Goal: Task Accomplishment & Management: Manage account settings

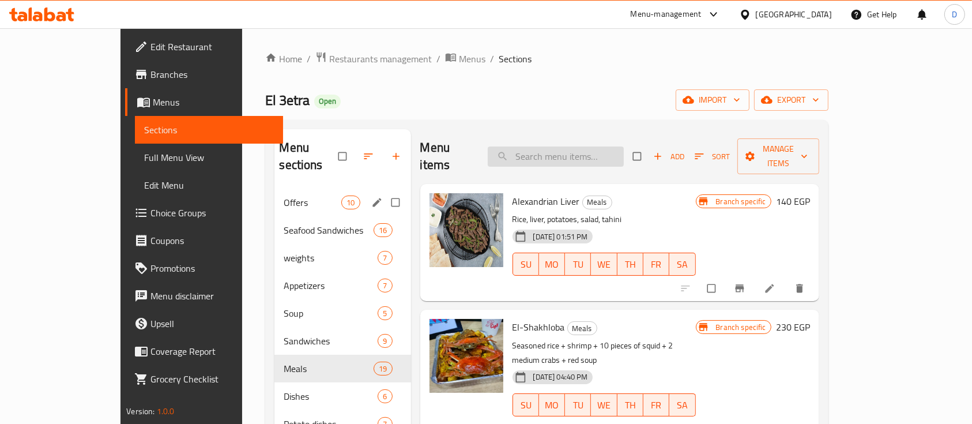
drag, startPoint x: 221, startPoint y: 178, endPoint x: 593, endPoint y: 155, distance: 373.1
click at [284, 195] on span "Offers" at bounding box center [313, 202] width 58 height 14
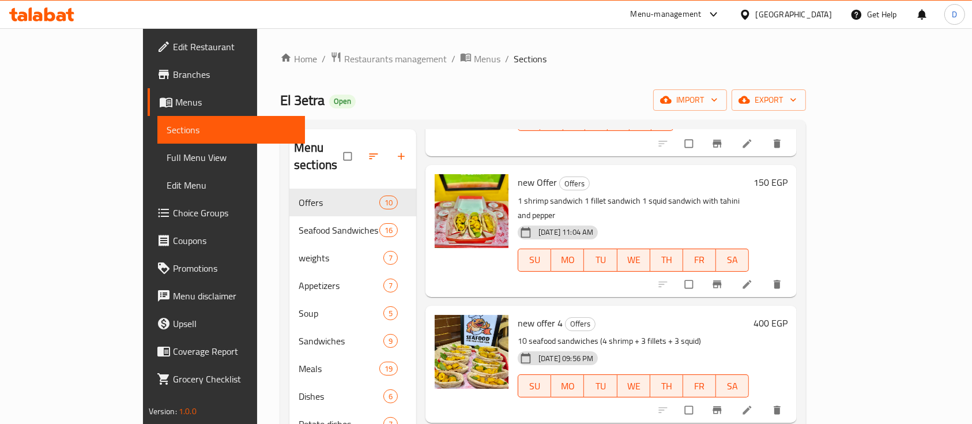
scroll to position [768, 0]
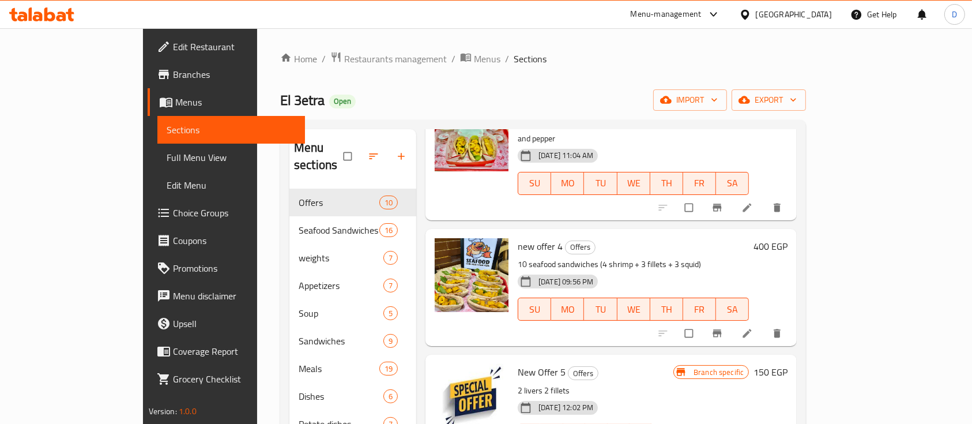
click at [787, 238] on h6 "400 EGP" at bounding box center [770, 246] width 34 height 16
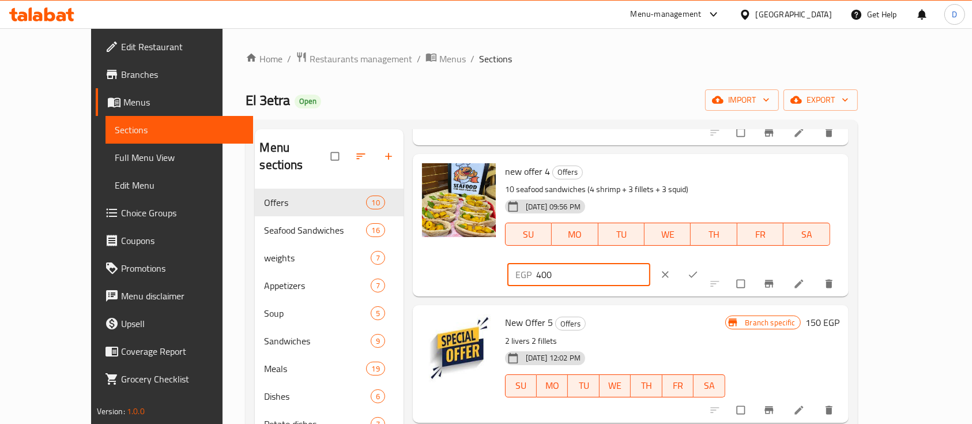
drag, startPoint x: 761, startPoint y: 174, endPoint x: 787, endPoint y: 173, distance: 25.9
click at [651, 263] on input "400" at bounding box center [593, 274] width 115 height 23
type input "445"
click at [680, 262] on button "clear" at bounding box center [667, 274] width 28 height 25
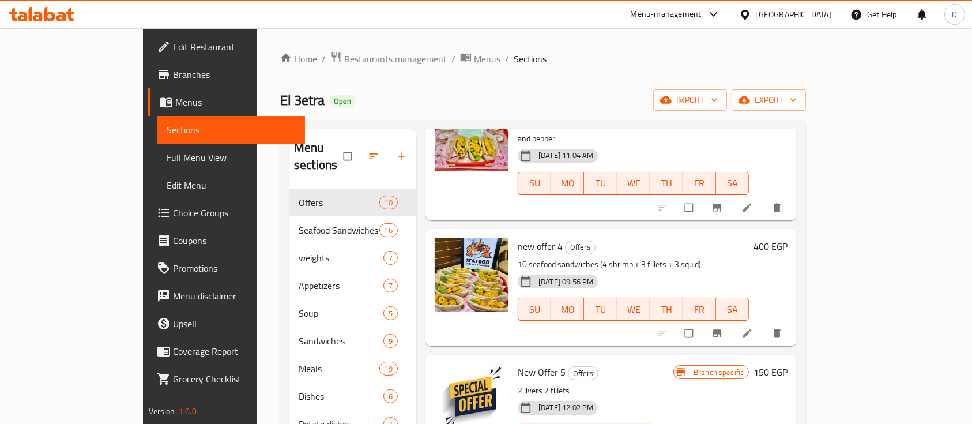
click at [787, 238] on h6 "400 EGP" at bounding box center [770, 246] width 34 height 16
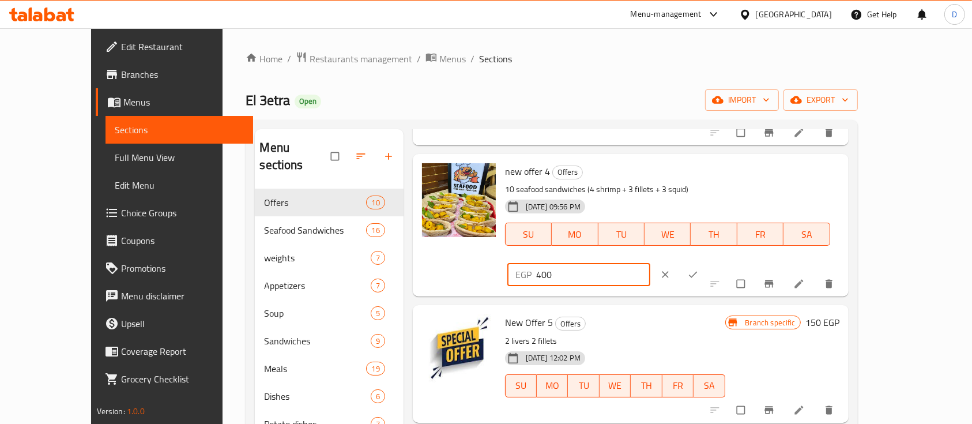
click at [651, 263] on input "400" at bounding box center [593, 274] width 115 height 23
type input "445"
click at [699, 269] on icon "ok" at bounding box center [693, 275] width 12 height 12
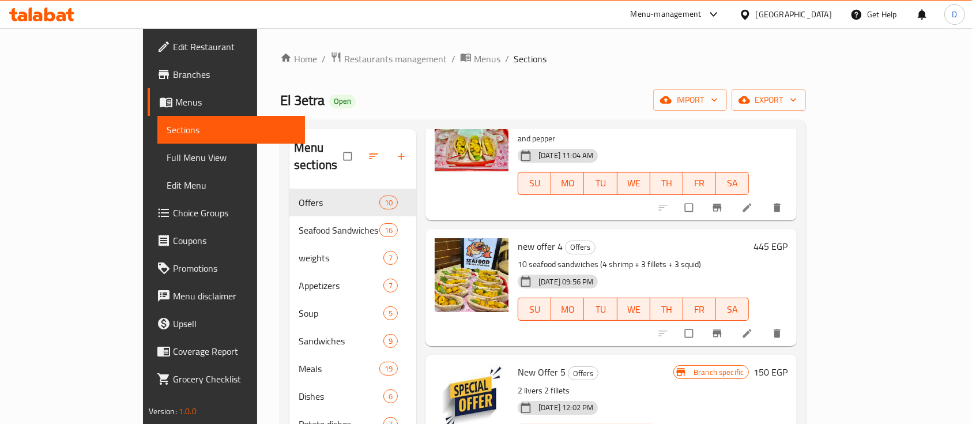
click at [31, 20] on icon at bounding box center [30, 13] width 3 height 13
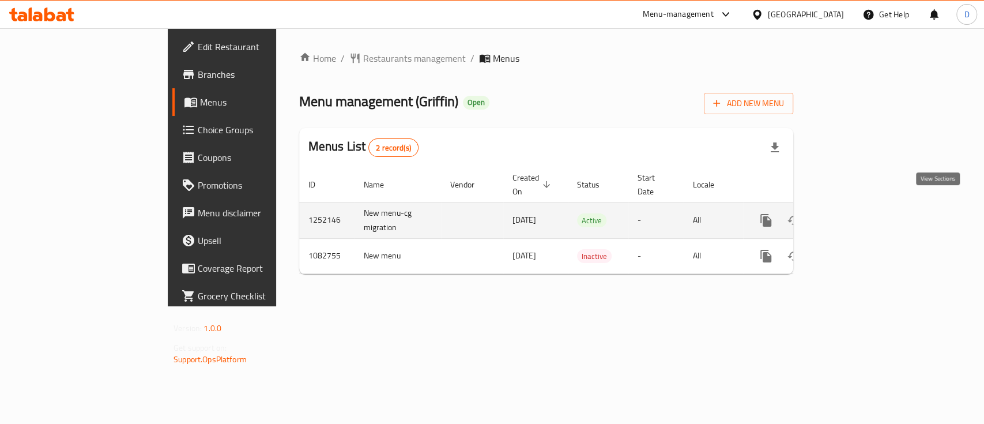
click at [863, 206] on link "enhanced table" at bounding box center [849, 220] width 28 height 28
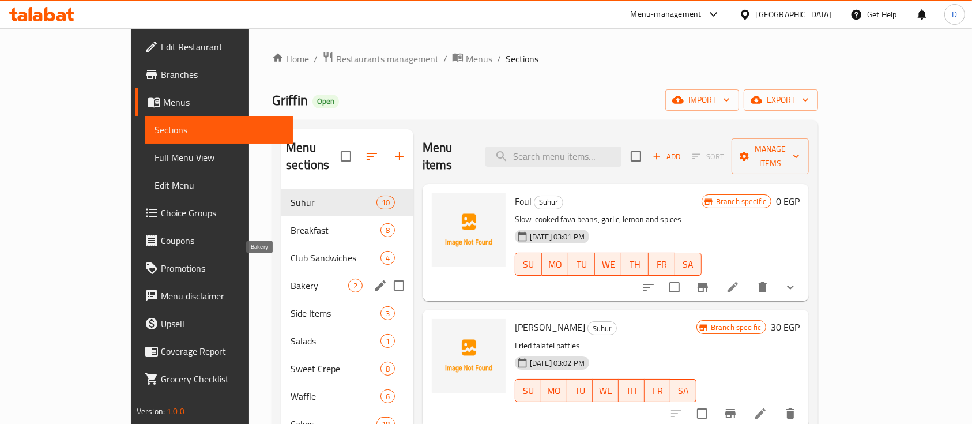
click at [291, 278] on span "Bakery" at bounding box center [320, 285] width 58 height 14
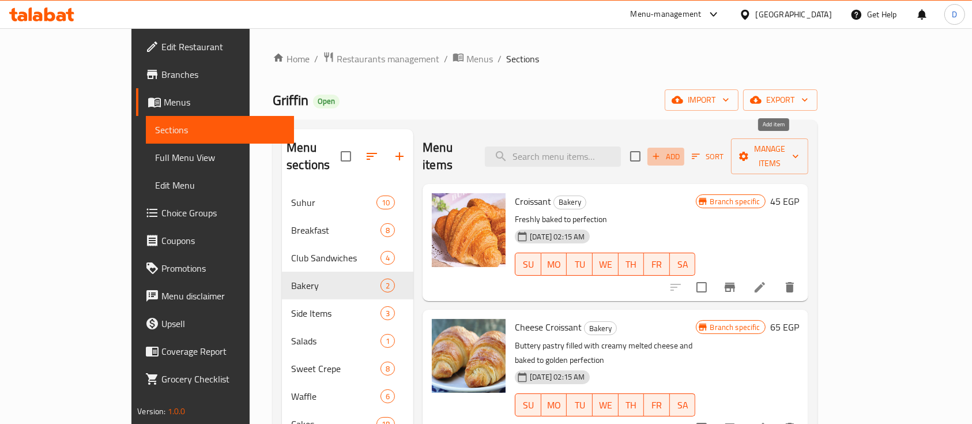
click at [681, 150] on span "Add" at bounding box center [665, 156] width 31 height 13
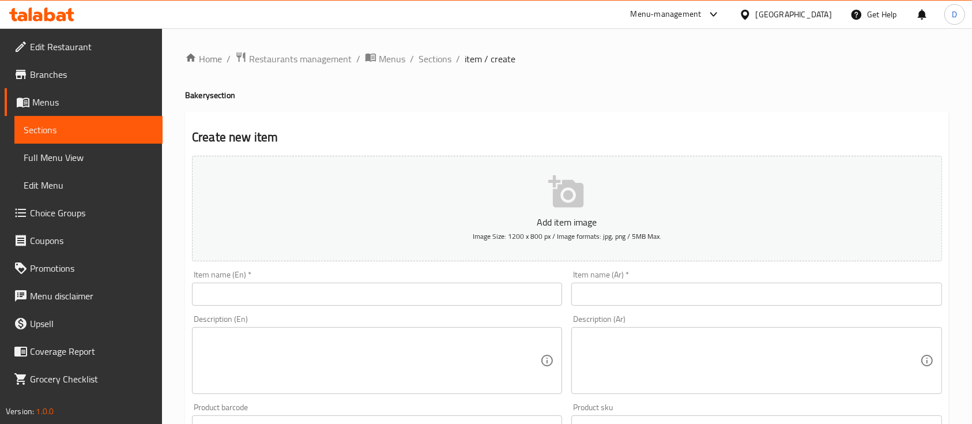
click at [89, 127] on span "Sections" at bounding box center [89, 130] width 130 height 14
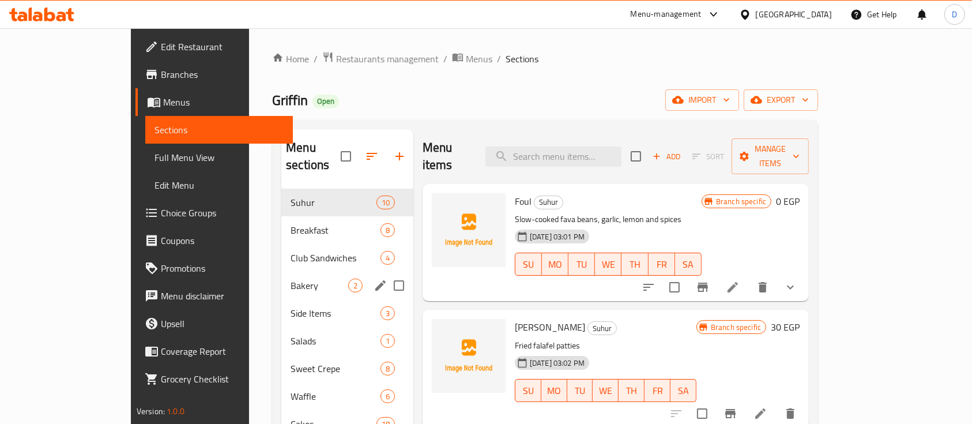
click at [281, 272] on div "Bakery 2" at bounding box center [347, 286] width 132 height 28
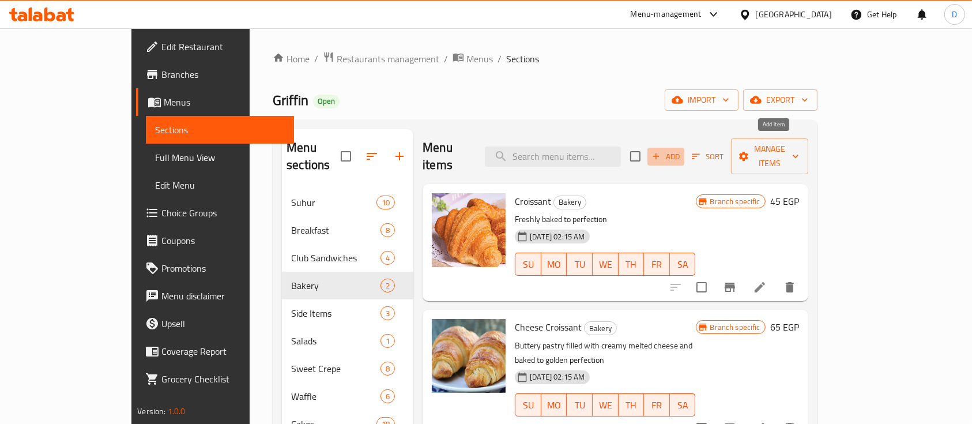
click at [681, 150] on span "Add" at bounding box center [665, 156] width 31 height 13
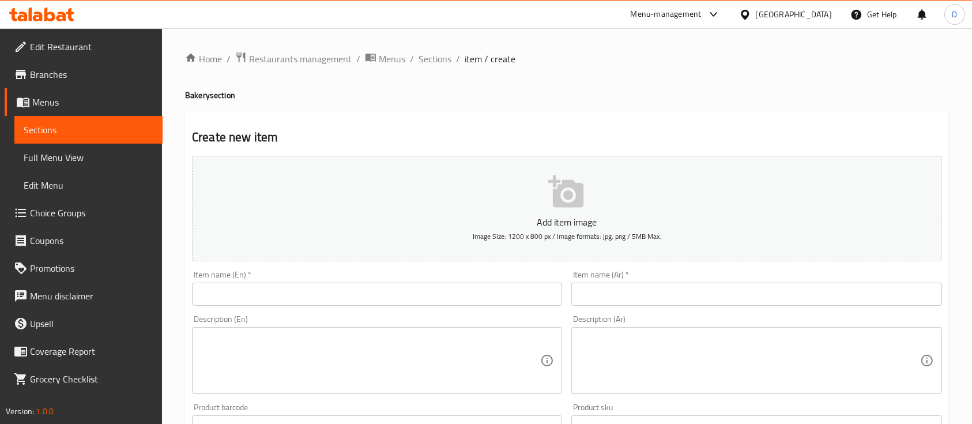
click at [361, 304] on input "text" at bounding box center [377, 293] width 370 height 23
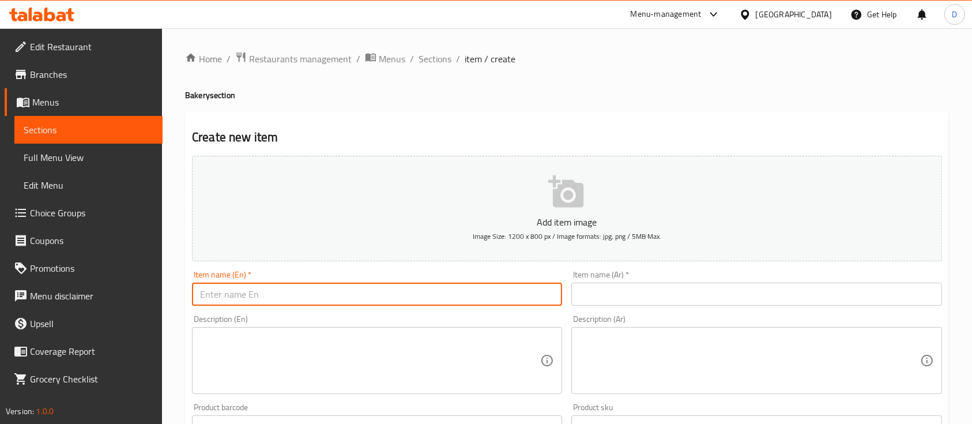
paste input "Mix Cheese Croissant"
type input "Mix Cheese Croissant"
click at [719, 287] on input "text" at bounding box center [756, 293] width 370 height 23
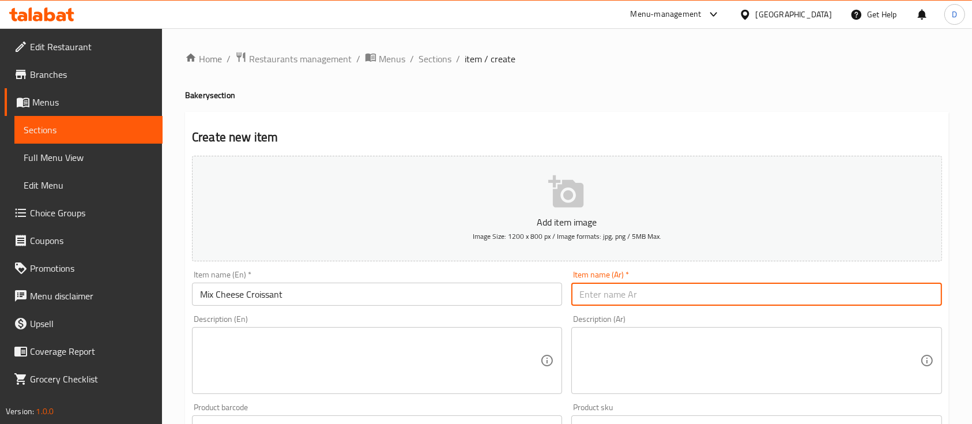
type input ";"
type input "كرواوسون مكس تشيز"
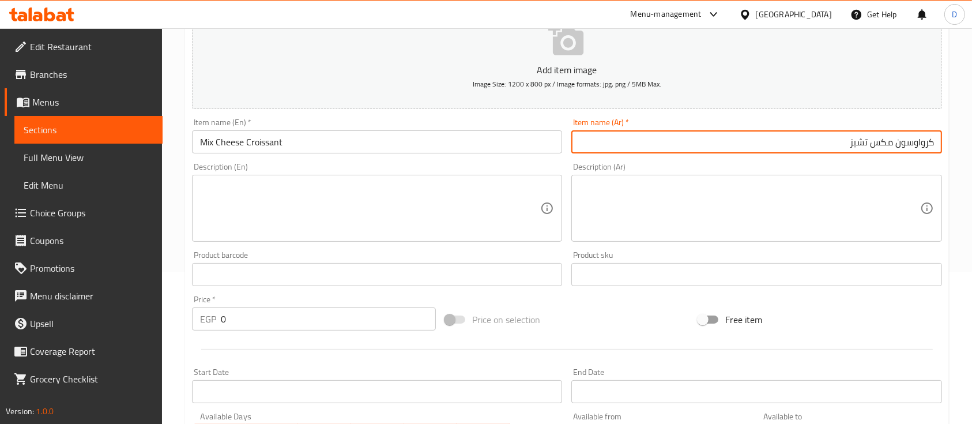
scroll to position [153, 0]
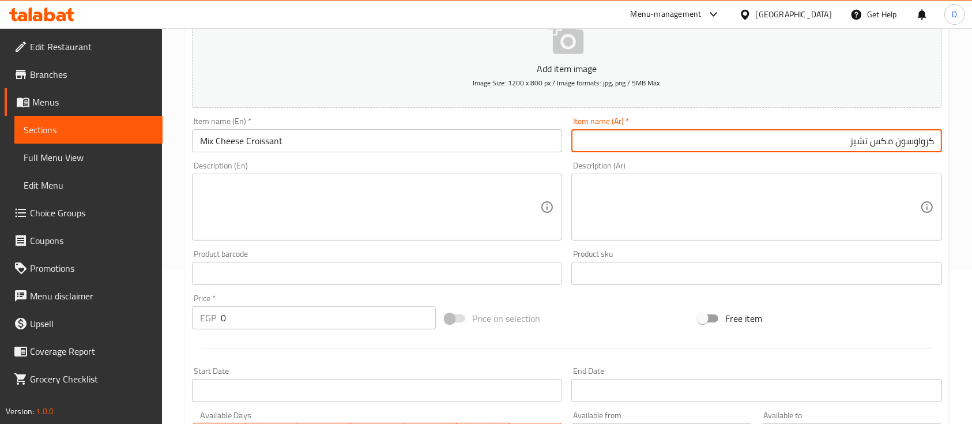
click at [231, 319] on input "0" at bounding box center [328, 317] width 215 height 23
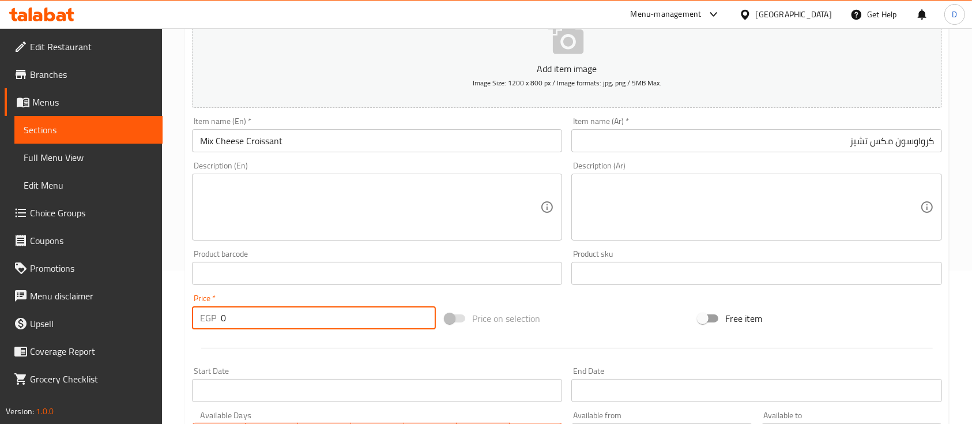
click at [231, 319] on input "0" at bounding box center [328, 317] width 215 height 23
type input "150"
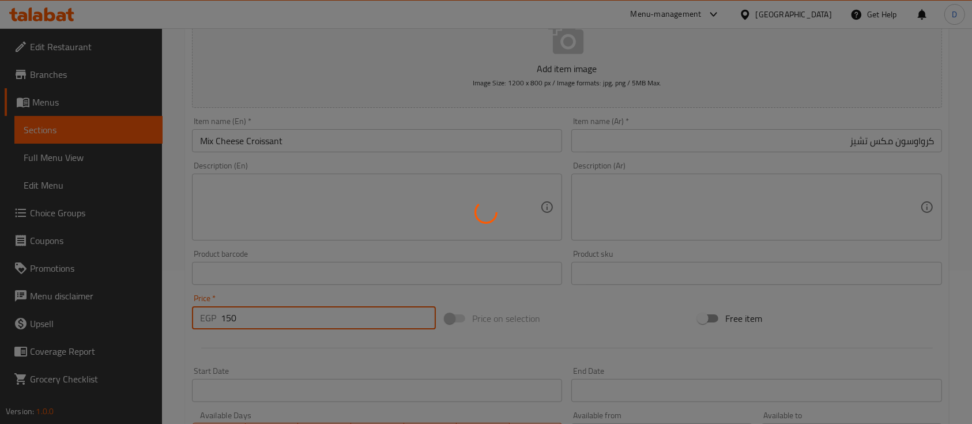
type input "0"
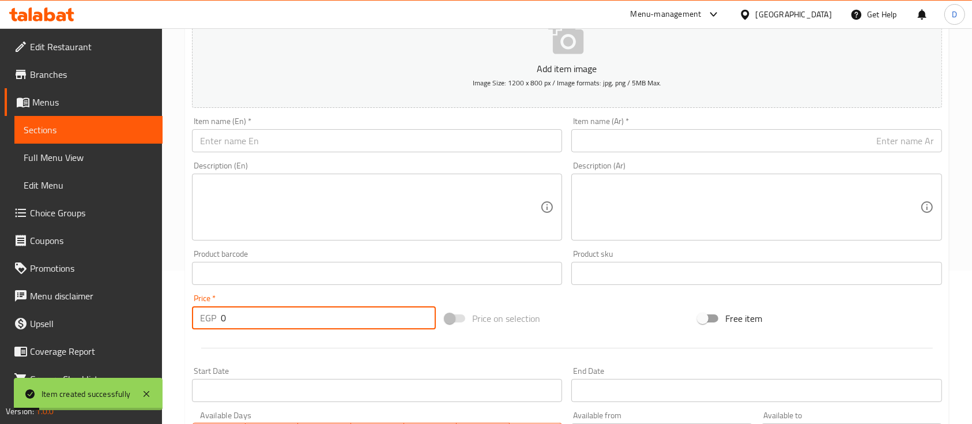
click at [394, 144] on input "text" at bounding box center [377, 140] width 370 height 23
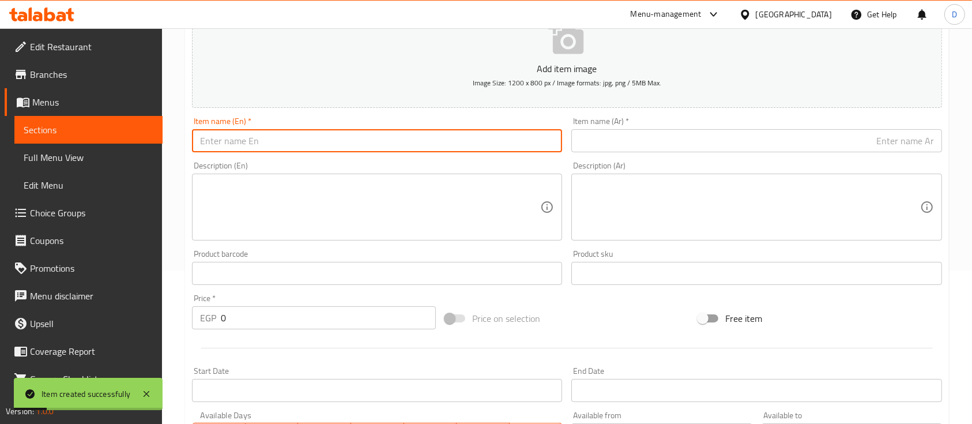
paste input "Mix Smoked Croissant"
type input "Mix Smoked Croissant"
click at [738, 135] on input "text" at bounding box center [756, 140] width 370 height 23
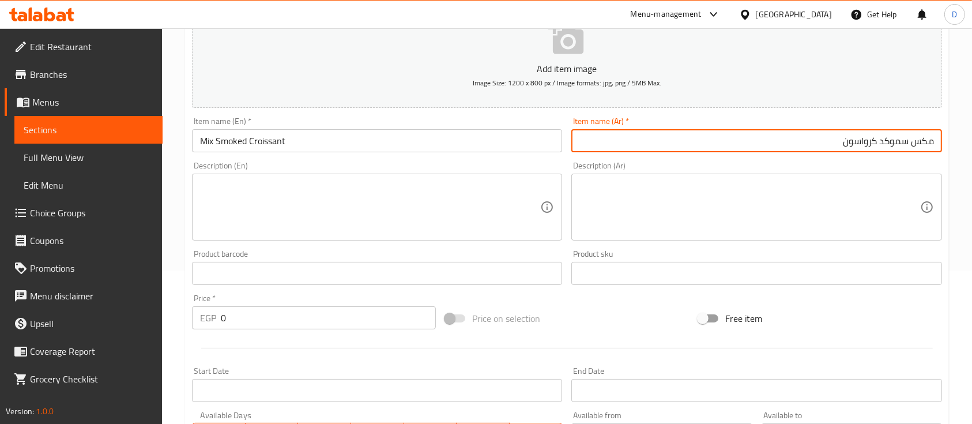
type input "مكس سموكد كرواسون"
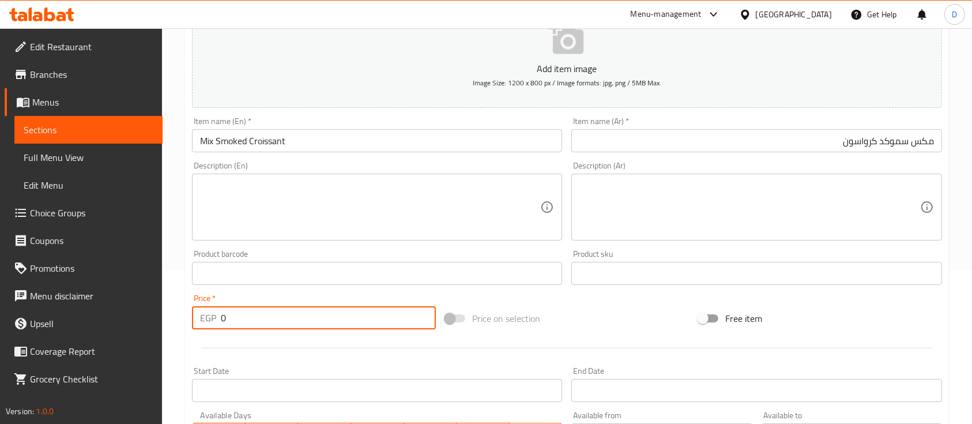
click at [256, 314] on input "0" at bounding box center [328, 317] width 215 height 23
type input "130"
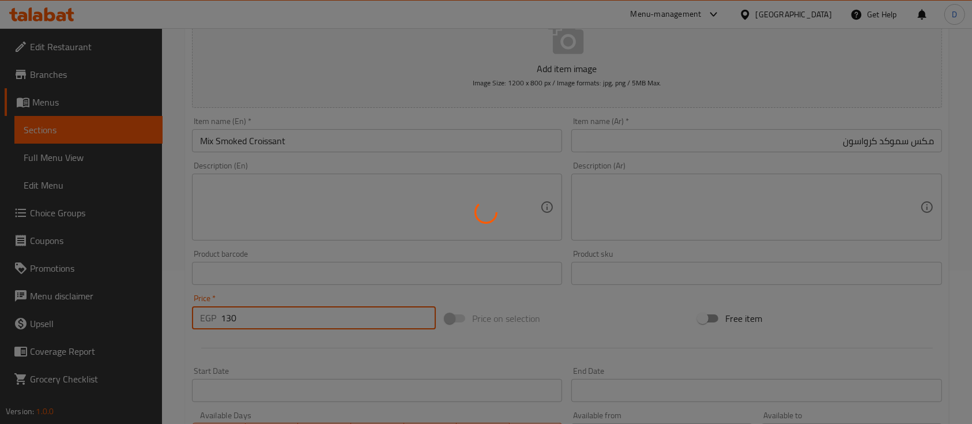
type input "0"
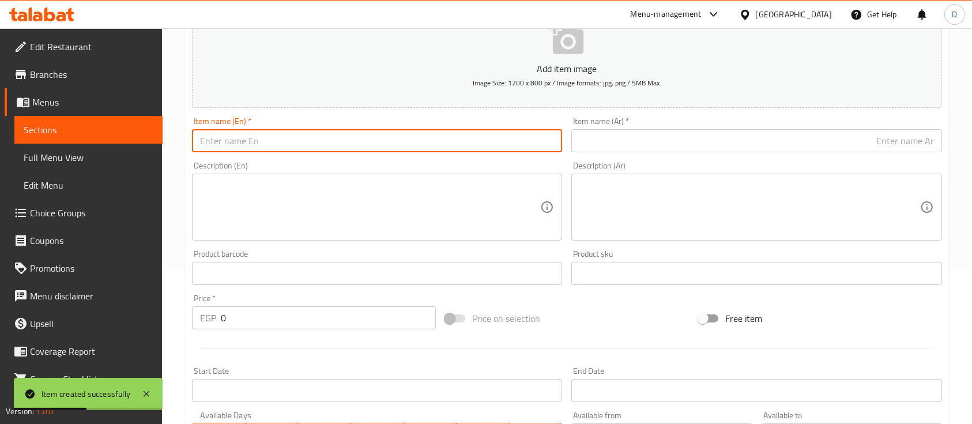
click at [414, 145] on input "text" at bounding box center [377, 140] width 370 height 23
paste input "⁠Smoked Beef Croissant"
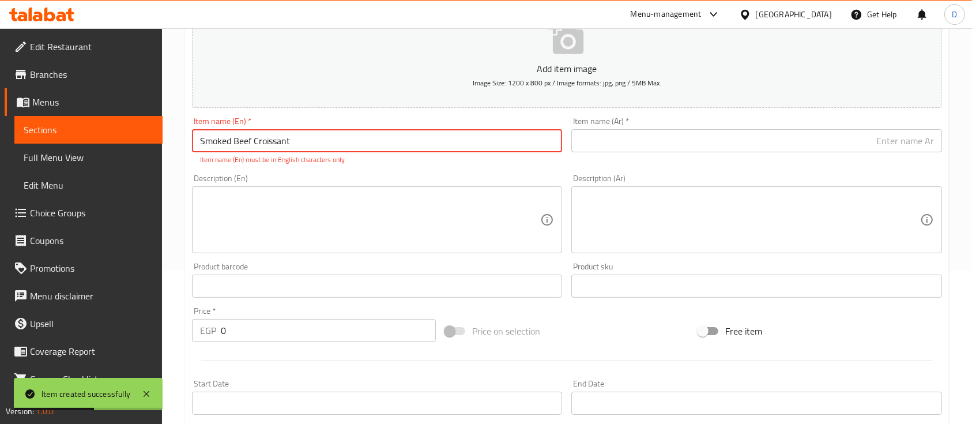
type input "⁠Smoked Beef Croissant"
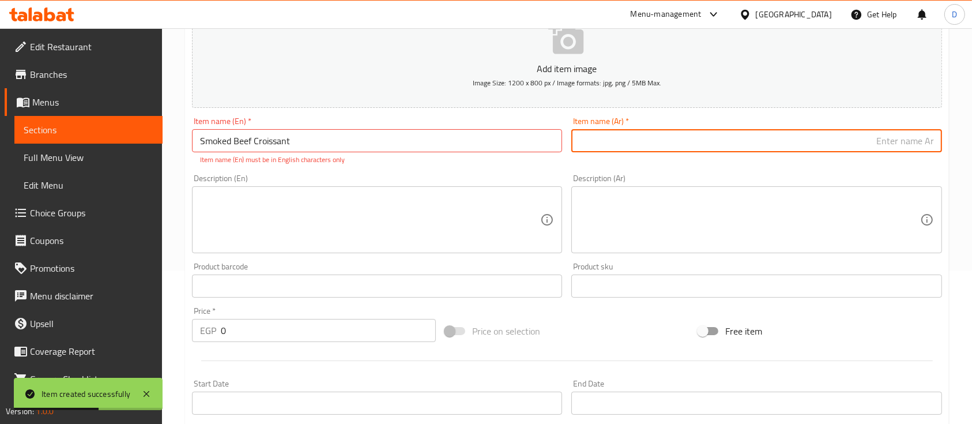
click at [716, 146] on input "text" at bounding box center [756, 140] width 370 height 23
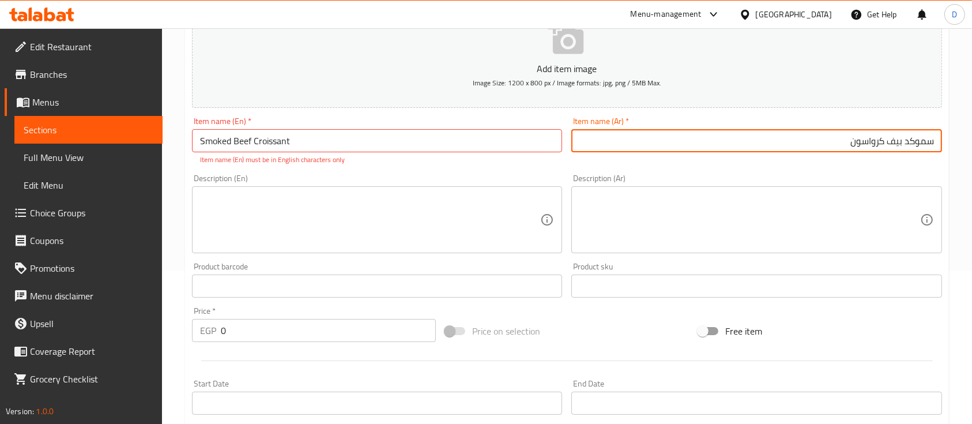
type input "سموكد بيف كرواسون"
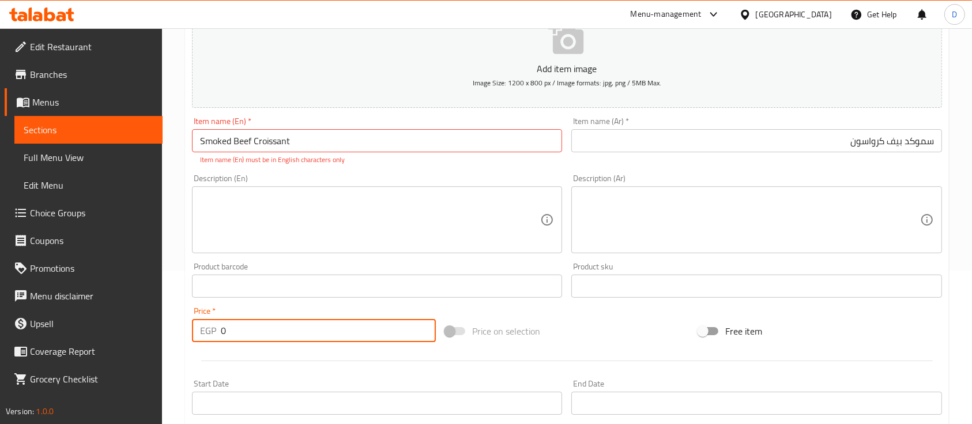
click at [257, 321] on input "0" at bounding box center [328, 330] width 215 height 23
type input "145"
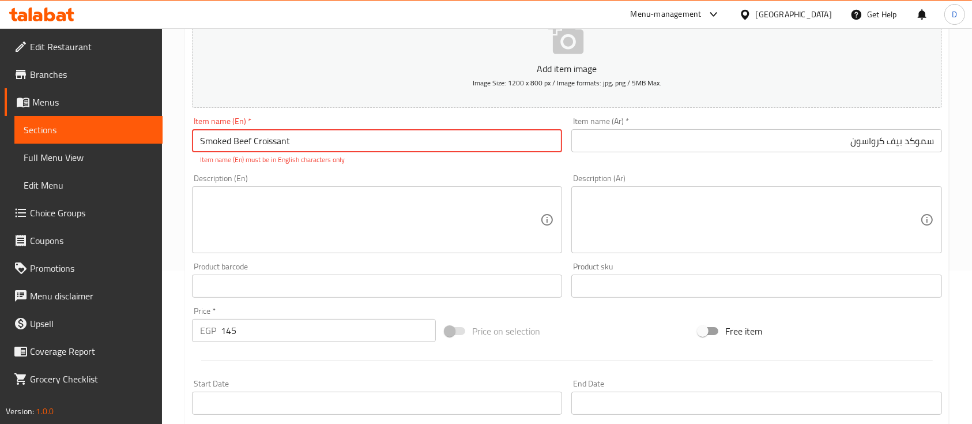
type input "⁠Smoked Beef Croissant"
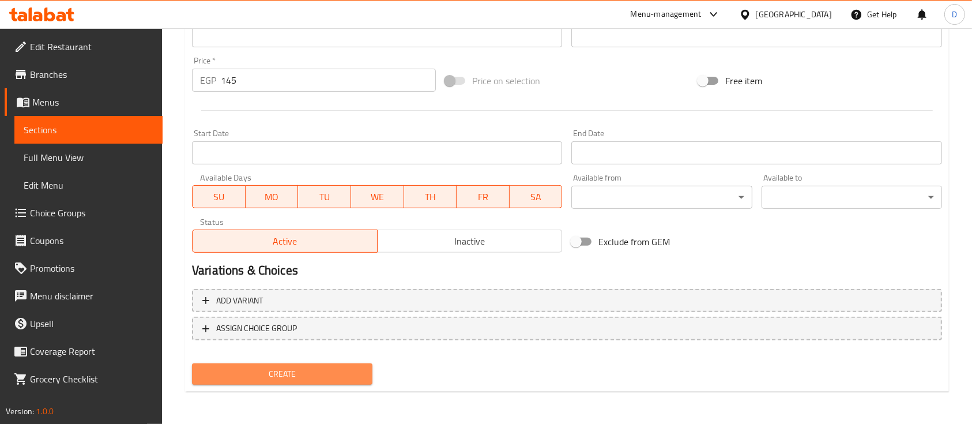
click at [278, 382] on button "Create" at bounding box center [282, 373] width 180 height 21
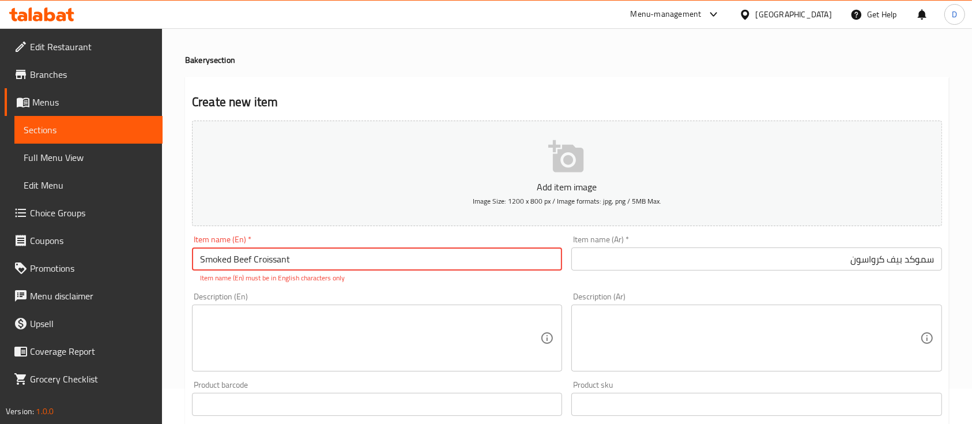
scroll to position [0, 0]
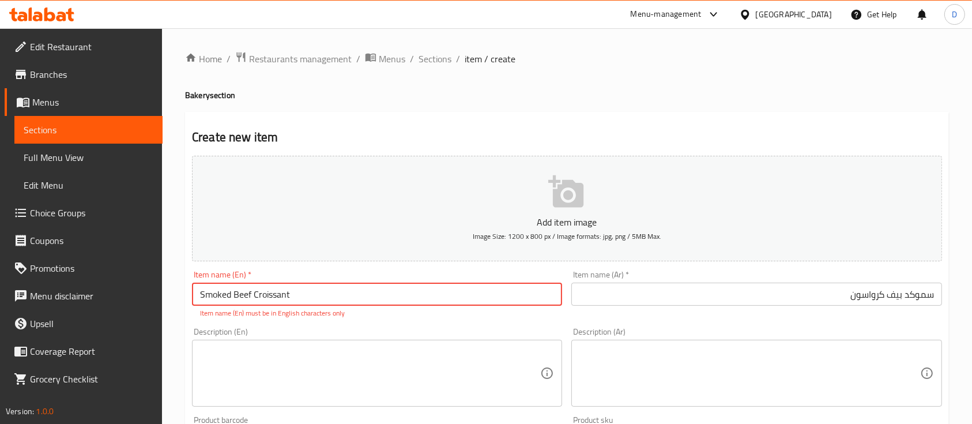
click at [323, 303] on input "⁠Smoked Beef Croissant" at bounding box center [377, 293] width 370 height 23
paste input "⁠Smoked Beef Croissant"
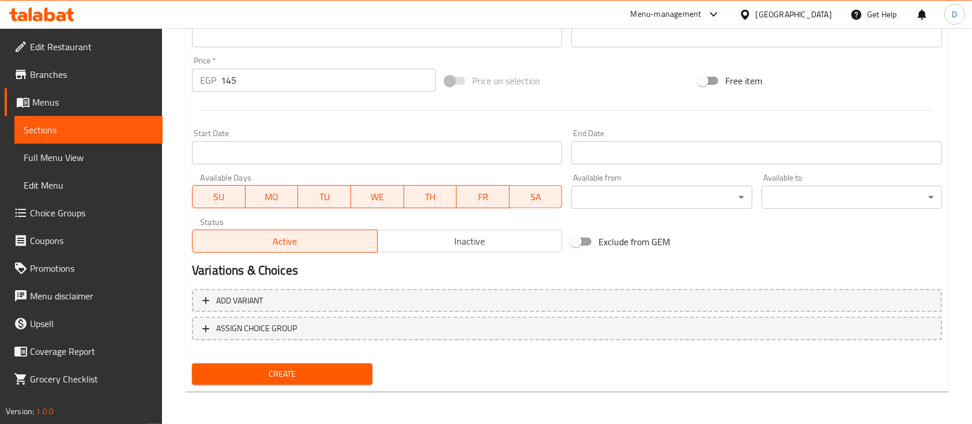
type input "⁠Smoked Beef Croissant"
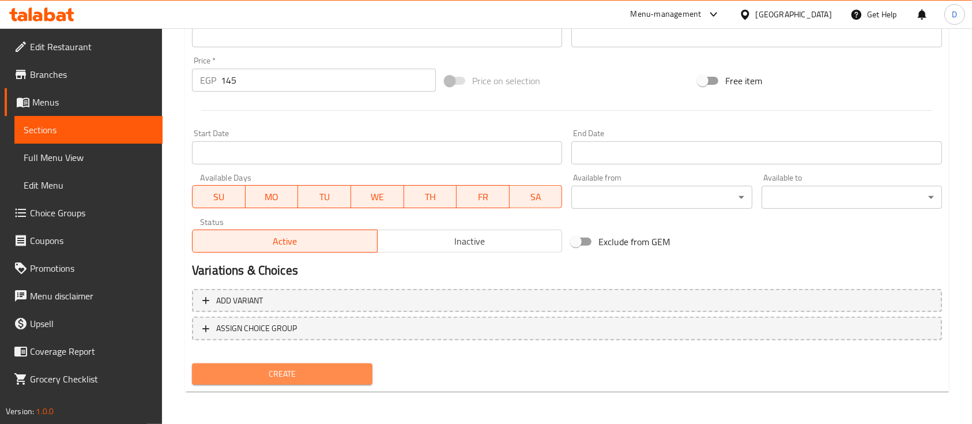
click at [303, 375] on span "Create" at bounding box center [282, 374] width 162 height 14
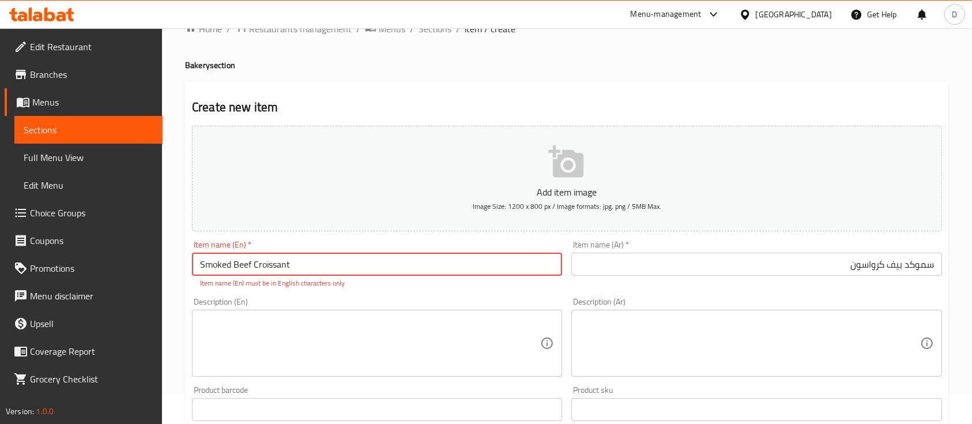
scroll to position [6, 0]
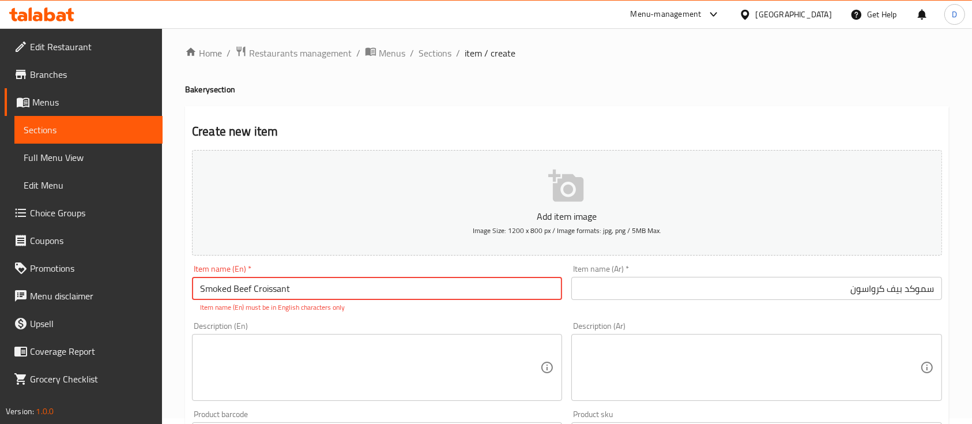
click at [766, 283] on input "سموكد بيف كرواسون" at bounding box center [756, 288] width 370 height 23
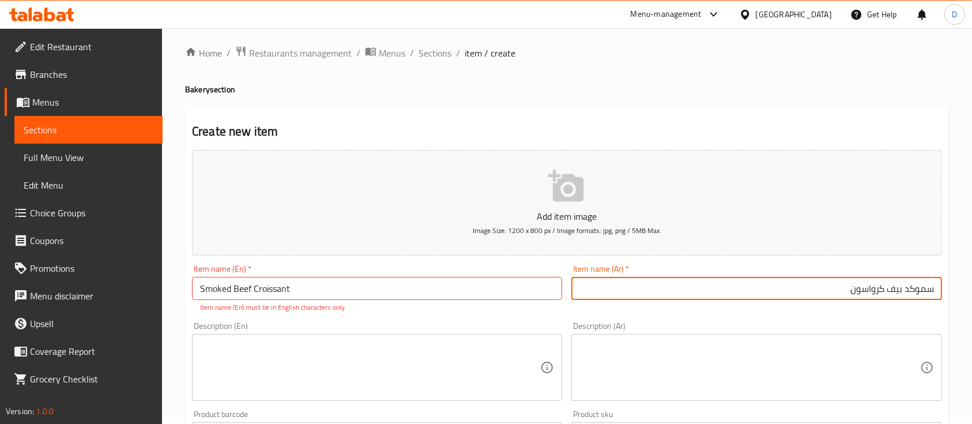
click at [766, 283] on input "سموكد بيف كرواسون" at bounding box center [756, 288] width 370 height 23
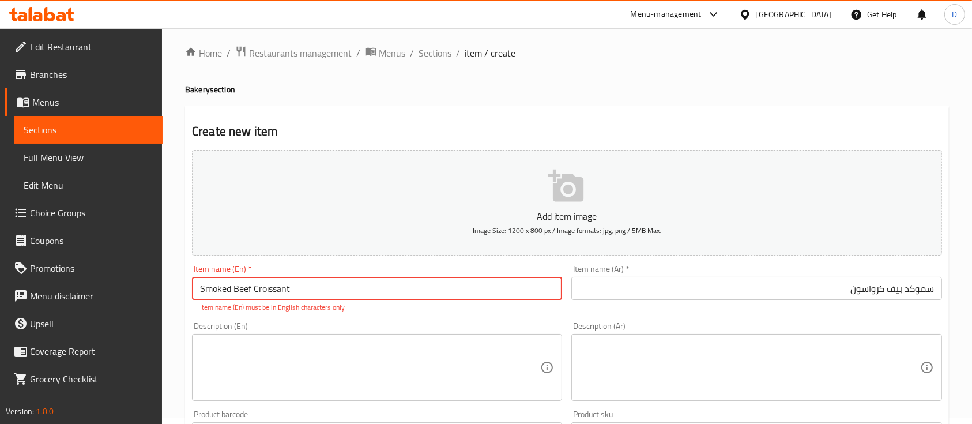
click at [369, 287] on input "⁠Smoked Beef Croissant" at bounding box center [377, 288] width 370 height 23
paste input "Smoked Beef Croissant"
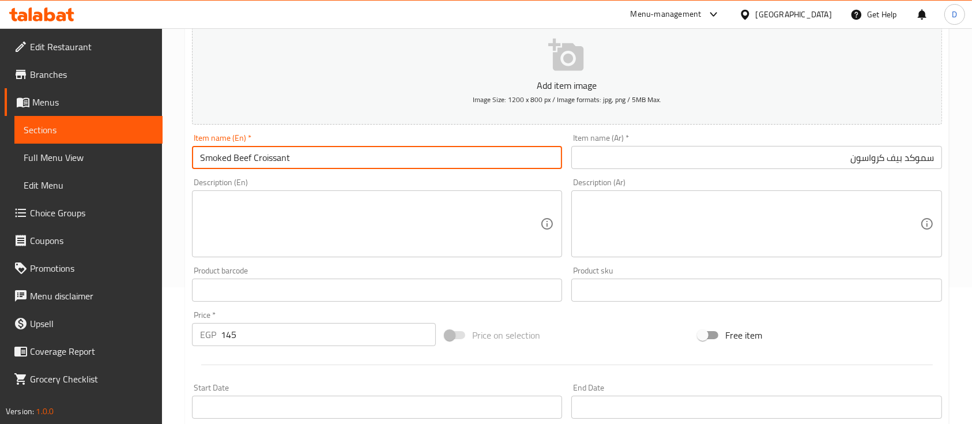
scroll to position [391, 0]
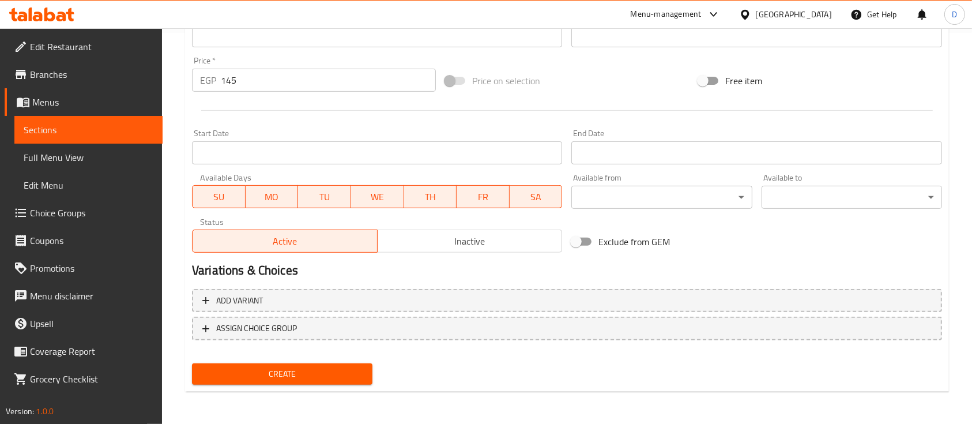
type input "Smoked Beef Croissant"
click at [330, 375] on span "Create" at bounding box center [282, 374] width 162 height 14
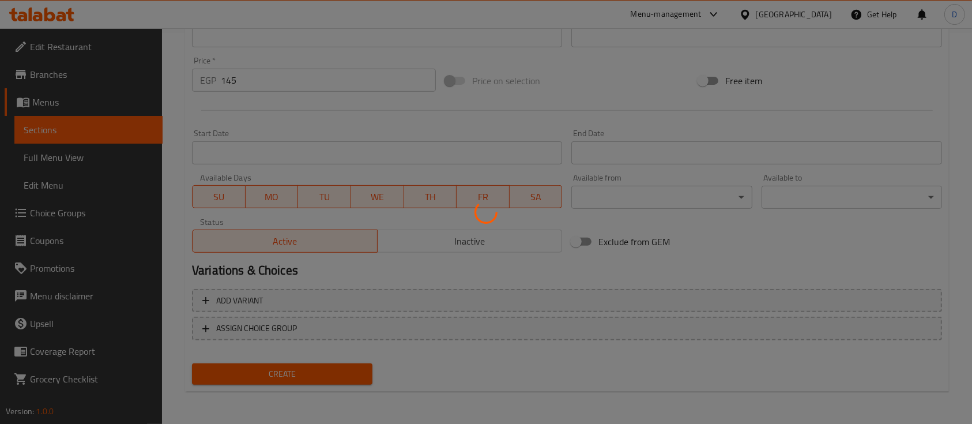
type input "0"
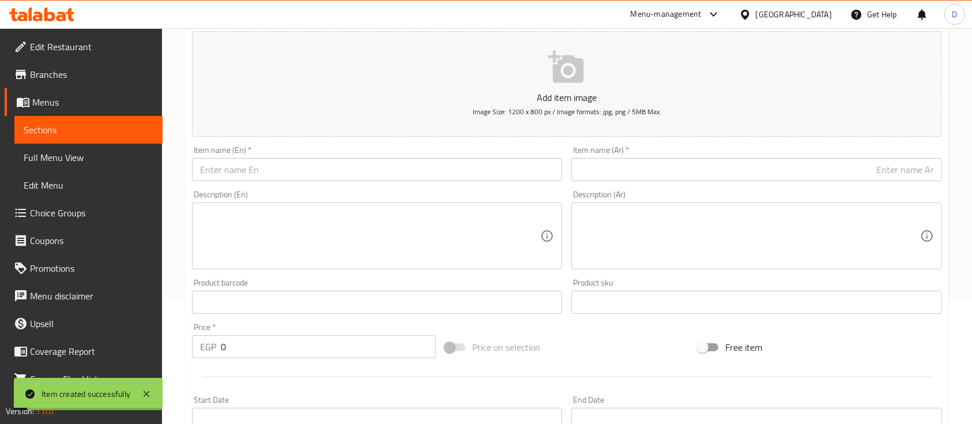
scroll to position [83, 0]
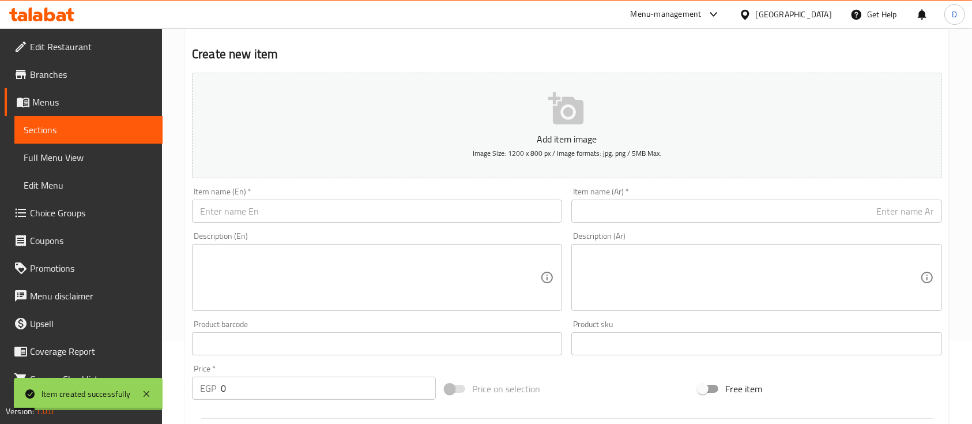
click at [308, 229] on div "Description (En) Description (En)" at bounding box center [376, 271] width 379 height 88
click at [321, 214] on input "text" at bounding box center [377, 210] width 370 height 23
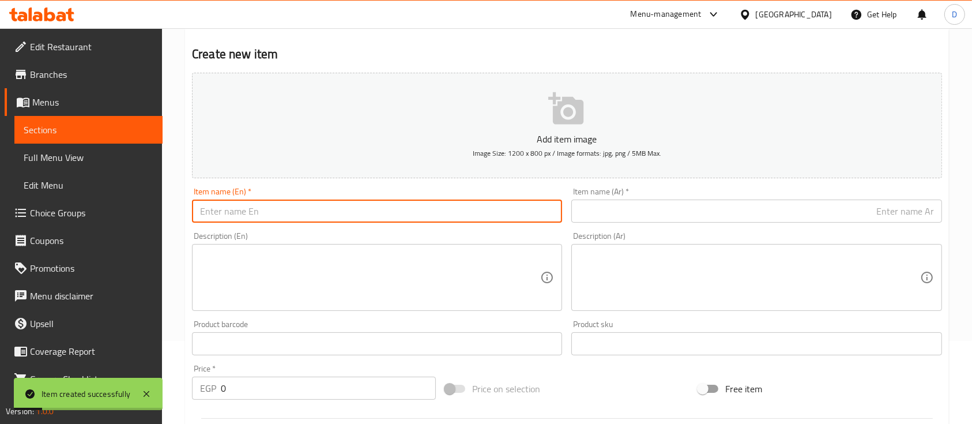
paste input "Smoked Turkey"
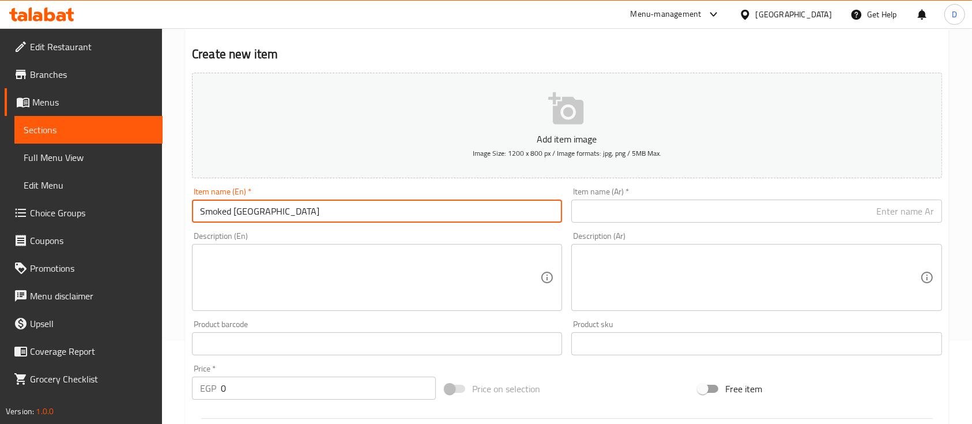
type input "Smoked Turkey"
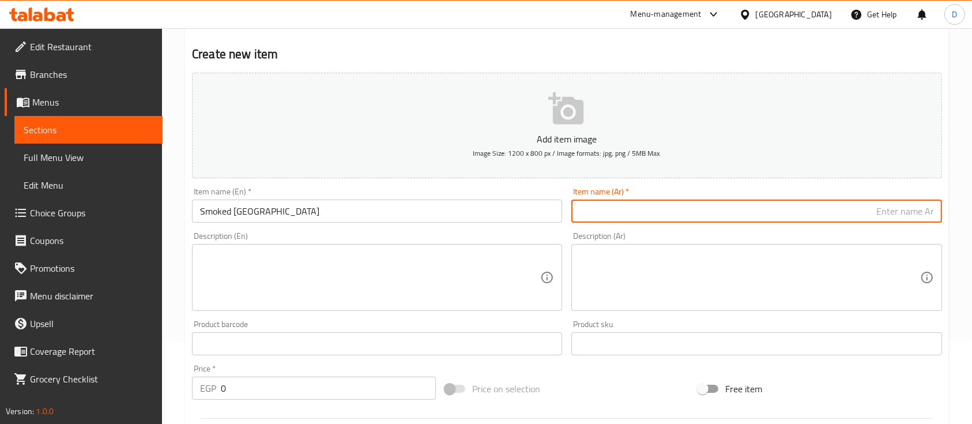
click at [911, 202] on input "text" at bounding box center [756, 210] width 370 height 23
type input "s"
type input "سموكد تركي"
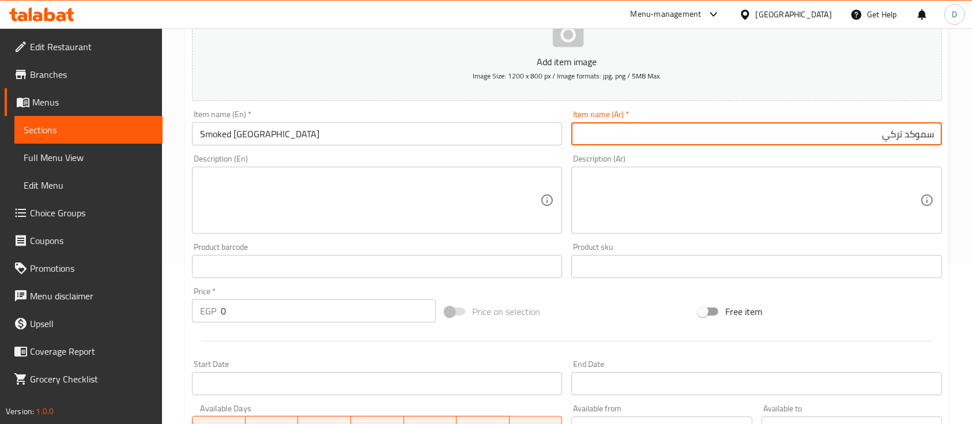
click at [302, 315] on input "0" at bounding box center [328, 310] width 215 height 23
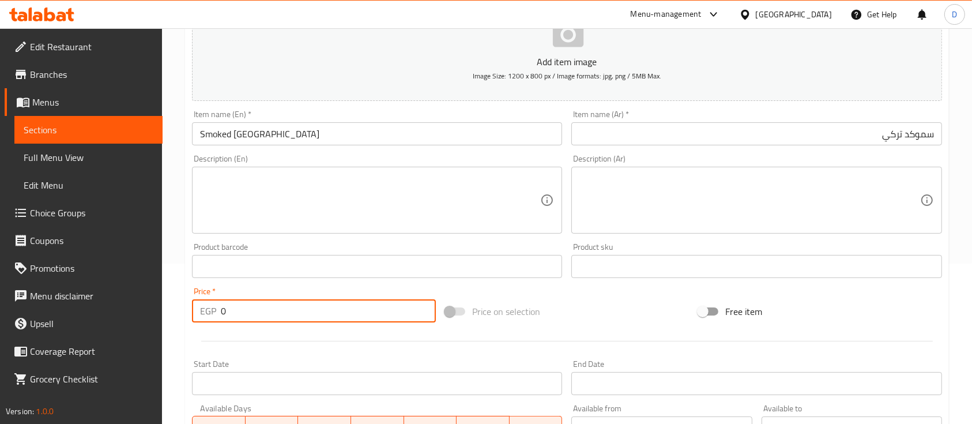
click at [302, 315] on input "0" at bounding box center [328, 310] width 215 height 23
type input "145"
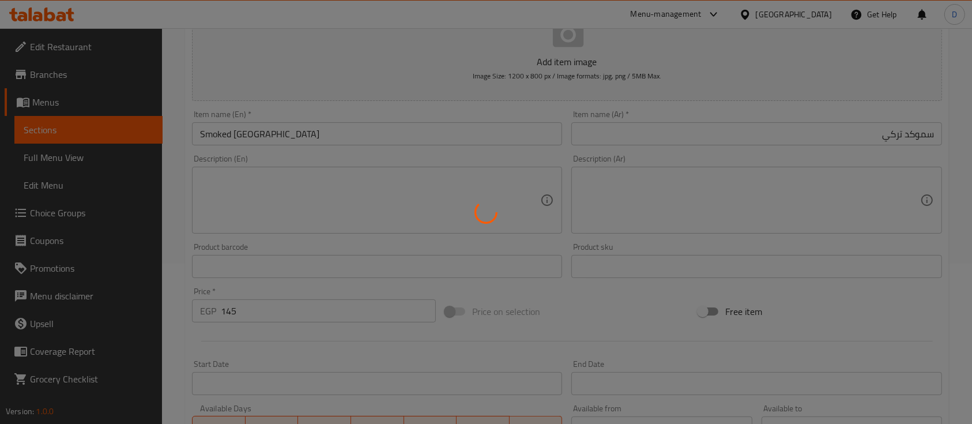
type input "0"
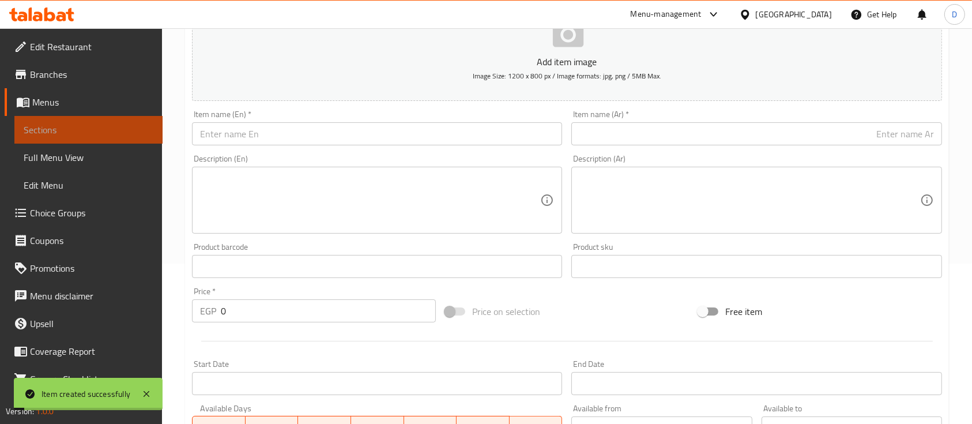
click at [98, 139] on link "Sections" at bounding box center [88, 130] width 148 height 28
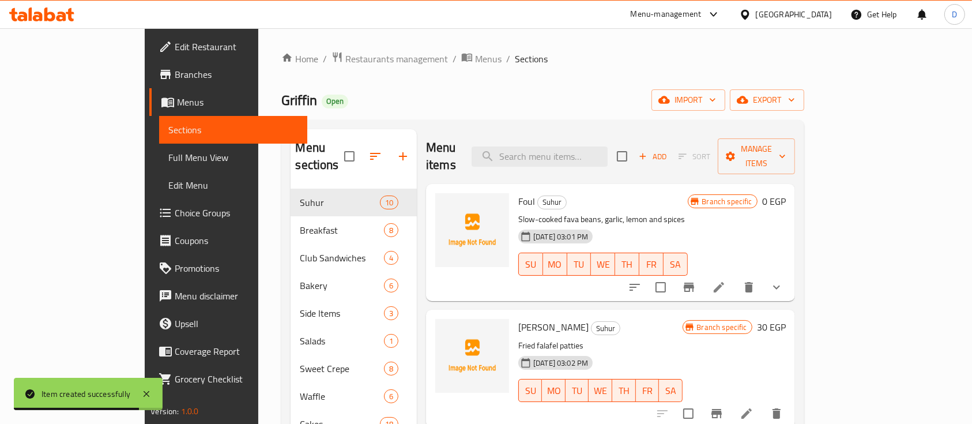
click at [30, 7] on icon at bounding box center [41, 14] width 65 height 14
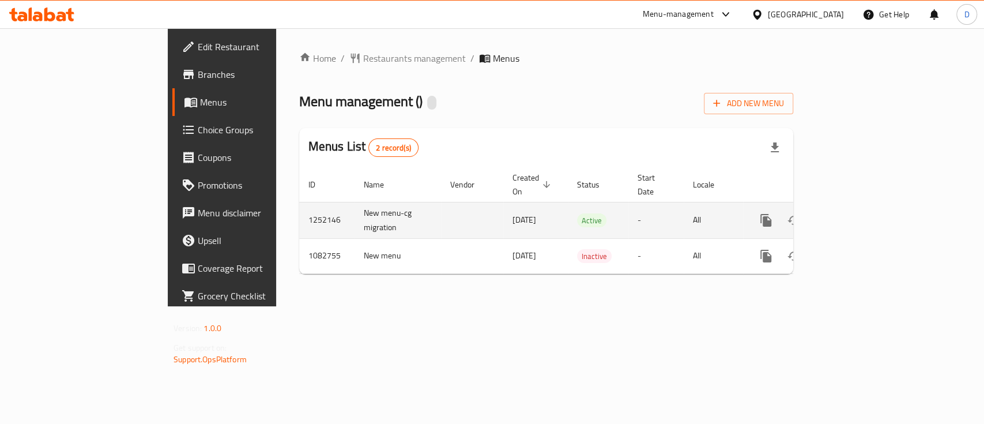
click at [863, 211] on link "enhanced table" at bounding box center [849, 220] width 28 height 28
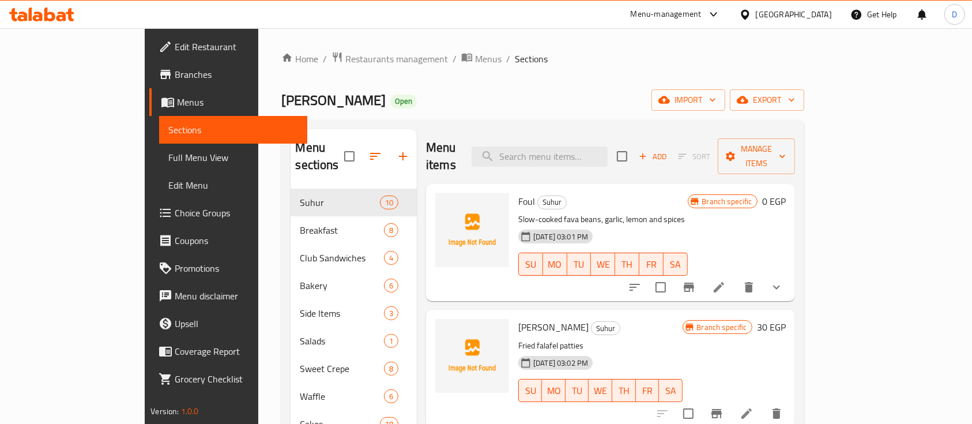
click at [396, 149] on icon "button" at bounding box center [403, 156] width 14 height 14
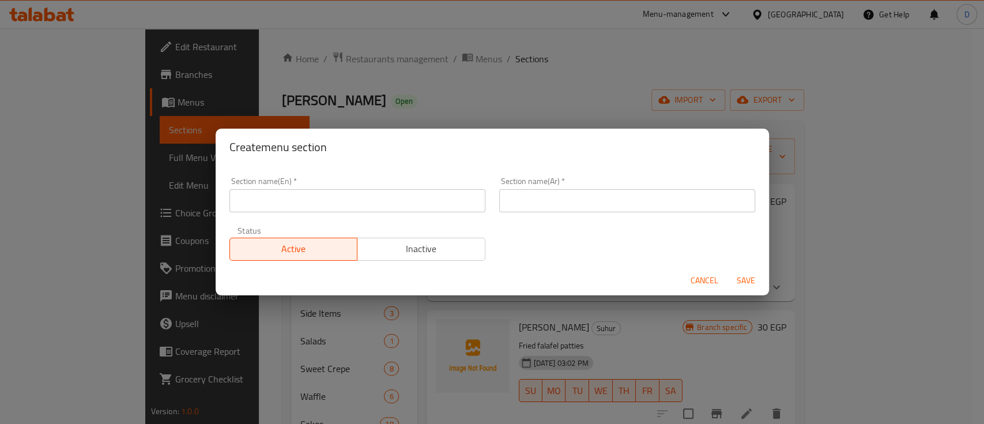
click at [302, 205] on input "text" at bounding box center [357, 200] width 256 height 23
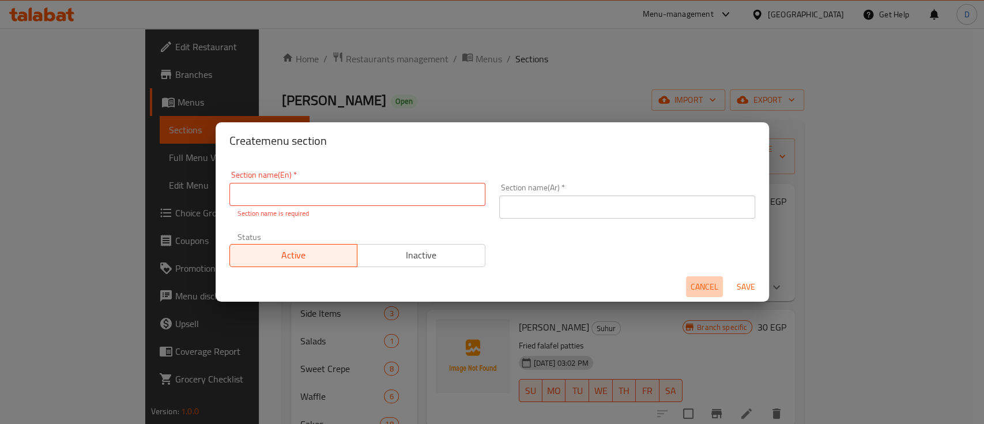
click at [710, 280] on span "Cancel" at bounding box center [705, 287] width 28 height 14
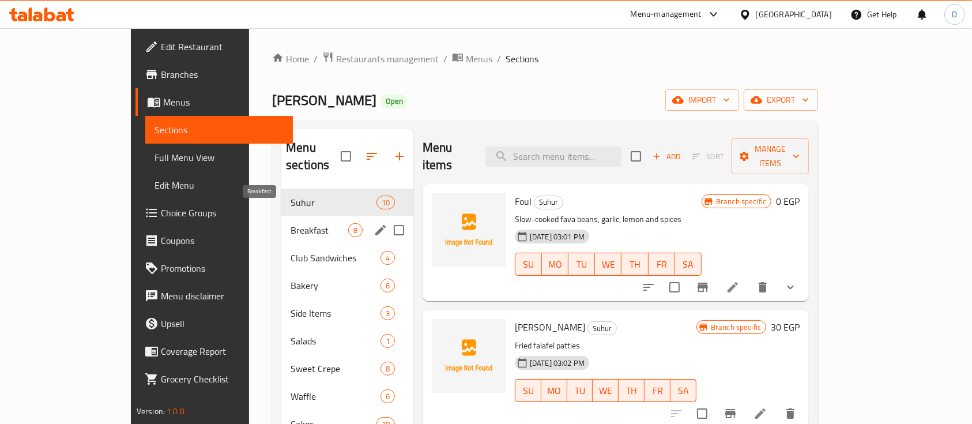
click at [291, 223] on span "Breakfast" at bounding box center [320, 230] width 58 height 14
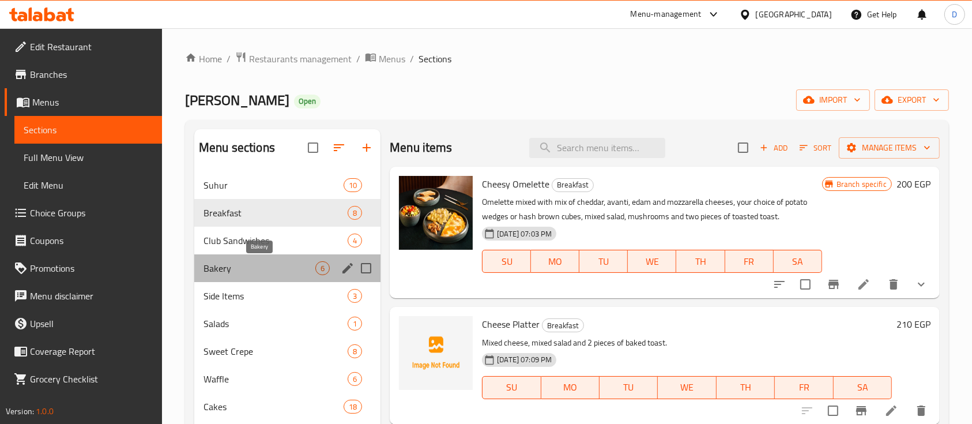
click at [253, 261] on span "Bakery" at bounding box center [260, 268] width 112 height 14
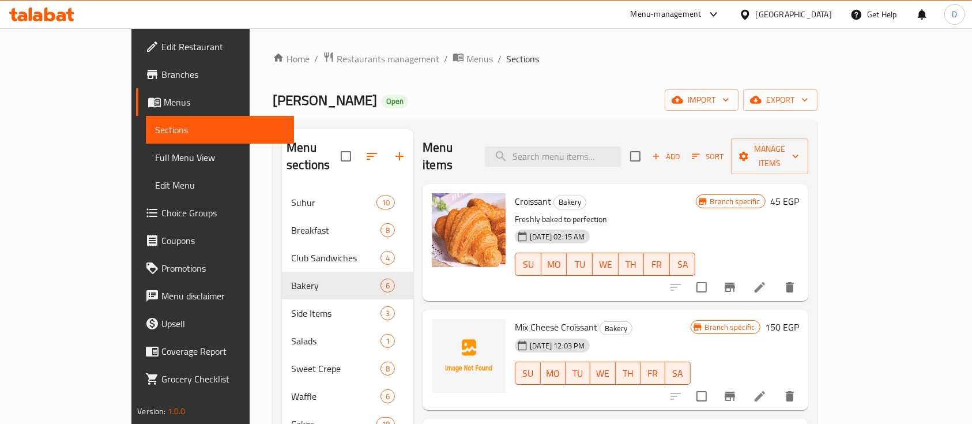
click at [393, 149] on icon "button" at bounding box center [400, 156] width 14 height 14
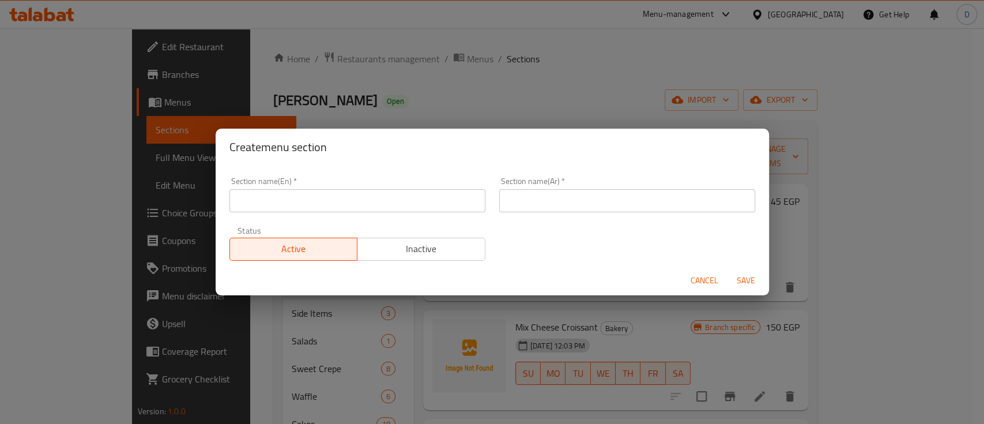
click at [345, 208] on input "text" at bounding box center [357, 200] width 256 height 23
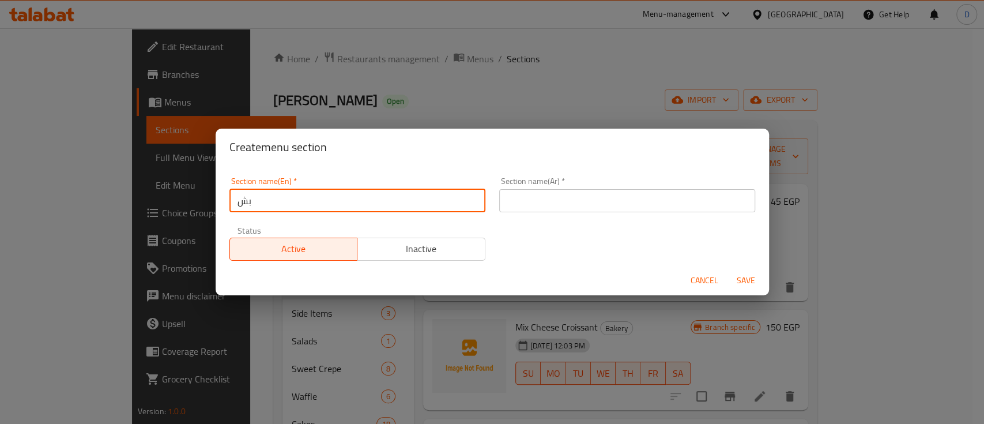
type input "ب"
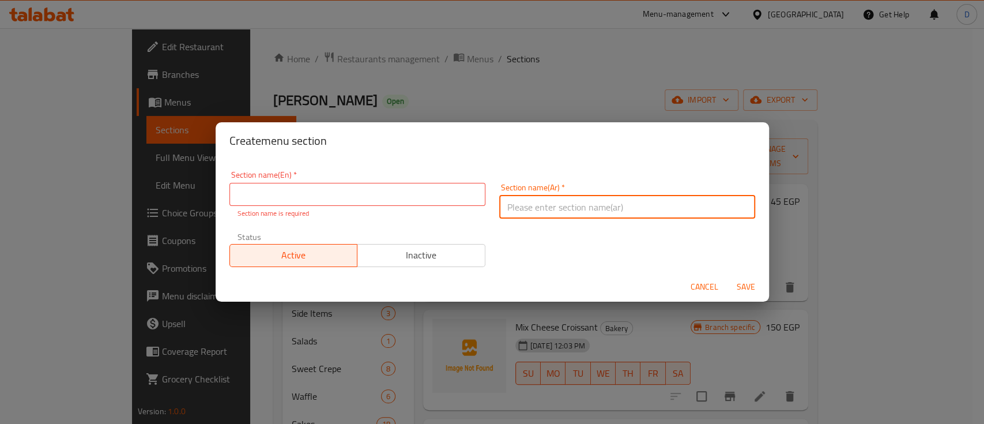
click at [563, 210] on input "text" at bounding box center [627, 206] width 256 height 23
type input "t"
type input "فزعه"
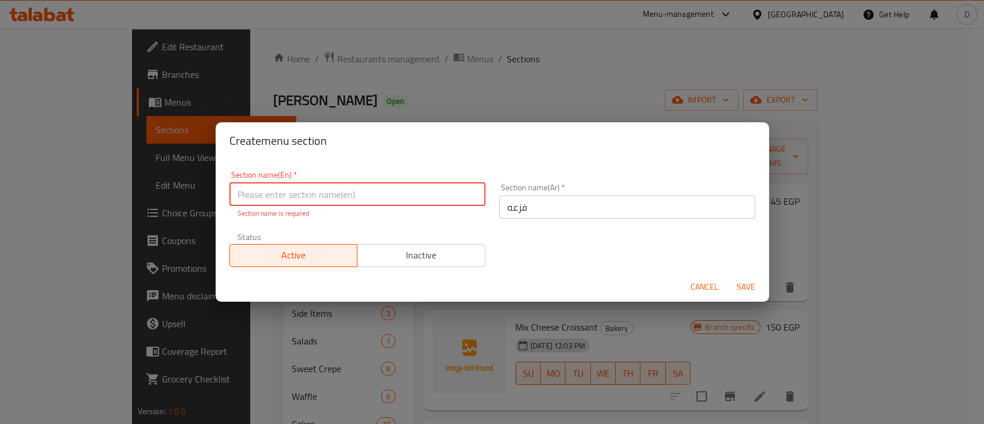
click at [337, 197] on input "text" at bounding box center [357, 194] width 256 height 23
type input "ب"
type input "Faz3a"
click at [728, 276] on button "Save" at bounding box center [746, 286] width 37 height 21
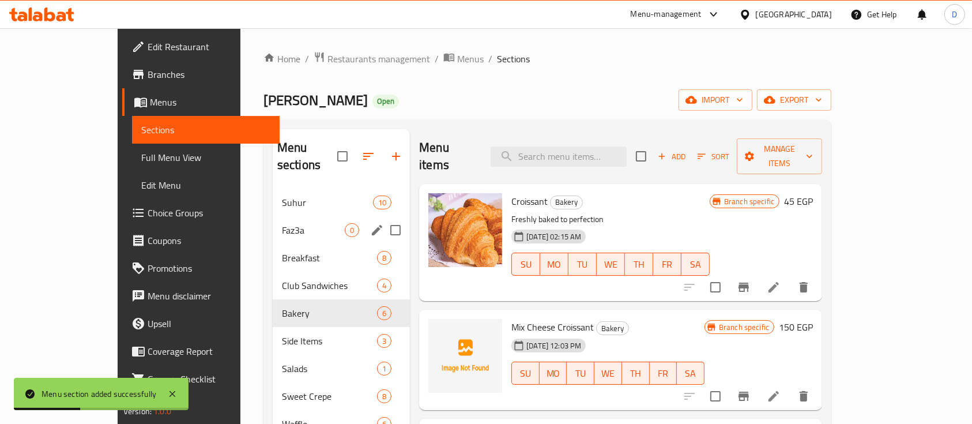
click at [310, 223] on span "Faz3a" at bounding box center [313, 230] width 63 height 14
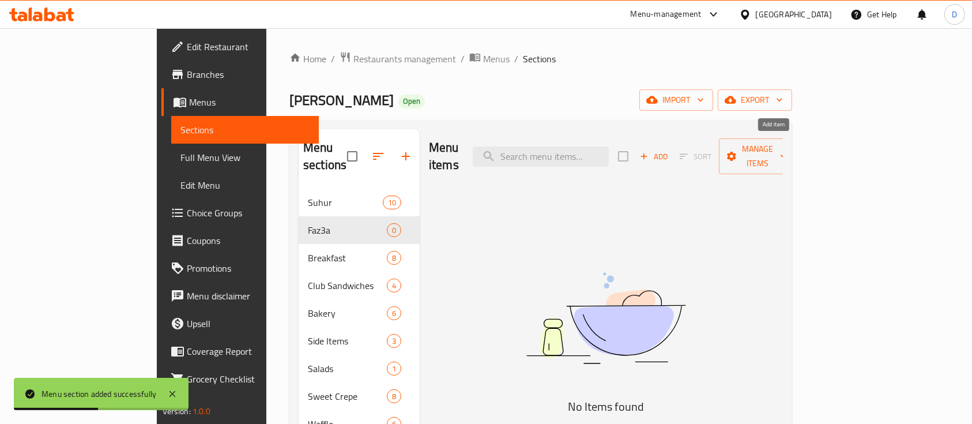
click at [669, 150] on span "Add" at bounding box center [653, 156] width 31 height 13
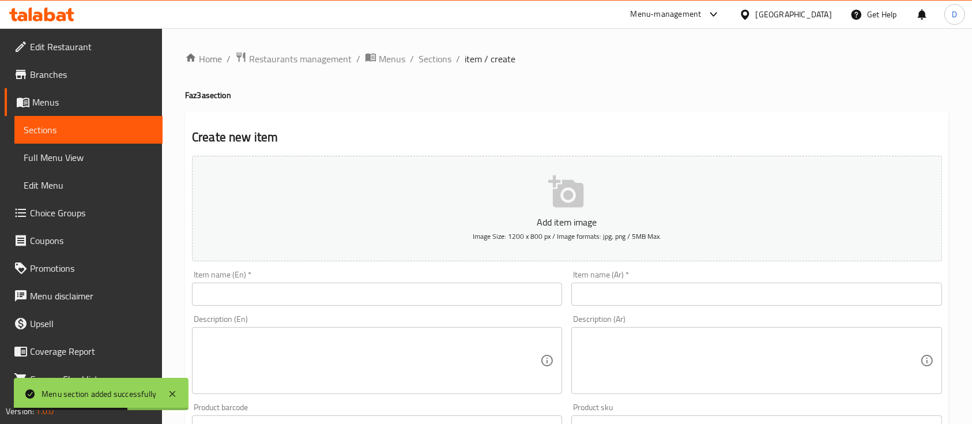
click at [644, 311] on div "Description (Ar) Description (Ar)" at bounding box center [756, 354] width 379 height 88
click at [656, 301] on input "text" at bounding box center [756, 293] width 370 height 23
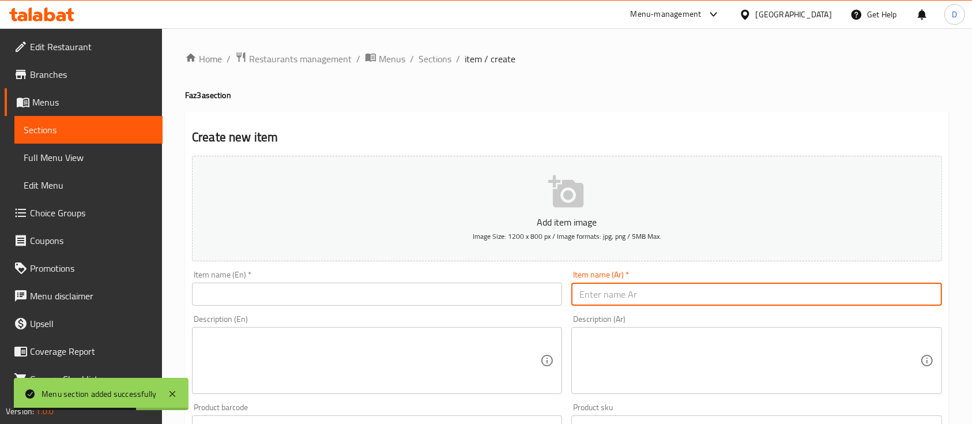
paste input "الفزعه"
type input "الفزعه"
click at [421, 317] on div "Description (En) Description (En)" at bounding box center [377, 354] width 370 height 79
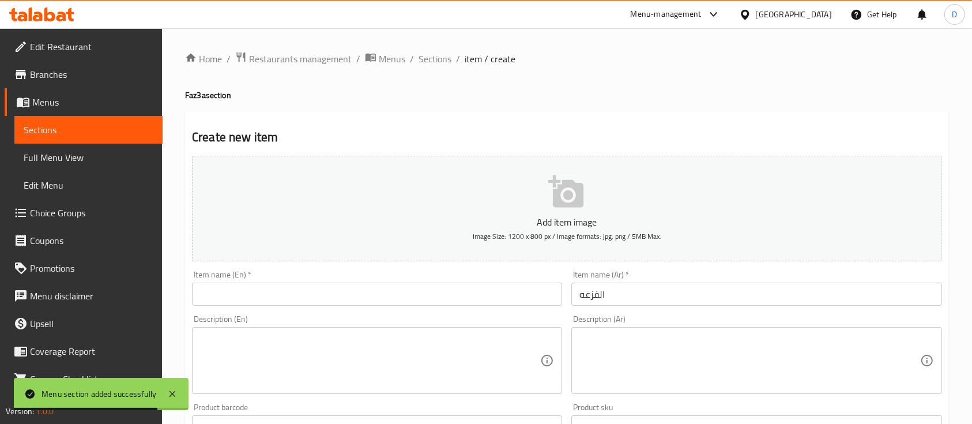
click at [438, 301] on input "text" at bounding box center [377, 293] width 370 height 23
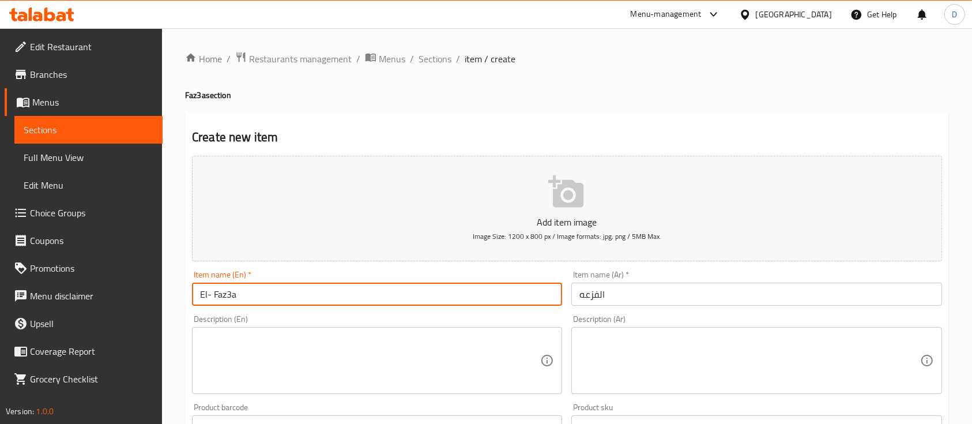
type input "El- Faz3a"
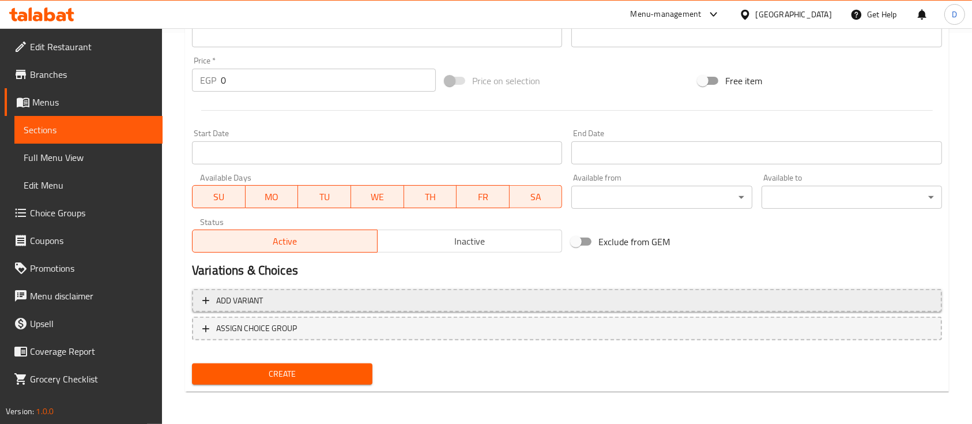
click at [779, 302] on span "Add variant" at bounding box center [566, 300] width 729 height 14
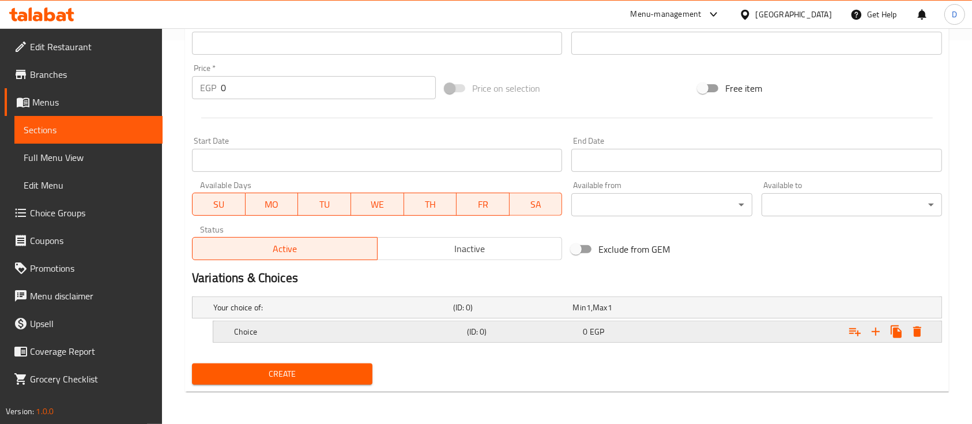
scroll to position [383, 0]
click at [876, 334] on icon "Expand" at bounding box center [876, 332] width 14 height 14
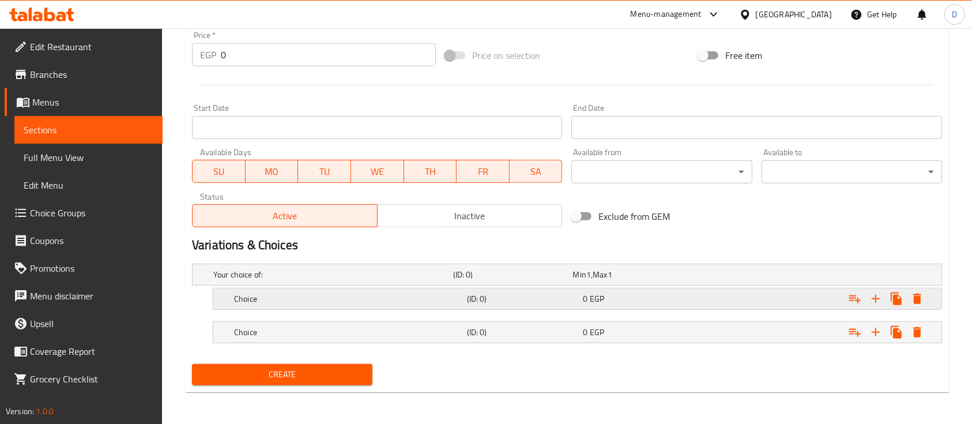
click at [763, 292] on div "Expand" at bounding box center [813, 298] width 233 height 25
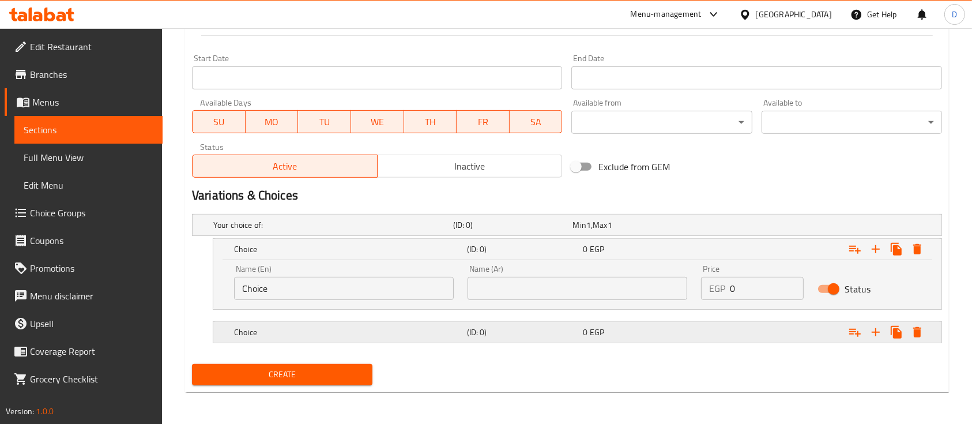
click at [774, 333] on div "Expand" at bounding box center [813, 331] width 233 height 25
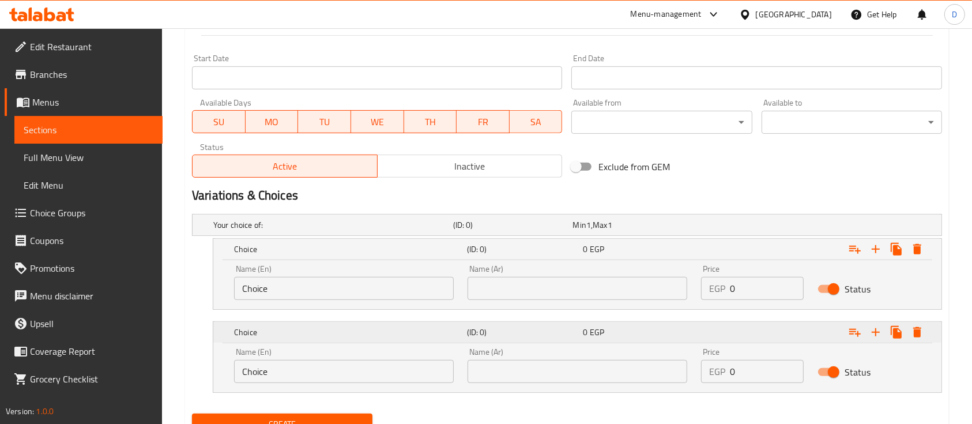
scroll to position [515, 0]
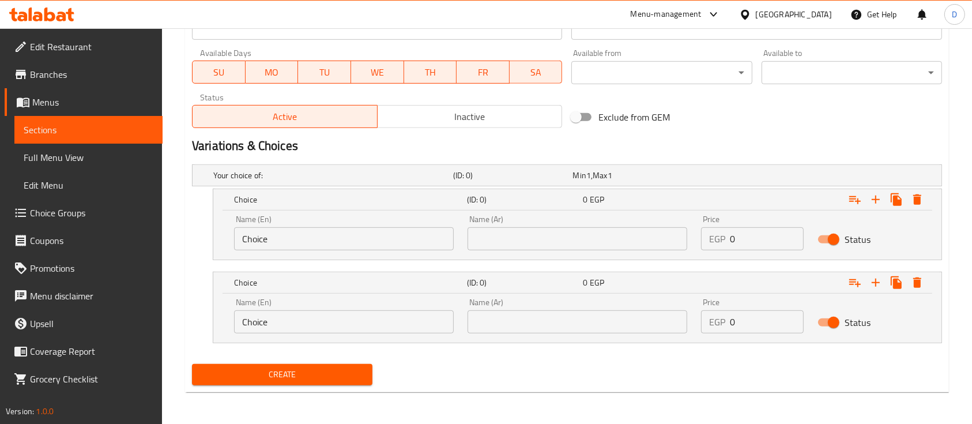
click at [648, 234] on input "text" at bounding box center [578, 238] width 220 height 23
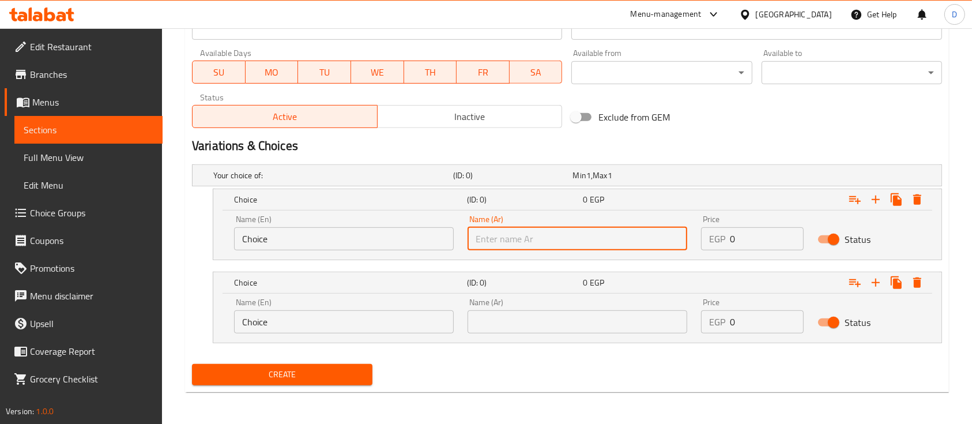
type input ","
type input "وسط"
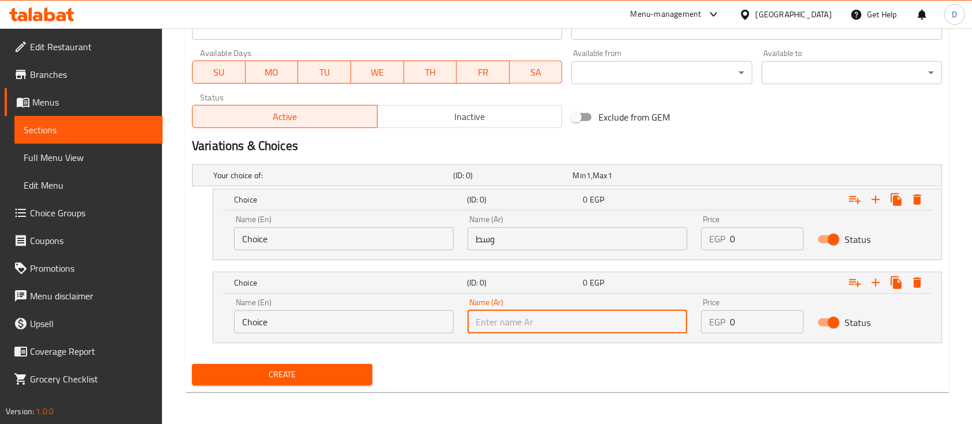
click at [489, 329] on input "text" at bounding box center [578, 321] width 220 height 23
type input "كبير"
click at [385, 228] on input "Choice" at bounding box center [344, 238] width 220 height 23
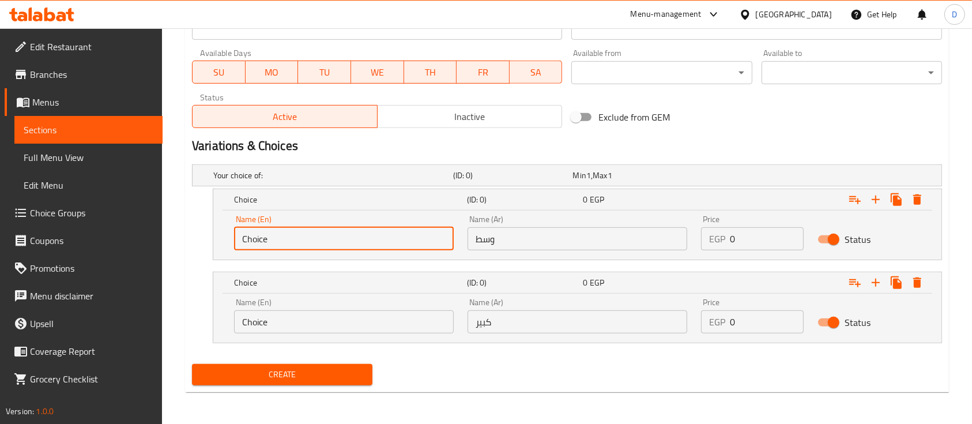
click at [385, 228] on input "Choice" at bounding box center [344, 238] width 220 height 23
type input "Medium"
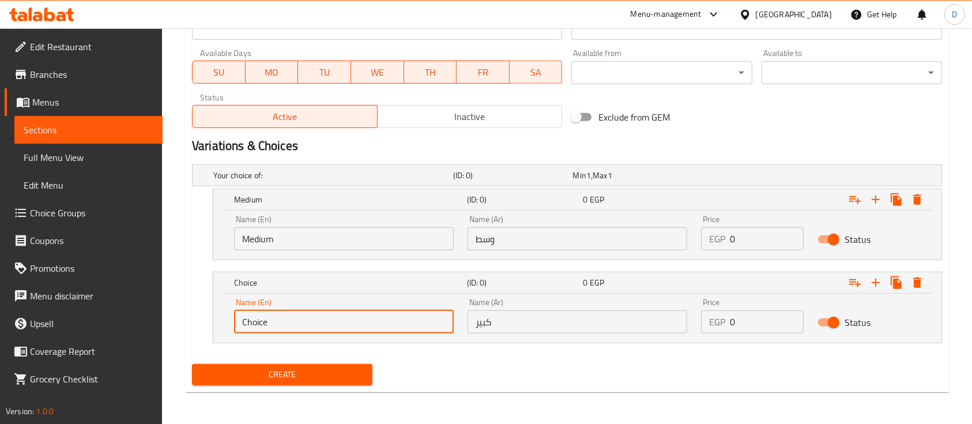
click at [391, 316] on input "Choice" at bounding box center [344, 321] width 220 height 23
type input "Large"
click at [763, 228] on input "0" at bounding box center [767, 238] width 74 height 23
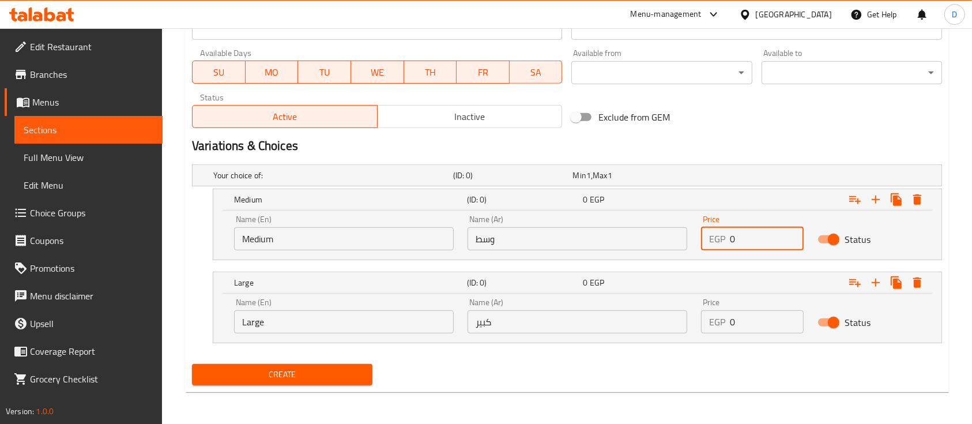
click at [763, 228] on input "0" at bounding box center [767, 238] width 74 height 23
type input "100"
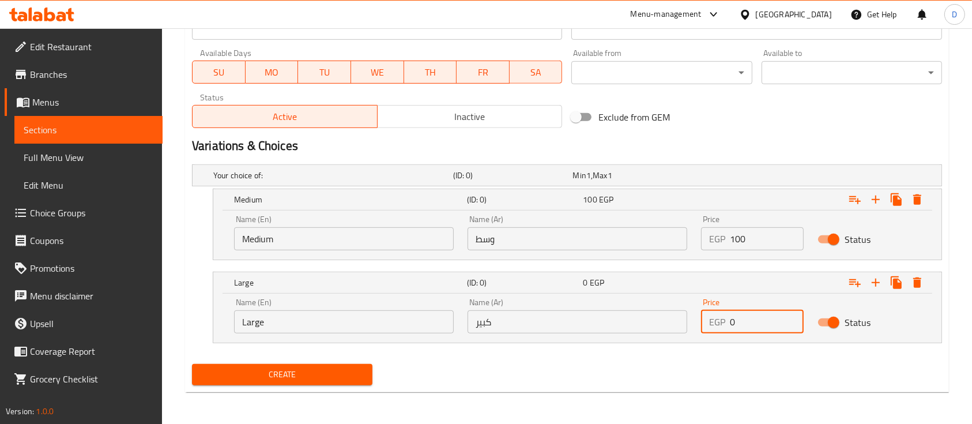
click at [760, 326] on input "0" at bounding box center [767, 321] width 74 height 23
type input "140"
click at [329, 385] on div "Create" at bounding box center [282, 374] width 190 height 31
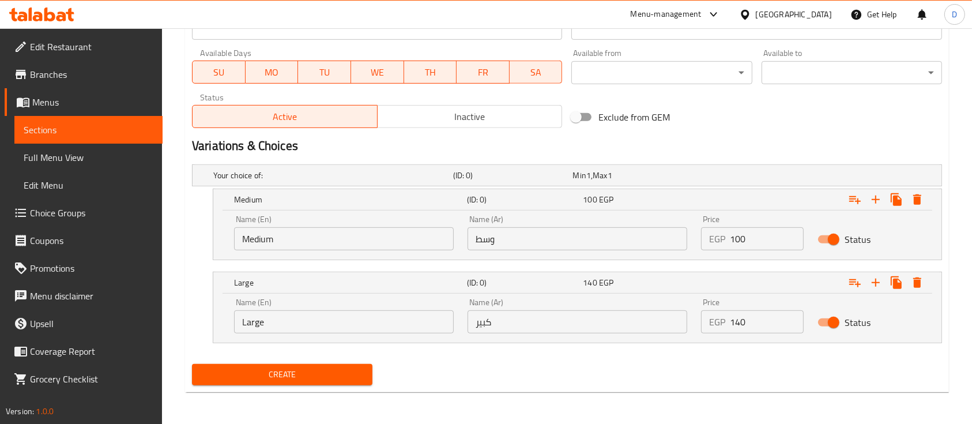
click at [343, 382] on button "Create" at bounding box center [282, 374] width 180 height 21
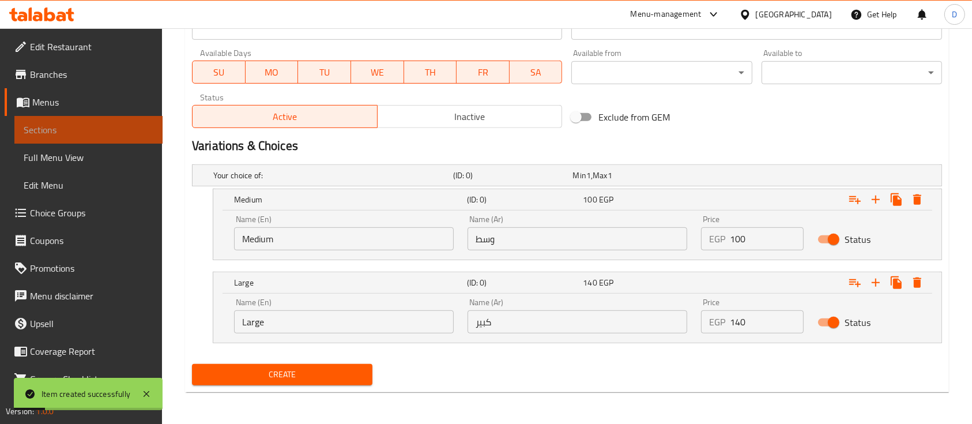
click at [88, 129] on span "Sections" at bounding box center [89, 130] width 130 height 14
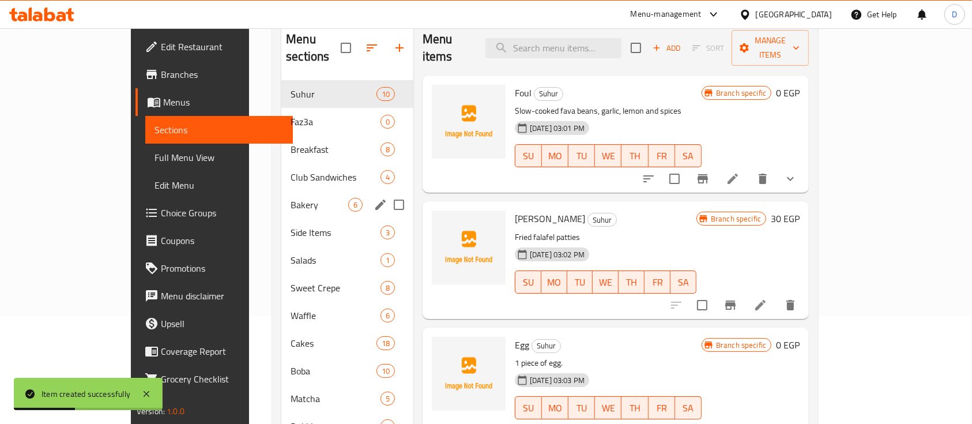
scroll to position [84, 0]
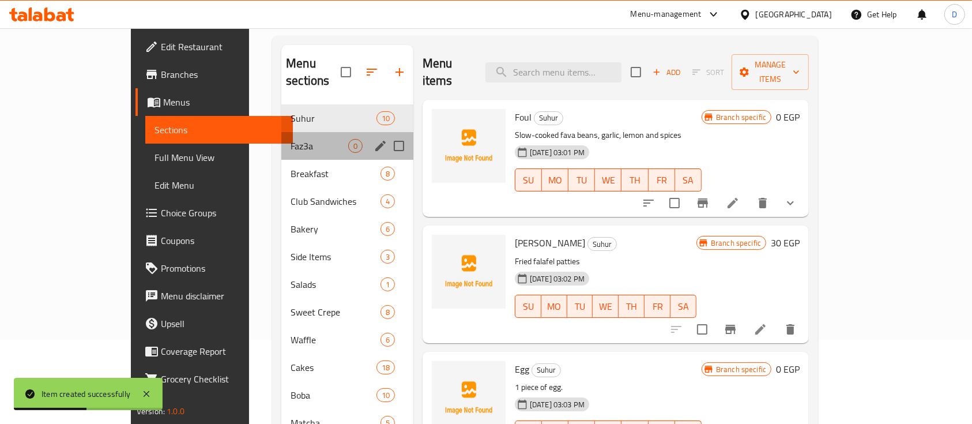
click at [281, 132] on div "Faz3a 0" at bounding box center [347, 146] width 132 height 28
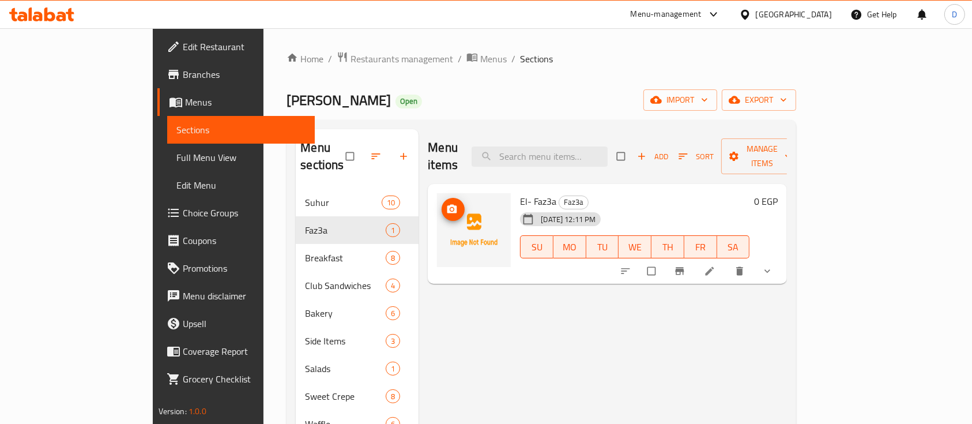
click at [446, 204] on icon "upload picture" at bounding box center [452, 210] width 12 height 12
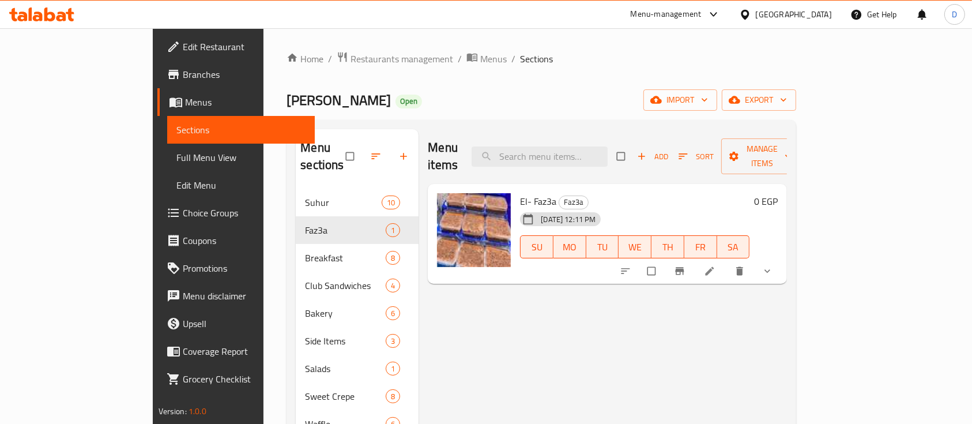
click at [62, 17] on icon at bounding box center [41, 14] width 65 height 14
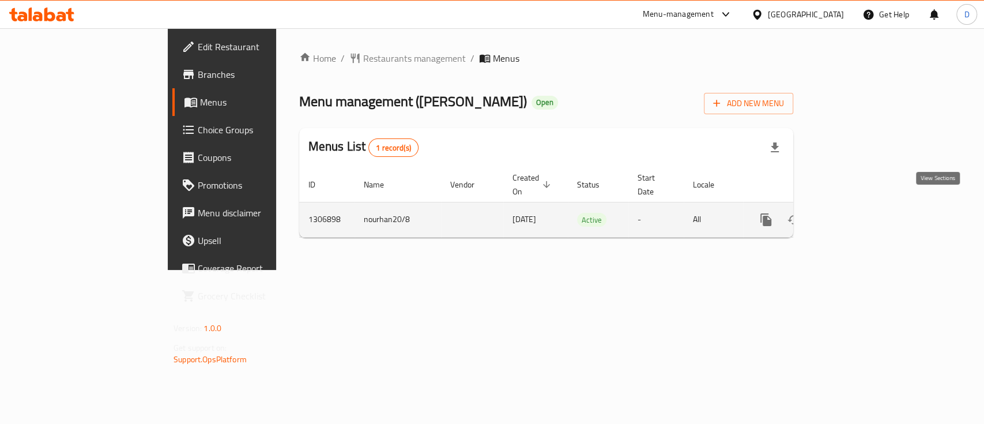
click at [854, 214] on icon "enhanced table" at bounding box center [849, 219] width 10 height 10
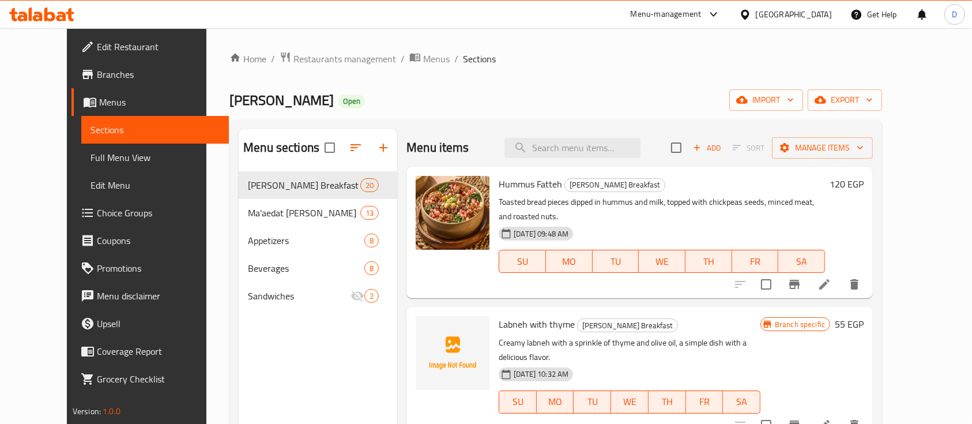
click at [38, 14] on icon at bounding box center [41, 14] width 65 height 14
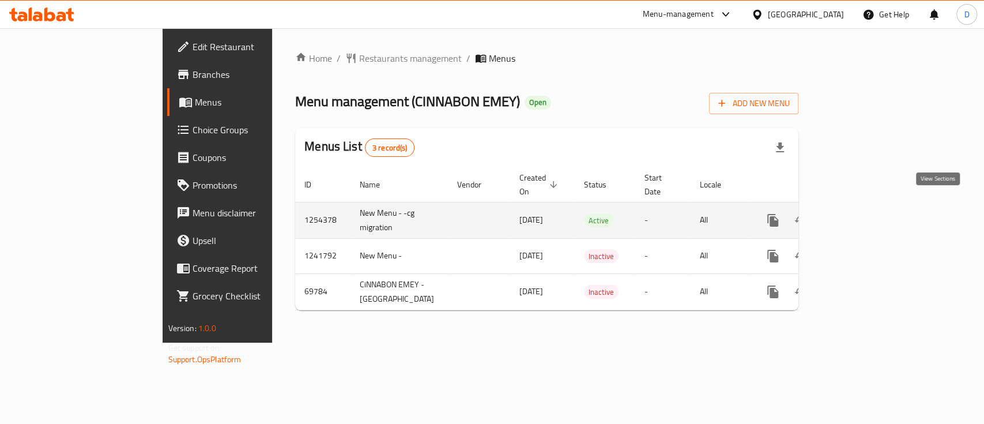
click at [870, 206] on link "enhanced table" at bounding box center [856, 220] width 28 height 28
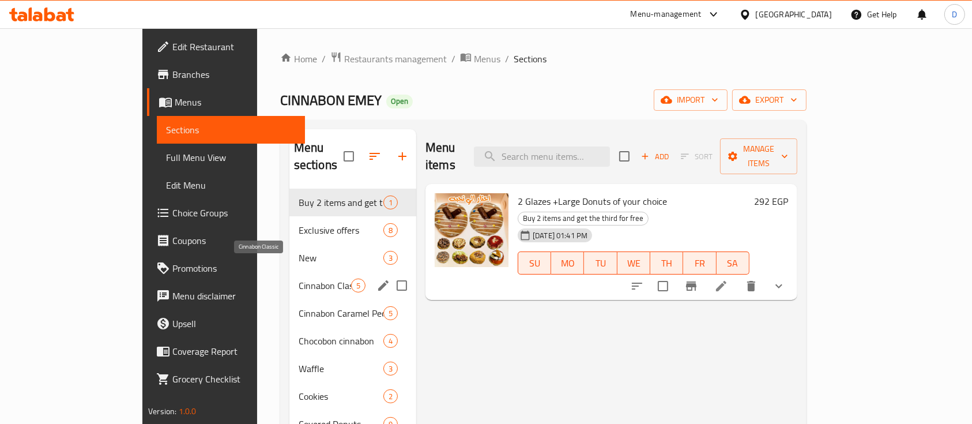
click at [299, 278] on span "Cinnabon Classic" at bounding box center [325, 285] width 52 height 14
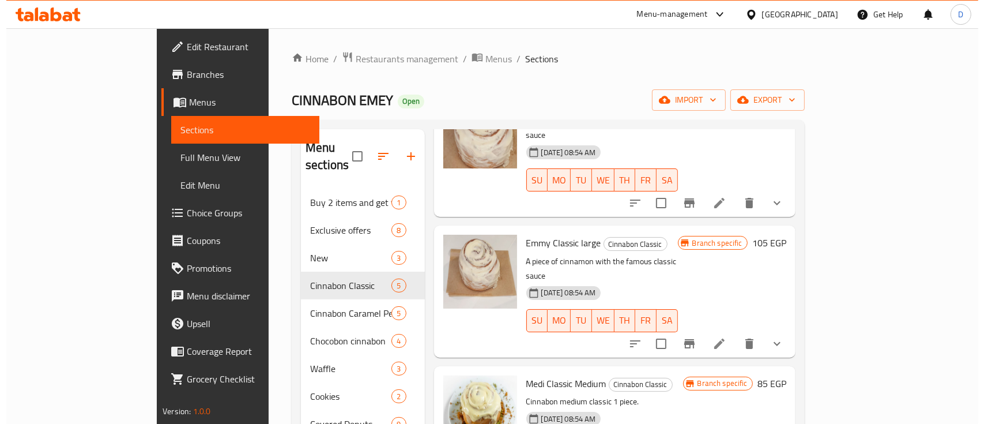
scroll to position [217, 0]
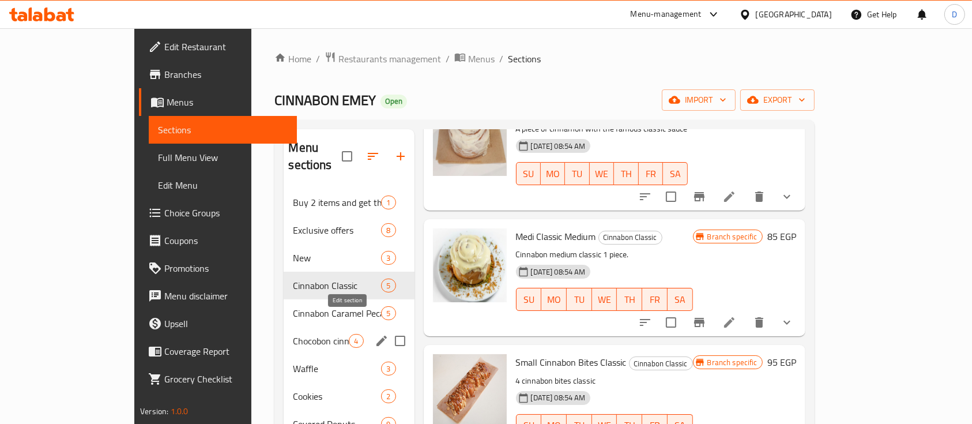
click at [375, 334] on icon "edit" at bounding box center [382, 341] width 14 height 14
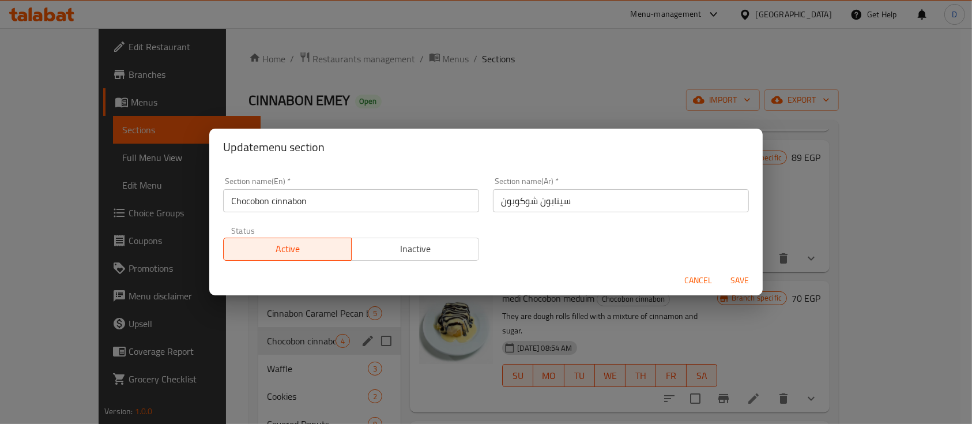
scroll to position [108, 0]
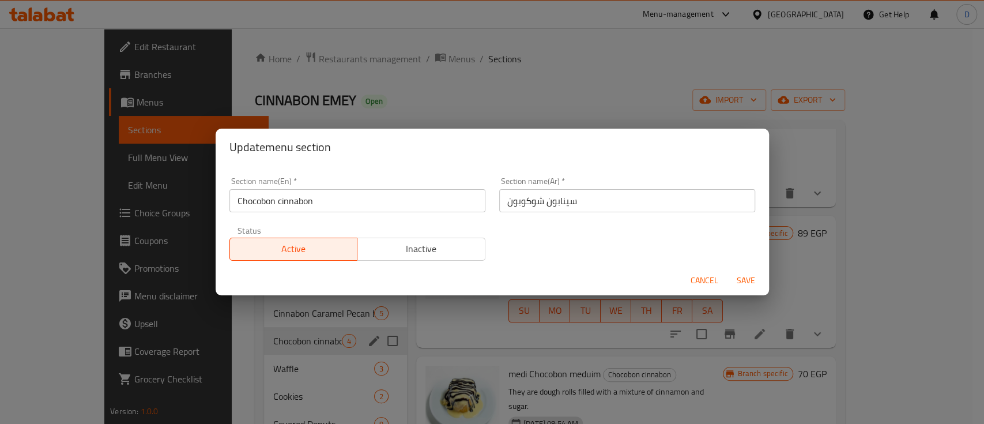
click at [286, 193] on input "Chocobon cinnabon" at bounding box center [357, 200] width 256 height 23
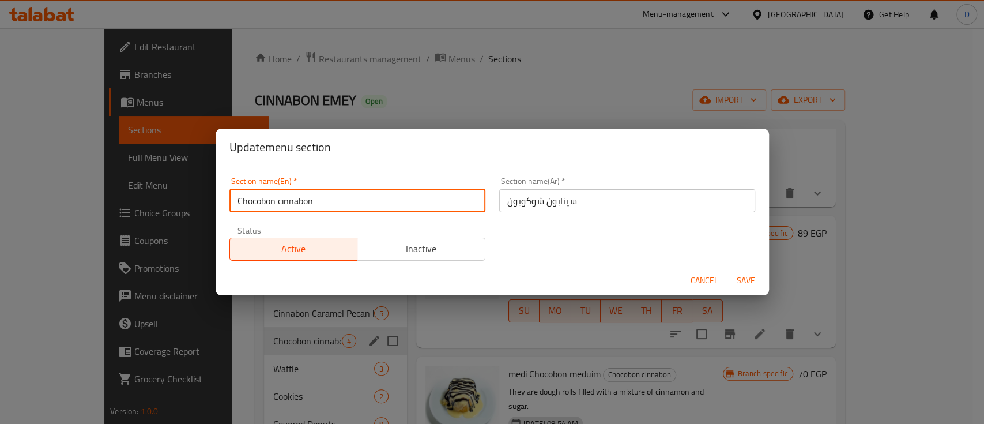
click at [692, 272] on button "Cancel" at bounding box center [704, 280] width 37 height 21
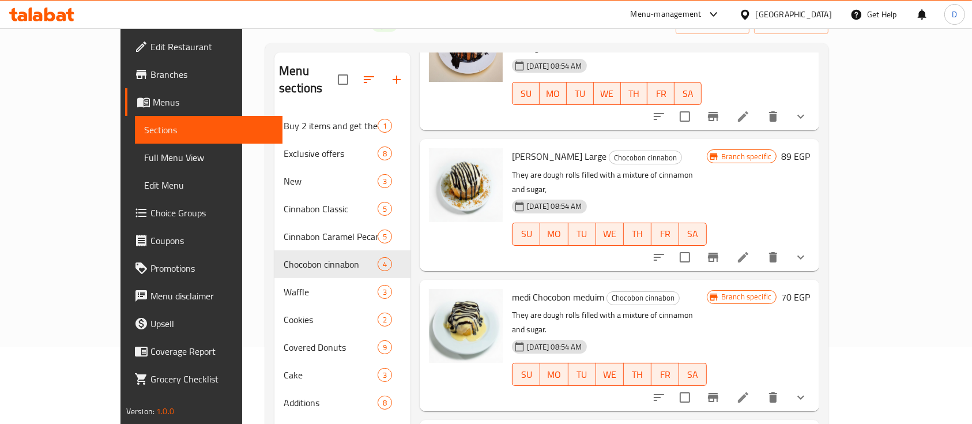
scroll to position [0, 0]
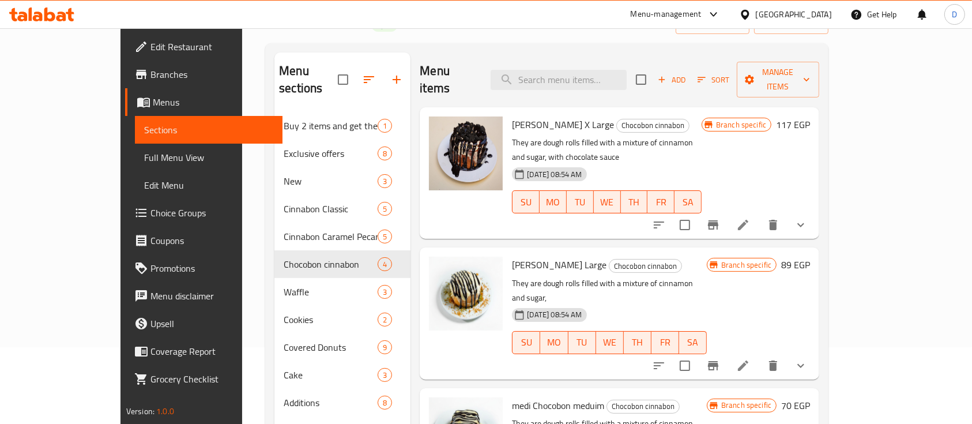
click at [578, 89] on div "Menu items Add Sort Manage items" at bounding box center [620, 79] width 400 height 55
click at [580, 70] on input "search" at bounding box center [559, 80] width 136 height 20
paste input "cinnabon"
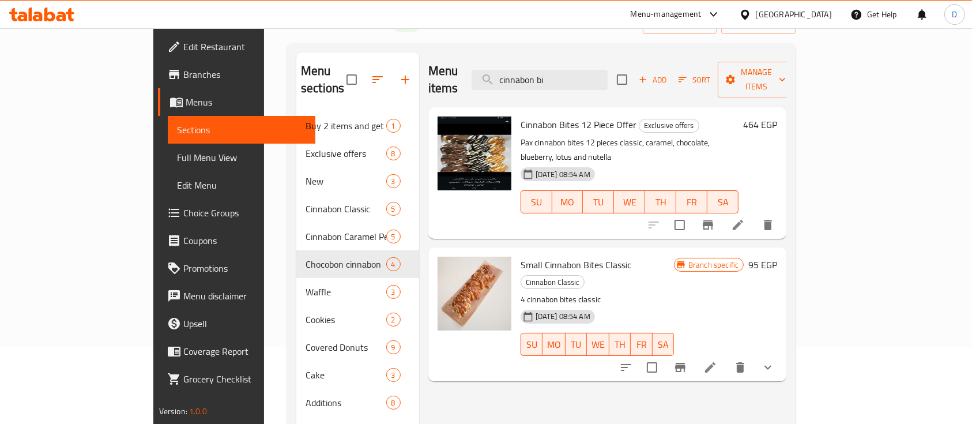
type input "cinnabon bi"
click at [782, 353] on button "show more" at bounding box center [768, 367] width 28 height 28
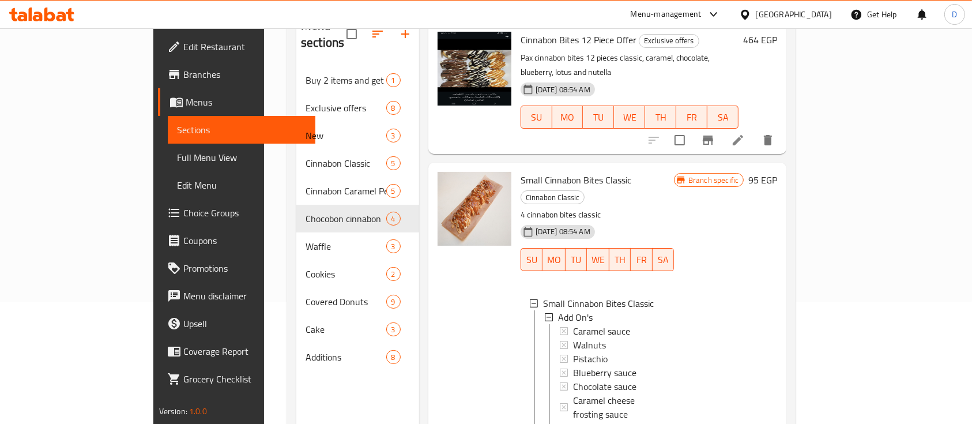
scroll to position [153, 0]
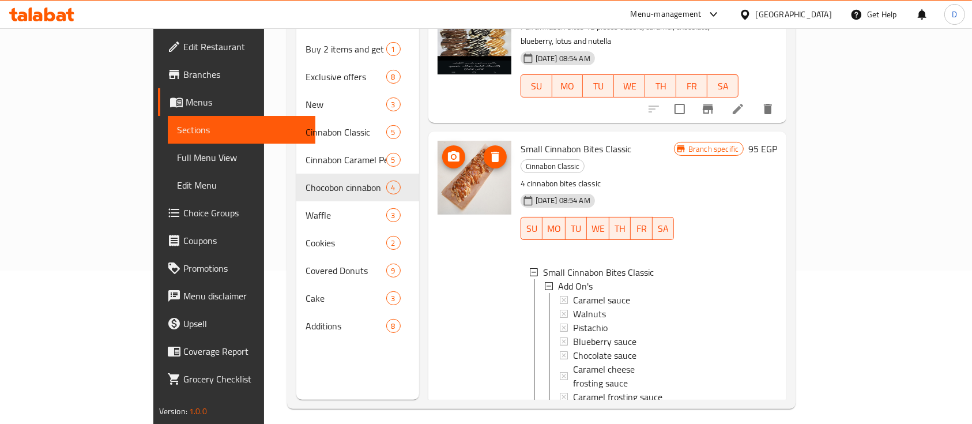
click at [448, 151] on icon "upload picture" at bounding box center [454, 156] width 12 height 10
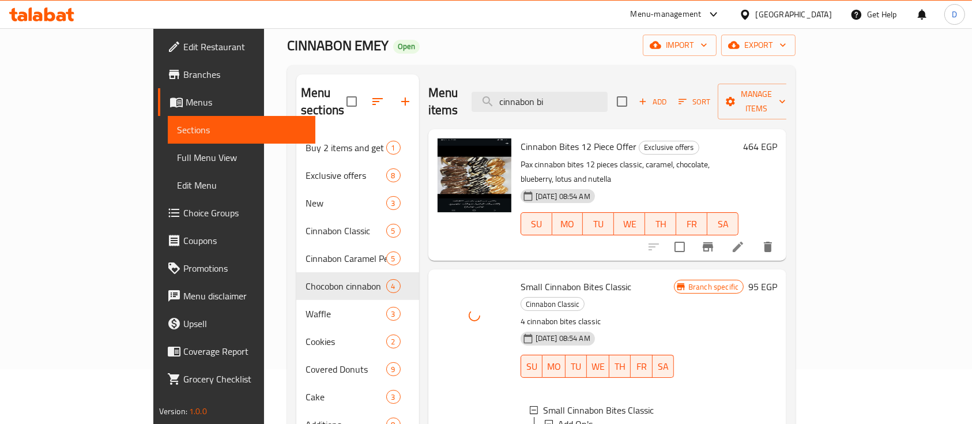
scroll to position [0, 0]
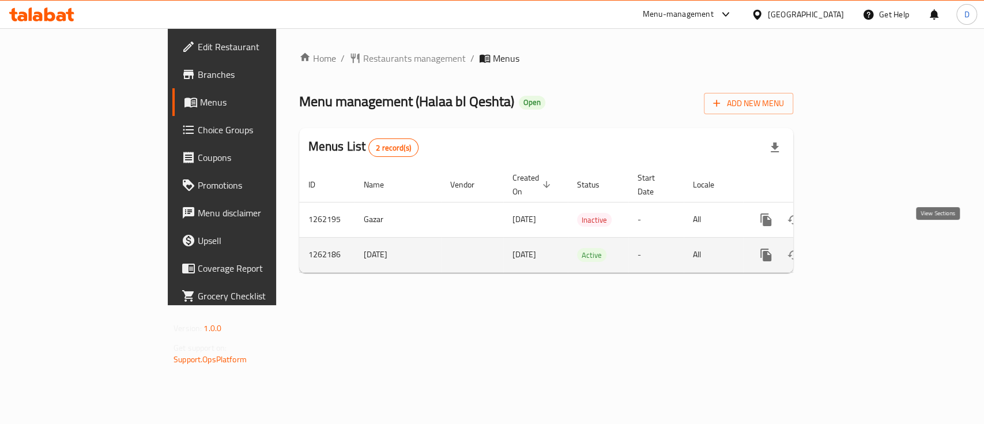
click at [856, 248] on icon "enhanced table" at bounding box center [849, 255] width 14 height 14
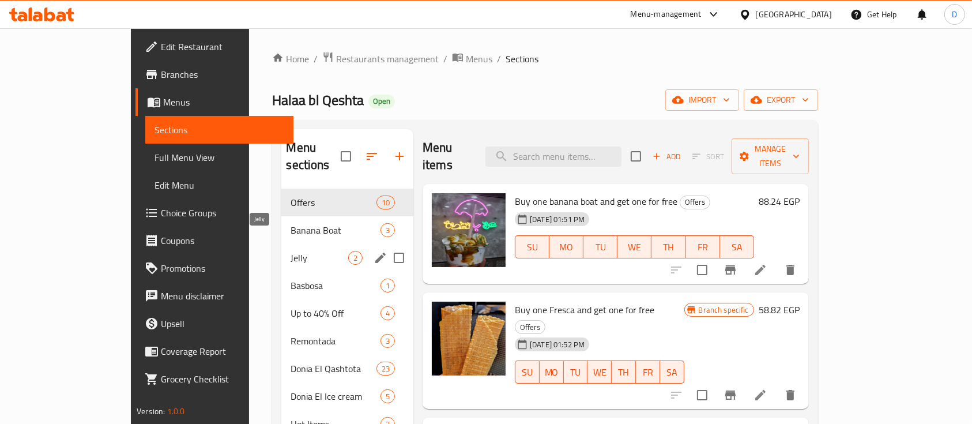
click at [291, 251] on span "Jelly" at bounding box center [319, 258] width 57 height 14
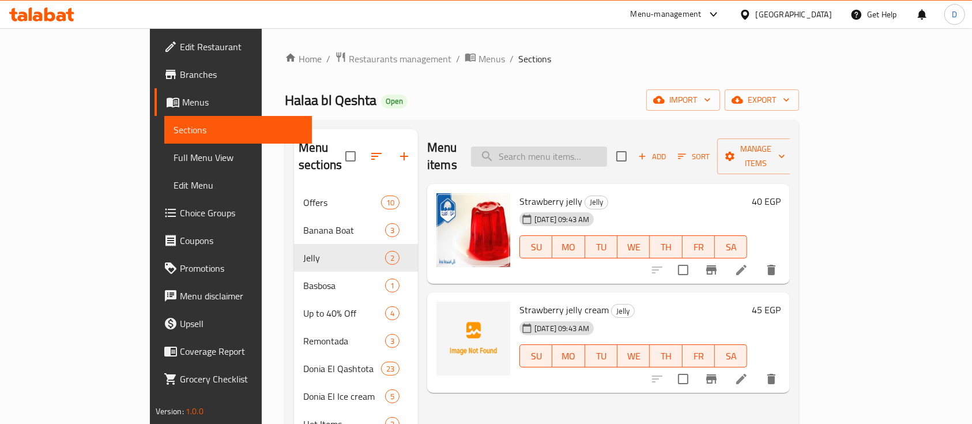
click at [607, 146] on input "search" at bounding box center [539, 156] width 136 height 20
type input "f"
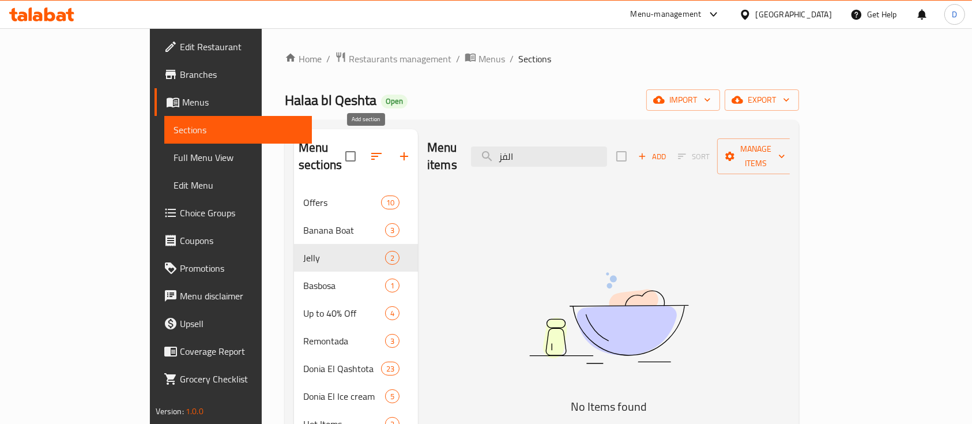
type input "الفز"
click at [390, 155] on button "button" at bounding box center [404, 156] width 28 height 28
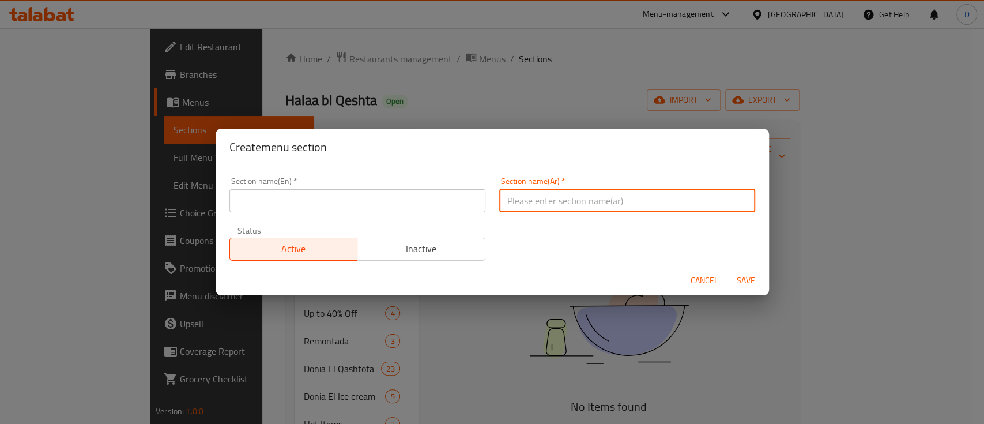
click at [571, 210] on input "text" at bounding box center [627, 200] width 256 height 23
type input "الفزعه"
click at [703, 279] on span "Cancel" at bounding box center [705, 280] width 28 height 14
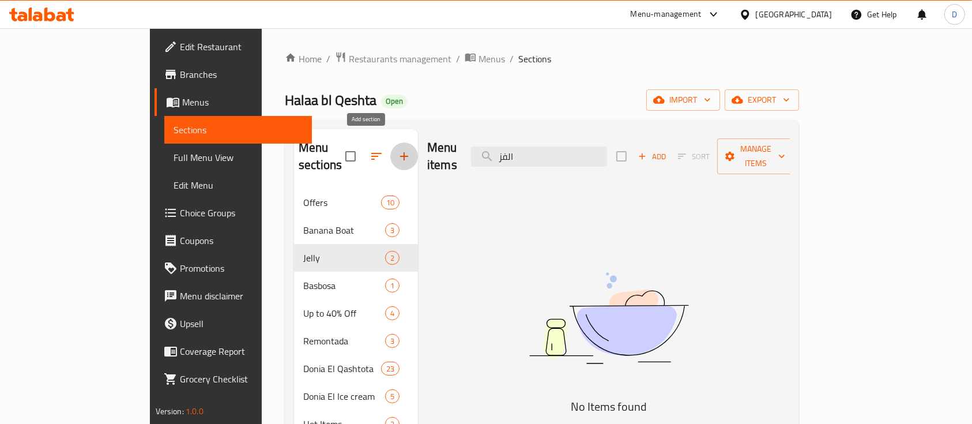
click at [397, 149] on icon "button" at bounding box center [404, 156] width 14 height 14
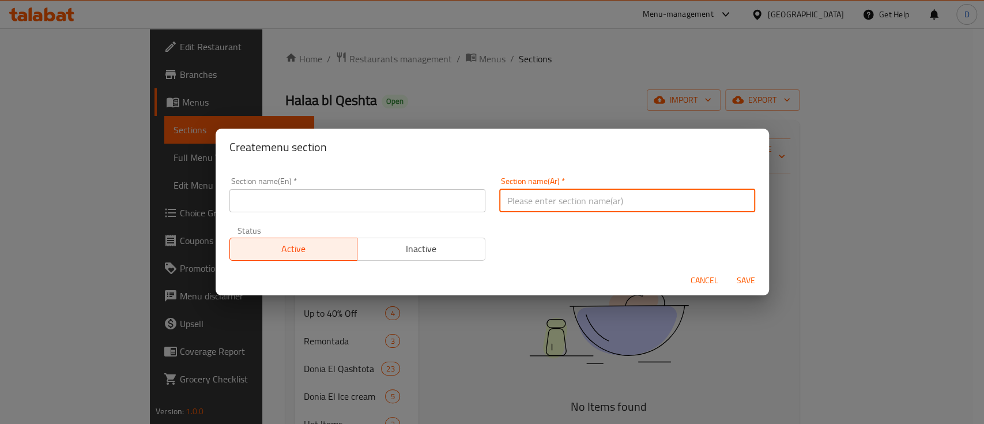
click at [595, 204] on input "text" at bounding box center [627, 200] width 256 height 23
type input "الفزعه"
click at [385, 198] on input "text" at bounding box center [357, 200] width 256 height 23
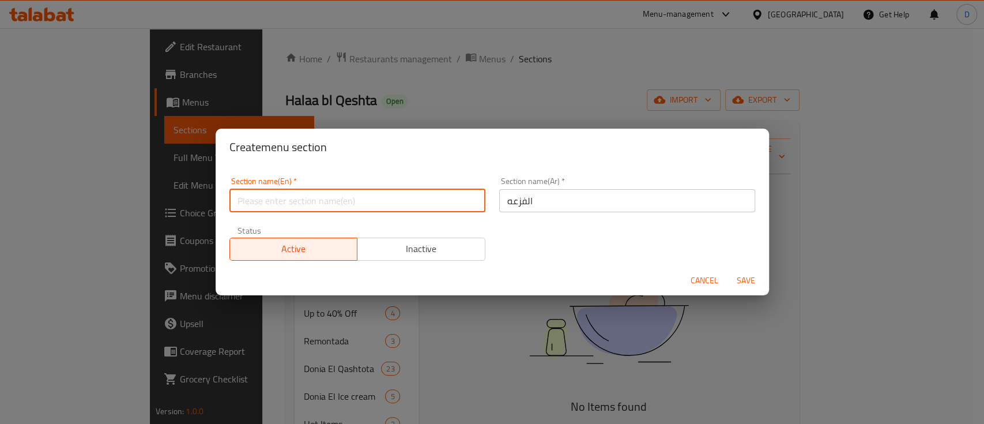
type input "R"
type input "El- Faz3a"
click at [728, 270] on button "Save" at bounding box center [746, 280] width 37 height 21
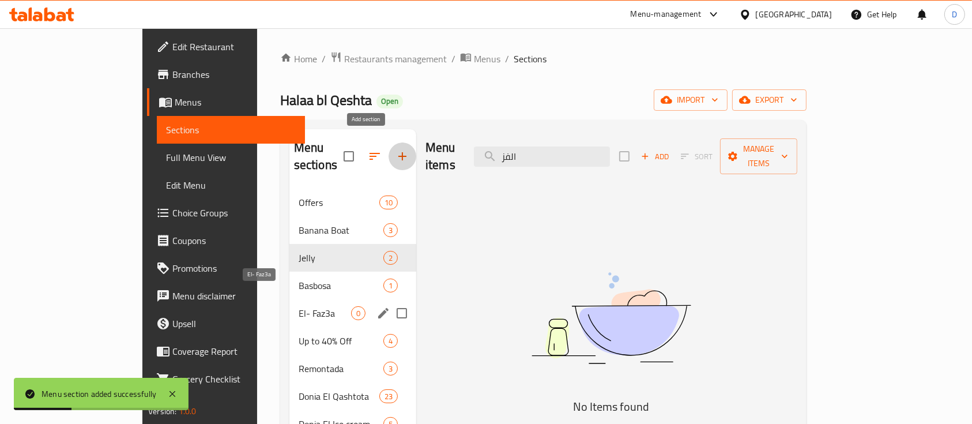
click at [299, 306] on span "El- Faz3a" at bounding box center [325, 313] width 52 height 14
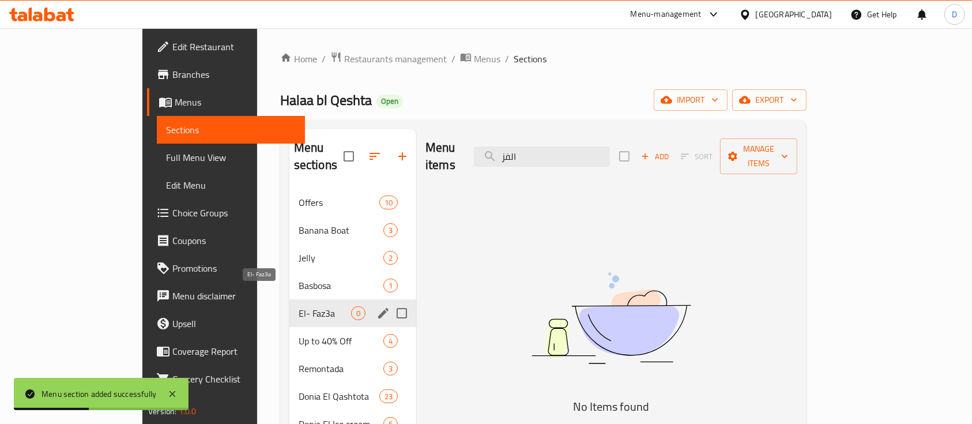
click at [299, 306] on span "El- Faz3a" at bounding box center [325, 313] width 52 height 14
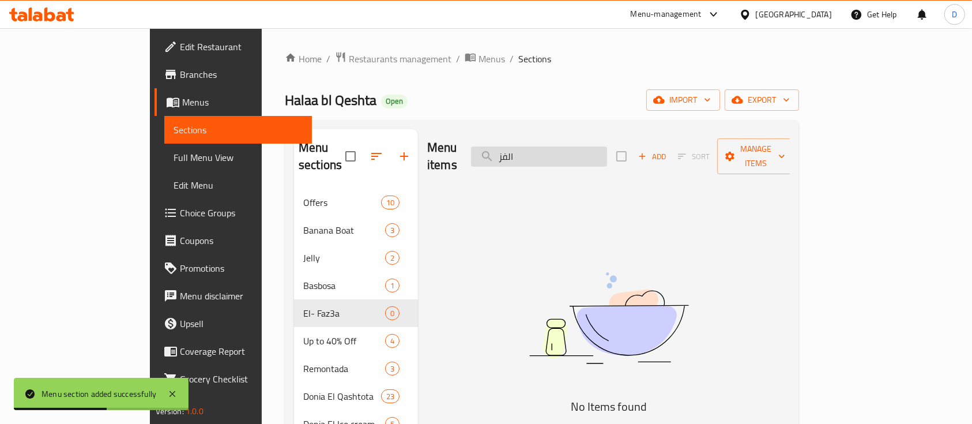
click at [581, 146] on input "الفز" at bounding box center [539, 156] width 136 height 20
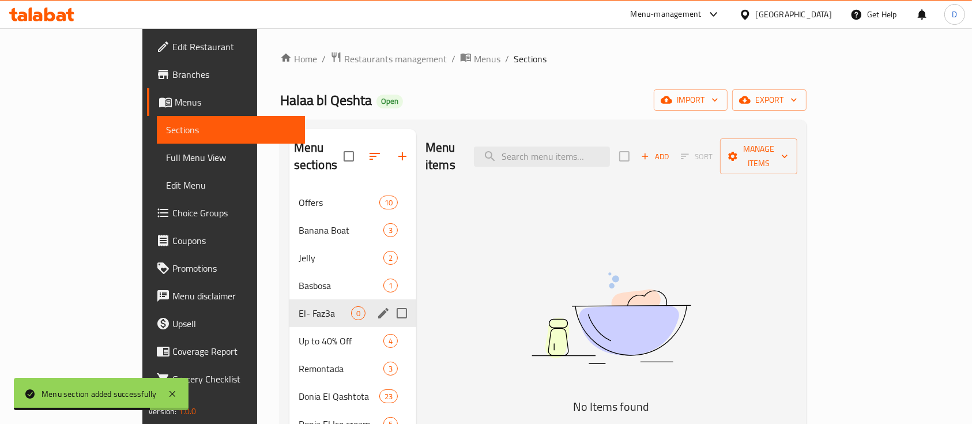
click at [289, 299] on div "El- Faz3a 0" at bounding box center [352, 313] width 127 height 28
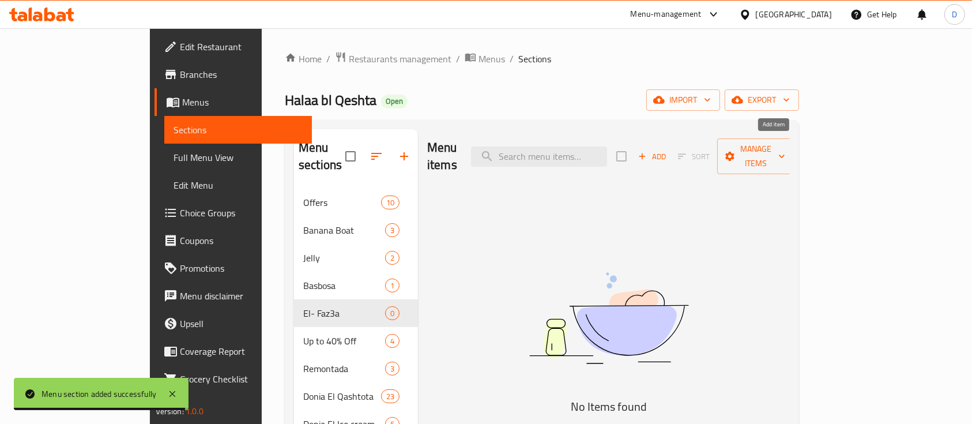
click at [668, 150] on span "Add" at bounding box center [651, 156] width 31 height 13
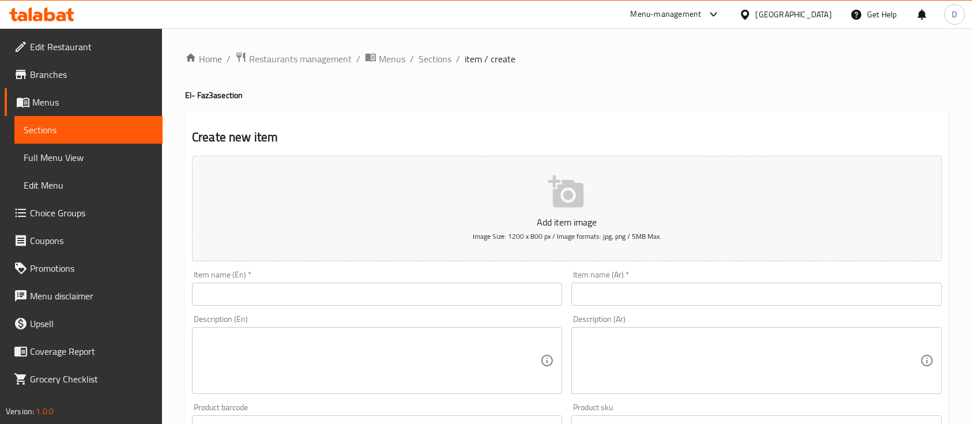
click at [662, 291] on input "text" at bounding box center [756, 293] width 370 height 23
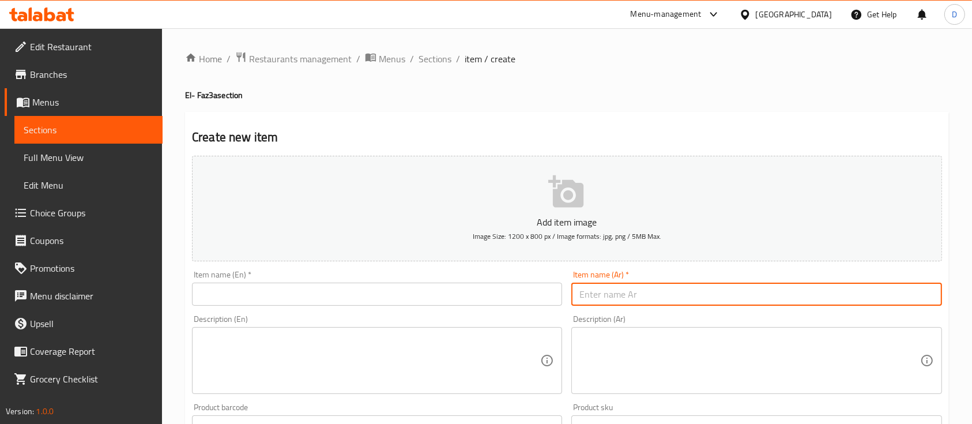
paste input "685442"
click at [664, 302] on input "685442" at bounding box center [756, 293] width 370 height 23
type input "h"
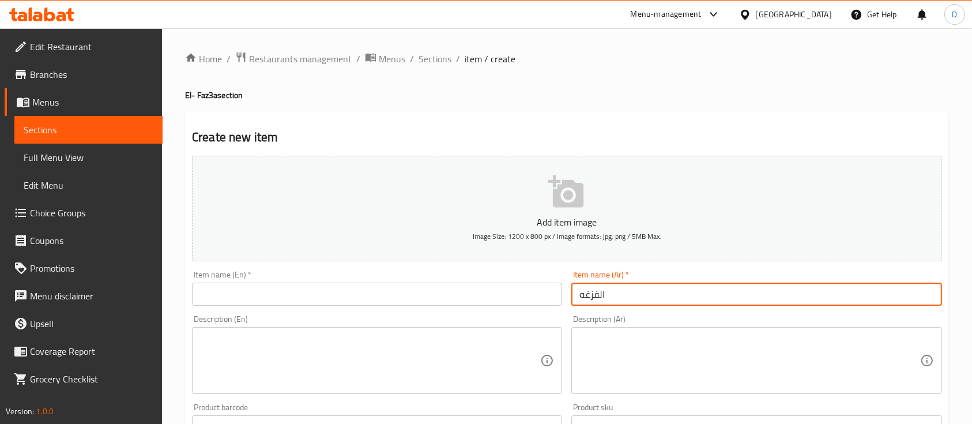
type input "الفزغه"
click at [524, 301] on input "text" at bounding box center [377, 293] width 370 height 23
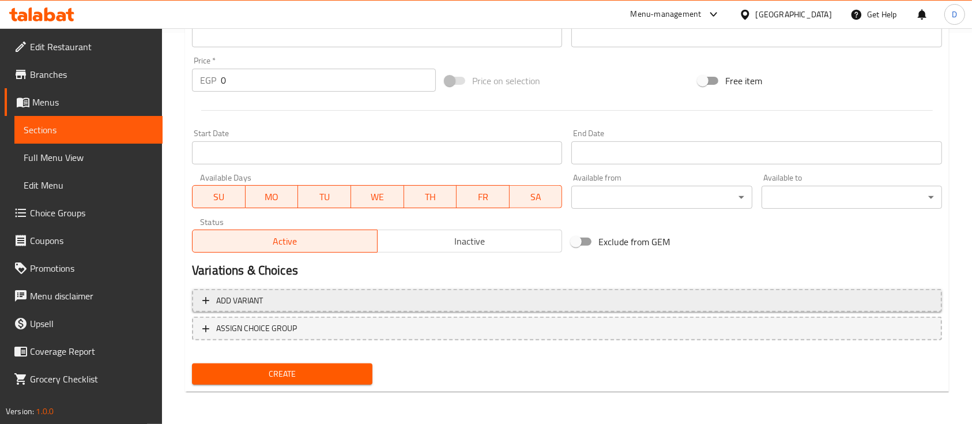
type input "El-Faz3a"
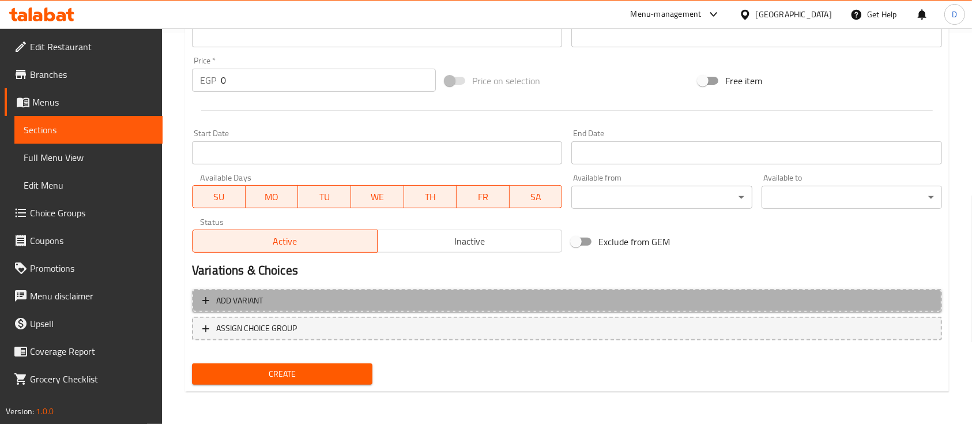
click at [909, 299] on span "Add variant" at bounding box center [566, 300] width 729 height 14
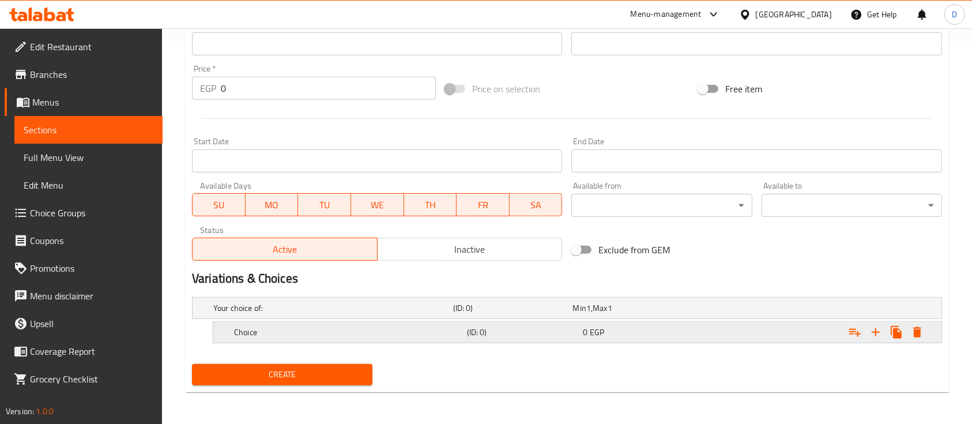
click at [880, 341] on div "Expand" at bounding box center [886, 332] width 83 height 21
click at [875, 333] on icon "Expand" at bounding box center [876, 332] width 14 height 14
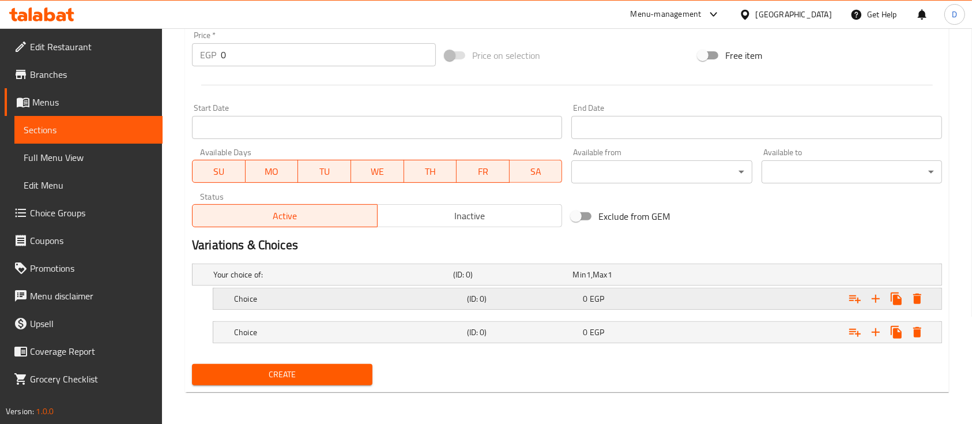
click at [404, 296] on h5 "Choice" at bounding box center [348, 299] width 228 height 12
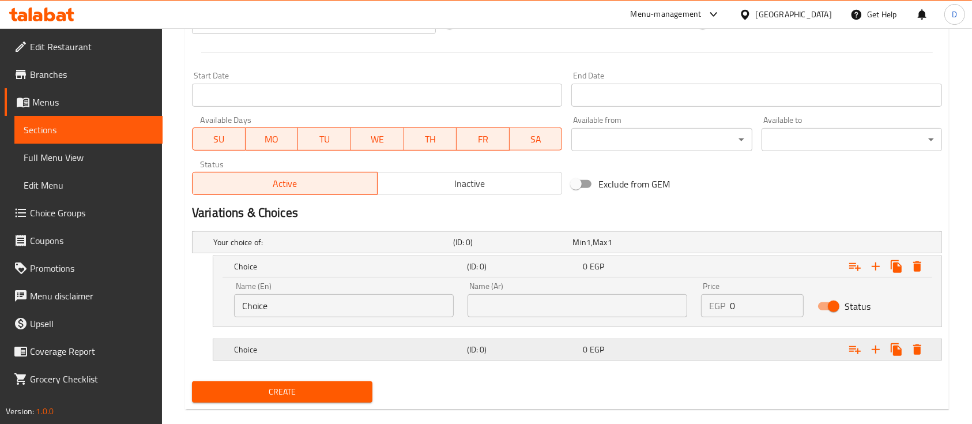
scroll to position [466, 0]
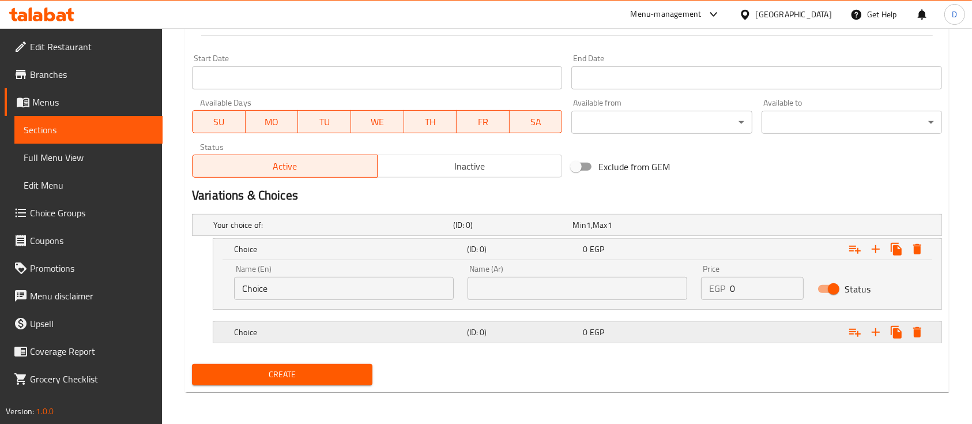
click at [417, 336] on h5 "Choice" at bounding box center [348, 332] width 228 height 12
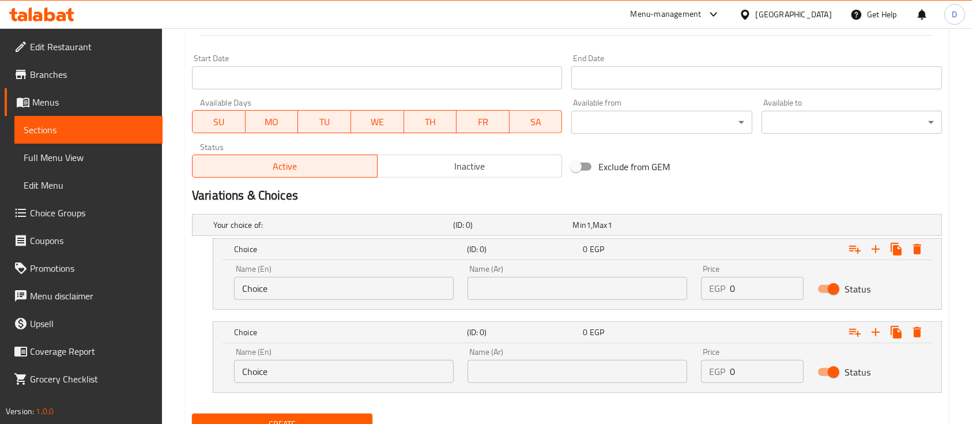
click at [361, 272] on div "Name (En) Choice Name (En)" at bounding box center [344, 282] width 220 height 35
click at [368, 281] on input "Choice" at bounding box center [344, 288] width 220 height 23
type input "Medium"
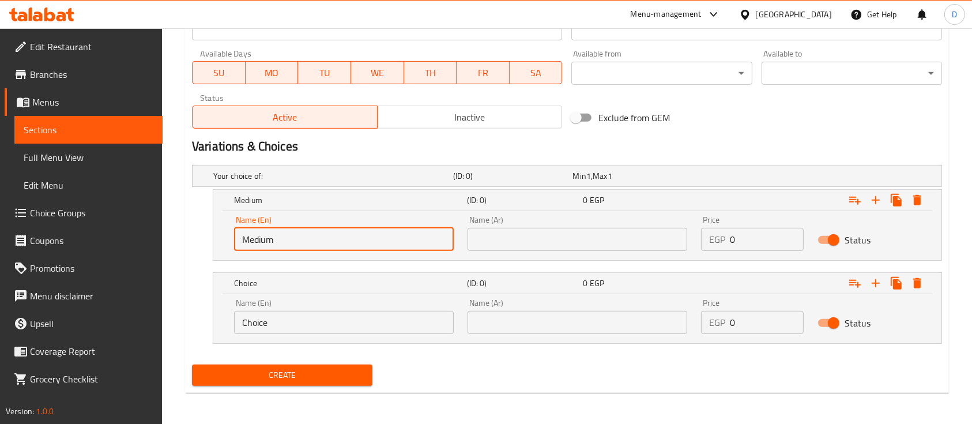
scroll to position [515, 0]
click at [395, 319] on input "Choice" at bounding box center [344, 321] width 220 height 23
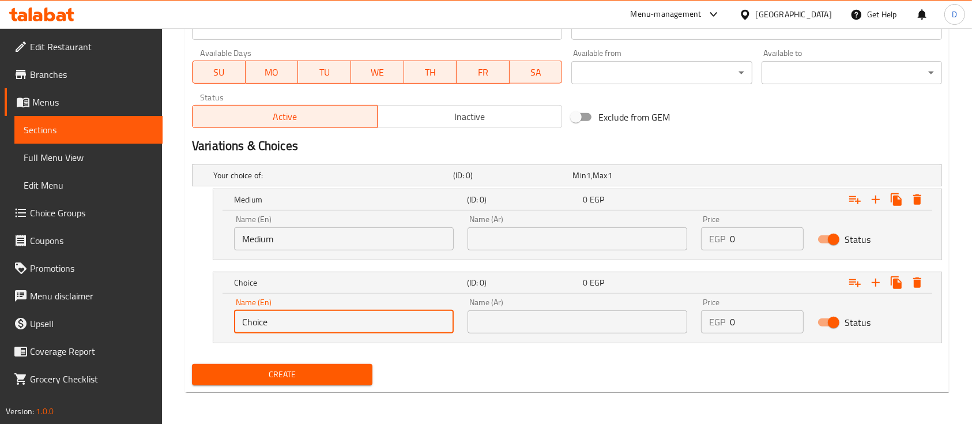
click at [395, 319] on input "Choice" at bounding box center [344, 321] width 220 height 23
type input "Large"
click at [562, 232] on input "text" at bounding box center [578, 238] width 220 height 23
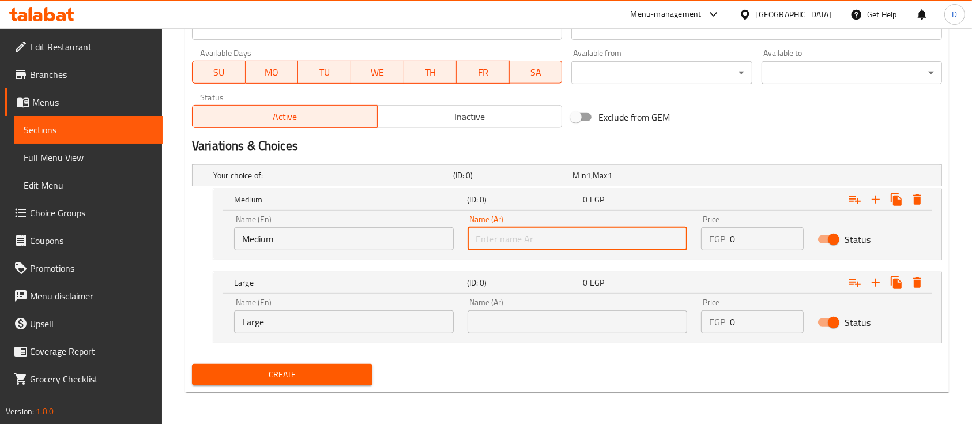
type input "وسط"
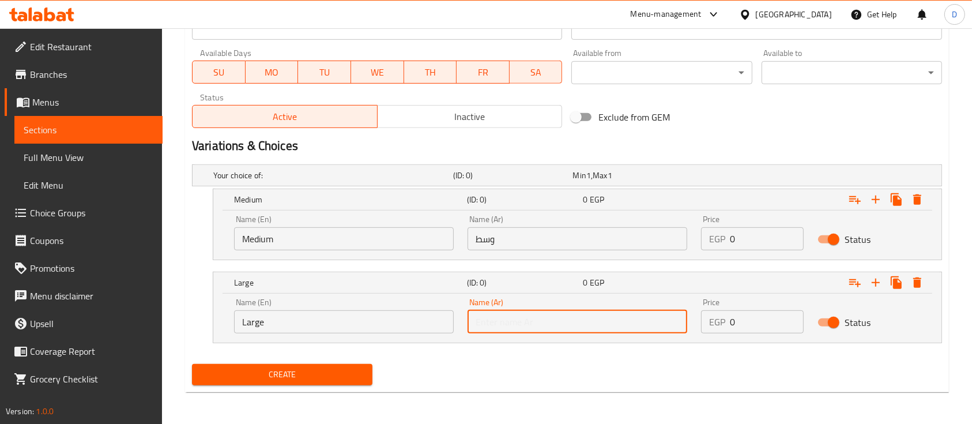
click at [572, 331] on input "text" at bounding box center [578, 321] width 220 height 23
type input "كبير"
click at [763, 331] on input "0" at bounding box center [767, 321] width 74 height 23
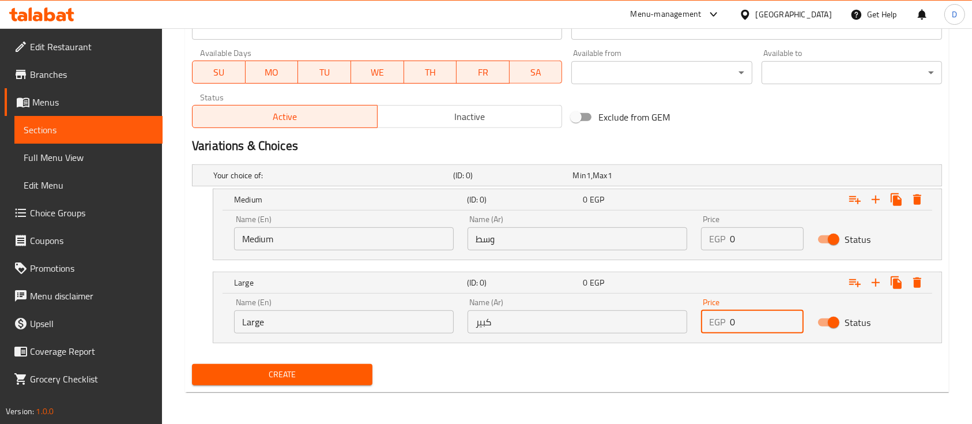
click at [763, 331] on input "0" at bounding box center [767, 321] width 74 height 23
type input "140"
click at [762, 234] on input "0" at bounding box center [767, 238] width 74 height 23
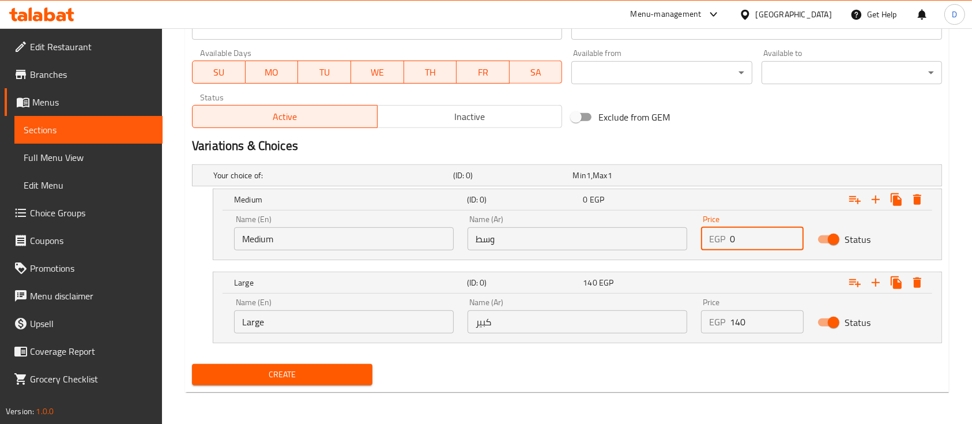
click at [762, 234] on input "0" at bounding box center [767, 238] width 74 height 23
type input "100"
click at [192, 364] on button "Create" at bounding box center [282, 374] width 180 height 21
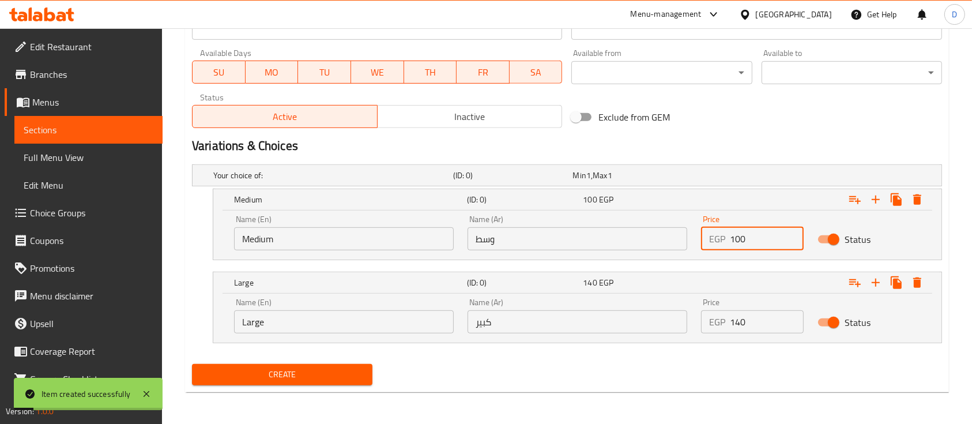
click at [71, 125] on span "Sections" at bounding box center [89, 130] width 130 height 14
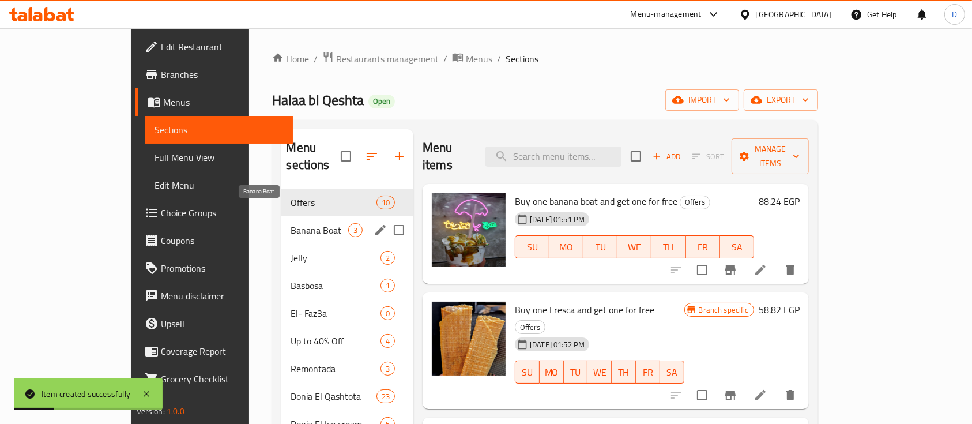
click at [291, 223] on span "Banana Boat" at bounding box center [319, 230] width 57 height 14
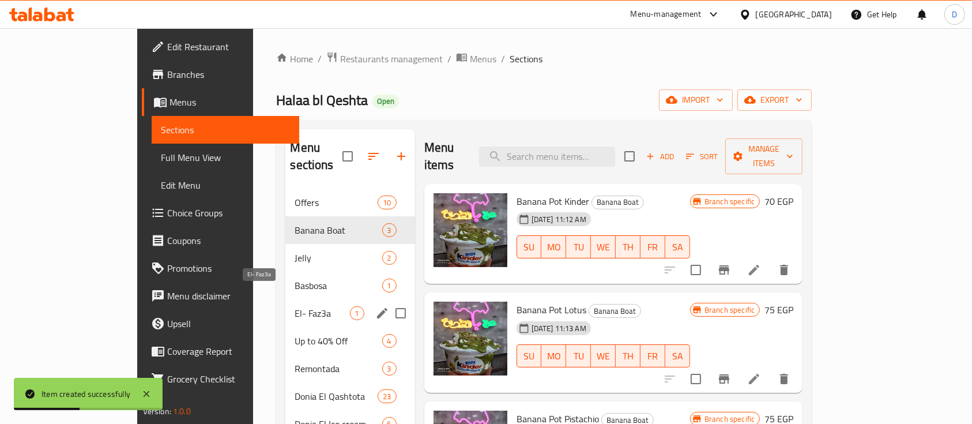
click at [295, 306] on span "El- Faz3a" at bounding box center [322, 313] width 55 height 14
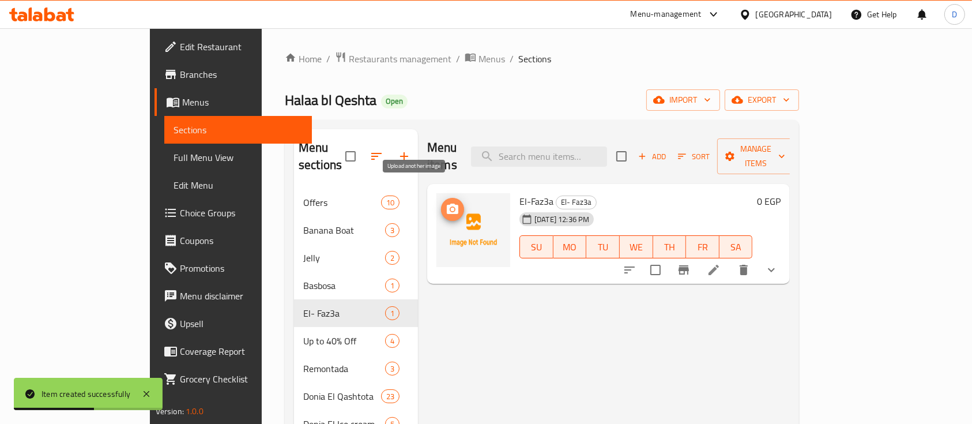
click at [446, 202] on icon "upload picture" at bounding box center [453, 209] width 14 height 14
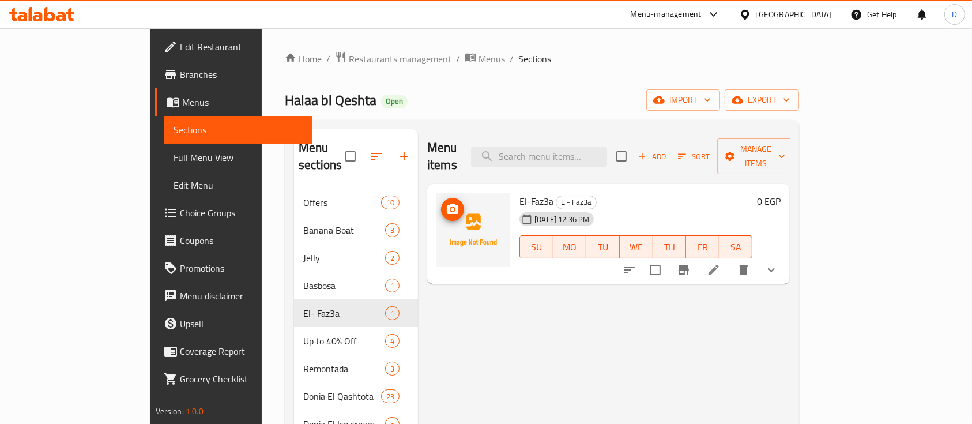
click at [446, 202] on icon "upload picture" at bounding box center [453, 209] width 14 height 14
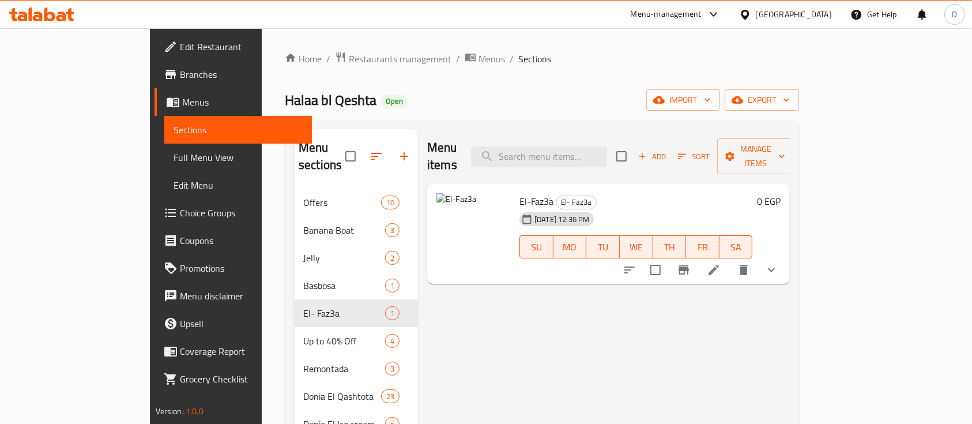
drag, startPoint x: 429, startPoint y: 302, endPoint x: 477, endPoint y: 235, distance: 81.8
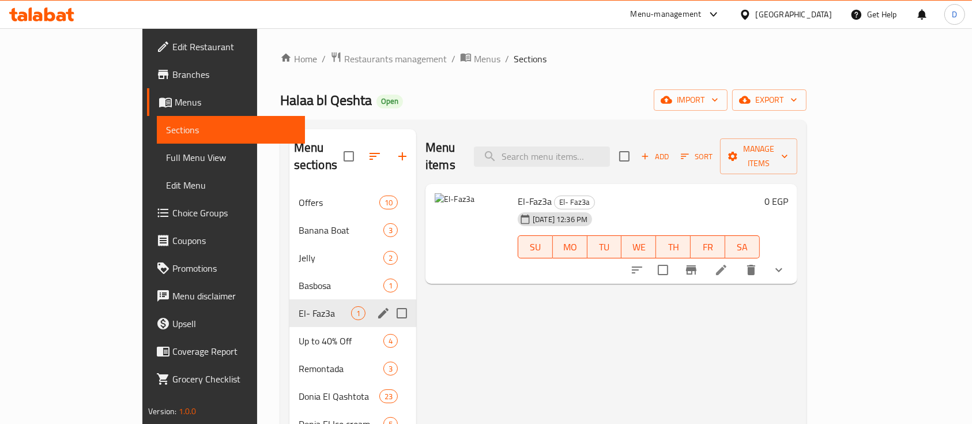
click at [289, 306] on div "El- Faz3a 1" at bounding box center [352, 313] width 127 height 28
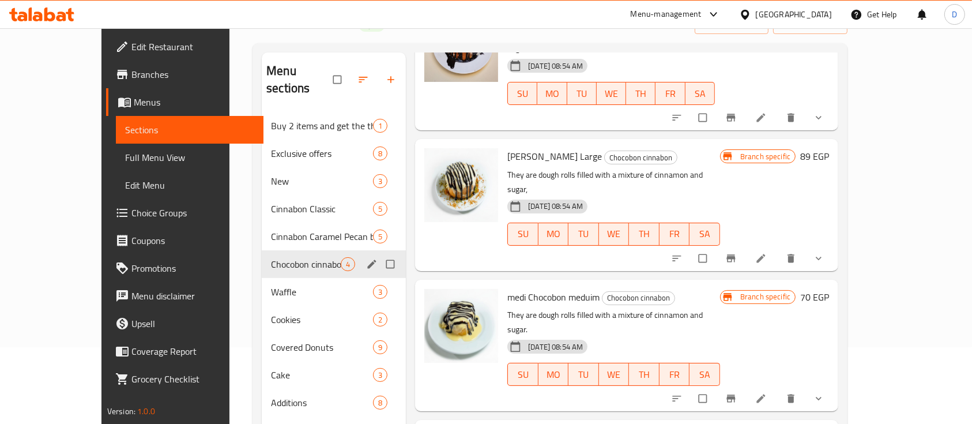
scroll to position [153, 0]
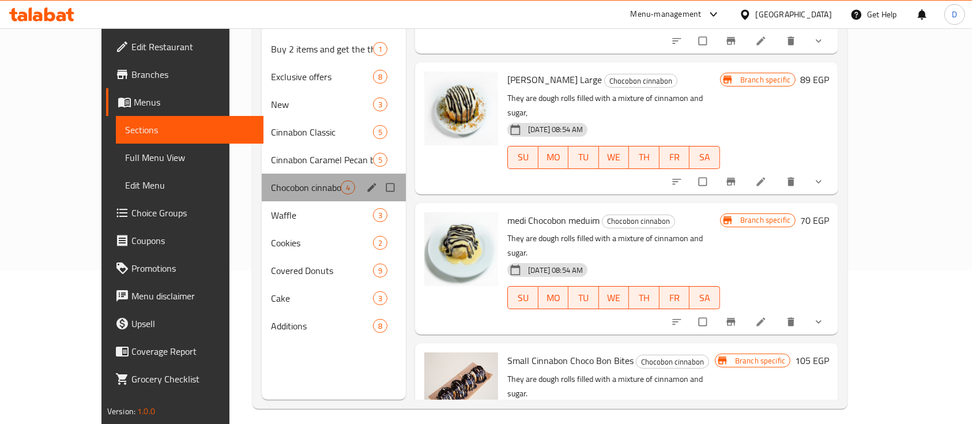
click at [272, 174] on div "Chocobon cinnabon 4" at bounding box center [334, 188] width 144 height 28
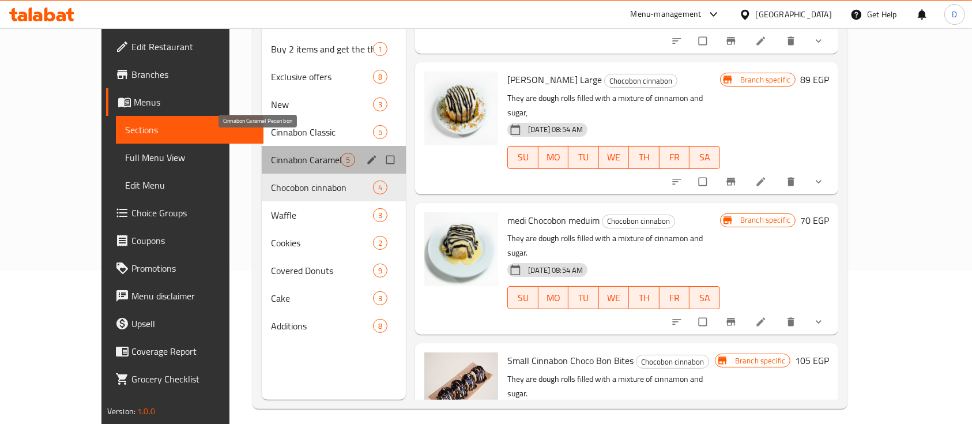
click at [287, 153] on span "Cinnabon Caramel Pecan bon" at bounding box center [306, 160] width 70 height 14
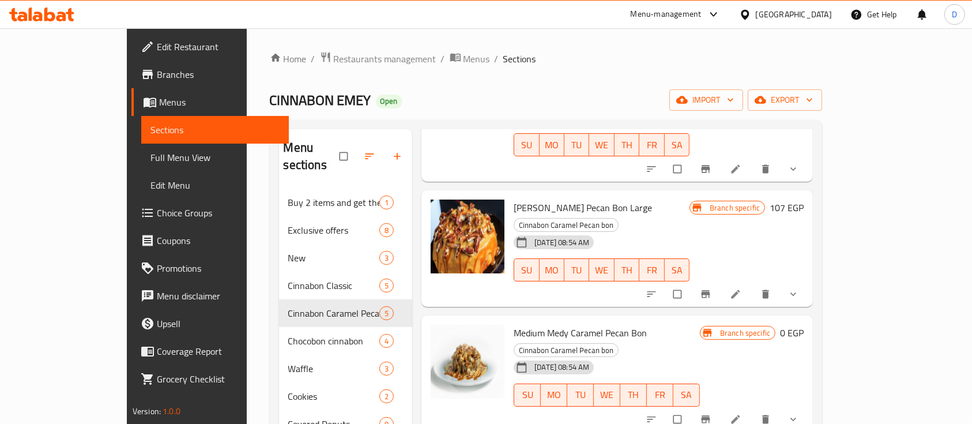
scroll to position [166, 0]
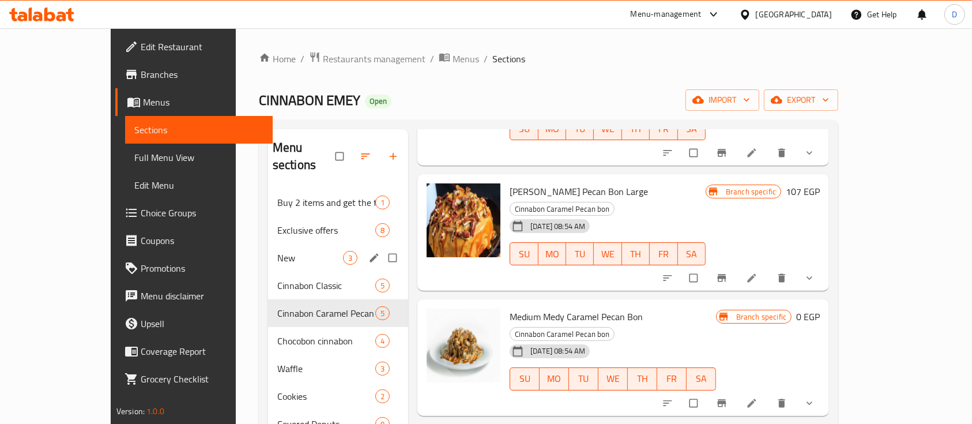
click at [268, 250] on div "New 3" at bounding box center [338, 258] width 140 height 28
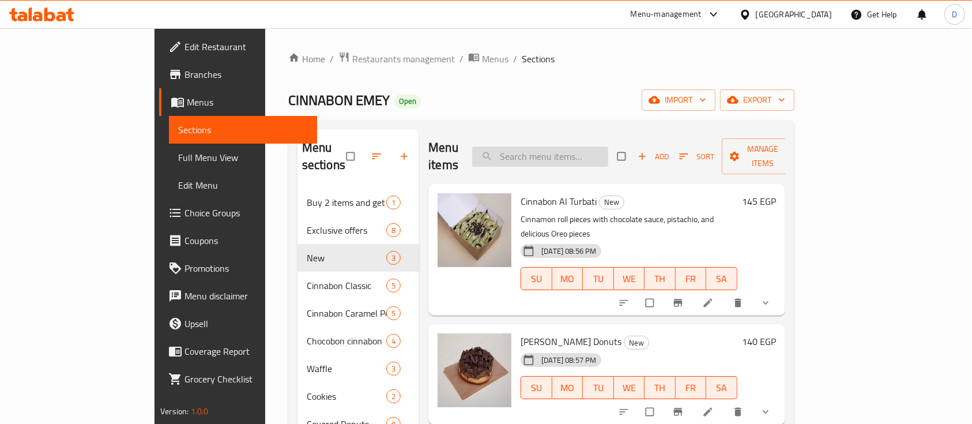
click at [586, 148] on input "search" at bounding box center [540, 156] width 136 height 20
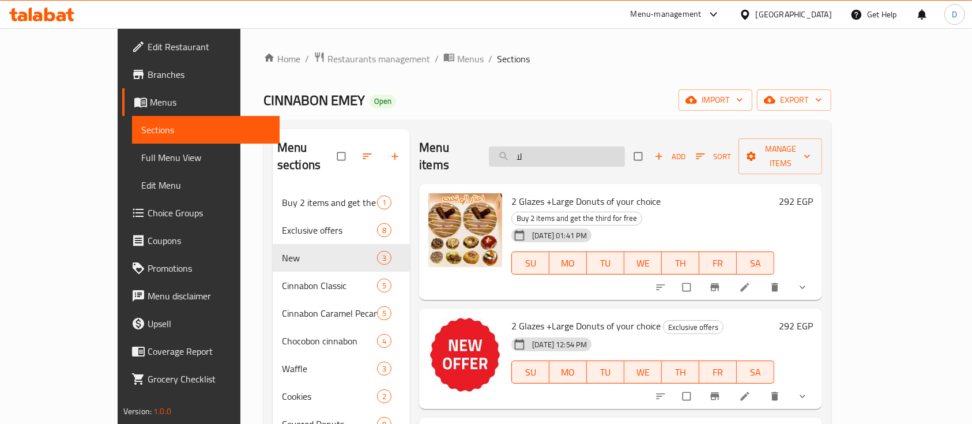
type input "ل"
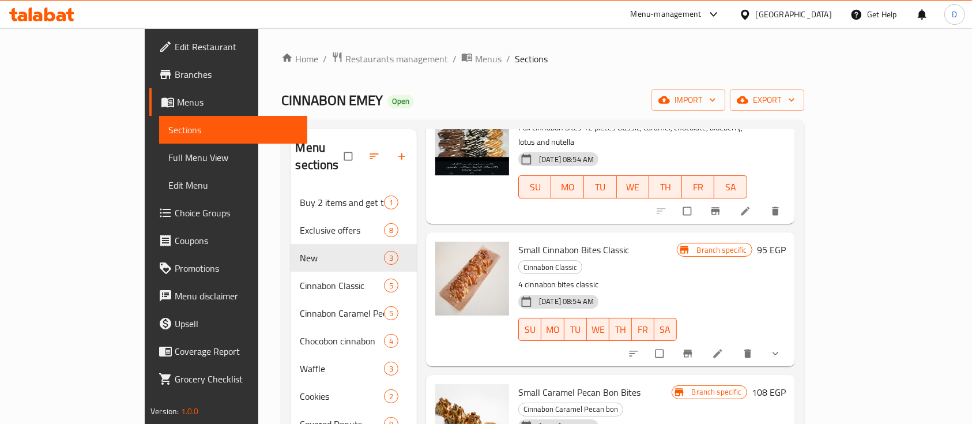
scroll to position [77, 0]
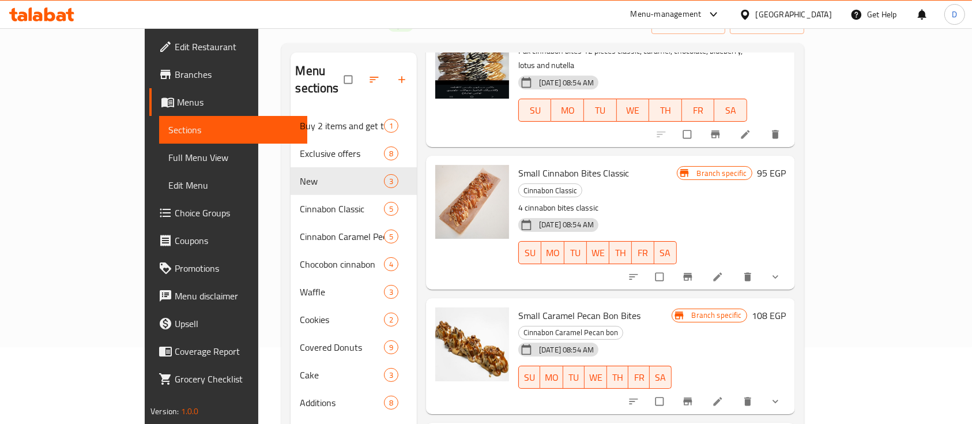
type input "bites"
click at [440, 312] on button "upload picture" at bounding box center [451, 323] width 23 height 23
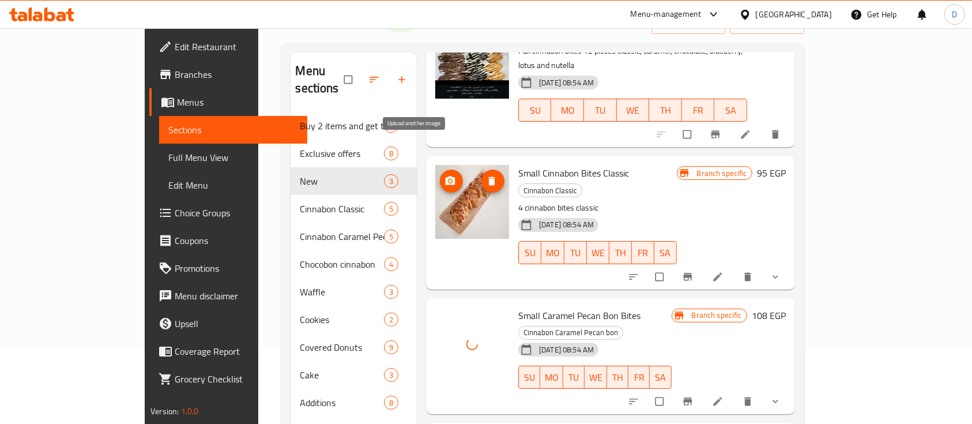
click at [446, 176] on icon "upload picture" at bounding box center [451, 180] width 10 height 9
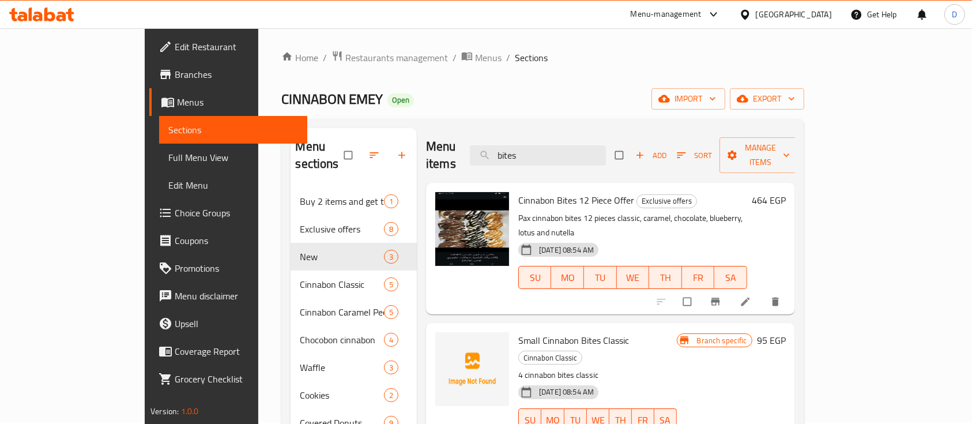
scroll to position [0, 0]
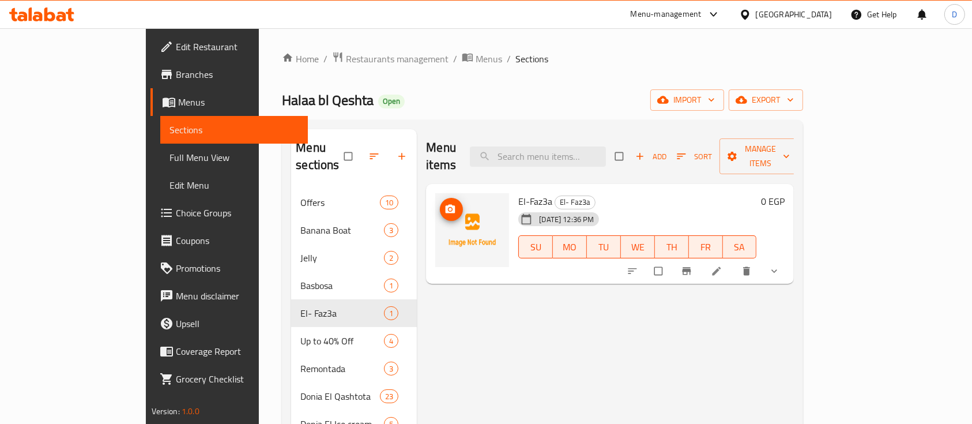
click at [435, 193] on img at bounding box center [472, 230] width 74 height 74
click at [440, 198] on button "upload picture" at bounding box center [451, 209] width 23 height 23
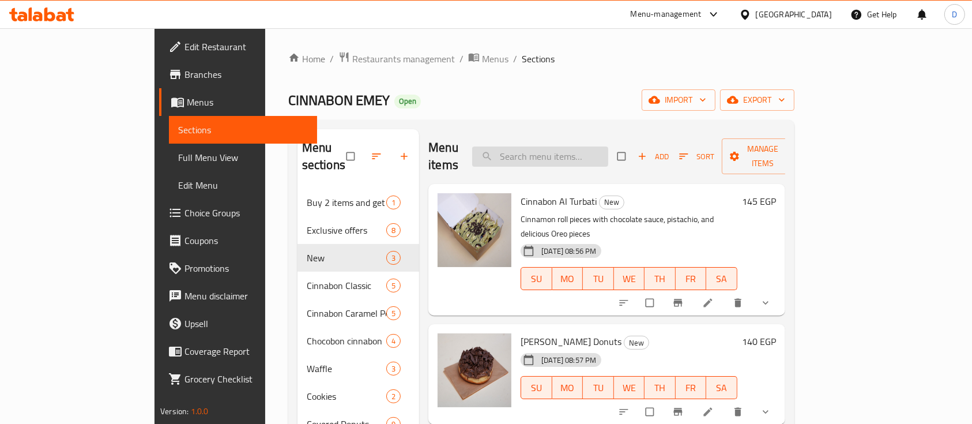
click at [605, 146] on input "search" at bounding box center [540, 156] width 136 height 20
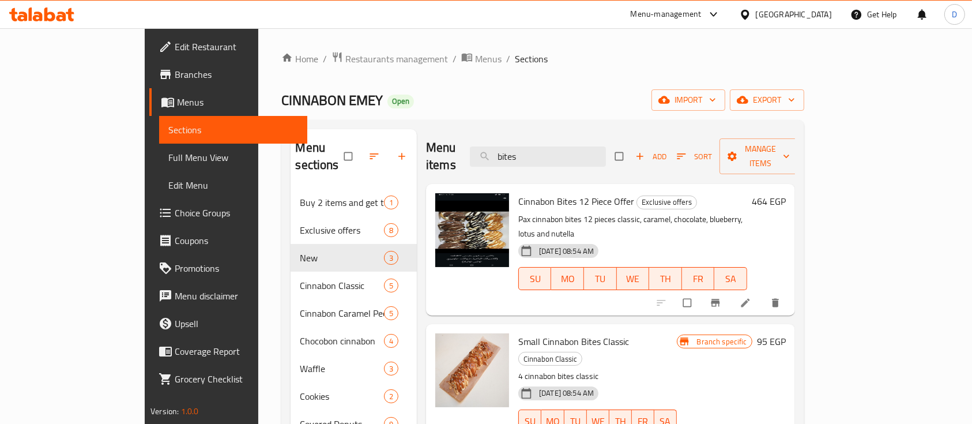
scroll to position [77, 0]
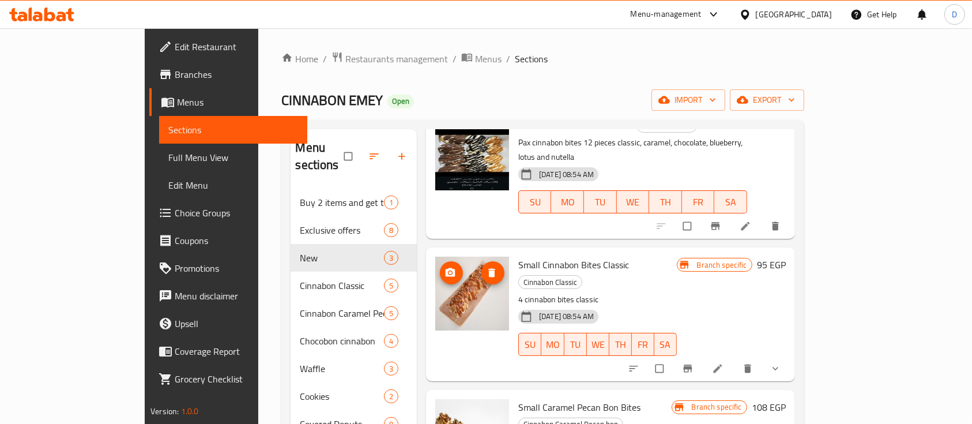
type input "bites"
click at [446, 268] on icon "upload picture" at bounding box center [451, 272] width 10 height 9
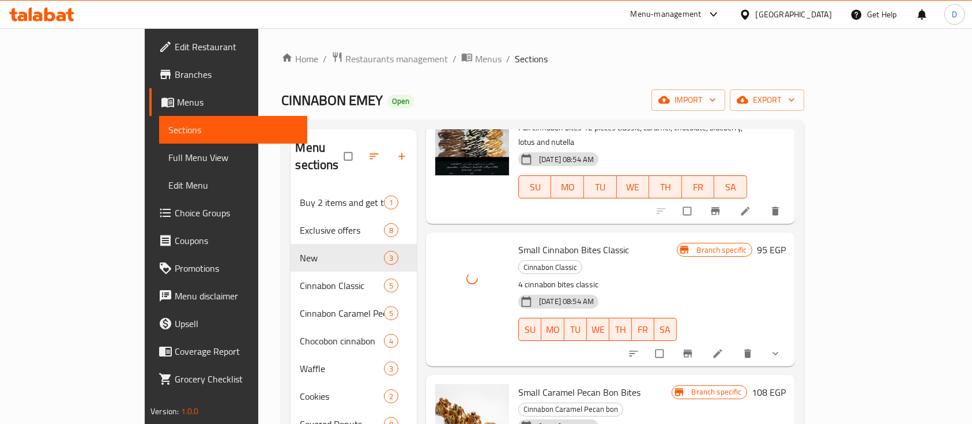
scroll to position [153, 0]
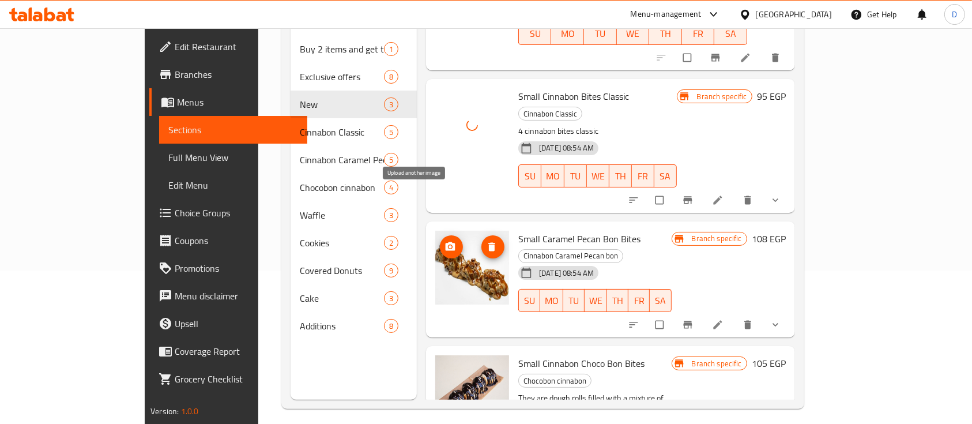
click at [446, 242] on icon "upload picture" at bounding box center [451, 246] width 10 height 9
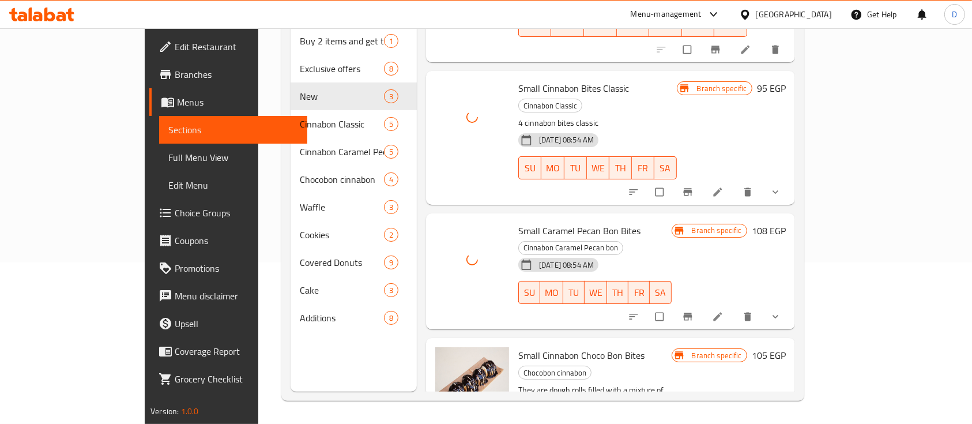
scroll to position [0, 0]
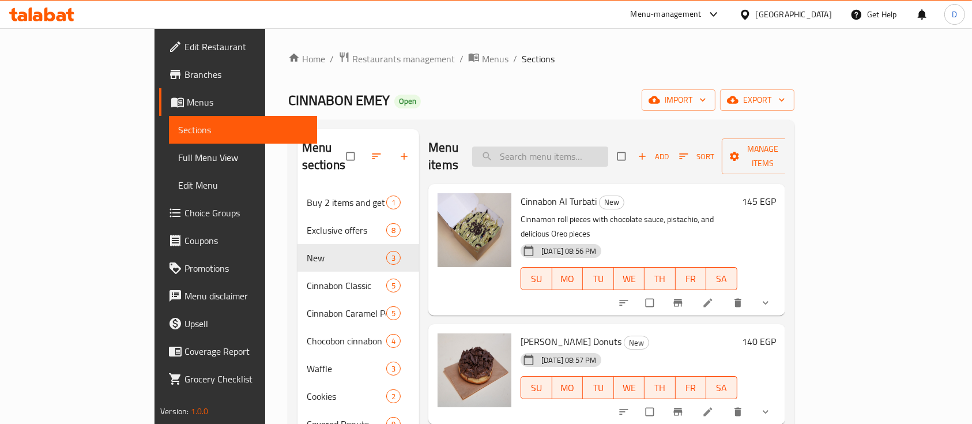
click at [572, 146] on input "search" at bounding box center [540, 156] width 136 height 20
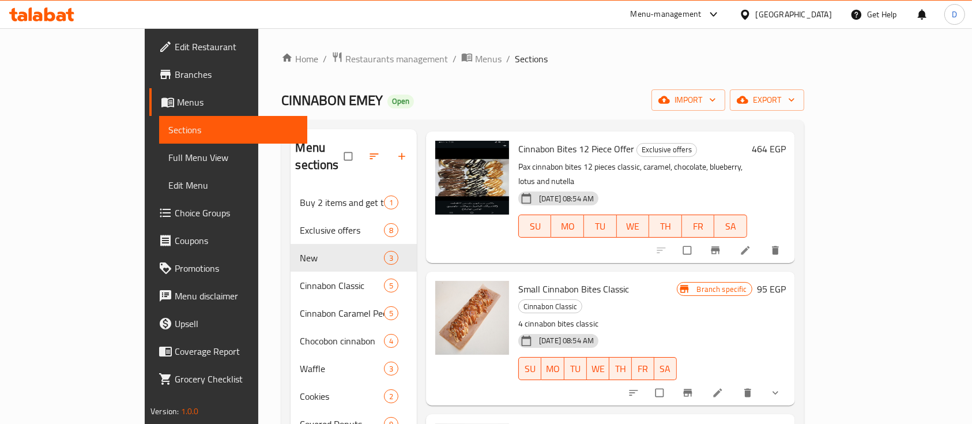
scroll to position [77, 0]
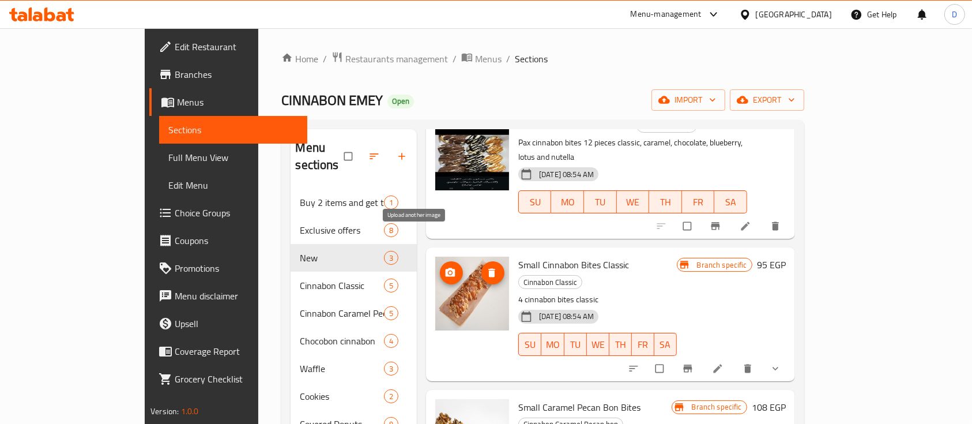
type input "bites"
click at [446, 268] on icon "upload picture" at bounding box center [451, 272] width 10 height 9
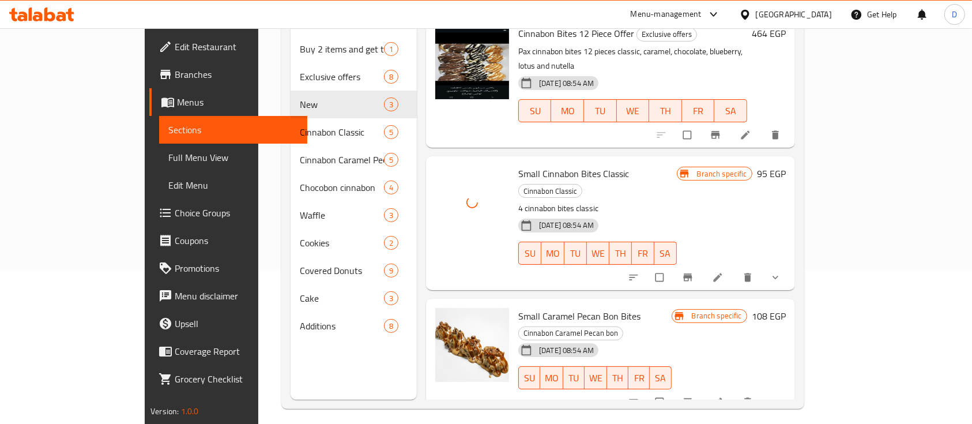
scroll to position [92, 0]
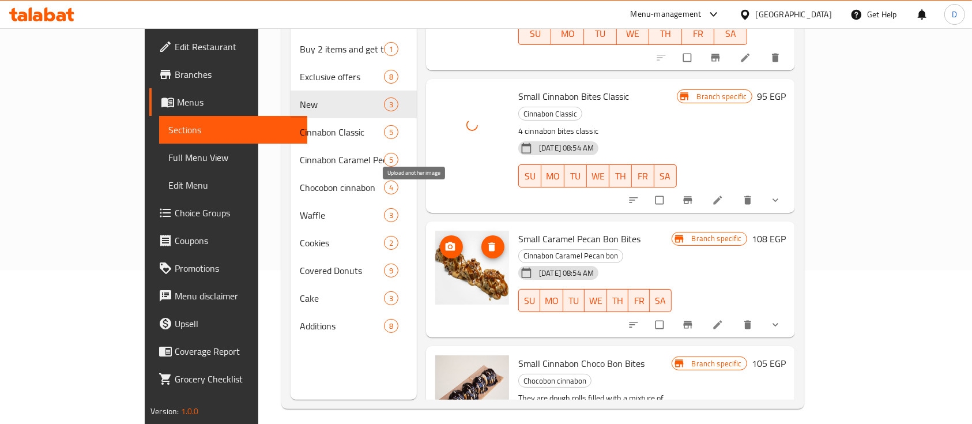
click at [440, 241] on span "upload picture" at bounding box center [451, 247] width 23 height 12
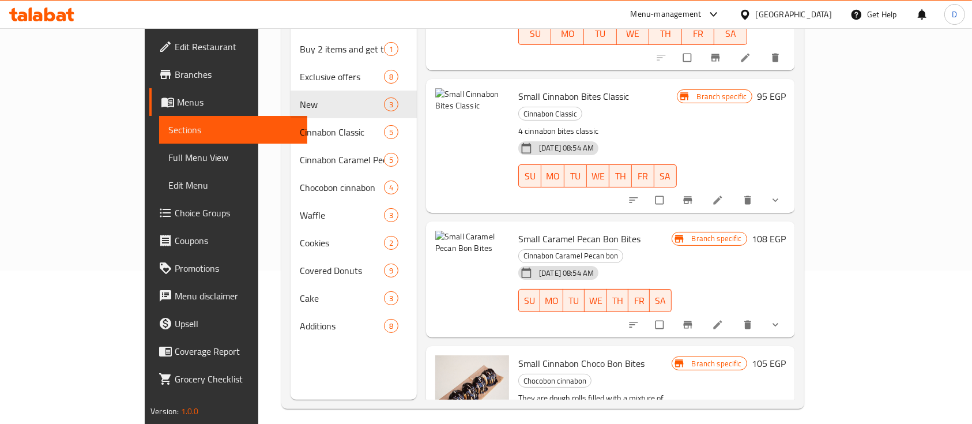
click at [291, 371] on div "Menu sections Buy 2 items and get the third for free 1 Exclusive offers 8 New 3…" at bounding box center [354, 188] width 126 height 424
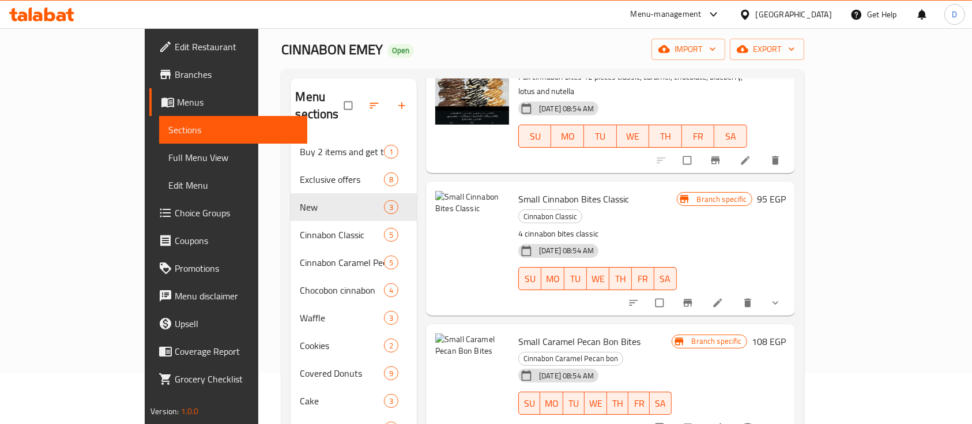
scroll to position [0, 0]
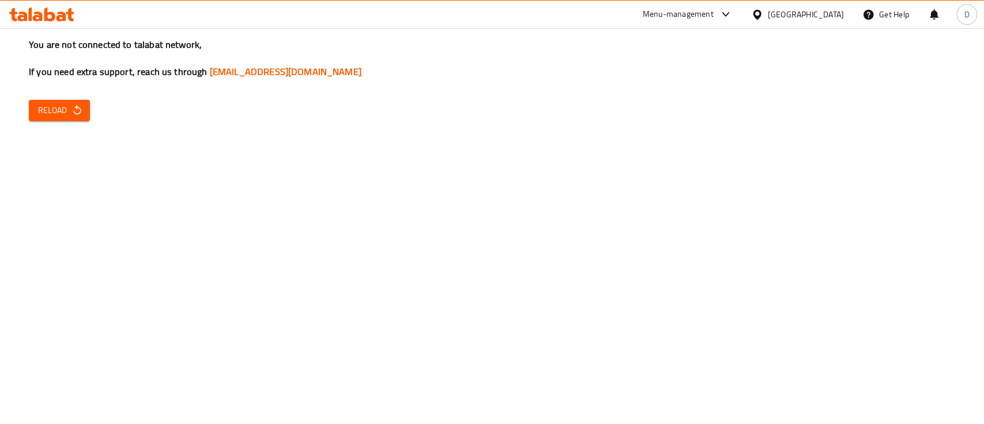
click at [63, 103] on span "Reload" at bounding box center [59, 110] width 43 height 14
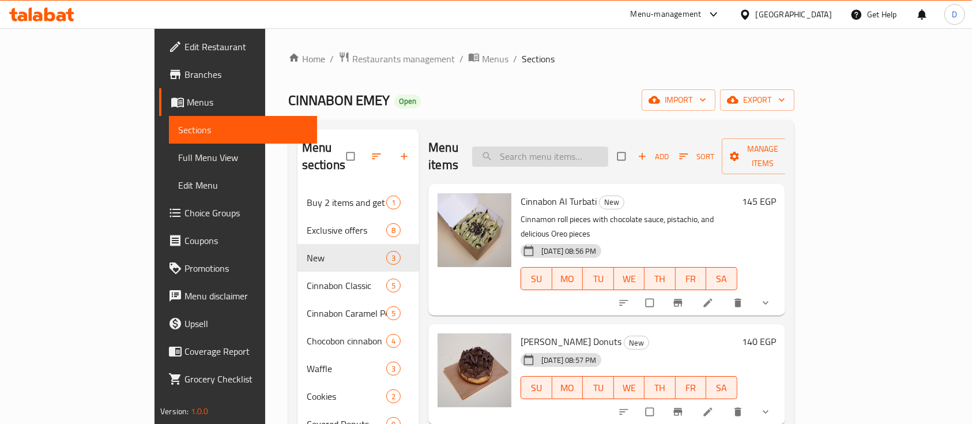
click at [608, 146] on input "search" at bounding box center [540, 156] width 136 height 20
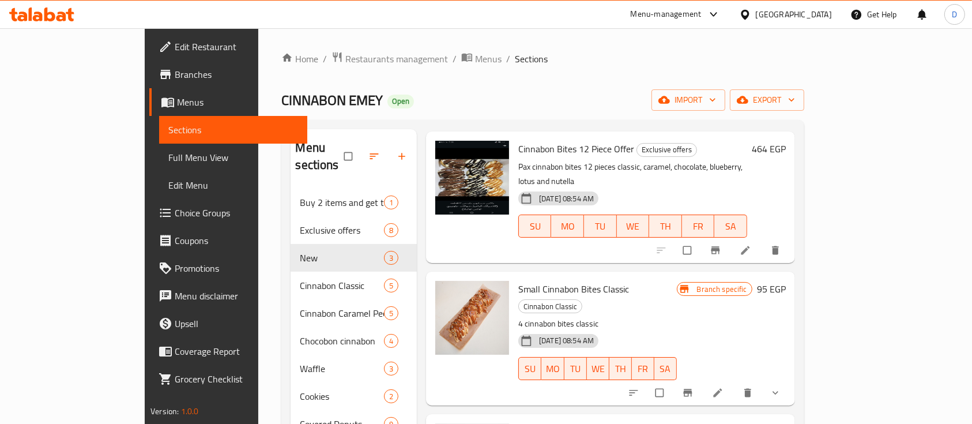
scroll to position [77, 0]
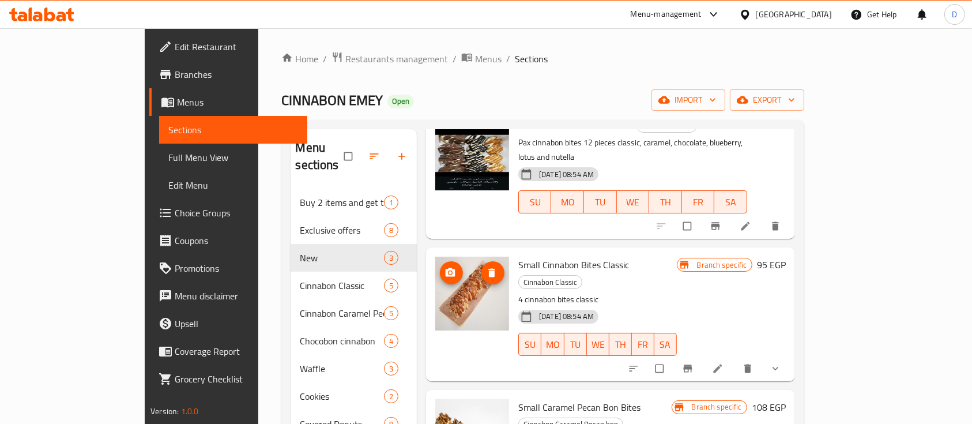
type input "bites"
click at [444, 267] on icon "upload picture" at bounding box center [450, 273] width 12 height 12
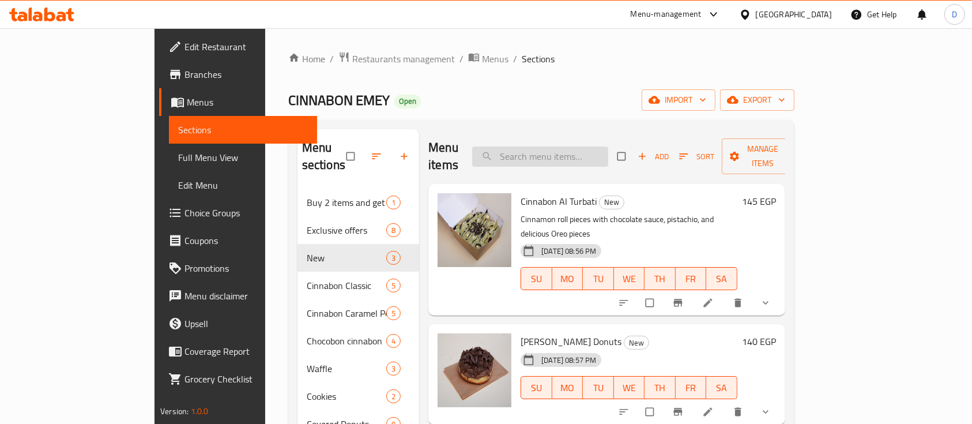
click at [608, 155] on input "search" at bounding box center [540, 156] width 136 height 20
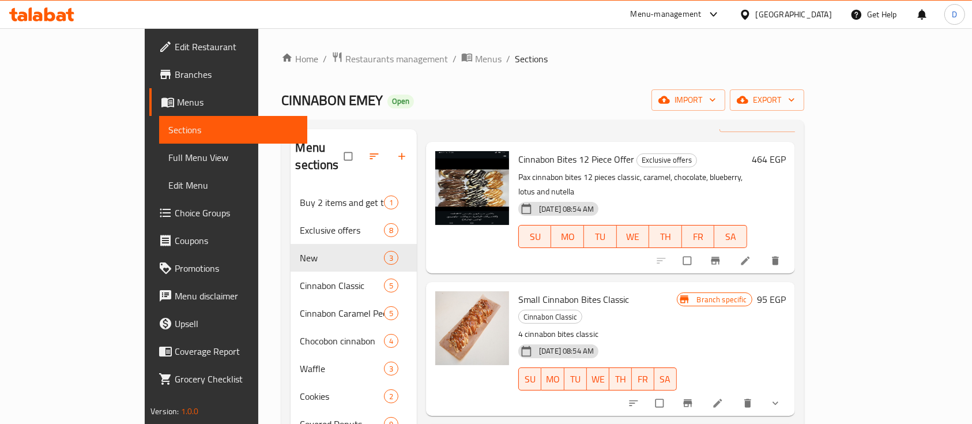
scroll to position [92, 0]
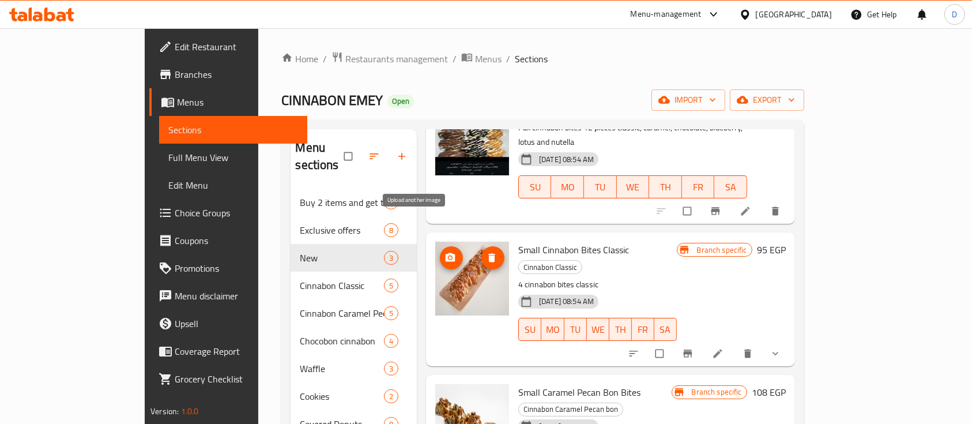
type input "bites"
click at [446, 253] on icon "upload picture" at bounding box center [451, 257] width 10 height 9
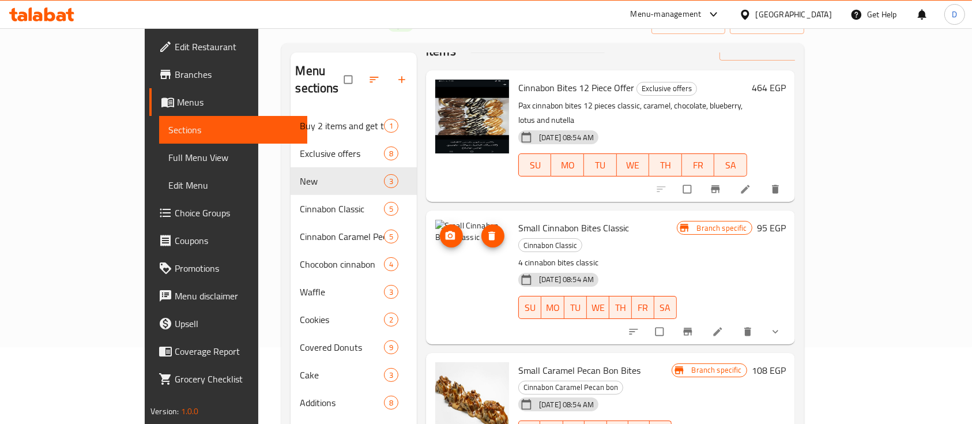
scroll to position [0, 0]
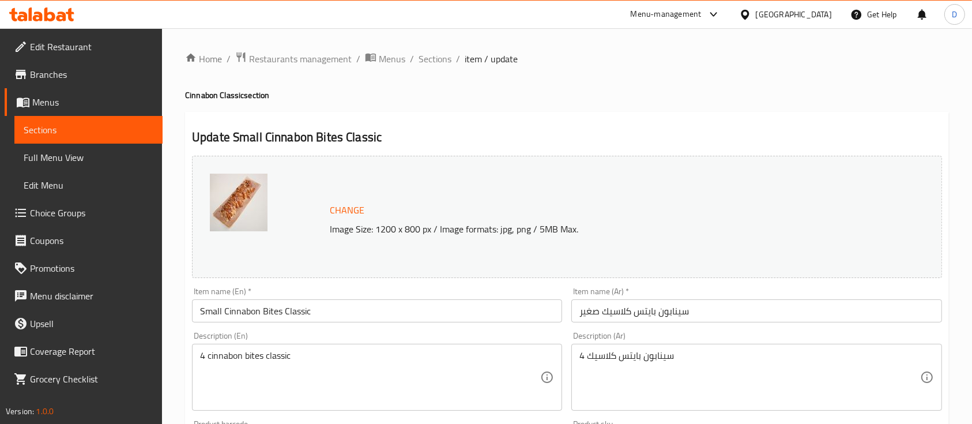
click at [335, 206] on span "Change" at bounding box center [347, 210] width 35 height 17
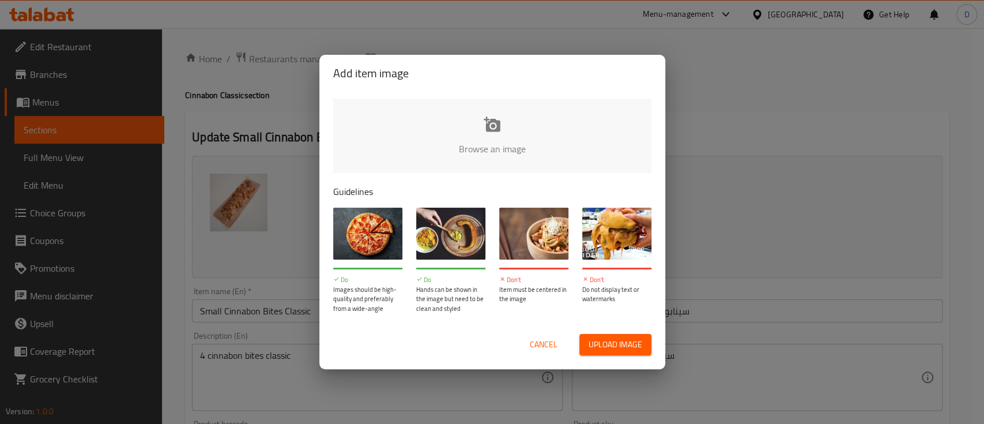
click at [439, 127] on input "file" at bounding box center [882, 153] width 1098 height 108
click at [453, 137] on input "file" at bounding box center [882, 153] width 1098 height 108
type input "C:\fakepath\kk.png"
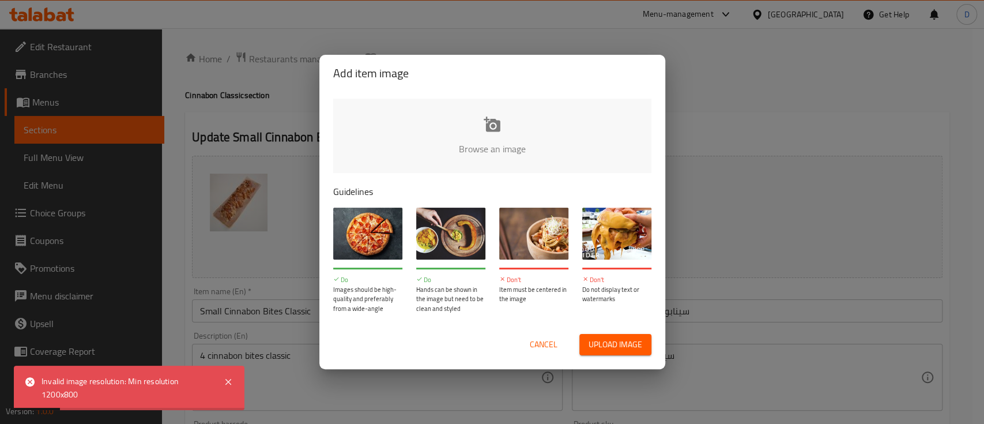
click at [556, 346] on span "Cancel" at bounding box center [544, 344] width 28 height 14
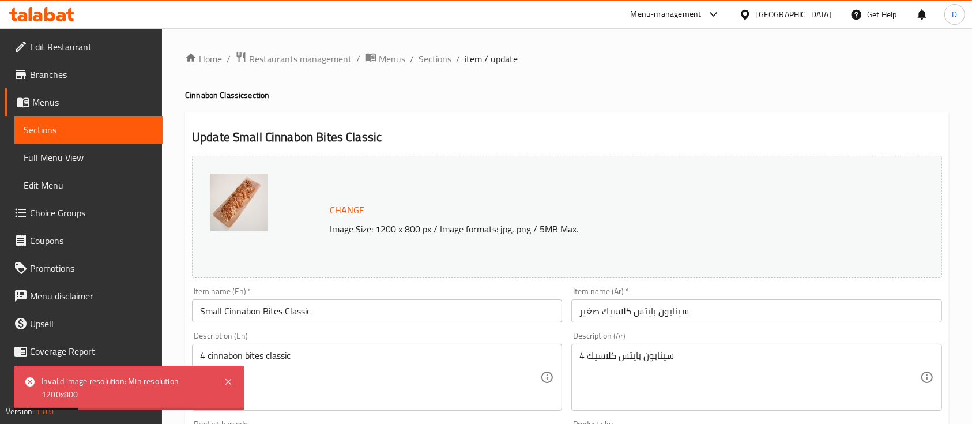
click at [51, 14] on icon at bounding box center [49, 14] width 11 height 14
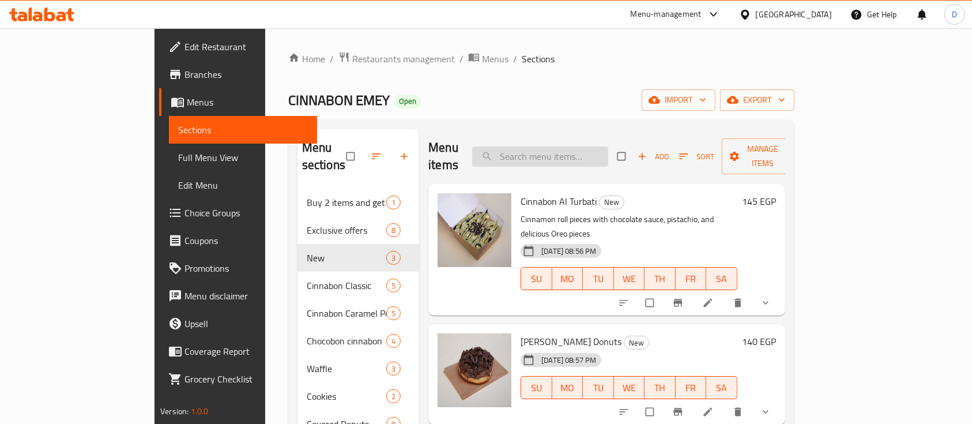
click at [608, 153] on input "search" at bounding box center [540, 156] width 136 height 20
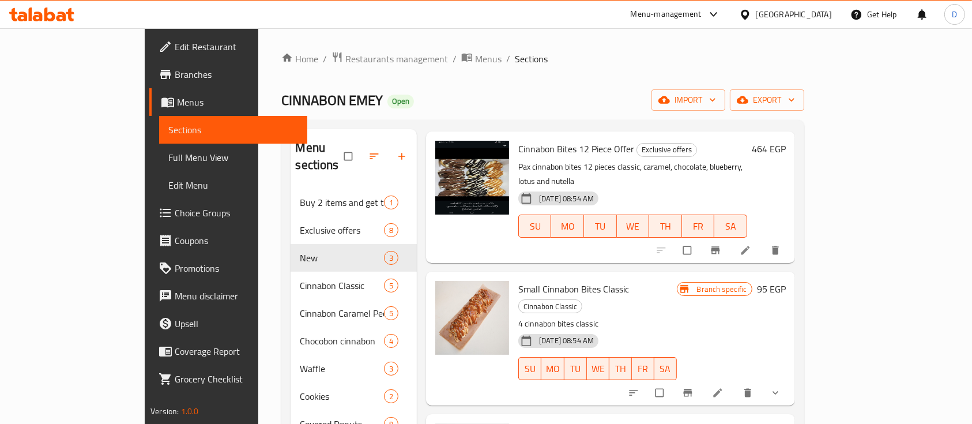
scroll to position [92, 0]
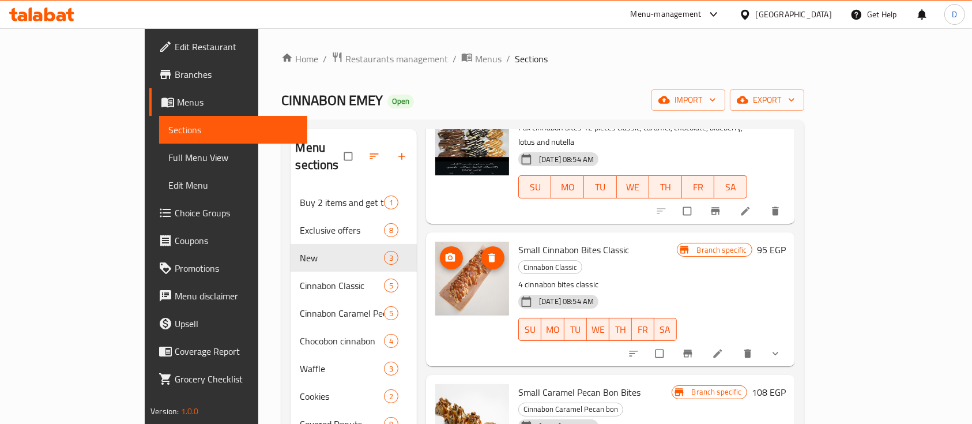
type input "bites"
click at [446, 253] on icon "upload picture" at bounding box center [451, 257] width 10 height 9
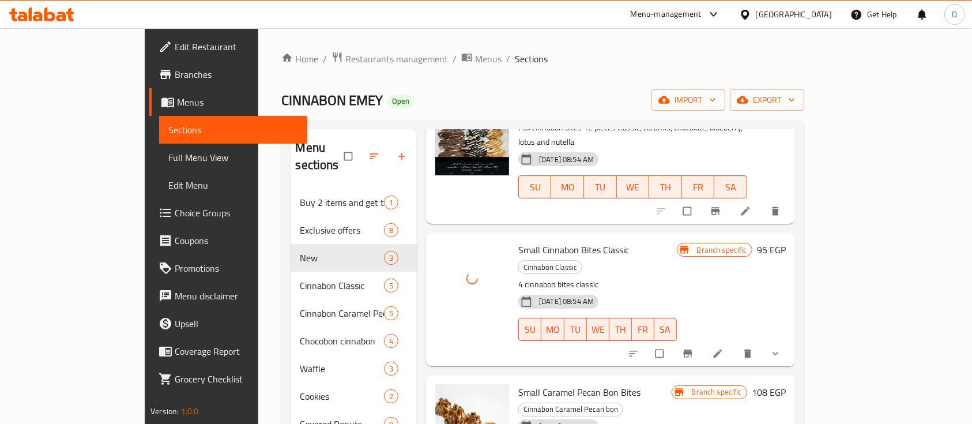
scroll to position [77, 0]
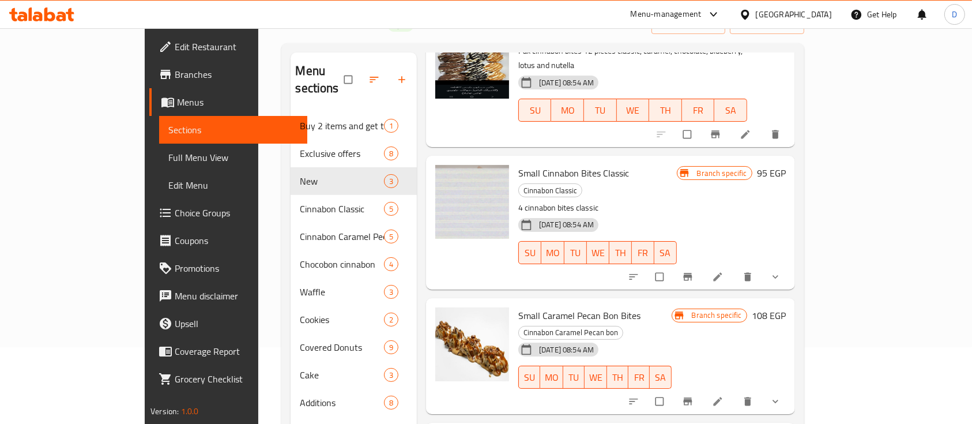
click at [518, 307] on span "Small Caramel Pecan Bon Bites" at bounding box center [579, 315] width 122 height 17
click at [444, 318] on icon "upload picture" at bounding box center [450, 324] width 12 height 12
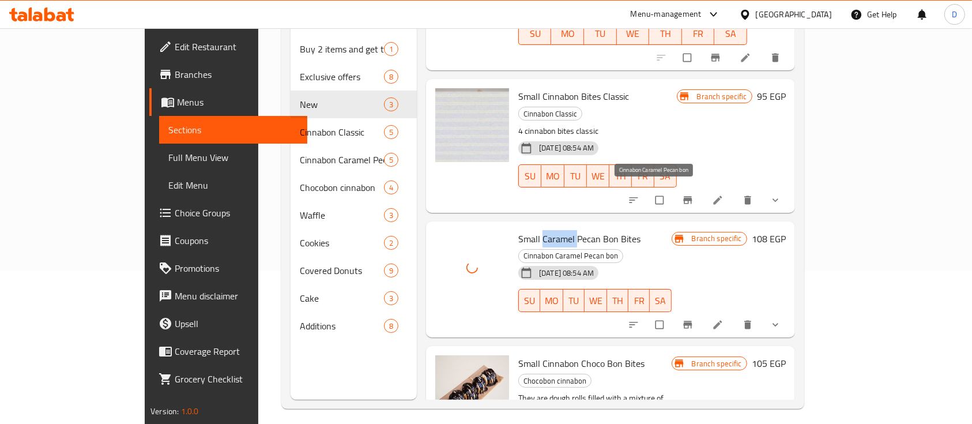
scroll to position [161, 0]
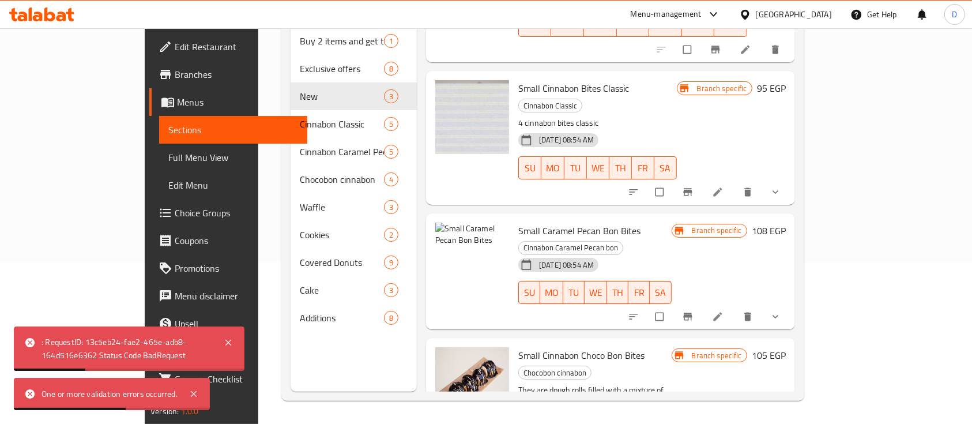
click at [564, 222] on span "Small Caramel Pecan Bon Bites" at bounding box center [579, 230] width 122 height 17
copy h6 "Small Caramel Pecan Bon Bites"
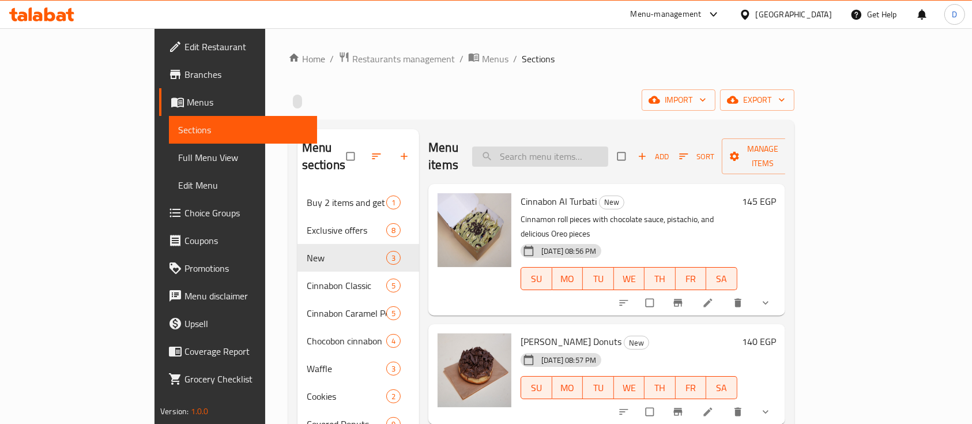
click at [576, 148] on input "search" at bounding box center [540, 156] width 136 height 20
paste input "Small Caramel Pecan Bon Bites"
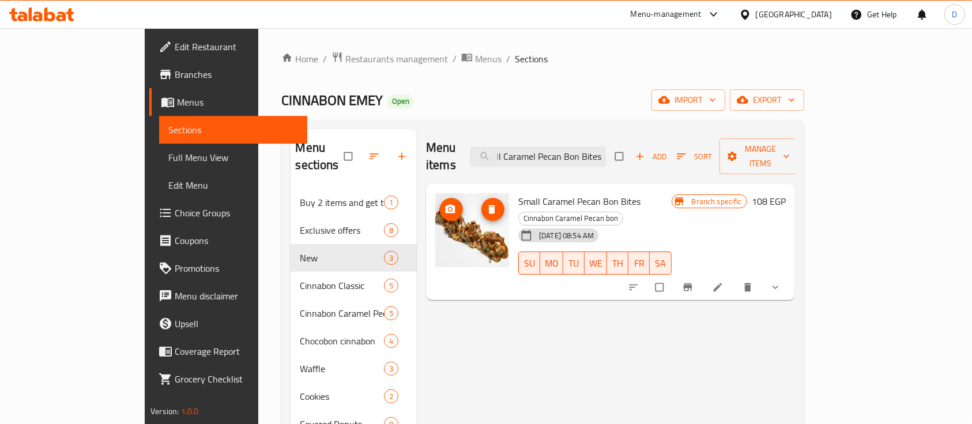
type input "Small Caramel Pecan Bon Bites"
click at [446, 205] on icon "upload picture" at bounding box center [451, 209] width 10 height 9
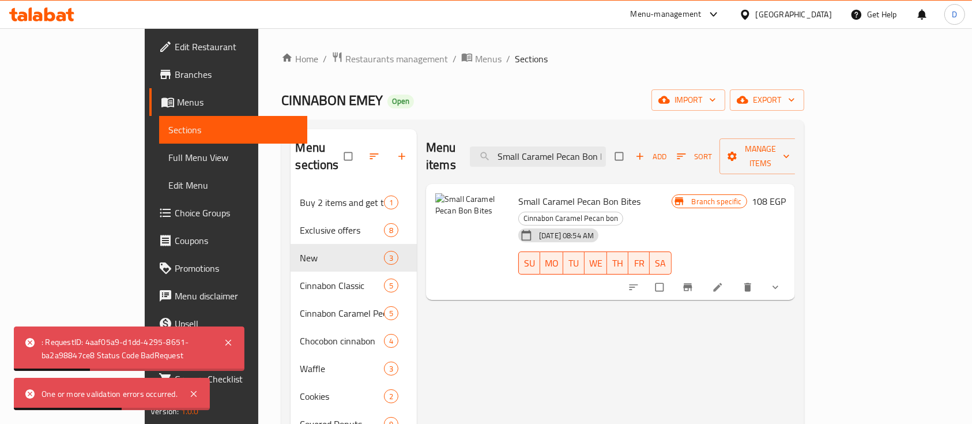
click at [723, 281] on icon at bounding box center [718, 287] width 12 height 12
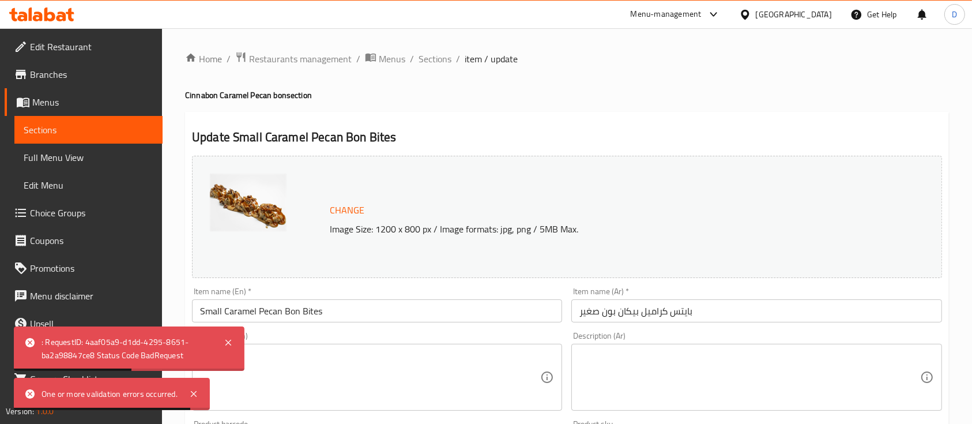
click at [345, 206] on span "Change" at bounding box center [347, 210] width 35 height 17
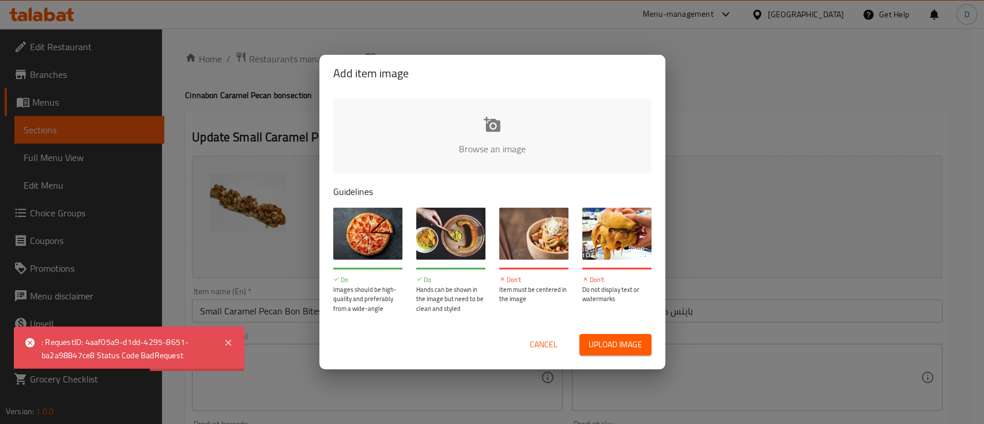
click at [434, 141] on input "file" at bounding box center [882, 153] width 1098 height 108
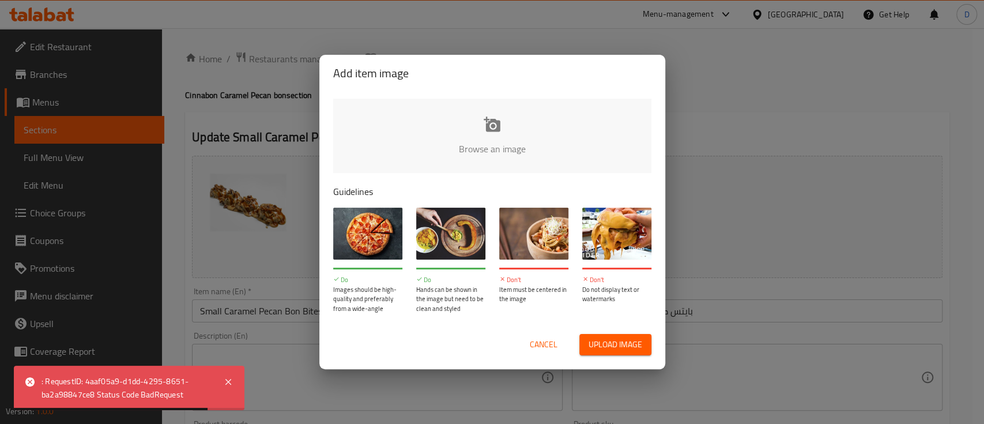
type input "C:\fakepath\;;.png"
click at [470, 39] on div "Add item image Browse an image Guidelines Do Images should be high-quality and …" at bounding box center [492, 212] width 984 height 424
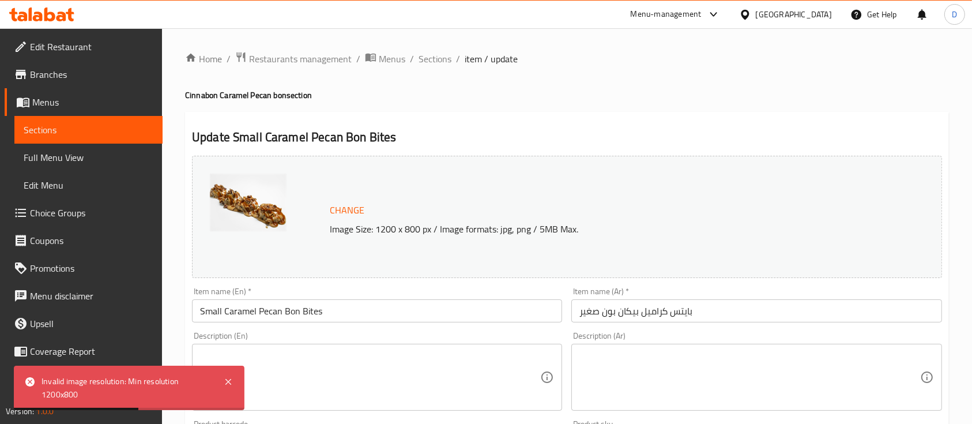
click at [334, 212] on span "Change" at bounding box center [347, 210] width 35 height 17
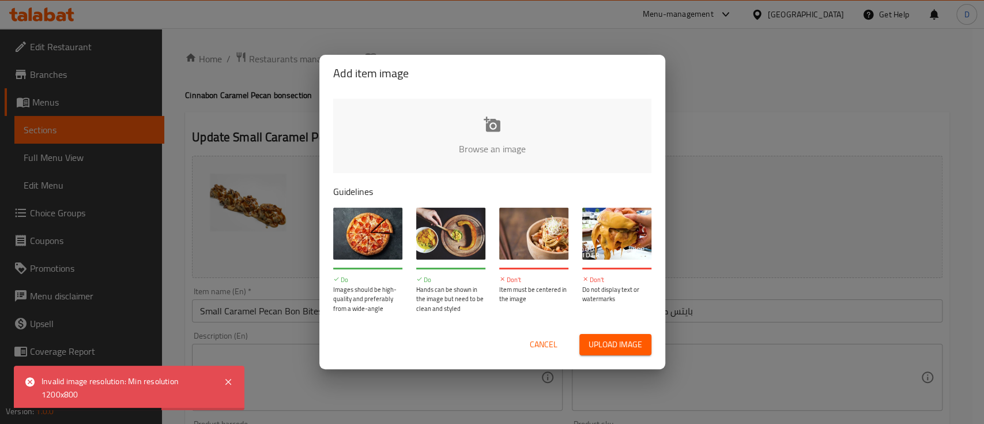
click at [481, 113] on input "file" at bounding box center [882, 153] width 1098 height 108
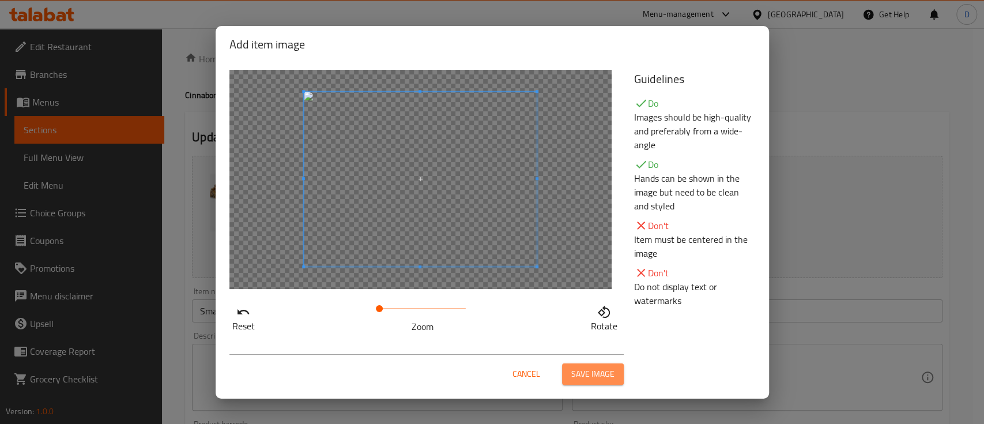
click at [587, 371] on span "Save image" at bounding box center [592, 374] width 43 height 14
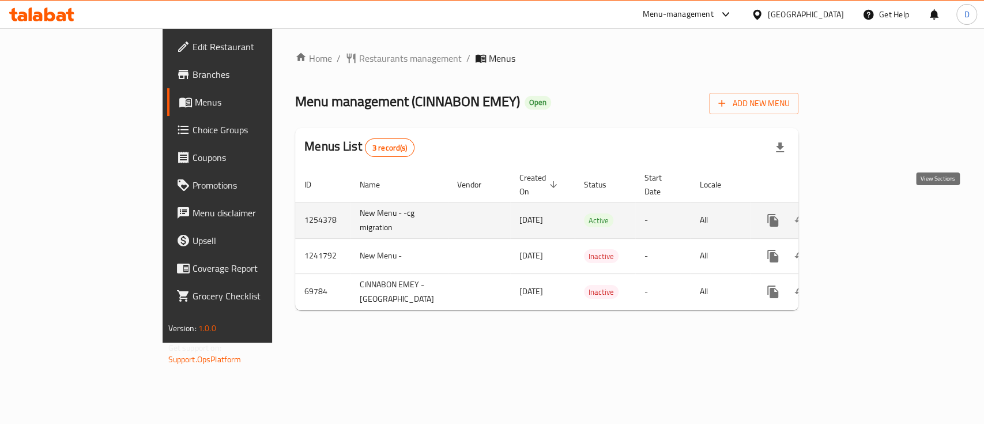
click at [863, 213] on icon "enhanced table" at bounding box center [856, 220] width 14 height 14
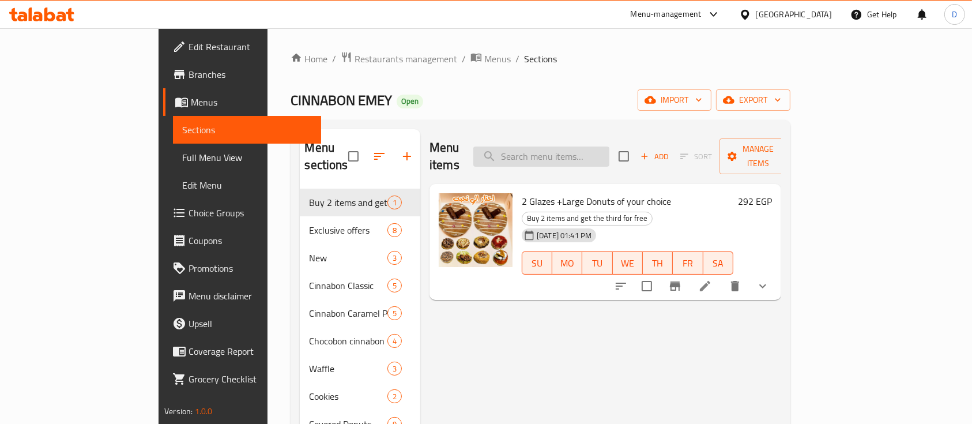
click at [594, 149] on input "search" at bounding box center [541, 156] width 136 height 20
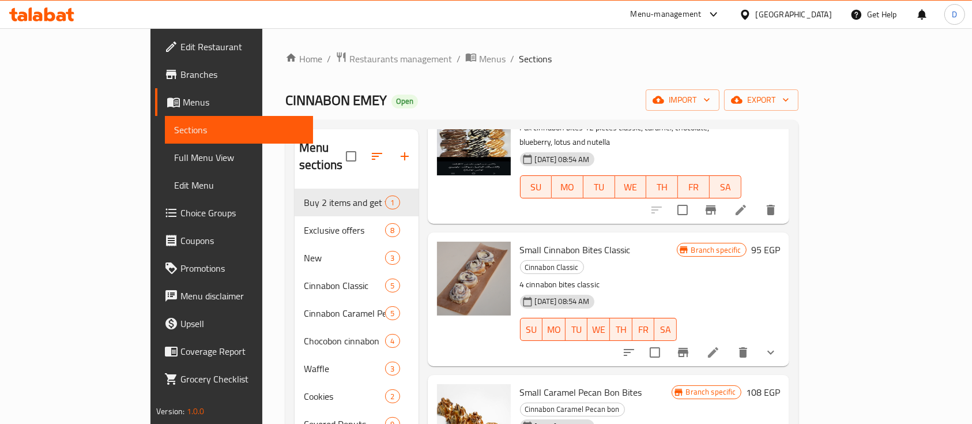
scroll to position [77, 0]
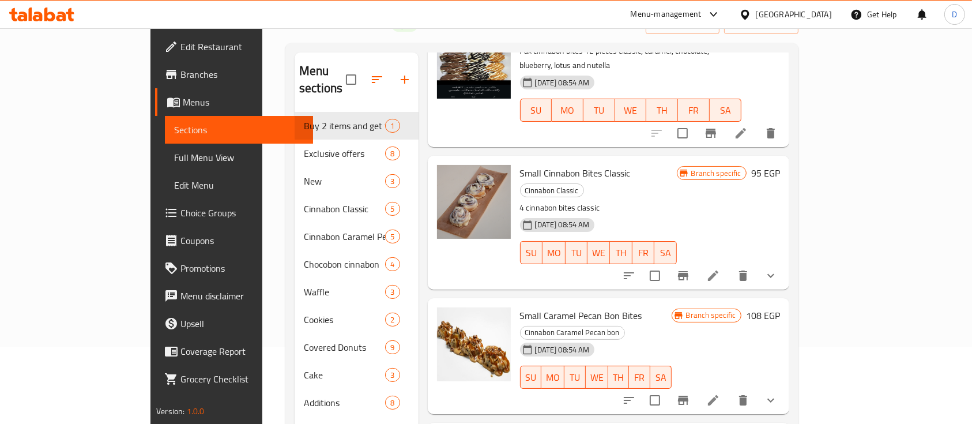
type input "bites"
click at [523, 307] on span "Small Caramel Pecan Bon Bites" at bounding box center [581, 315] width 122 height 17
click at [540, 307] on span "Small Caramel Pecan Bon Bites" at bounding box center [581, 315] width 122 height 17
click at [548, 307] on span "Small Caramel Pecan Bon Bites" at bounding box center [581, 315] width 122 height 17
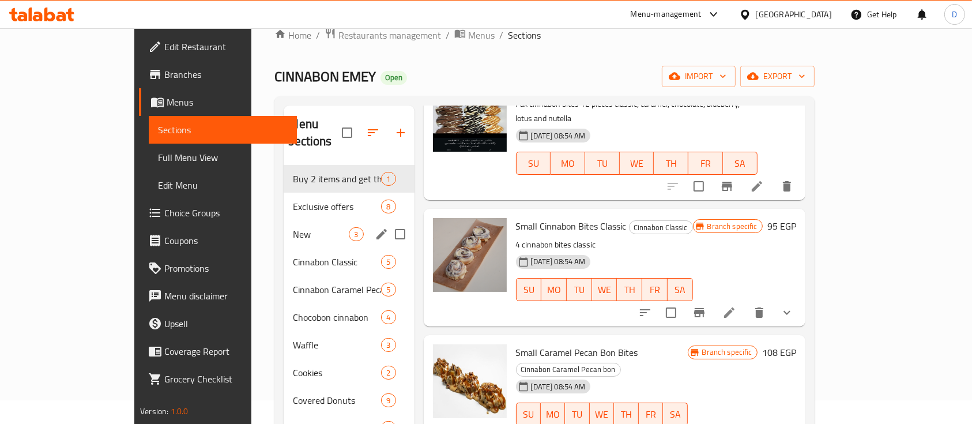
scroll to position [0, 0]
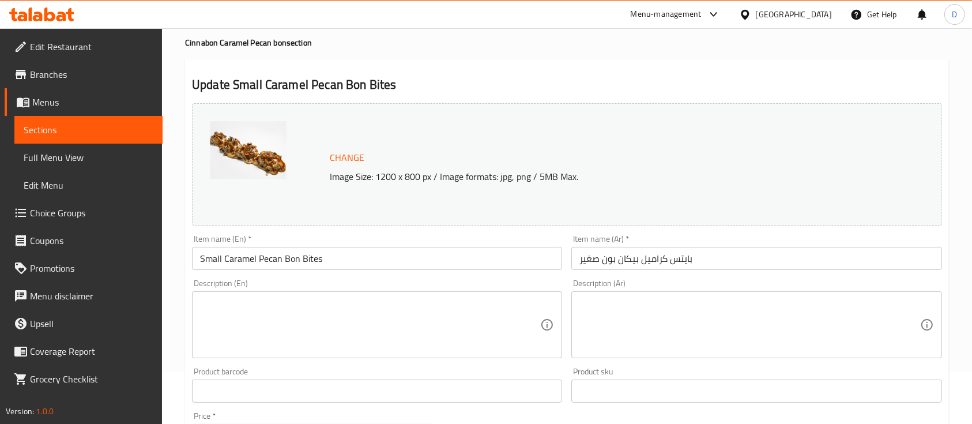
scroll to position [77, 0]
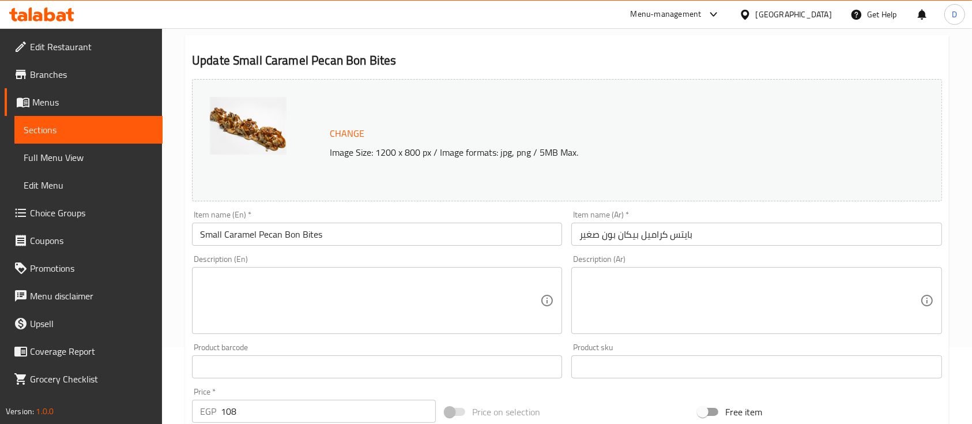
click at [733, 229] on input "بايتس كراميل بيكان بون صغير" at bounding box center [756, 234] width 370 height 23
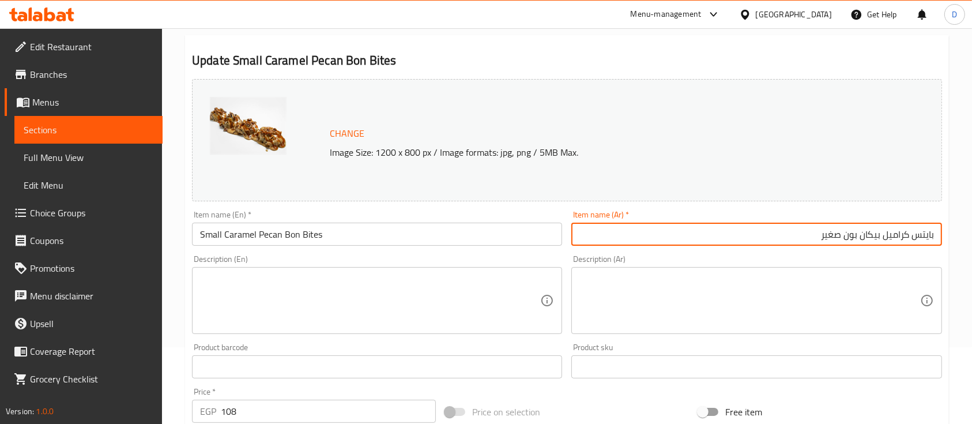
click at [871, 233] on input "بايتس كراميل بيكان بون صغير" at bounding box center [756, 234] width 370 height 23
paste input "عين جمل"
type input "بايتس كراميل عين جمل بون صغير"
click at [266, 231] on input "Small Caramel Pecan Bon Bites" at bounding box center [377, 234] width 370 height 23
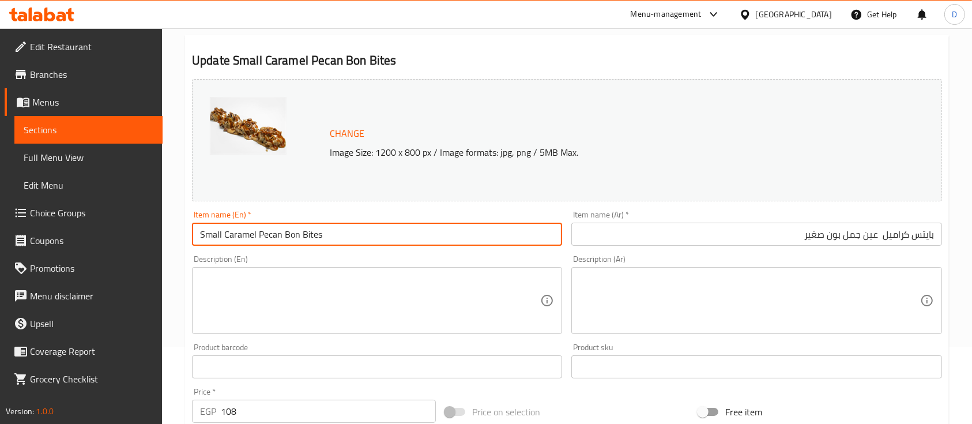
click at [266, 231] on input "Small Caramel Pecan Bon Bites" at bounding box center [377, 234] width 370 height 23
paste input "walnut"
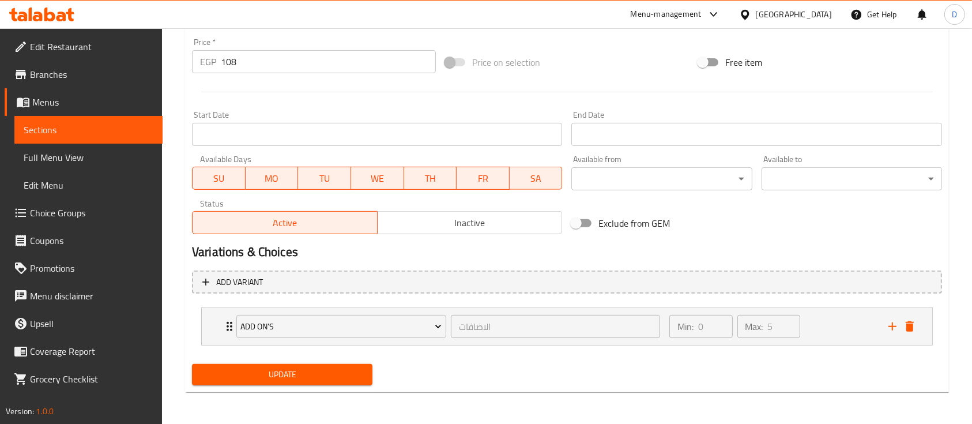
type input "Small Caramel walnut Bon Bites"
click at [253, 374] on span "Update" at bounding box center [282, 374] width 162 height 14
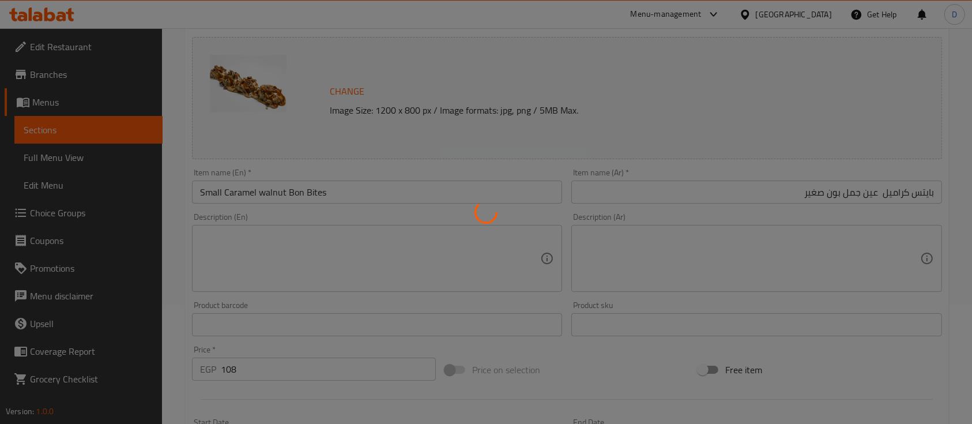
scroll to position [0, 0]
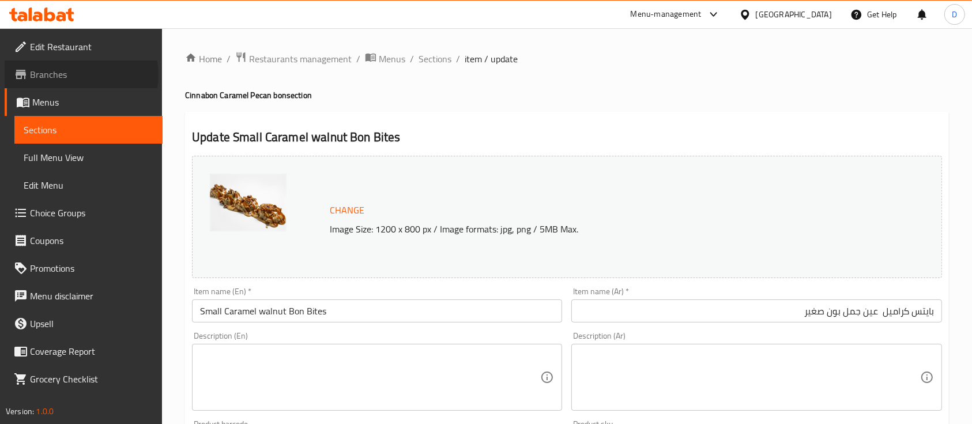
click at [81, 74] on span "Branches" at bounding box center [91, 74] width 123 height 14
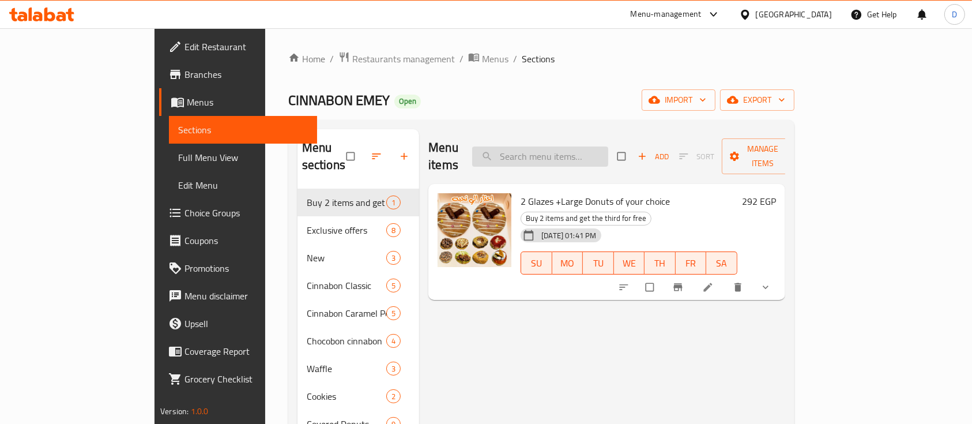
click at [608, 146] on input "search" at bounding box center [540, 156] width 136 height 20
type input "f"
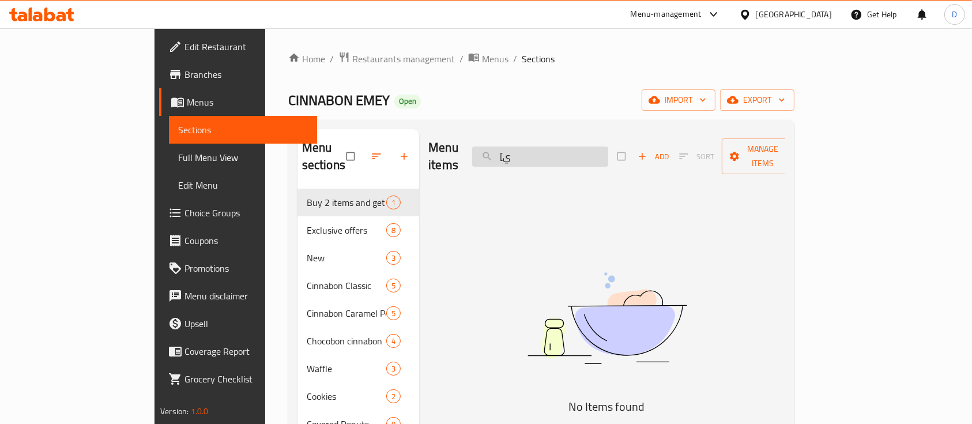
type input "["
click at [576, 159] on div "Menu items بيكون Add Sort Manage items" at bounding box center [606, 156] width 357 height 55
click at [595, 156] on input "بيكون" at bounding box center [540, 156] width 136 height 20
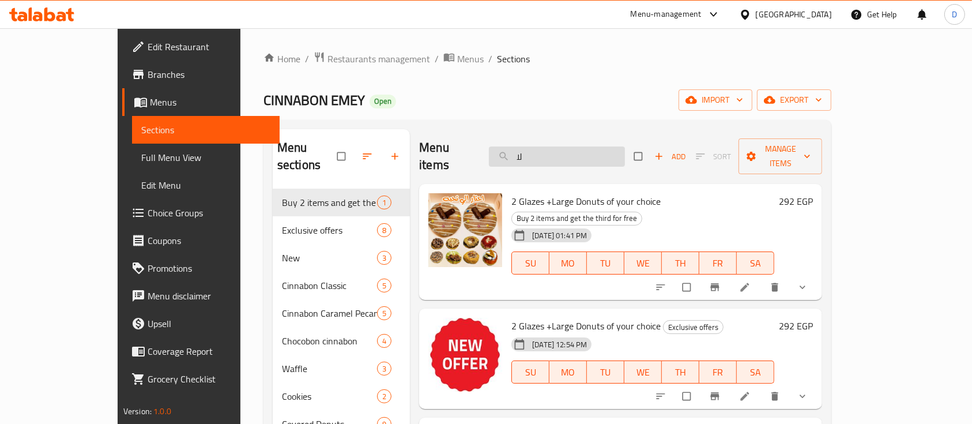
type input "ل"
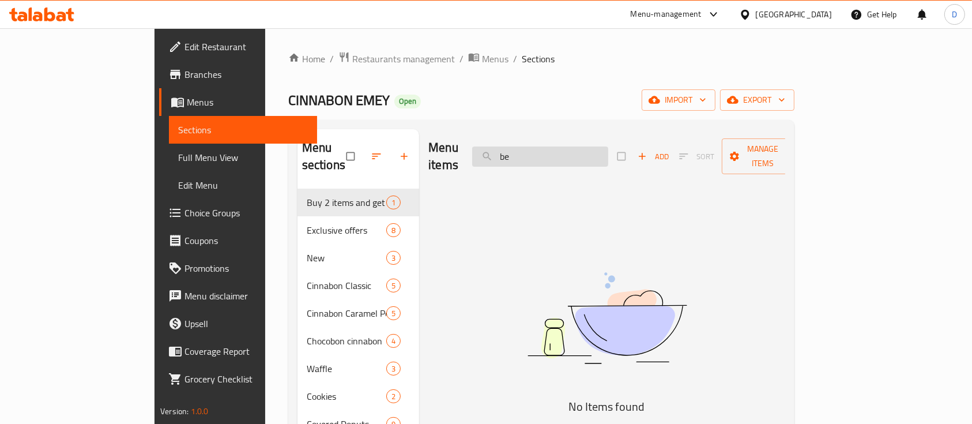
type input "b"
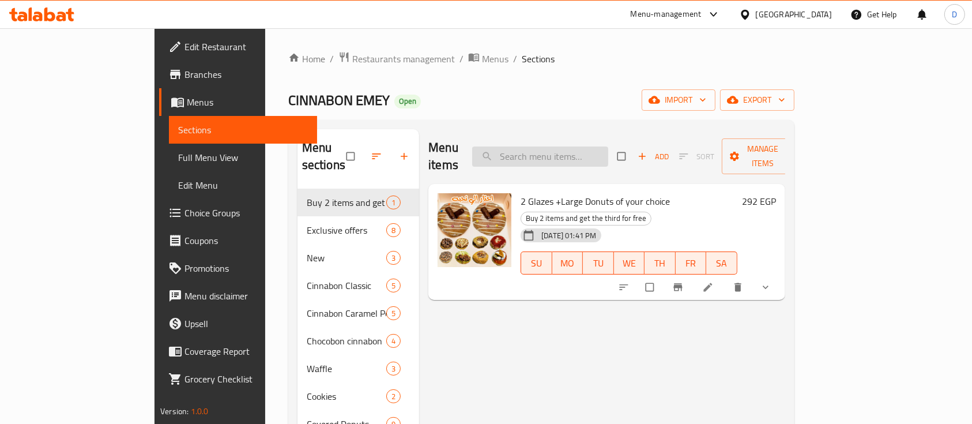
click at [597, 146] on input "search" at bounding box center [540, 156] width 136 height 20
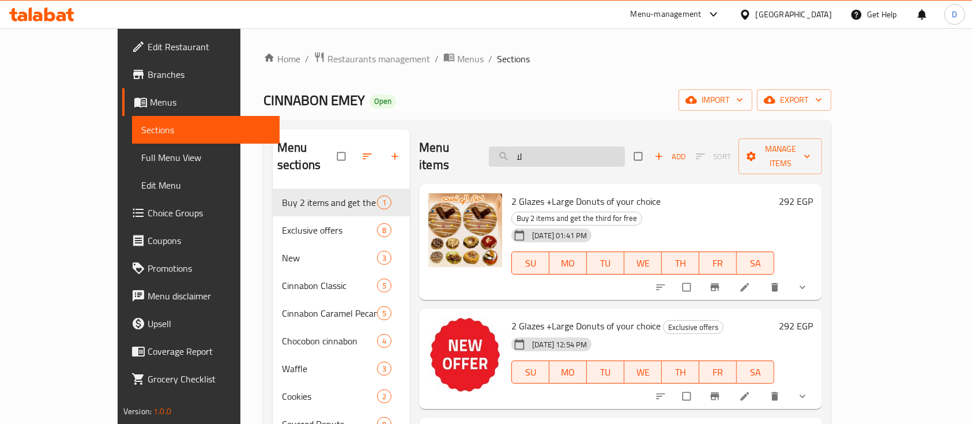
type input "ل"
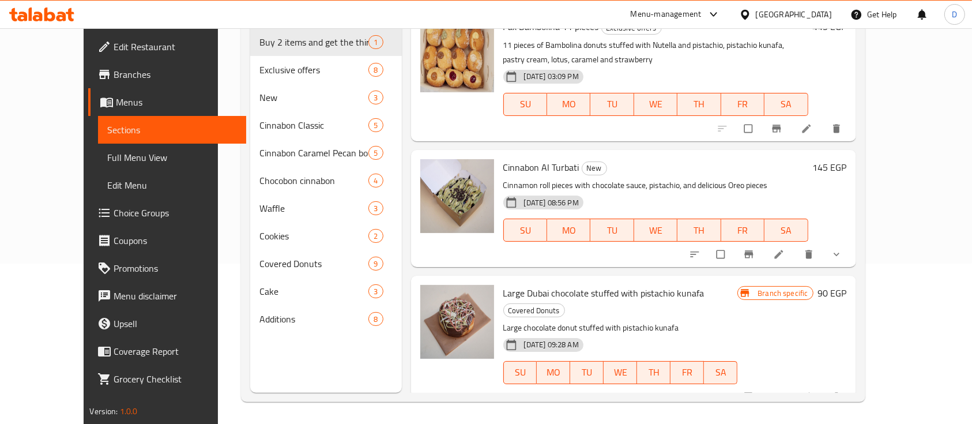
scroll to position [161, 0]
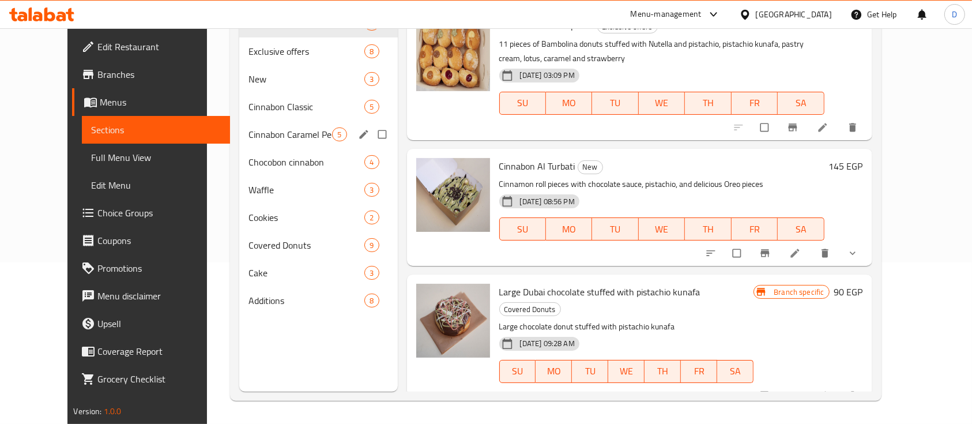
click at [240, 141] on div "Cinnabon Caramel Pecan bon 5" at bounding box center [318, 134] width 158 height 28
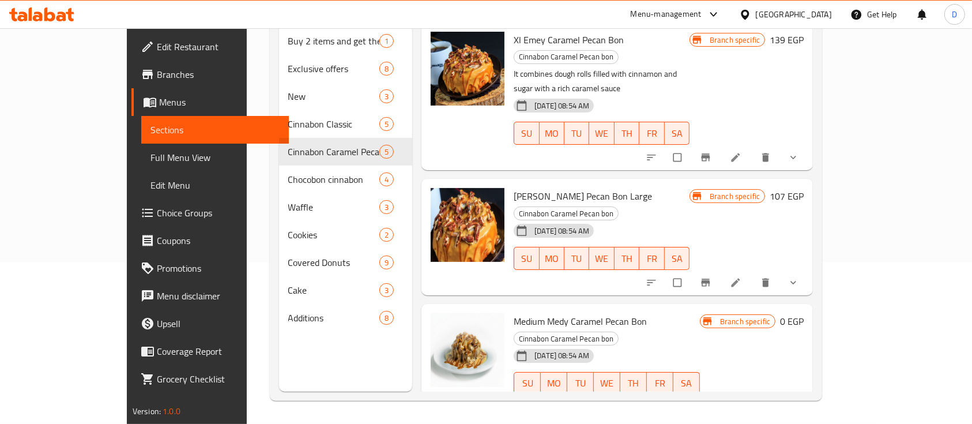
click at [578, 312] on span "Medium Medy Caramel Pecan Bon" at bounding box center [580, 320] width 133 height 17
copy span "Pecan"
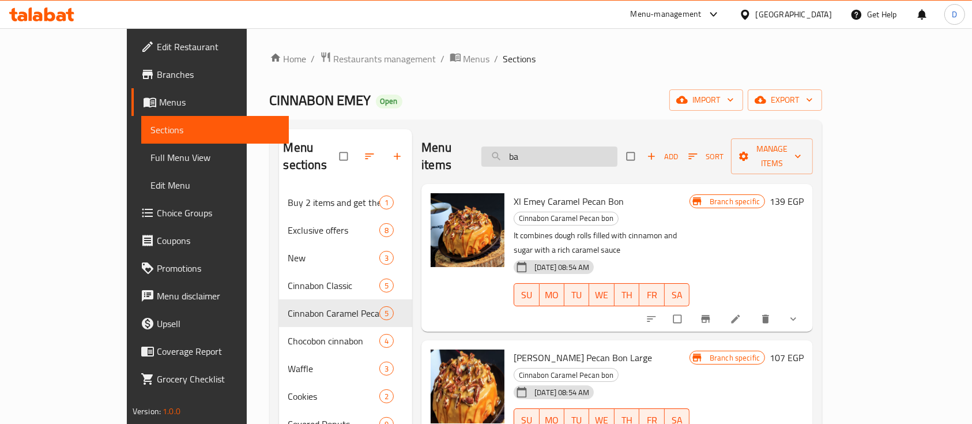
click at [616, 147] on input "ba" at bounding box center [549, 156] width 136 height 20
paste input "Pecan"
type input "Pecan"
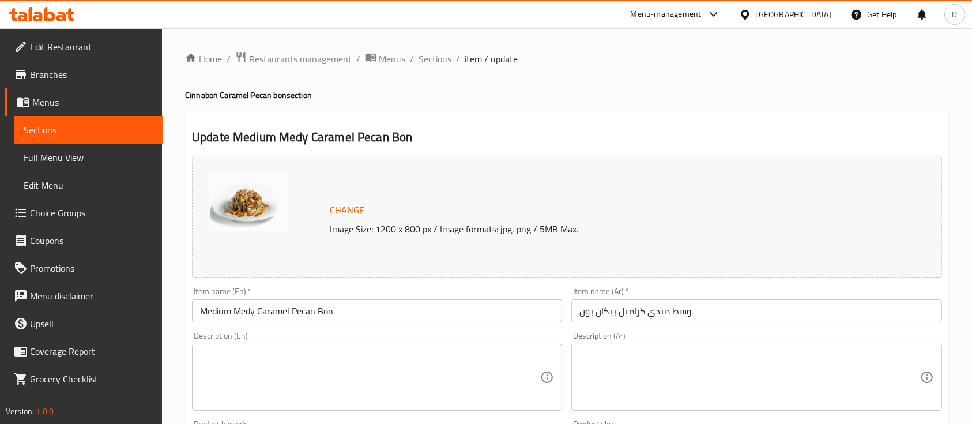
click at [609, 309] on input "وسط ميدي كراميل بيكان بون" at bounding box center [756, 310] width 370 height 23
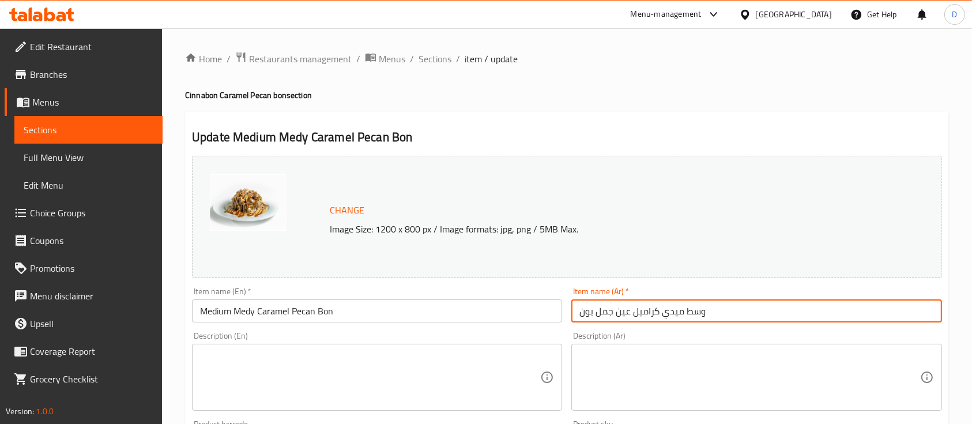
drag, startPoint x: 629, startPoint y: 307, endPoint x: 595, endPoint y: 315, distance: 35.1
click at [595, 315] on input "وسط ميدي كراميل عين جمل بون" at bounding box center [756, 310] width 370 height 23
type input "وسط ميدي كراميل عين جمل بون"
click at [300, 313] on input "Medium Medy Caramel Pecan Bon" at bounding box center [377, 310] width 370 height 23
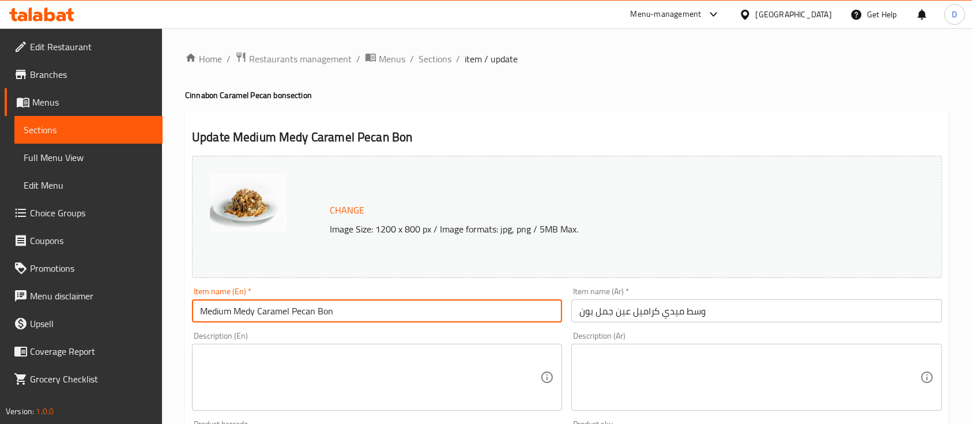
click at [300, 313] on input "Medium Medy Caramel Pecan Bon" at bounding box center [377, 310] width 370 height 23
paste input "walnut"
type input "Medium Medy Caramel walnut Bon"
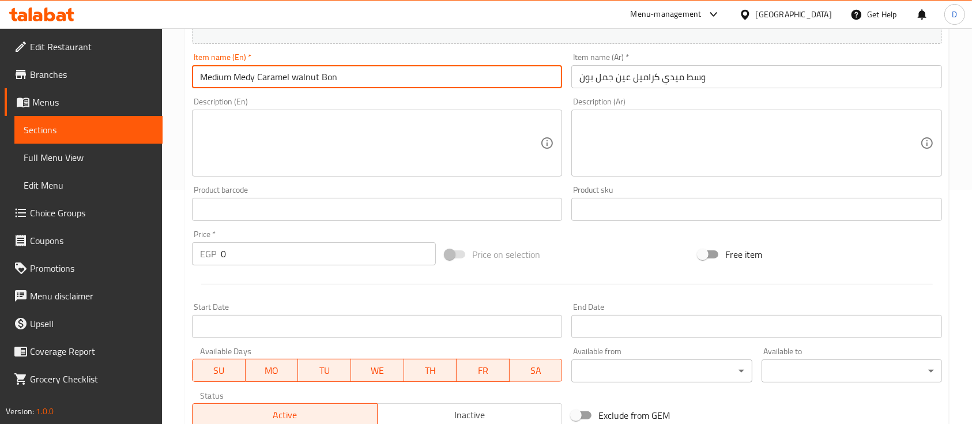
scroll to position [384, 0]
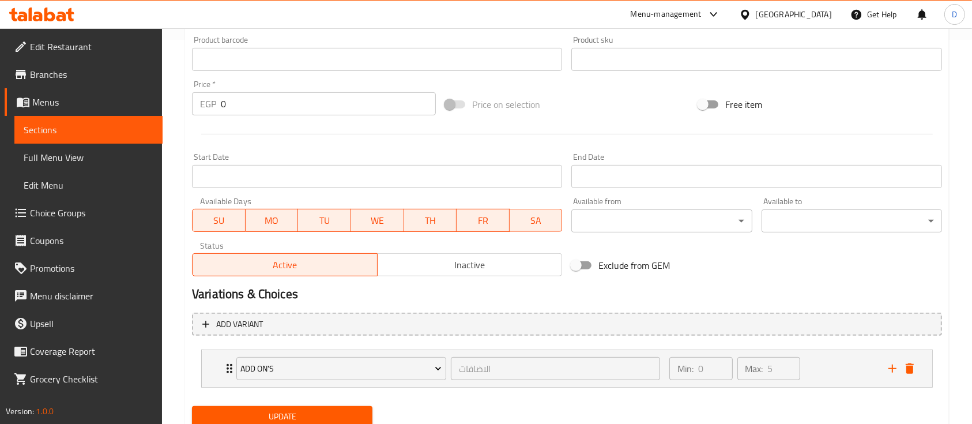
drag, startPoint x: 275, startPoint y: 410, endPoint x: 575, endPoint y: 71, distance: 452.5
click at [275, 410] on span "Update" at bounding box center [282, 416] width 162 height 14
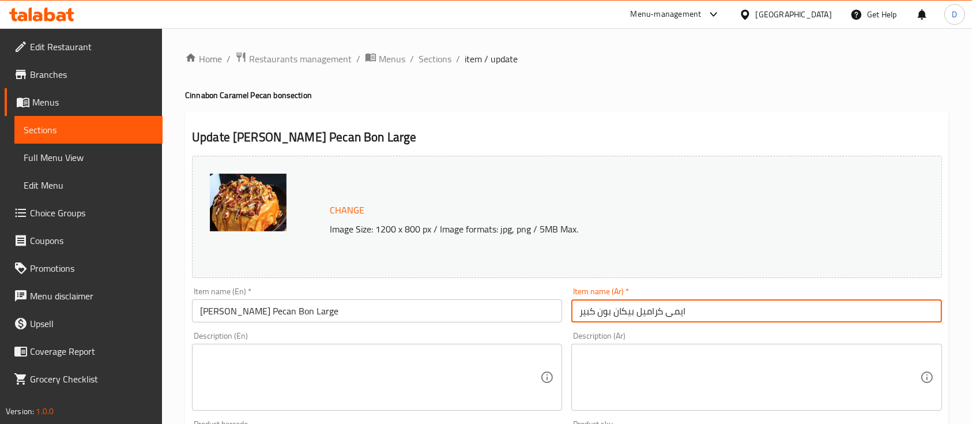
click at [745, 307] on input "ايمى كراميل بيكان بون كبير" at bounding box center [756, 310] width 370 height 23
click at [876, 307] on input "ايمى كراميل بيكان بون كبير" at bounding box center [756, 310] width 370 height 23
paste input "ين جمل"
type input "ايمى كراميل عين جمل بون كبير"
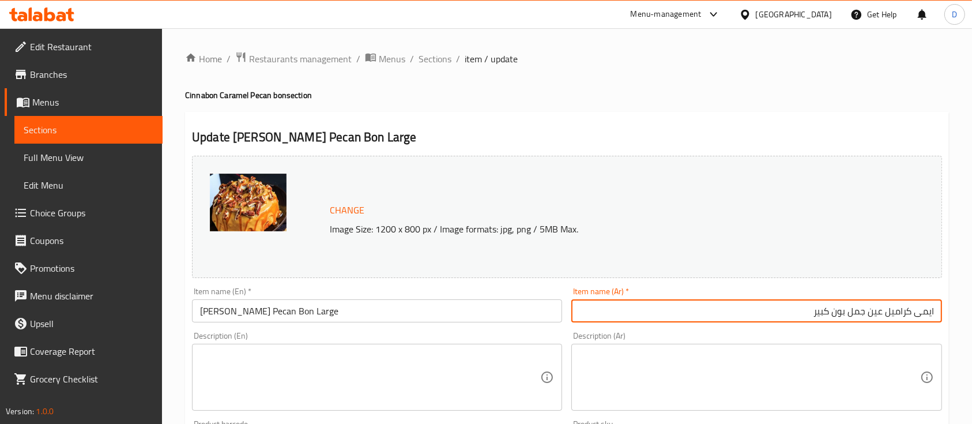
click at [270, 306] on input "Emmy Caramel Pecan Bon Large" at bounding box center [377, 310] width 370 height 23
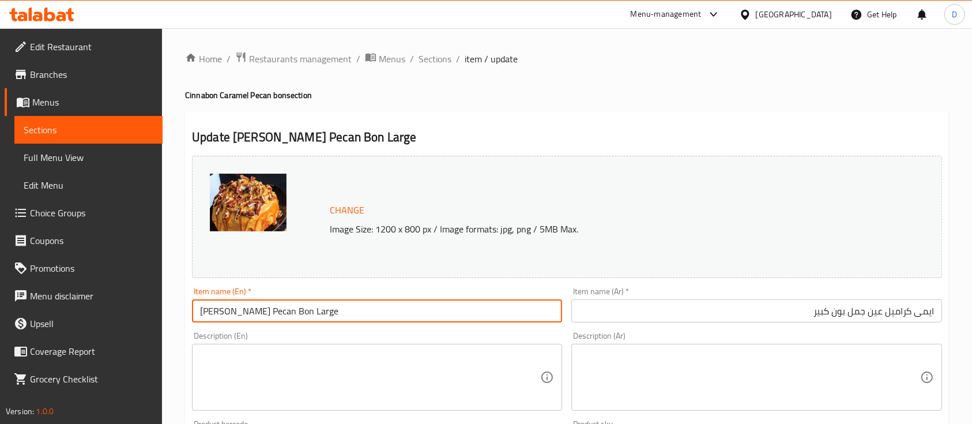
click at [270, 306] on input "Emmy Caramel Pecan Bon Large" at bounding box center [377, 310] width 370 height 23
paste input "walnut"
type input "Emmy Caramel walnut Bon Large"
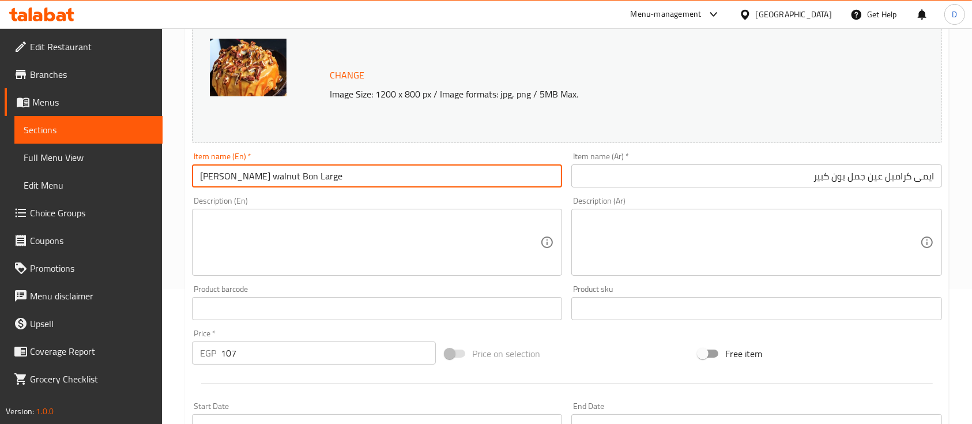
scroll to position [426, 0]
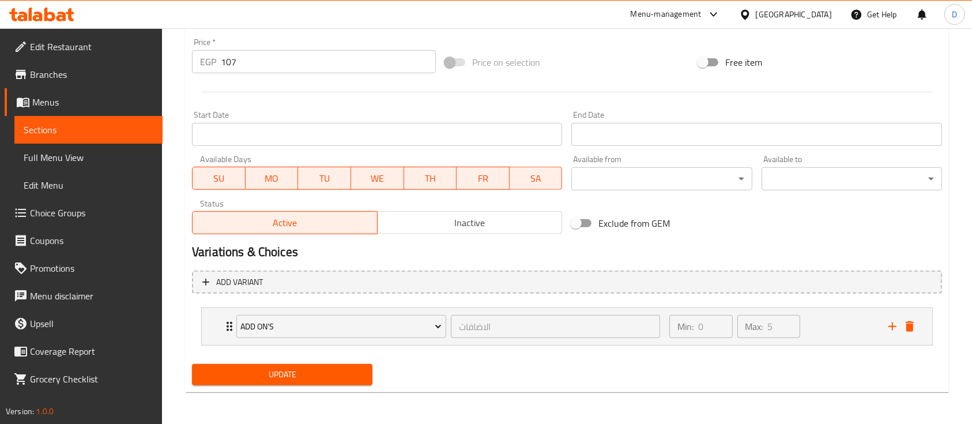
click at [242, 378] on span "Update" at bounding box center [282, 374] width 162 height 14
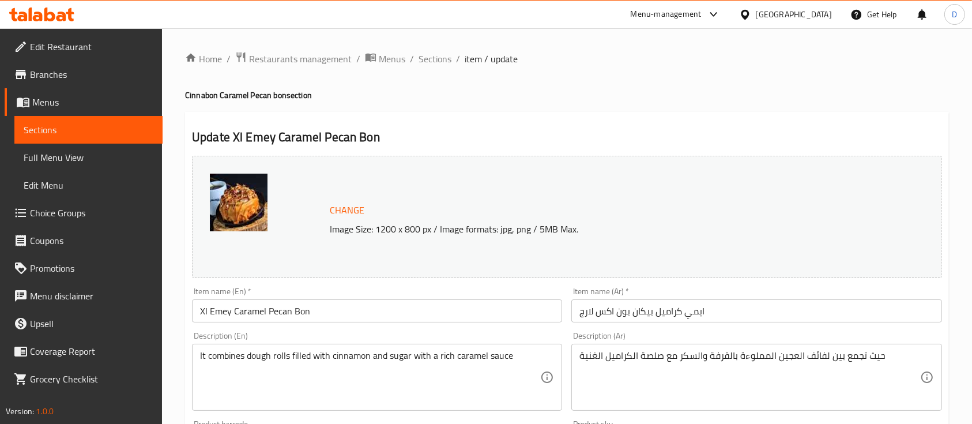
click at [640, 312] on input "ايمي كراميل بيكان بون اكس لارج" at bounding box center [756, 310] width 370 height 23
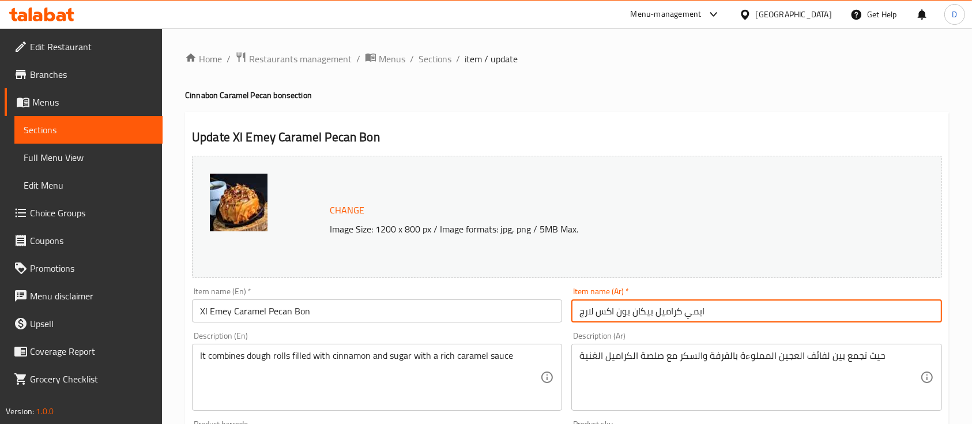
click at [640, 312] on input "ايمي كراميل بيكان بون اكس لارج" at bounding box center [756, 310] width 370 height 23
paste input "ين جمل"
type input "ايمي كراميل عين جمل بون اكس لارج"
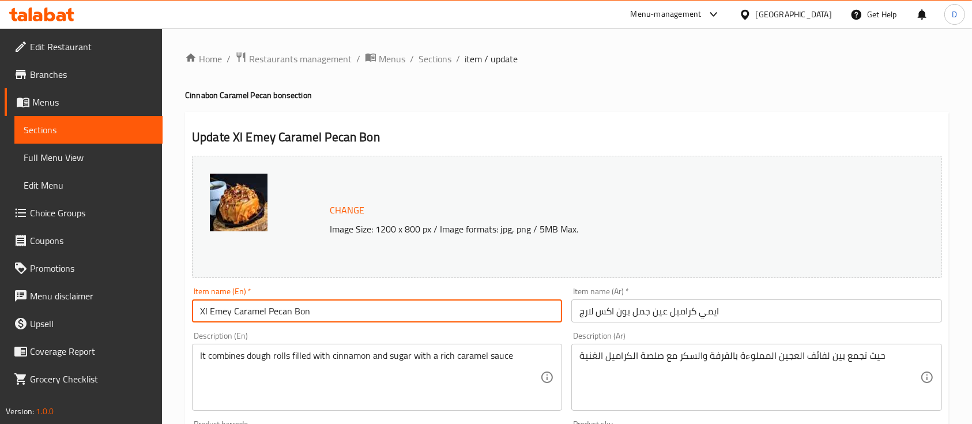
click at [281, 310] on input "Xl Emey Caramel Pecan Bon" at bounding box center [377, 310] width 370 height 23
paste input "walnut"
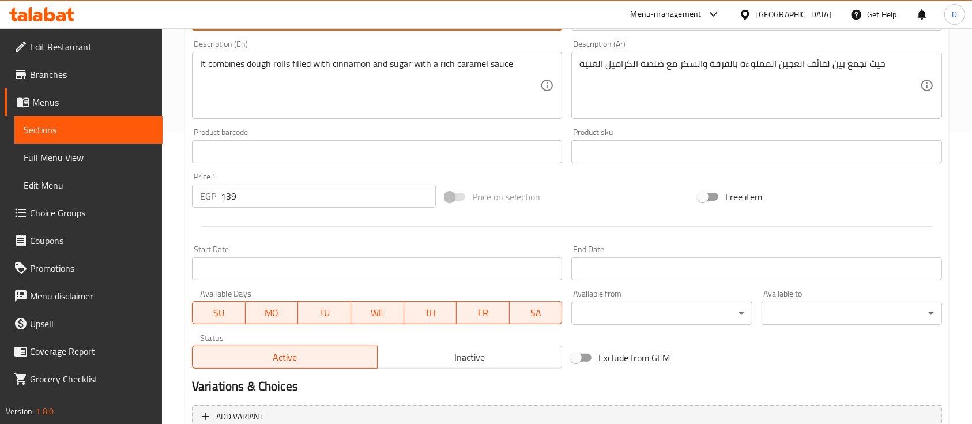
scroll to position [426, 0]
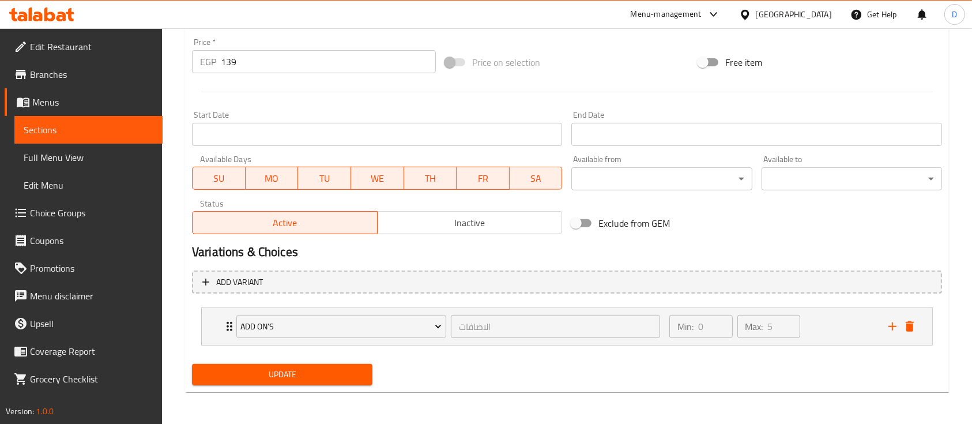
type input "Xl Emey Caramel walnut Bon"
click at [293, 375] on span "Update" at bounding box center [282, 374] width 162 height 14
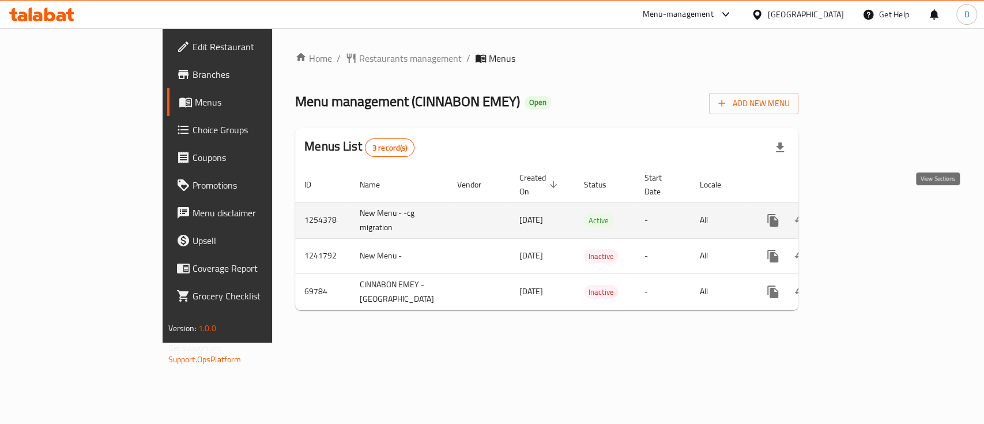
click at [863, 213] on icon "enhanced table" at bounding box center [856, 220] width 14 height 14
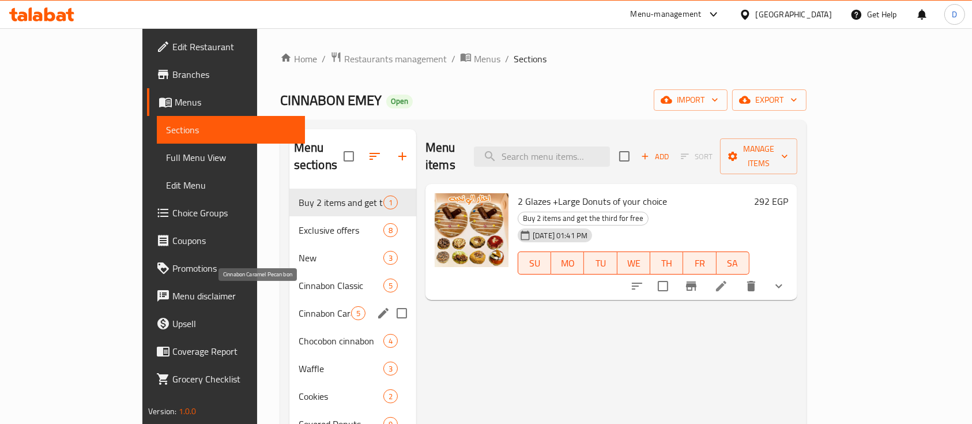
scroll to position [77, 0]
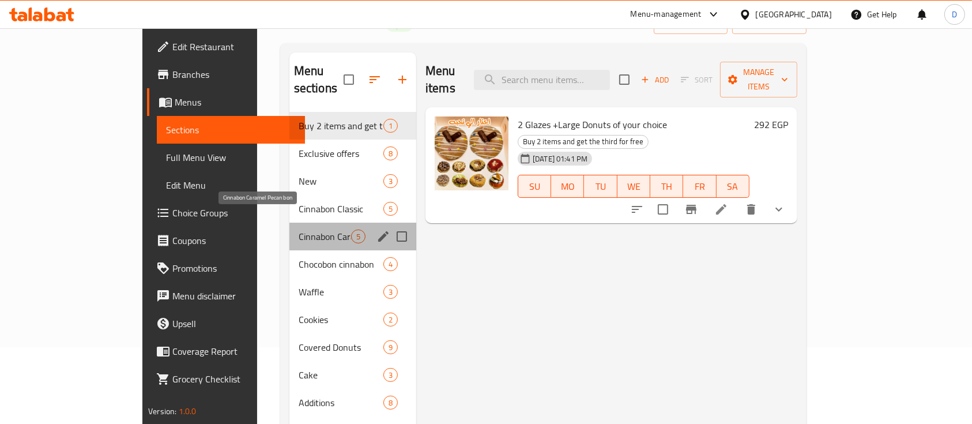
click at [302, 229] on span "Cinnabon Caramel Pecan bon" at bounding box center [325, 236] width 52 height 14
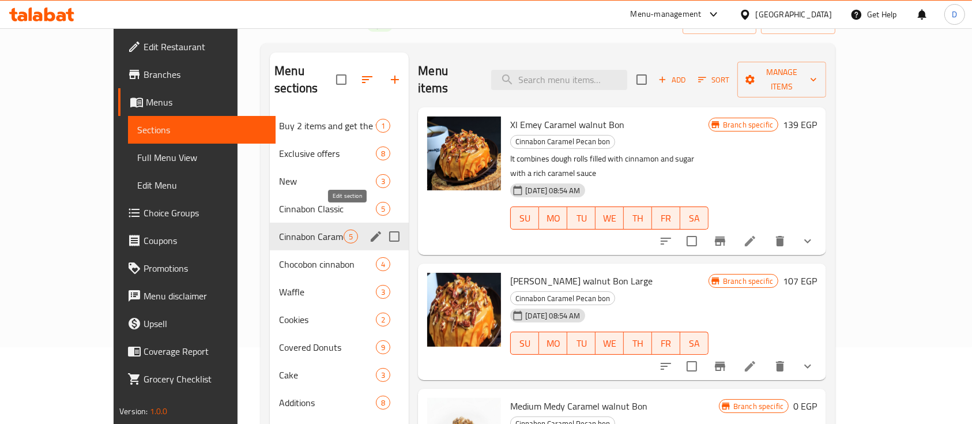
click at [369, 229] on icon "edit" at bounding box center [376, 236] width 14 height 14
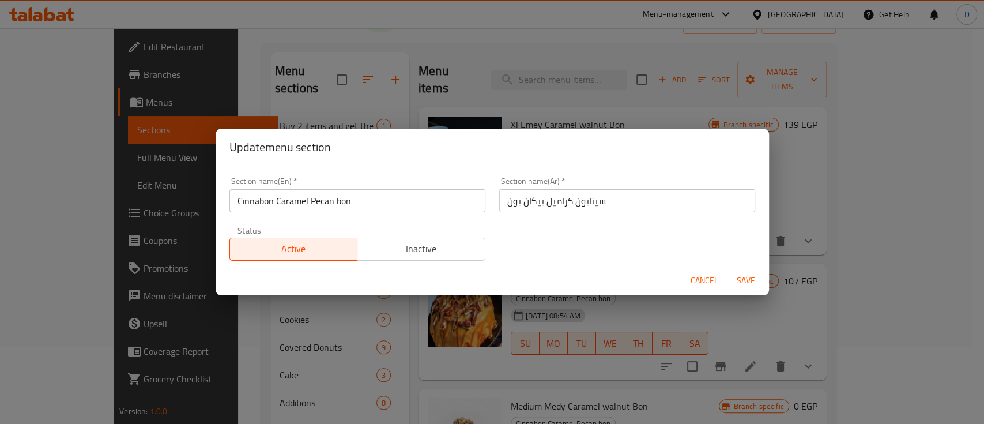
click at [545, 199] on input "سينابون كراميل بيكان بون" at bounding box center [627, 200] width 256 height 23
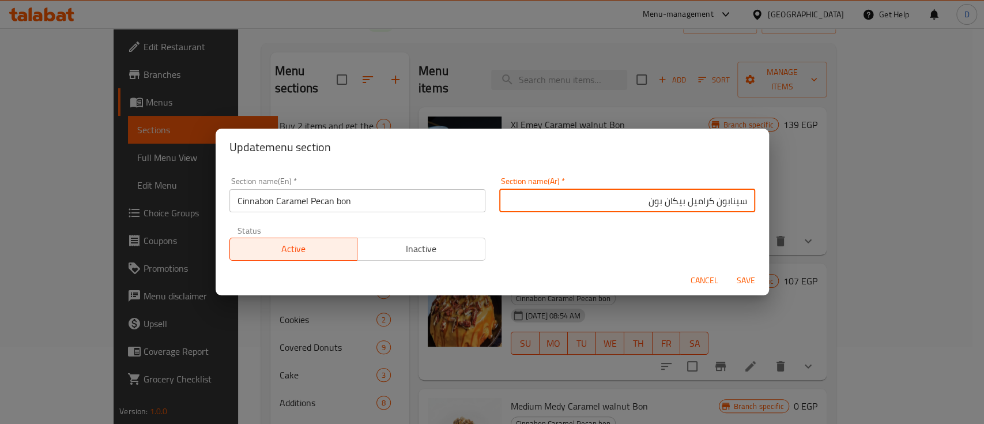
click at [545, 199] on input "سينابون كراميل بيكان بون" at bounding box center [627, 200] width 256 height 23
type input "سينابون كراميل عين جمل"
click at [728, 270] on button "Save" at bounding box center [746, 280] width 37 height 21
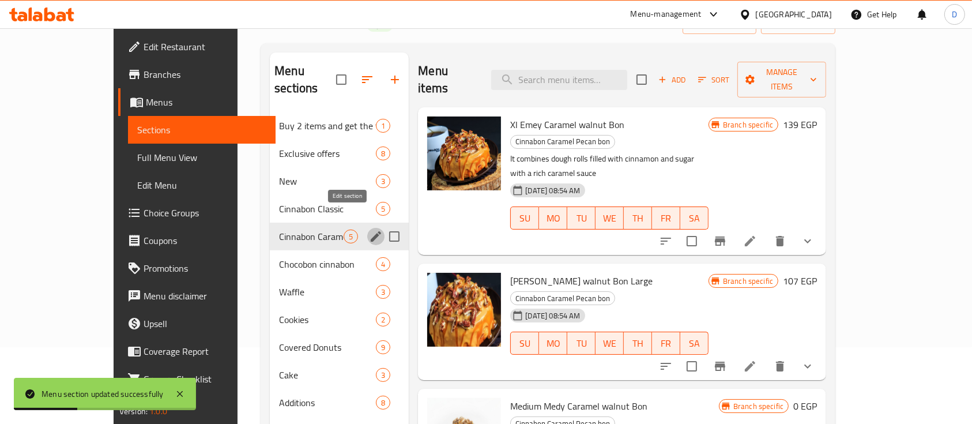
click at [371, 231] on icon "edit" at bounding box center [376, 236] width 10 height 10
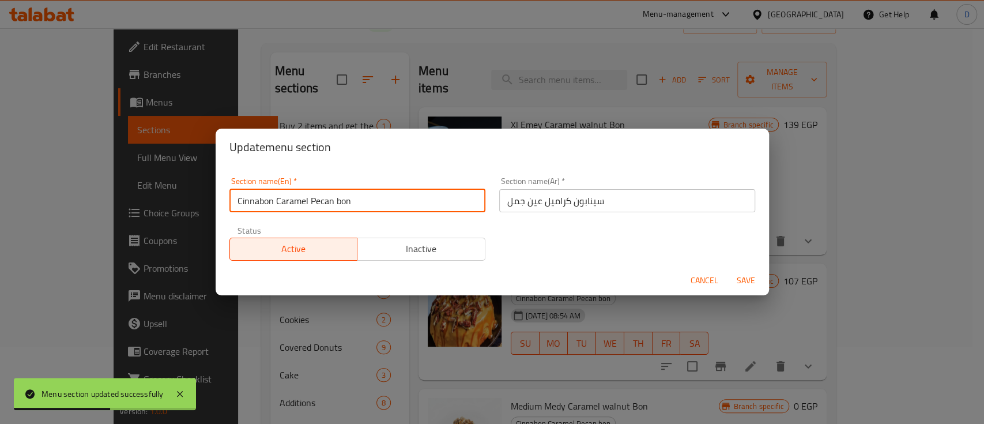
click at [321, 204] on input "Cinnabon Caramel Pecan bon" at bounding box center [357, 200] width 256 height 23
paste input "walnut"
click at [380, 202] on input "Cinnabon Caramel walnutbon" at bounding box center [357, 200] width 256 height 23
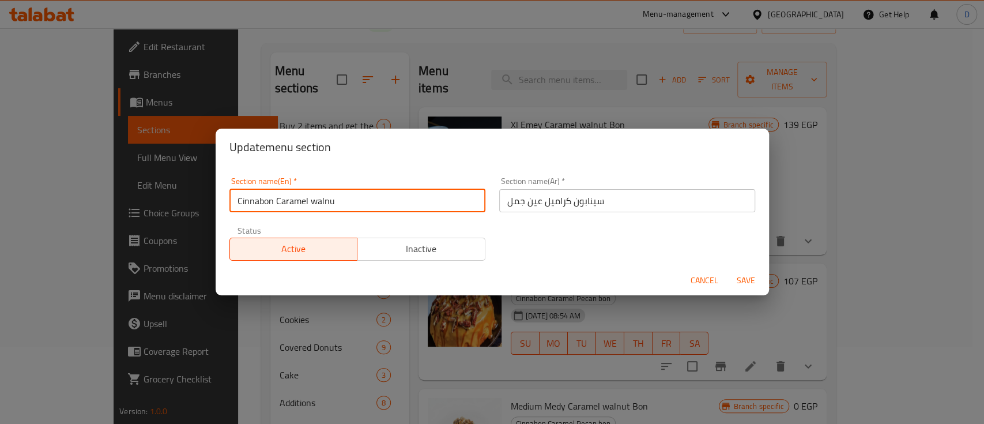
click at [329, 203] on input "Cinnabon Caramel walnu" at bounding box center [357, 200] width 256 height 23
paste input "t"
type input "Cinnabon Caramel walnut"
click at [728, 270] on button "Save" at bounding box center [746, 280] width 37 height 21
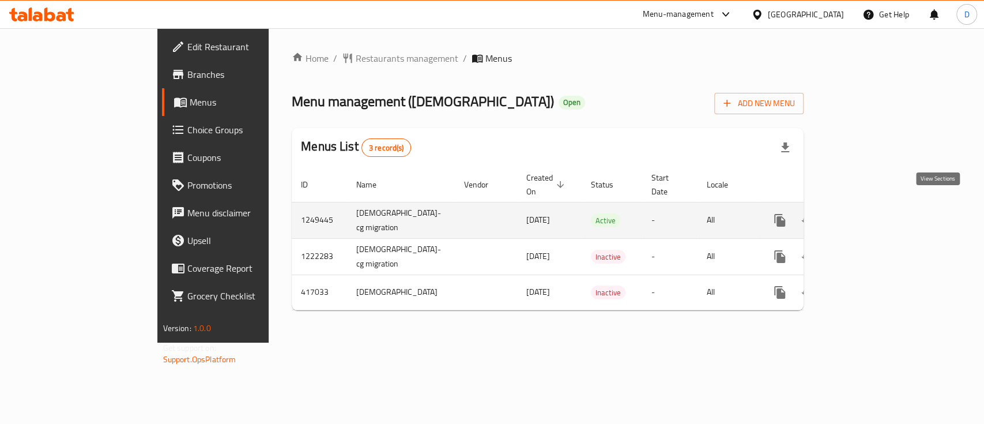
click at [870, 213] on icon "enhanced table" at bounding box center [863, 220] width 14 height 14
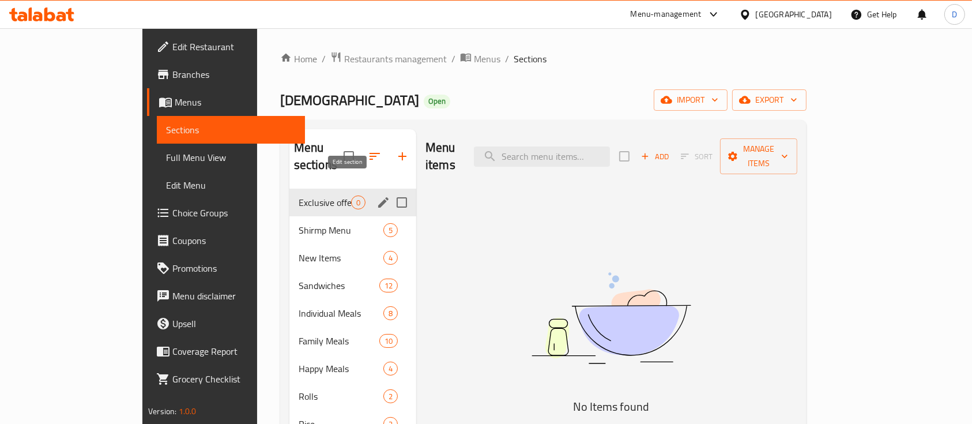
click at [376, 195] on icon "edit" at bounding box center [383, 202] width 14 height 14
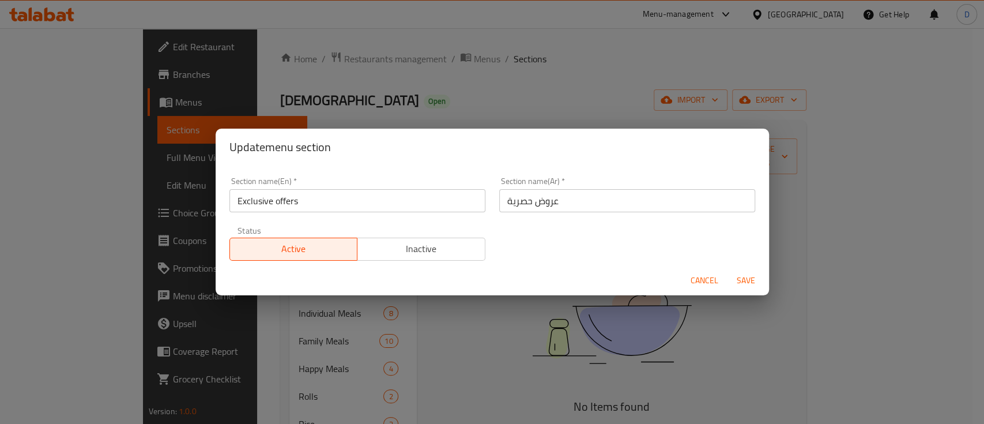
click at [258, 199] on input "Exclusive offers" at bounding box center [357, 200] width 256 height 23
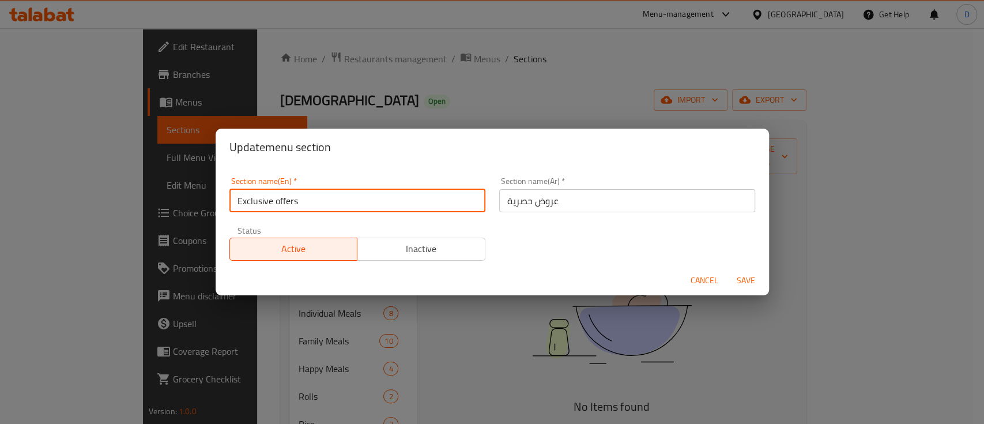
click at [258, 199] on input "Exclusive offers" at bounding box center [357, 200] width 256 height 23
type input "offers"
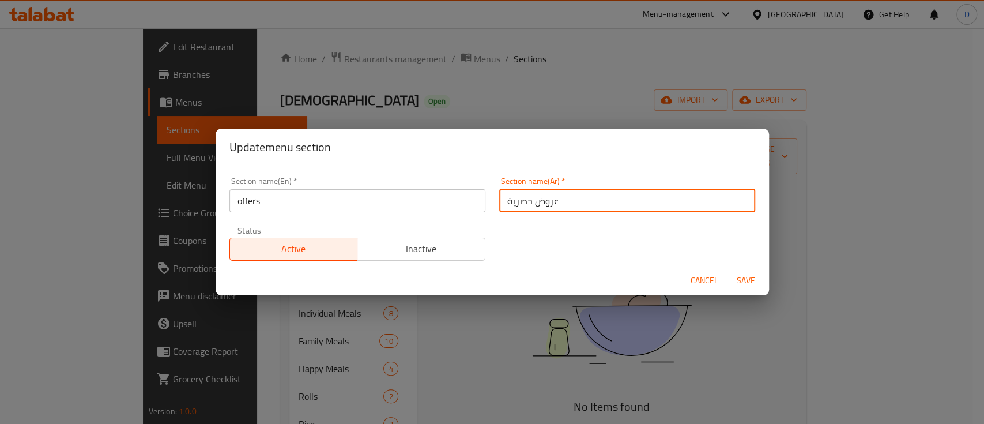
click at [501, 201] on input "عروض حصرية" at bounding box center [627, 200] width 256 height 23
type input "حصرية"
click at [507, 201] on input "حصرية" at bounding box center [627, 200] width 256 height 23
click at [508, 201] on input "حصرية" at bounding box center [627, 200] width 256 height 23
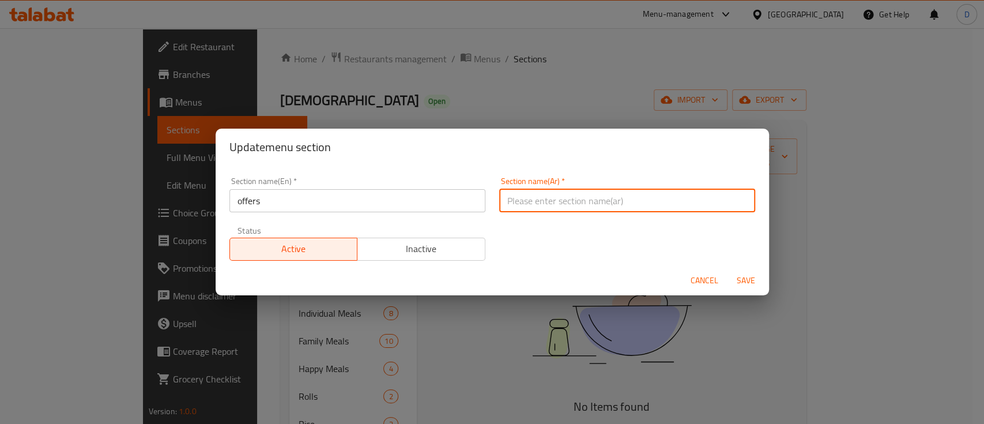
click at [703, 277] on button "Cancel" at bounding box center [704, 280] width 37 height 21
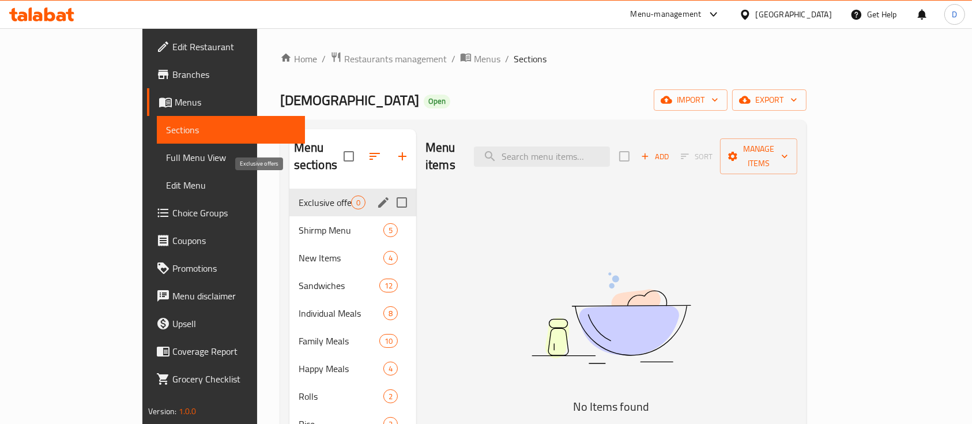
click at [299, 195] on span "Exclusive offers" at bounding box center [325, 202] width 52 height 14
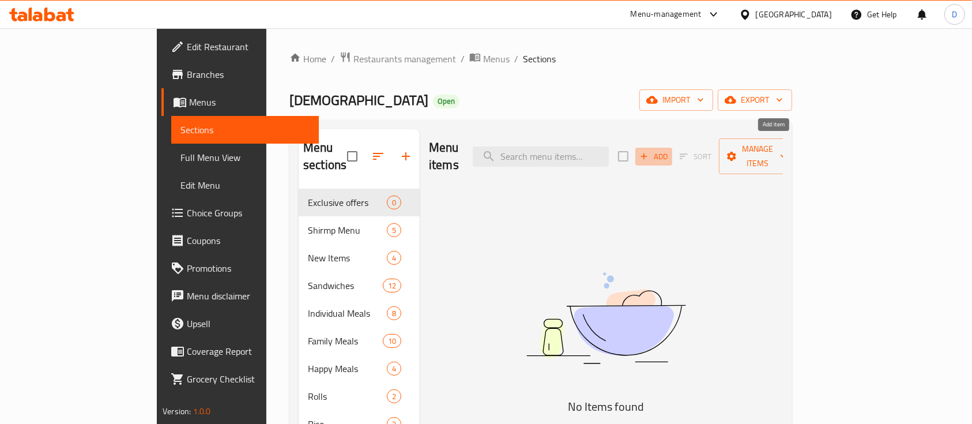
click at [669, 150] on span "Add" at bounding box center [653, 156] width 31 height 13
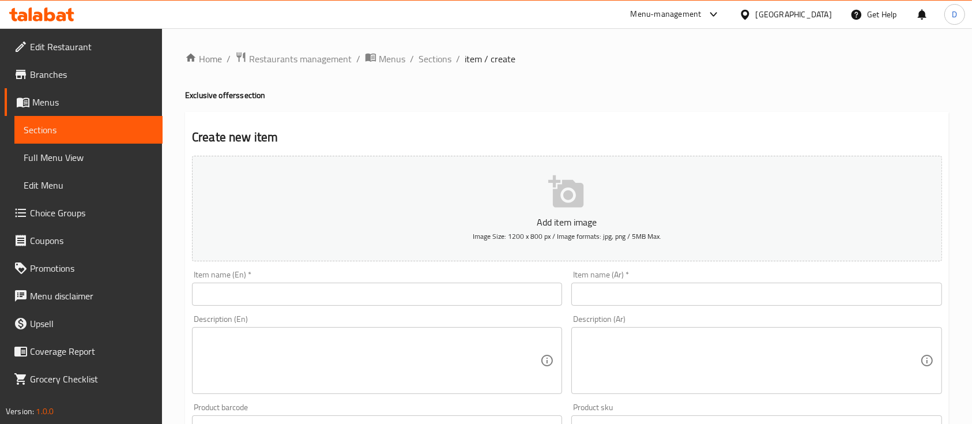
click at [664, 299] on input "text" at bounding box center [756, 293] width 370 height 23
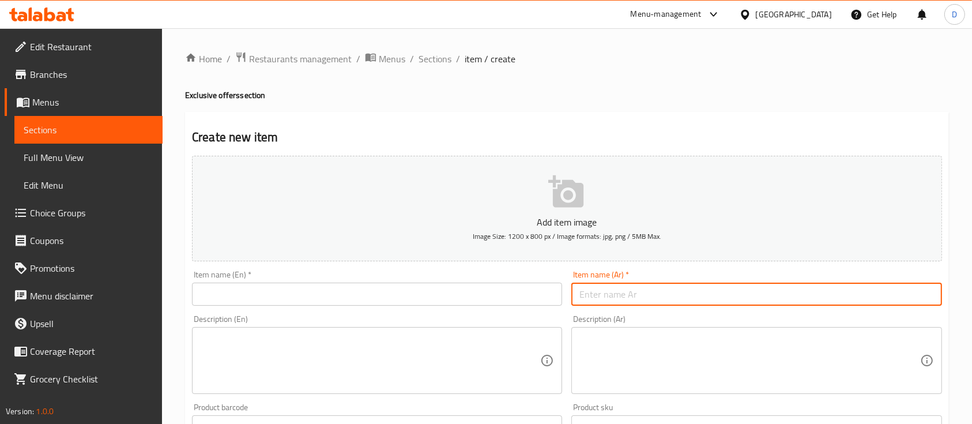
paste input "بوكس المزاج"
type input "بوكس المزاج"
click at [465, 298] on input "text" at bounding box center [377, 293] width 370 height 23
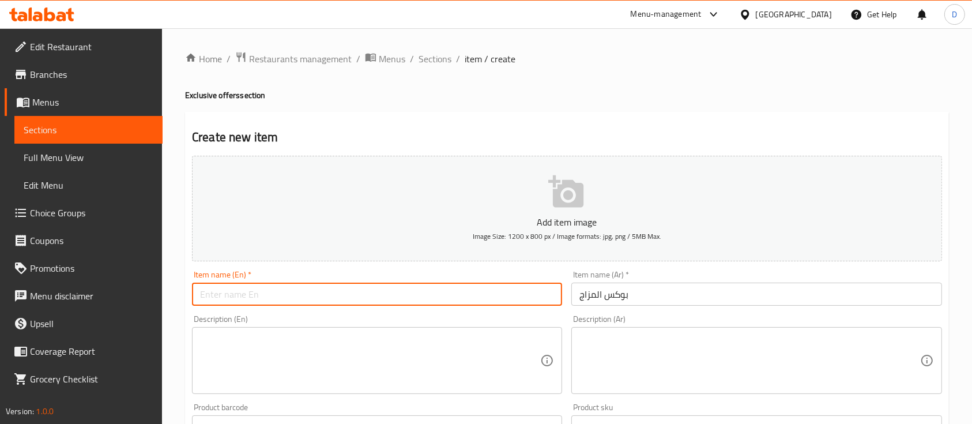
type input "e"
type input "El-Mazag Box"
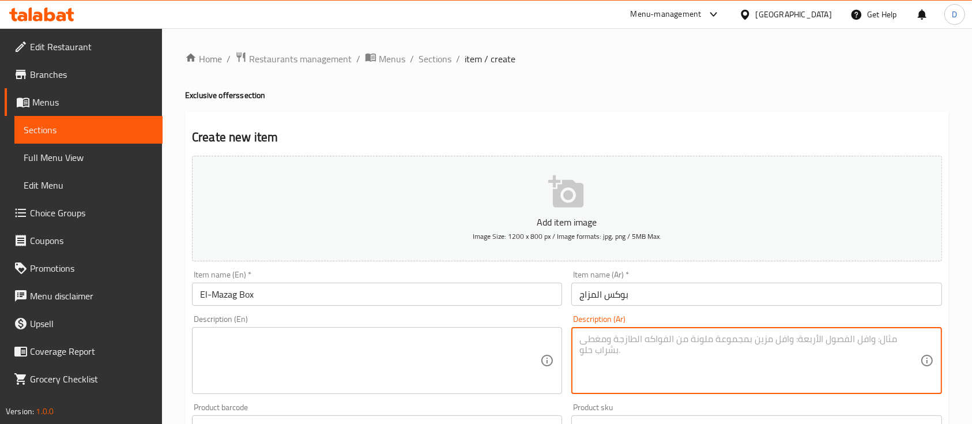
click at [668, 370] on textarea at bounding box center [749, 360] width 340 height 55
paste textarea "ساندوتش سوبر دراجون كومبو"
type textarea "ساندوتش سوبر دراجون كومبو"
click at [457, 344] on textarea at bounding box center [370, 360] width 340 height 55
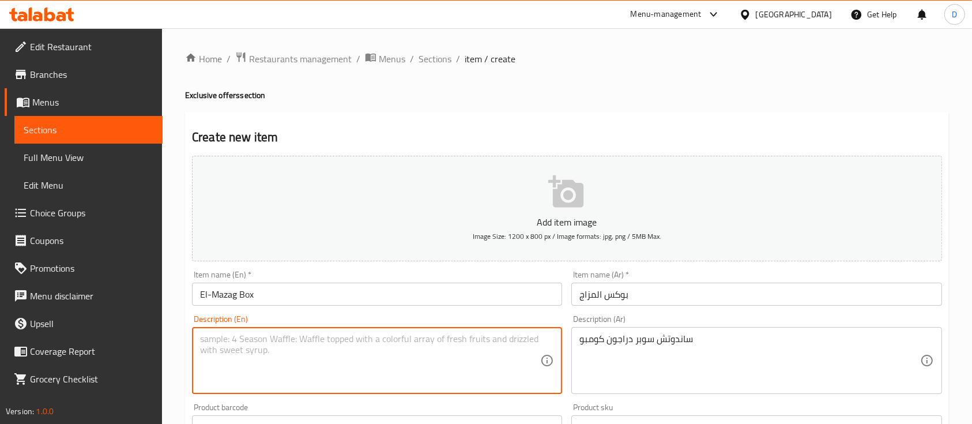
paste textarea "Super Dragon Combo Sandwich"
type textarea "Super Dragon Combo Sandwich"
click at [763, 333] on div "ساندوتش سوبر دراجون كومبو Description (Ar)" at bounding box center [756, 360] width 370 height 67
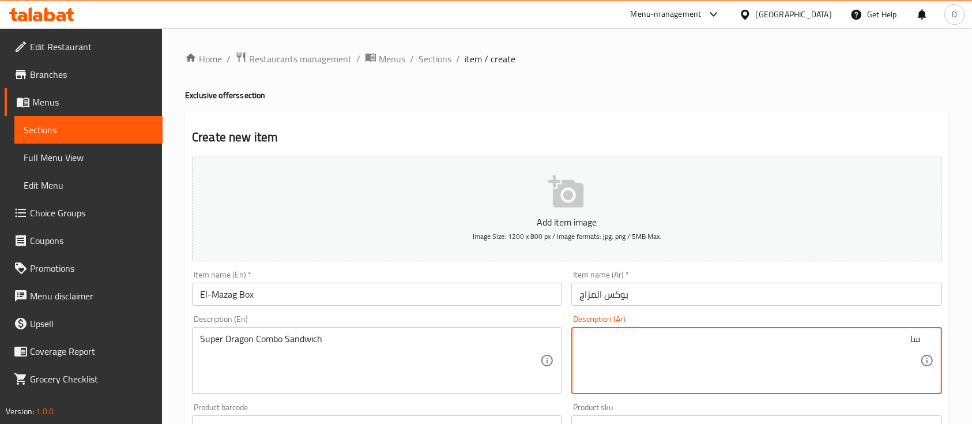
type textarea "س"
type textarea "h"
type textarea "اختيارك من الساندوتش + بطاطس + كولا"
click at [368, 359] on textarea "Super Dragon Combo Sandwich" at bounding box center [370, 360] width 340 height 55
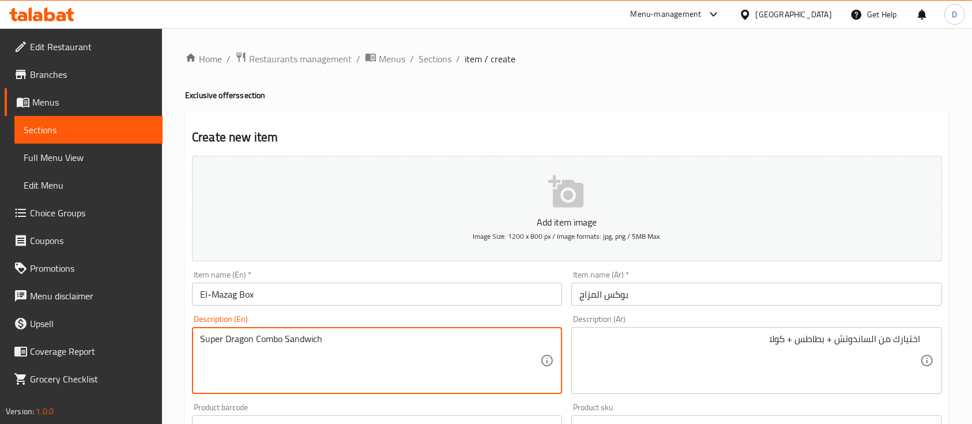
click at [366, 358] on textarea "Super Dragon Combo Sandwich" at bounding box center [370, 360] width 340 height 55
paste textarea "Your choice of sandwich + fries + cola"
type textarea "Your choice of sandwich + fries + cola"
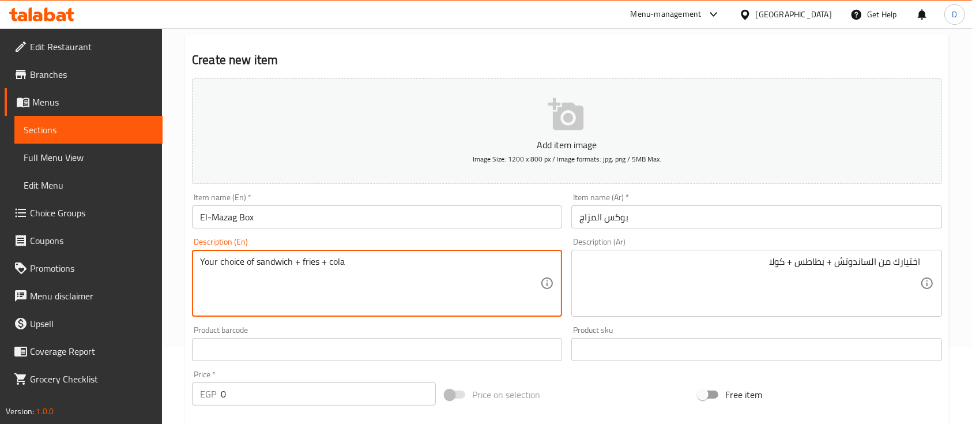
scroll to position [153, 0]
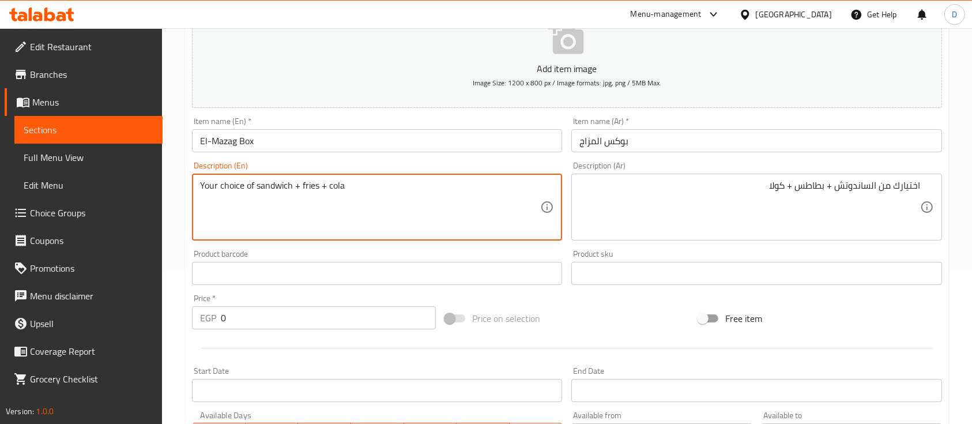
click at [286, 326] on input "0" at bounding box center [328, 317] width 215 height 23
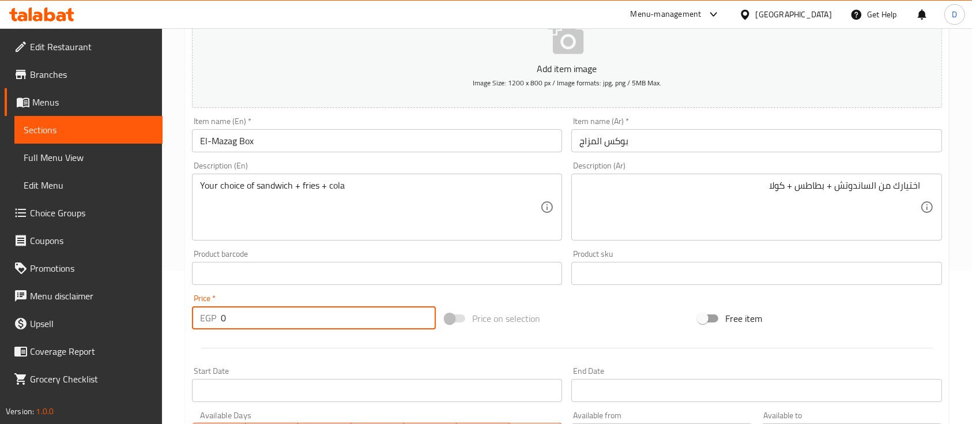
click at [286, 326] on input "0" at bounding box center [328, 317] width 215 height 23
type input "331.7"
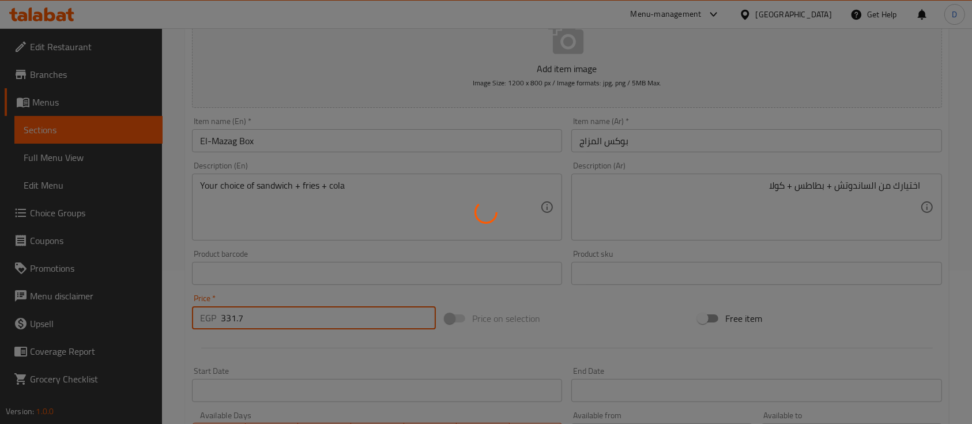
type input "0"
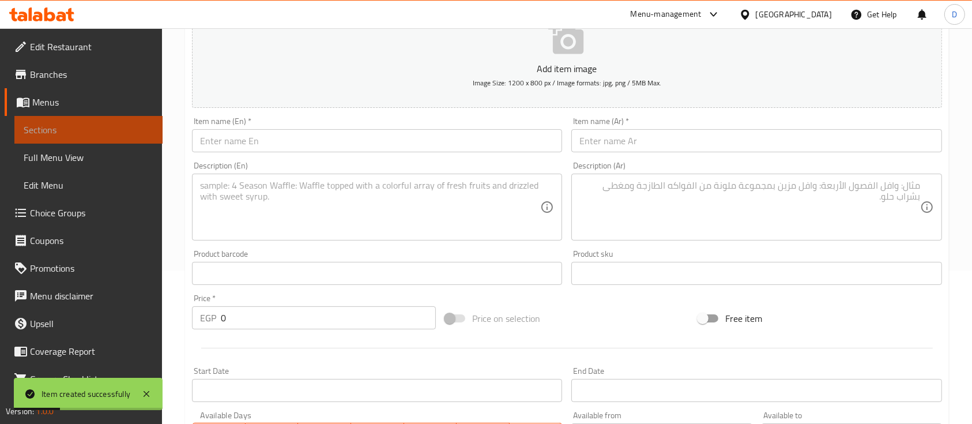
click at [97, 129] on span "Sections" at bounding box center [89, 130] width 130 height 14
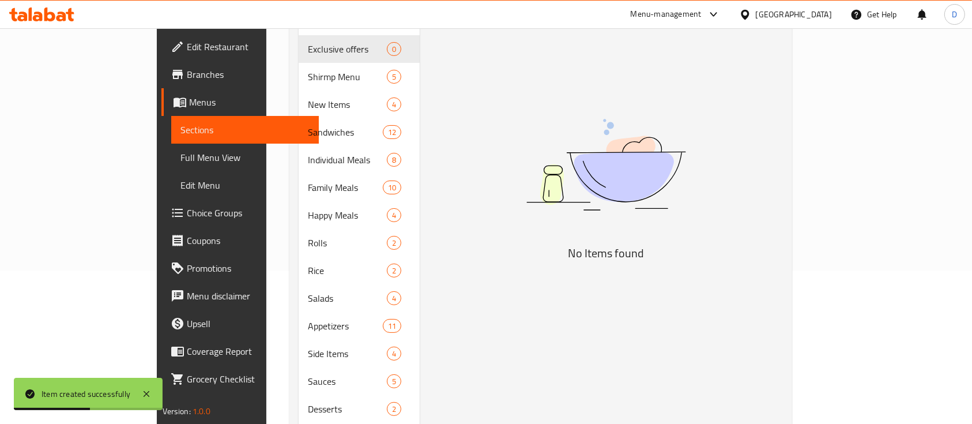
click at [187, 206] on span "Choice Groups" at bounding box center [248, 213] width 123 height 14
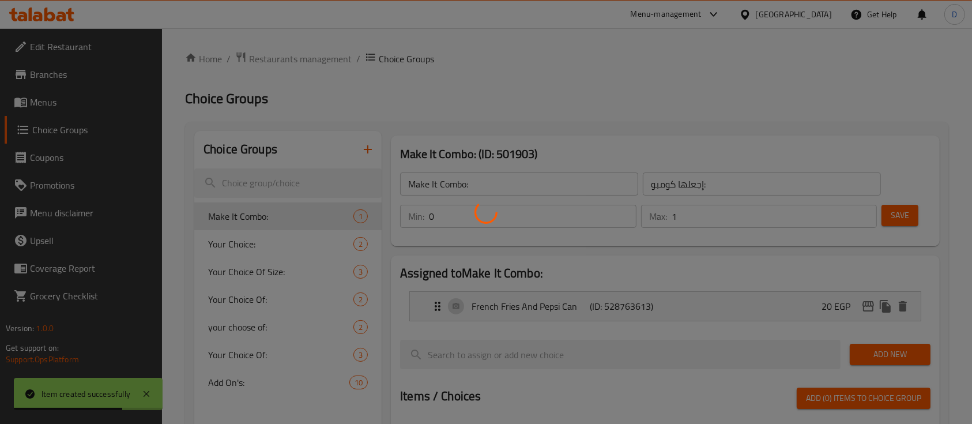
click at [367, 150] on div at bounding box center [486, 212] width 972 height 424
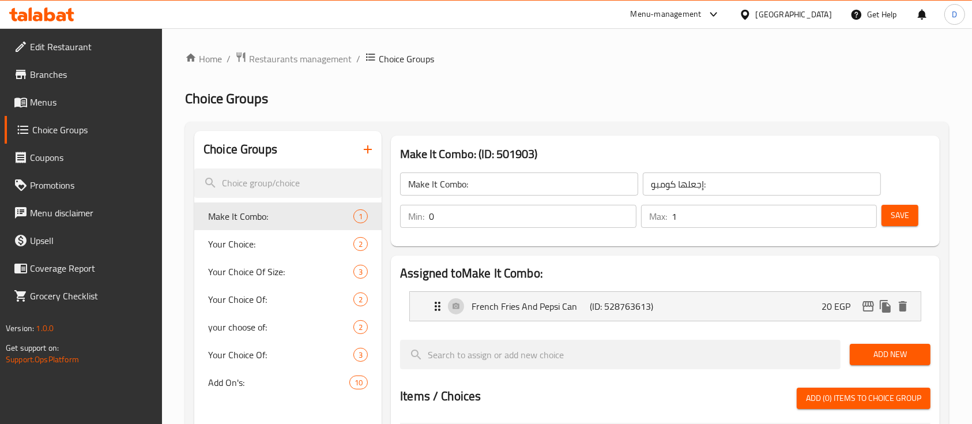
click at [361, 153] on icon "button" at bounding box center [368, 149] width 14 height 14
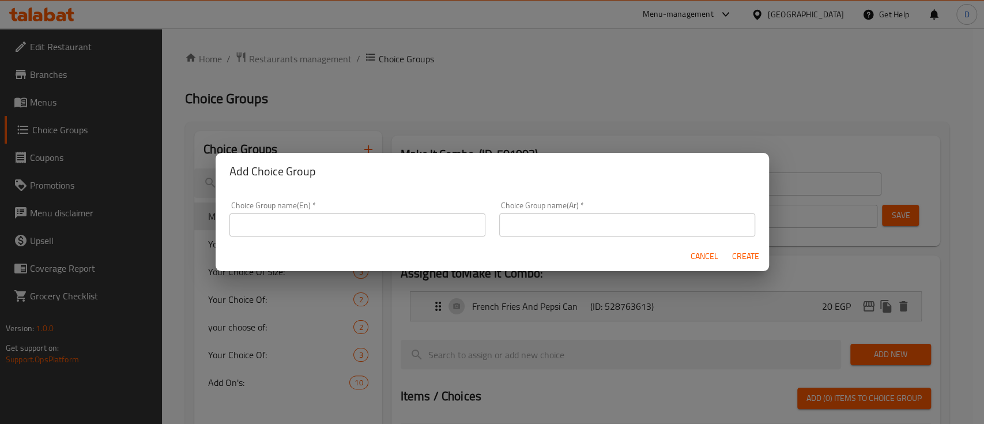
click at [576, 217] on input "text" at bounding box center [627, 224] width 256 height 23
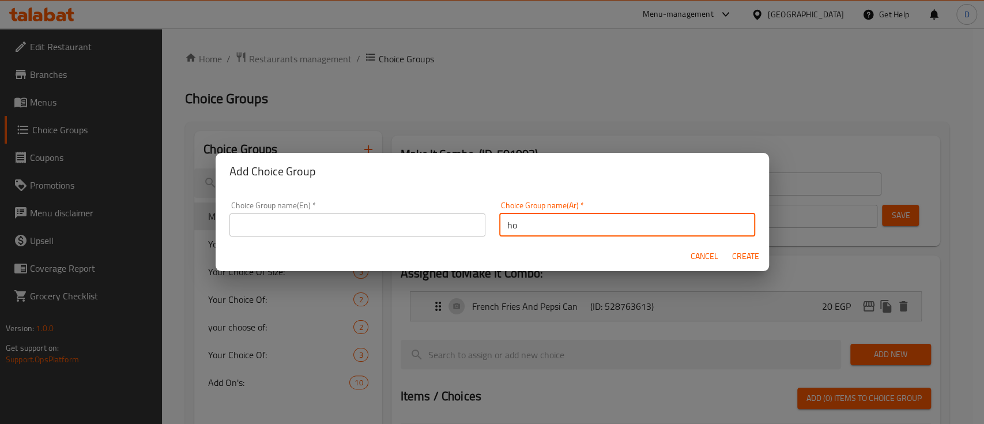
type input "h"
type input "اختيارك من الساندوتش"
click at [409, 224] on input "text" at bounding box center [357, 224] width 256 height 23
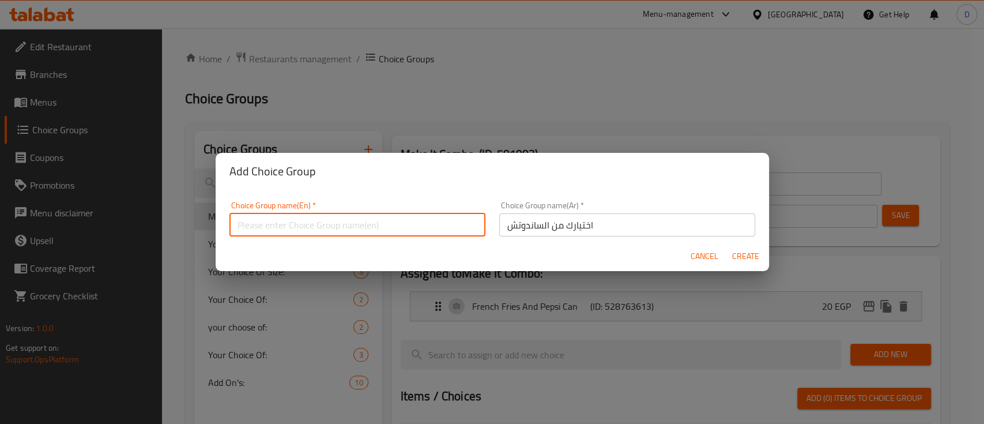
paste input "Your choice of sandwich"
type input "Your choice of sandwich"
click at [728, 246] on button "Create" at bounding box center [746, 256] width 37 height 21
type input "Your choice of sandwich"
type input "اختيارك من الساندوتش"
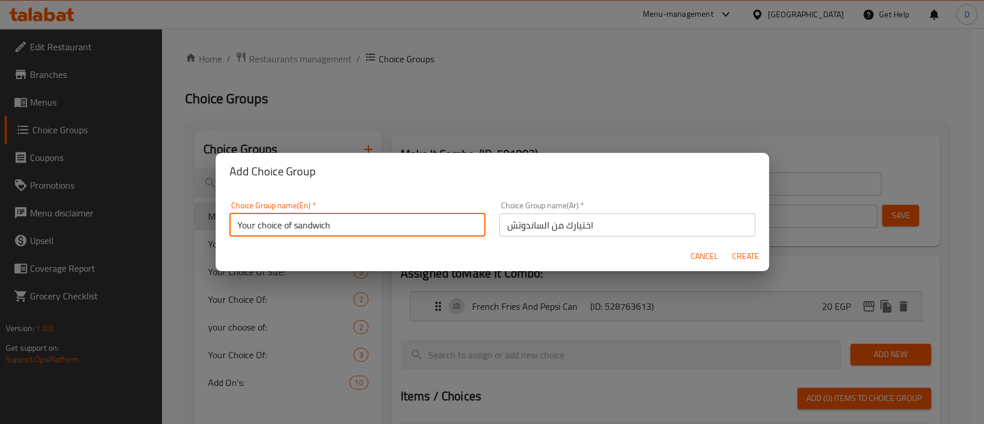
type input "0"
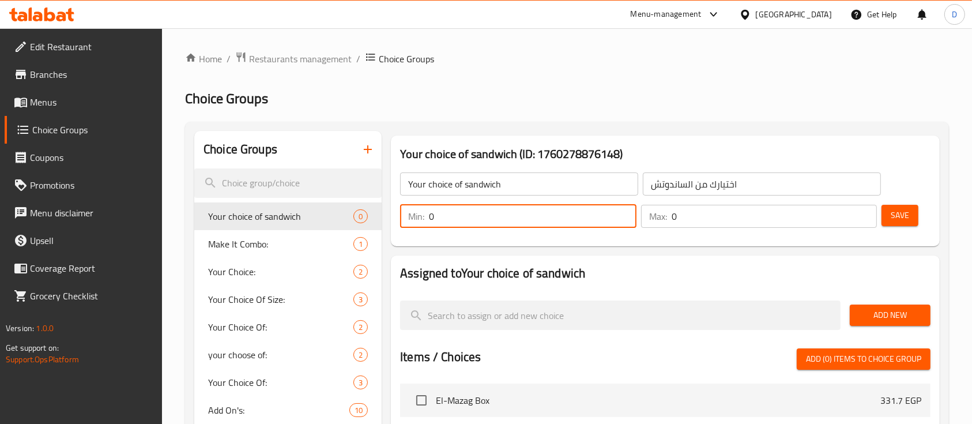
click at [458, 224] on input "0" at bounding box center [533, 216] width 208 height 23
type input "1"
click at [720, 213] on input "0" at bounding box center [775, 216] width 206 height 23
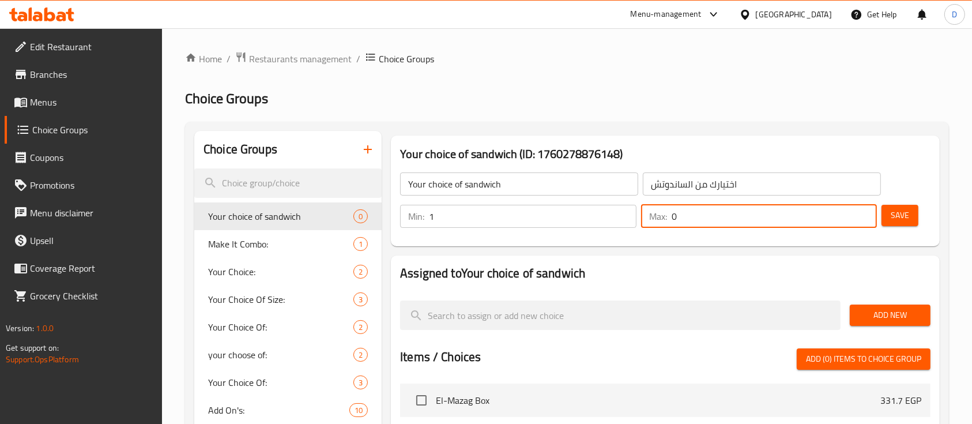
click at [720, 213] on input "0" at bounding box center [775, 216] width 206 height 23
type input "1"
click at [892, 323] on button "Add New" at bounding box center [890, 314] width 81 height 21
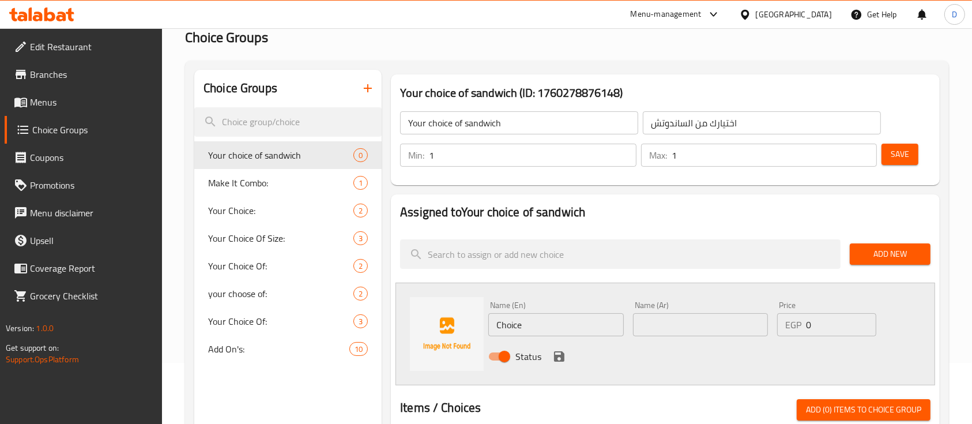
scroll to position [153, 0]
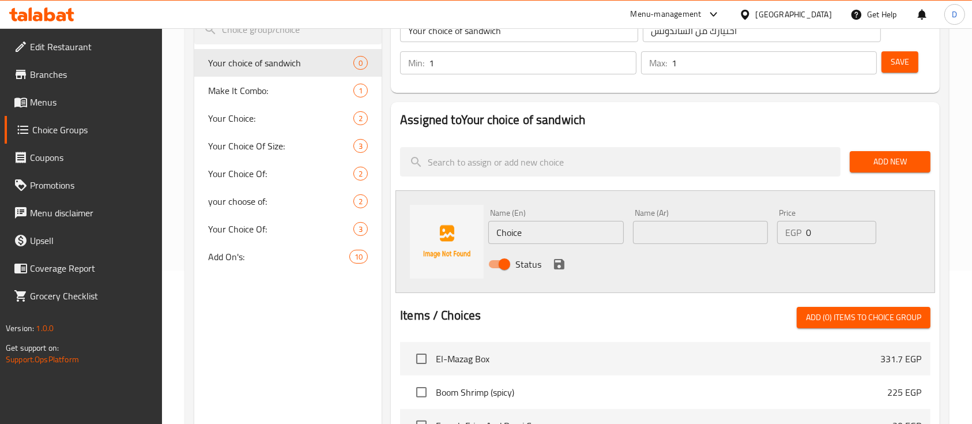
click at [691, 237] on input "text" at bounding box center [700, 232] width 135 height 23
paste input "ساندوتش سوبر دراجون كومبو"
type input "ساندوتش سوبر دراجون كومبو"
click at [540, 227] on input "Choice" at bounding box center [555, 232] width 135 height 23
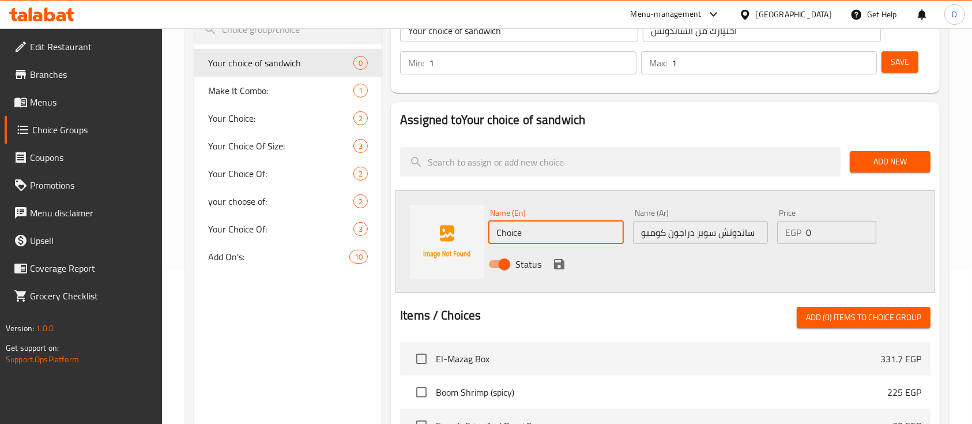
paste input "Super Dragon Combo Sandwich"
type input "Super Dragon Combo Sandwich"
drag, startPoint x: 560, startPoint y: 263, endPoint x: 645, endPoint y: 223, distance: 94.4
click at [560, 263] on icon "save" at bounding box center [559, 264] width 10 height 10
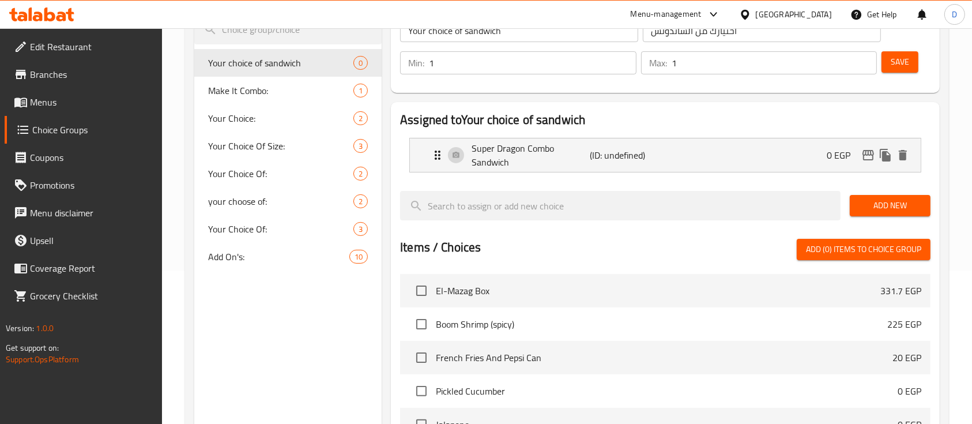
click at [886, 214] on button "Add New" at bounding box center [890, 205] width 81 height 21
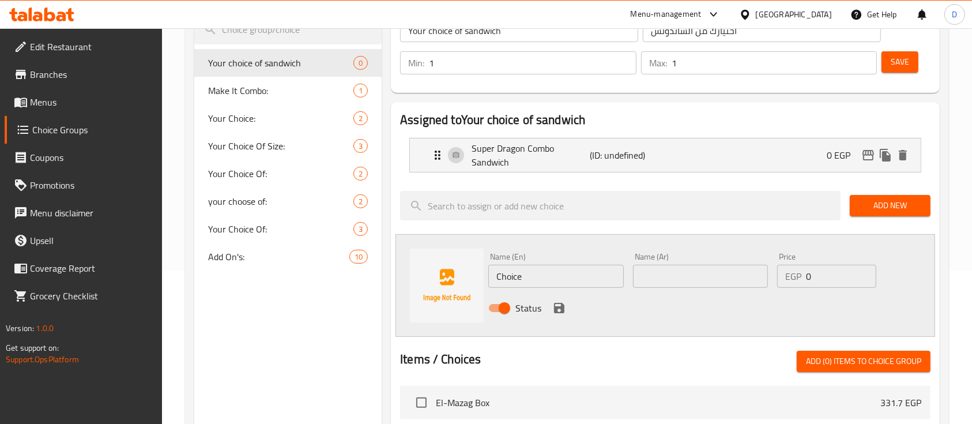
click at [719, 287] on input "text" at bounding box center [700, 276] width 135 height 23
type input "ديناميت ديلايت كومبو"
click at [530, 278] on input "Choice" at bounding box center [555, 276] width 135 height 23
paste input "Dynamite Delight Combo"
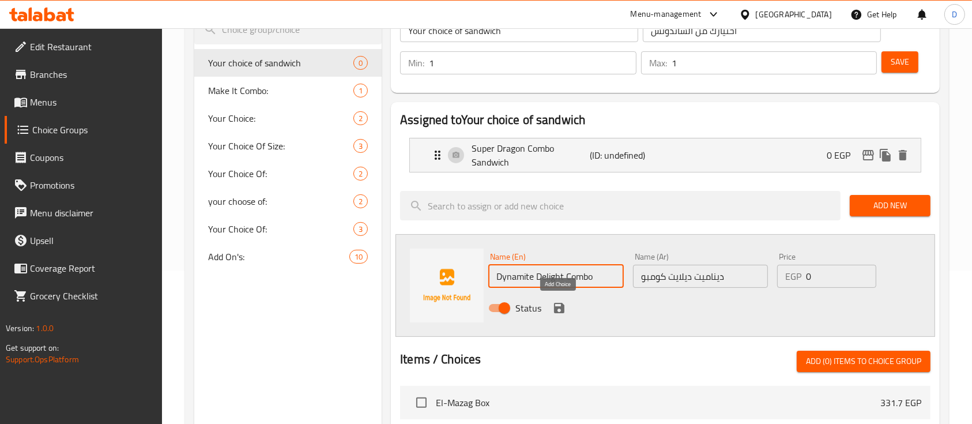
type input "Dynamite Delight Combo"
click at [559, 310] on icon "save" at bounding box center [559, 308] width 14 height 14
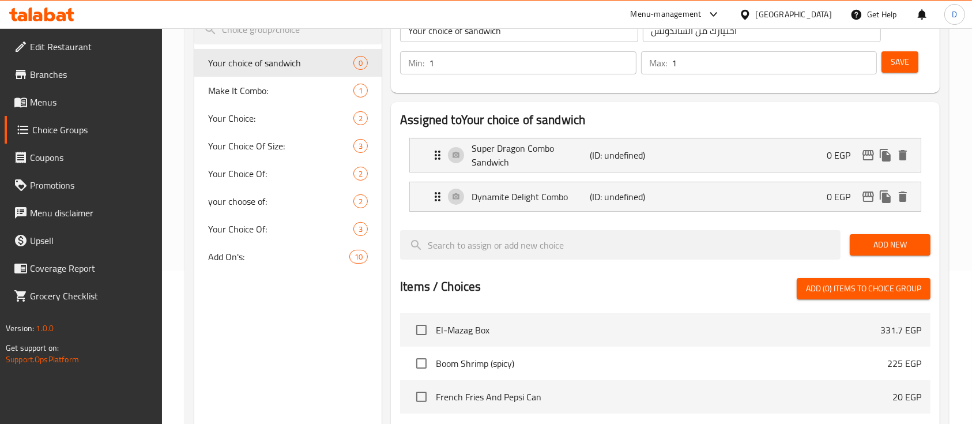
click at [898, 67] on span "Save" at bounding box center [900, 62] width 18 height 14
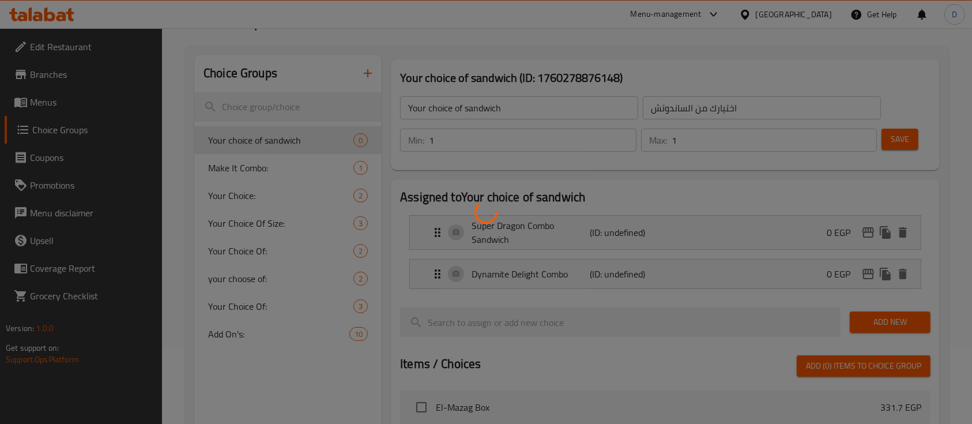
scroll to position [0, 0]
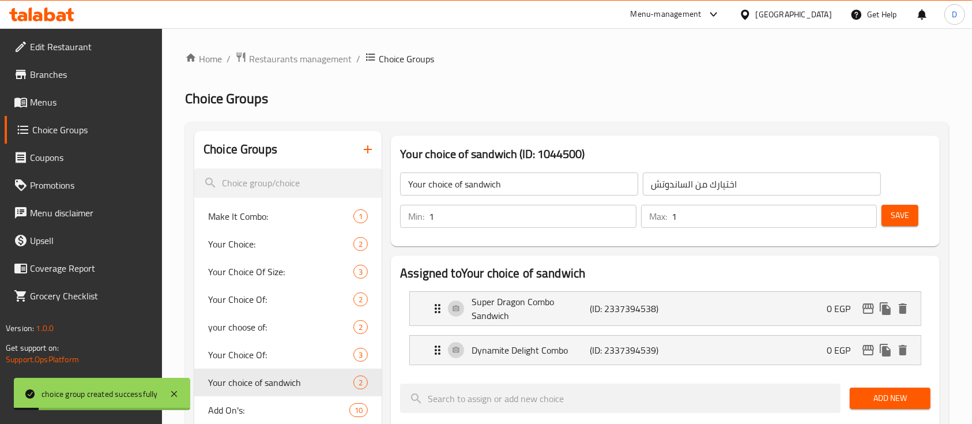
click at [112, 71] on span "Branches" at bounding box center [91, 74] width 123 height 14
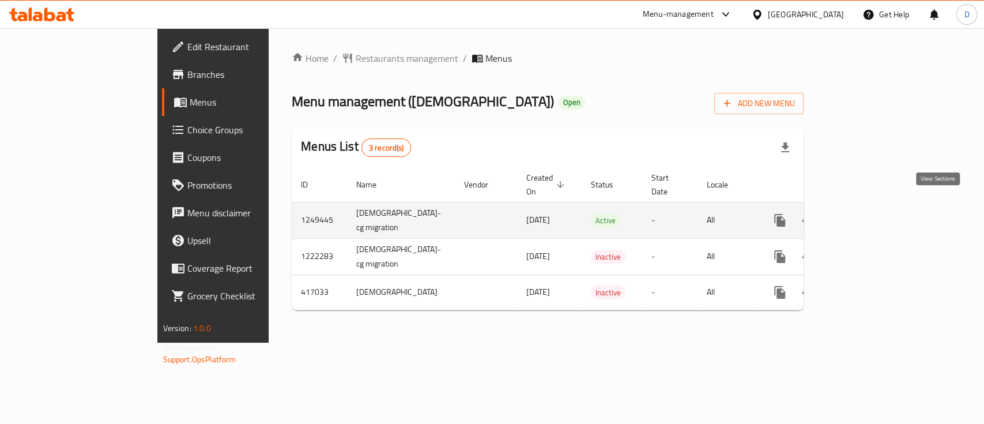
click at [870, 213] on icon "enhanced table" at bounding box center [863, 220] width 14 height 14
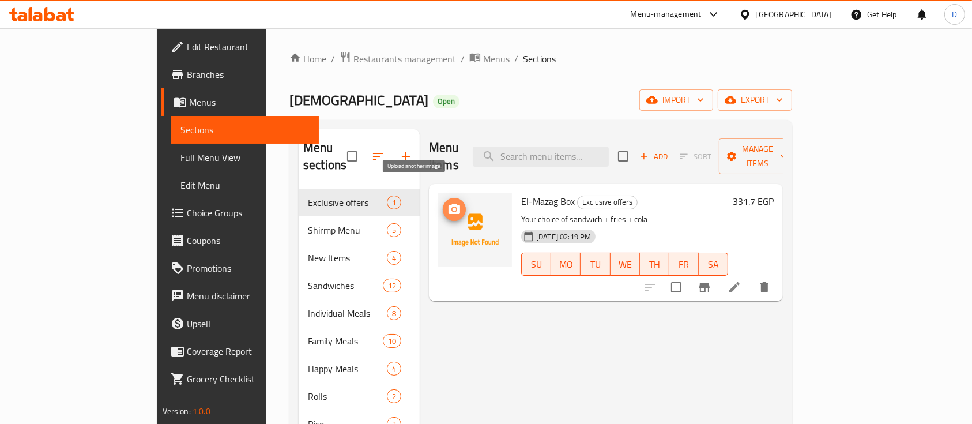
click at [447, 202] on icon "upload picture" at bounding box center [454, 209] width 14 height 14
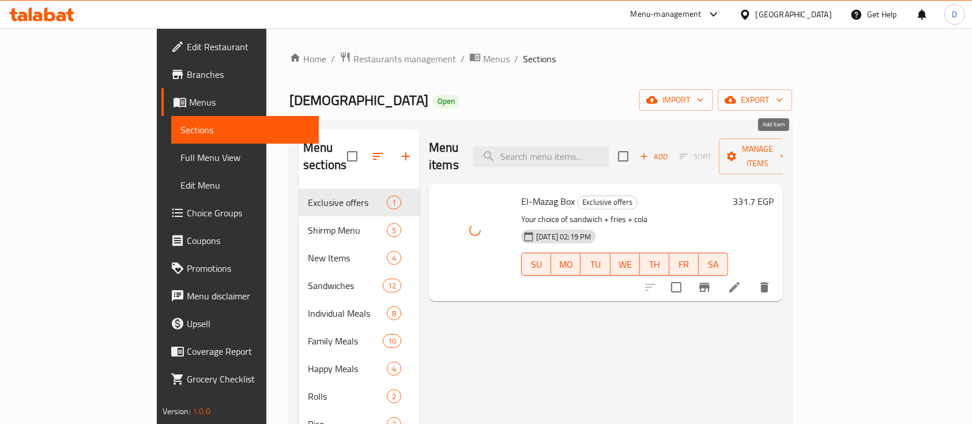
click at [669, 150] on span "Add" at bounding box center [653, 156] width 31 height 13
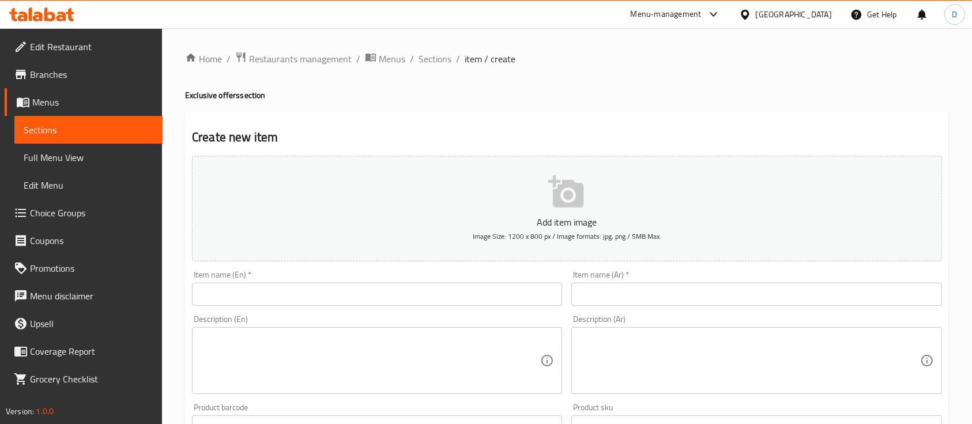
click at [627, 290] on input "text" at bounding box center [756, 293] width 370 height 23
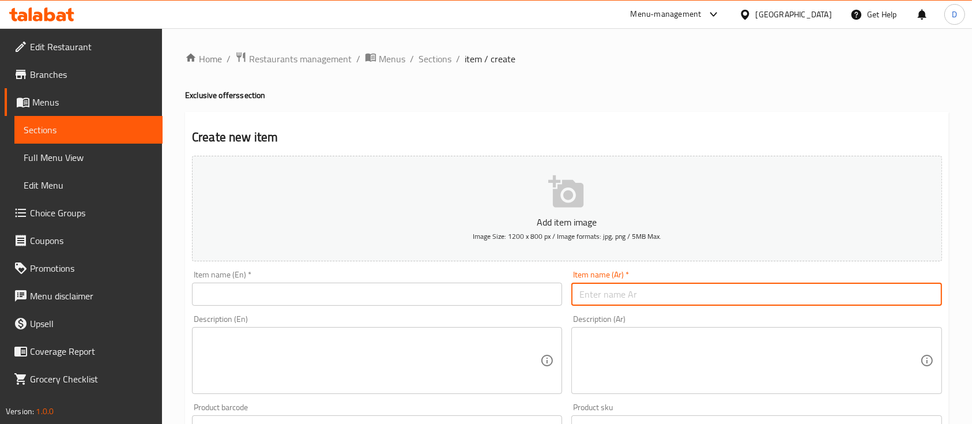
paste input "عرض تشيك XxL"
type input "عرض تشيك اكس لارج"
click at [401, 284] on input "text" at bounding box center [377, 293] width 370 height 23
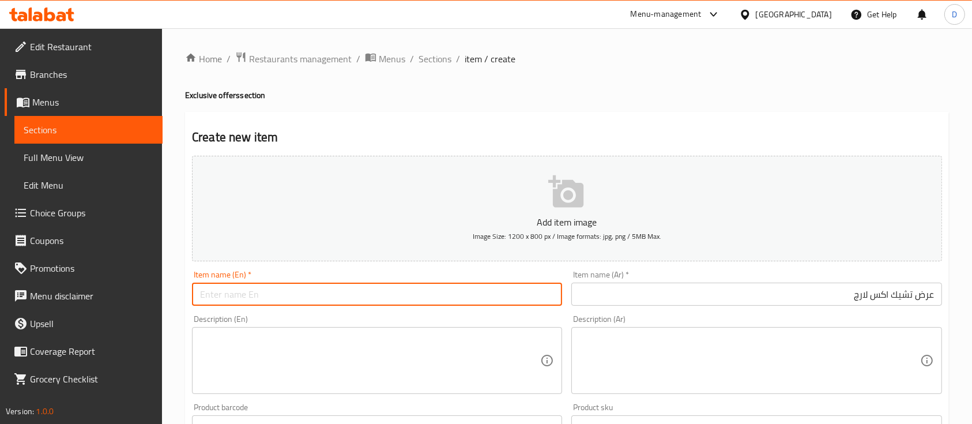
paste input "Chick XL Offer"
type input "Chick XL Offer"
click at [800, 361] on textarea at bounding box center [749, 360] width 340 height 55
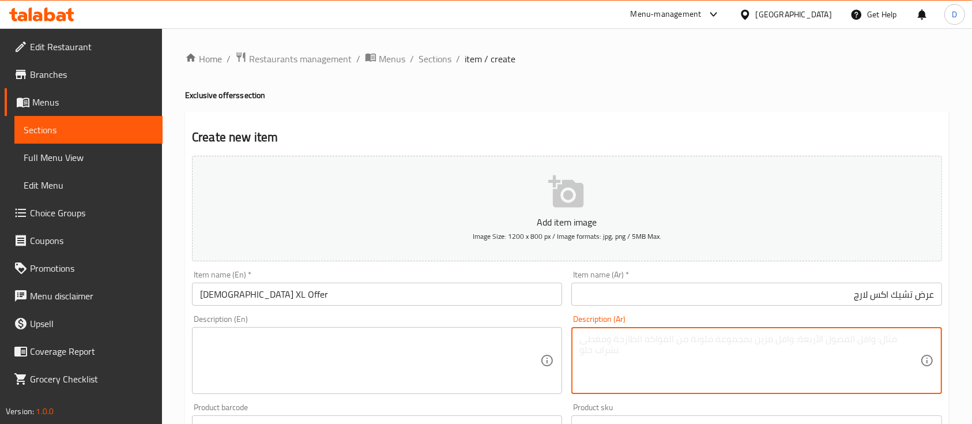
paste textarea "9 قطع بروست 5 خبز 499ج اضافه اوبشن إختيارت عادي وحار وميكس"
click at [911, 349] on textarea "9 قطع بروست 5 خبز 499ج اضافه اوبشن إختيارت عادي وحار وميكس" at bounding box center [749, 360] width 340 height 55
click at [849, 344] on textarea "9 قطع بروست 499ج اضافه اوبشن إختيارت عادي وحار وميكس" at bounding box center [749, 360] width 340 height 55
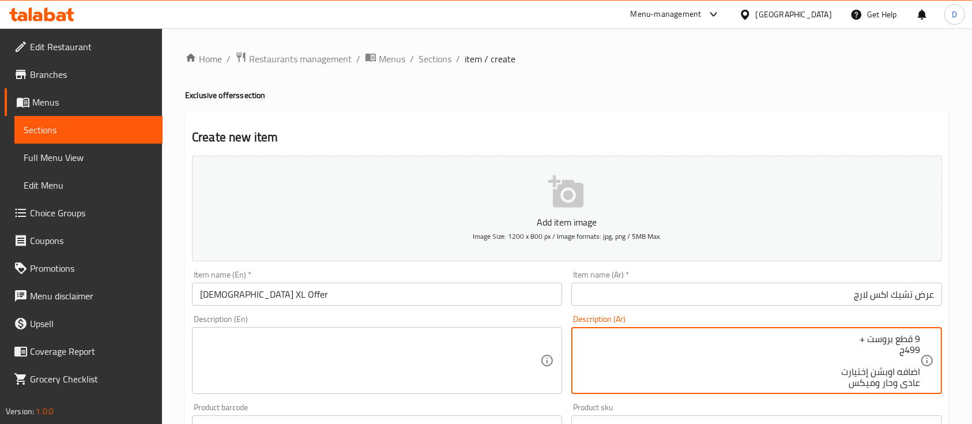
paste textarea "5 خبز"
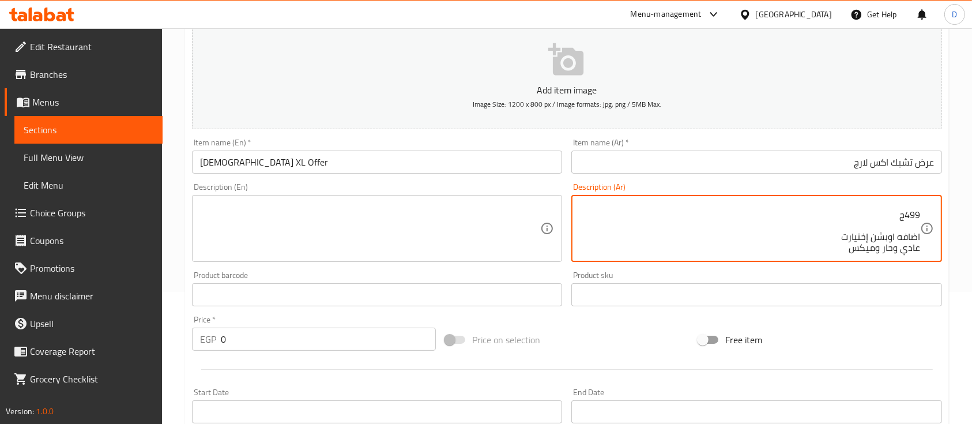
drag, startPoint x: 892, startPoint y: 363, endPoint x: 927, endPoint y: 419, distance: 65.8
click at [927, 419] on div "Add item image Image Size: 1200 x 800 px / Image formats: jpg, png / 5MB Max. I…" at bounding box center [566, 267] width 759 height 497
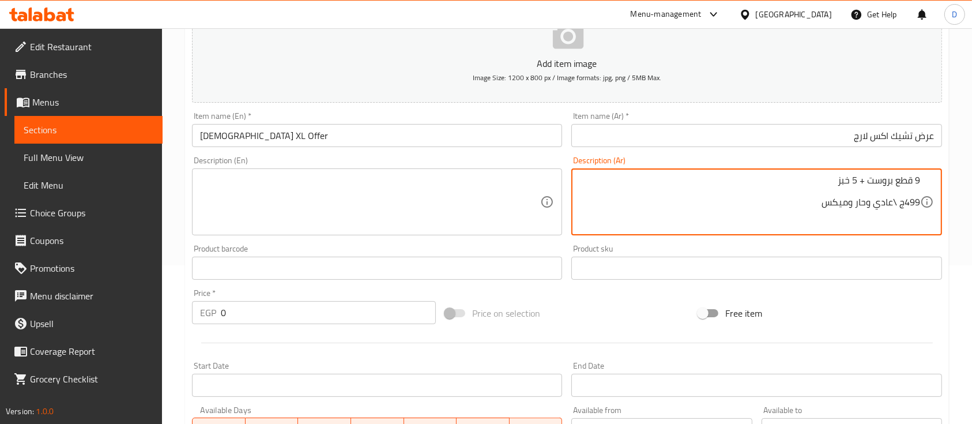
scroll to position [0, 0]
click at [894, 204] on textarea "9 قطع بروست + 5 خبز 499ج \عادي وحار وميكس" at bounding box center [749, 202] width 340 height 55
type textarea "9 قطع بروست + 5 خبز"
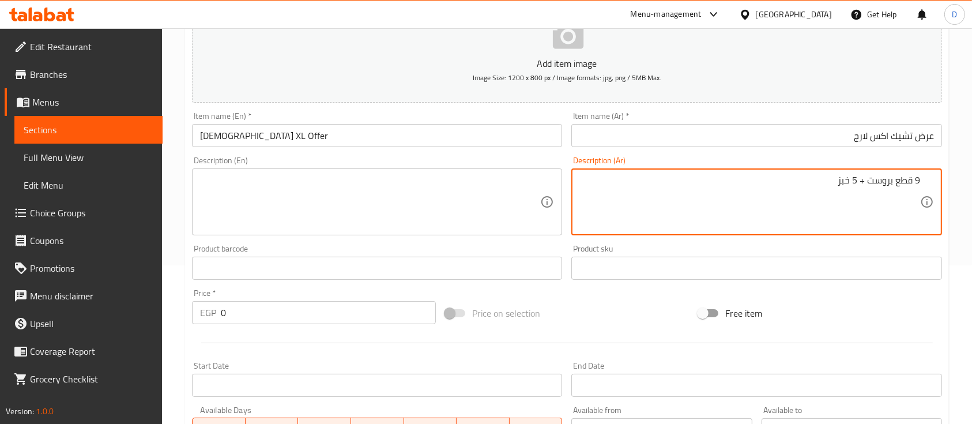
click at [304, 187] on textarea at bounding box center [370, 202] width 340 height 55
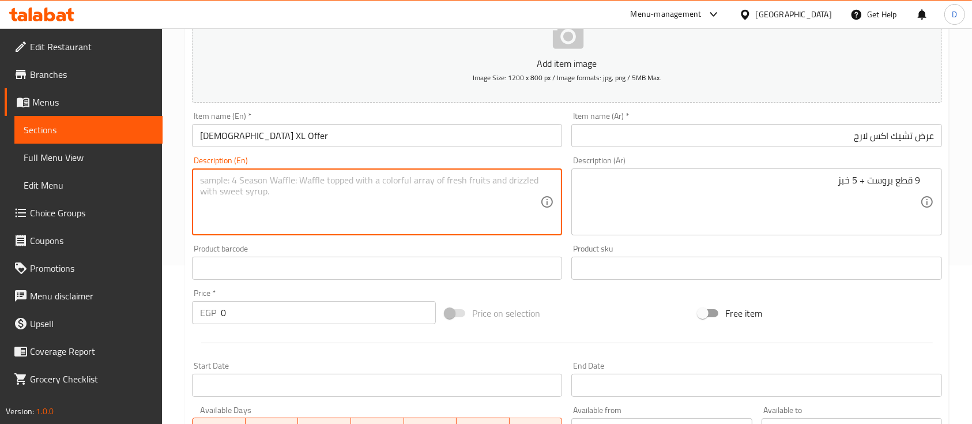
paste textarea "9 pieces of fried chicken + 5 bread"
type textarea "9 pieces of fried chicken + 5 bread"
click at [286, 318] on input "0" at bounding box center [328, 312] width 215 height 23
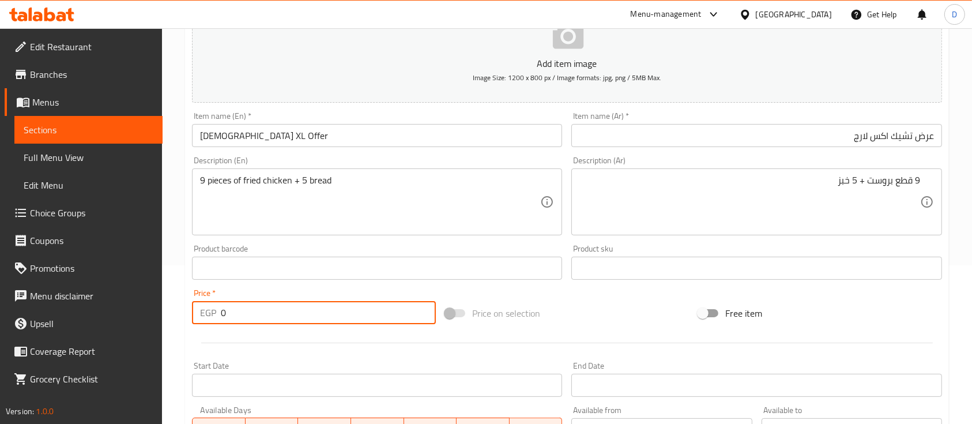
click at [286, 318] on input "0" at bounding box center [328, 312] width 215 height 23
type input "831.7"
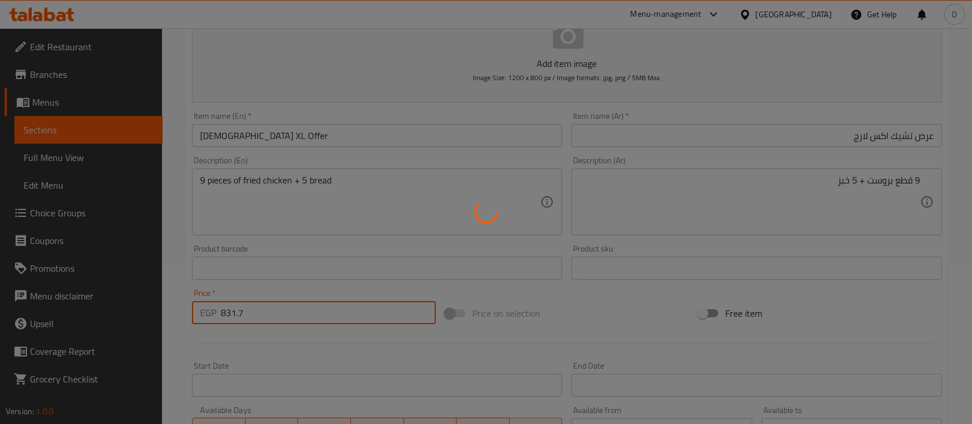
type input "0"
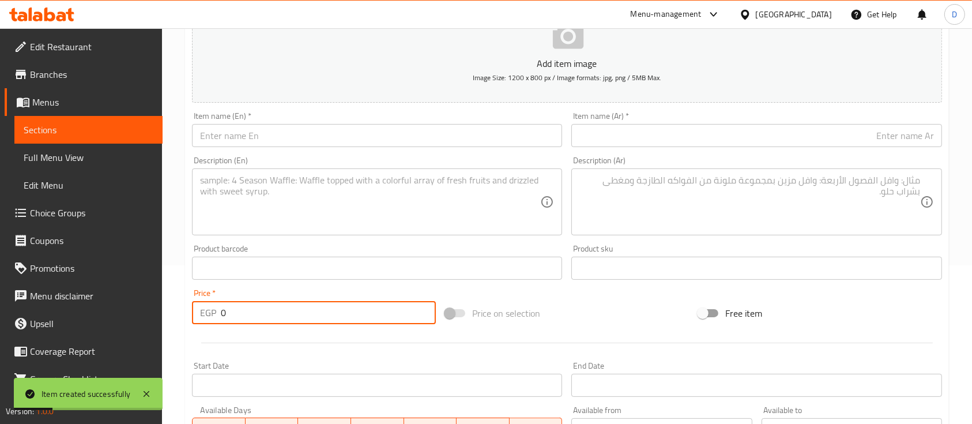
click at [42, 134] on span "Sections" at bounding box center [89, 130] width 130 height 14
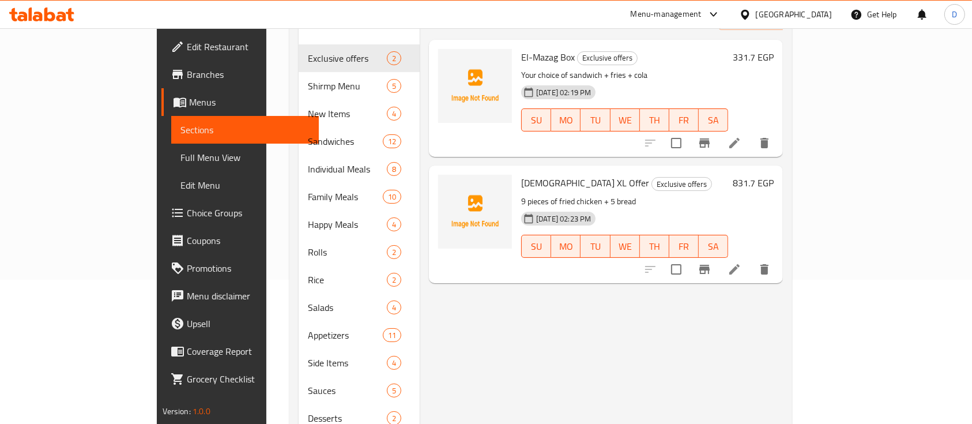
scroll to position [159, 0]
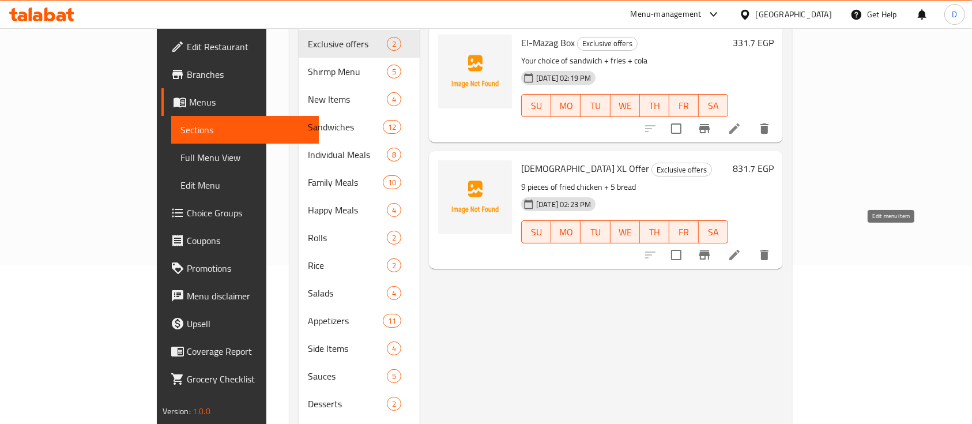
click at [741, 248] on icon at bounding box center [735, 255] width 14 height 14
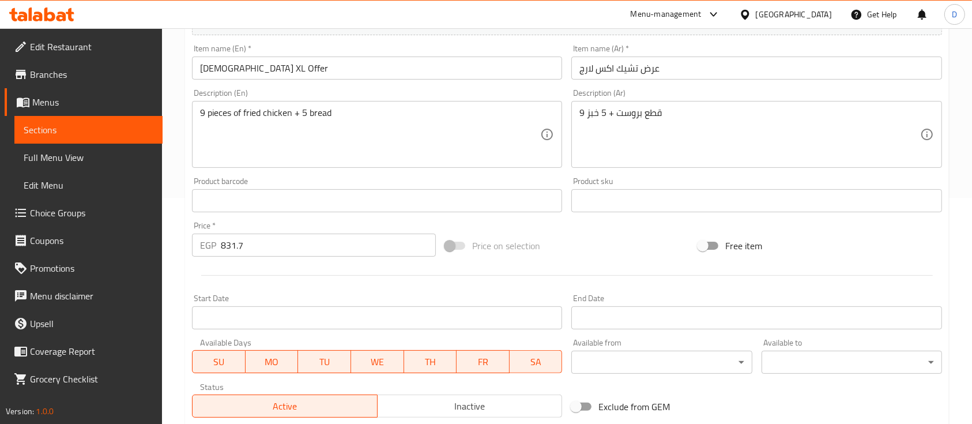
scroll to position [391, 0]
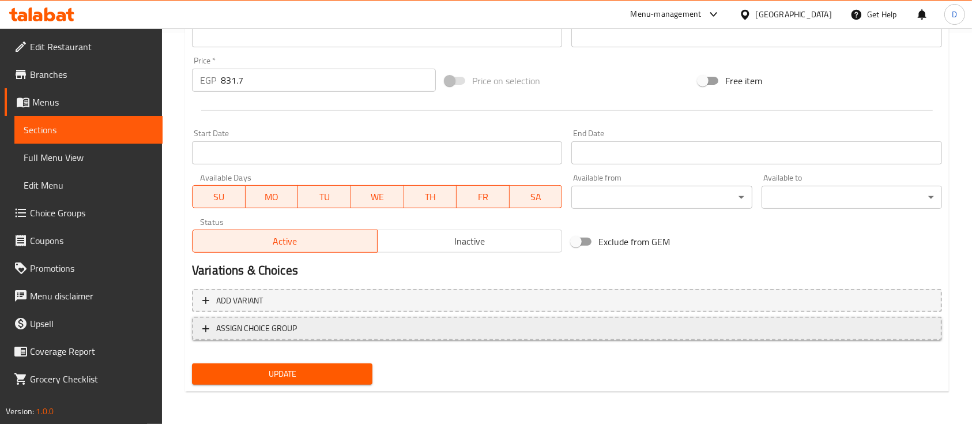
click at [243, 333] on span "ASSIGN CHOICE GROUP" at bounding box center [256, 328] width 81 height 14
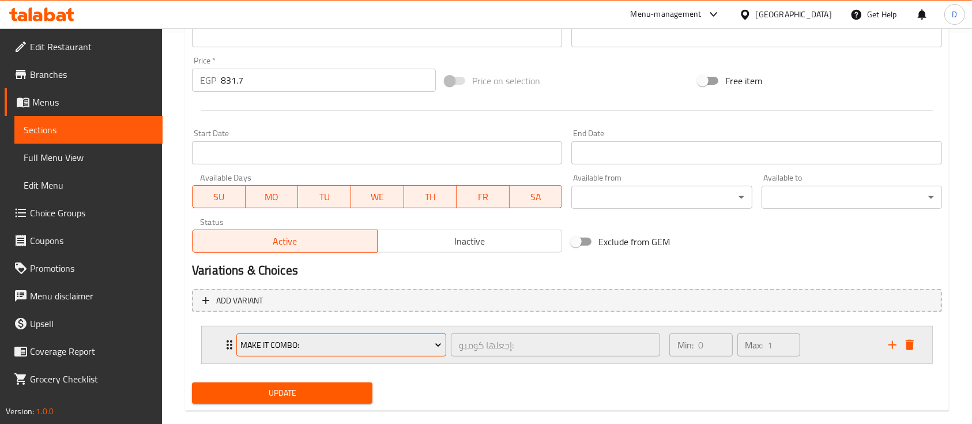
click at [314, 345] on span "Make It Combo:" at bounding box center [340, 345] width 201 height 14
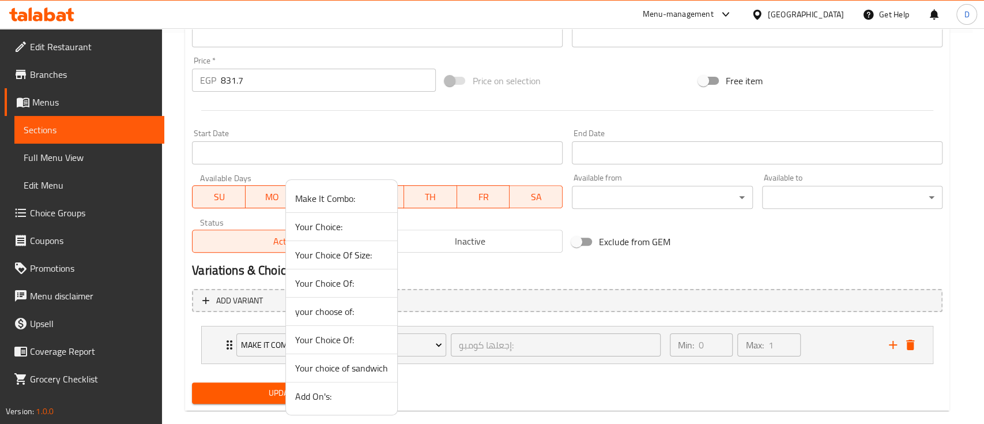
click at [355, 233] on li "Your Choice:" at bounding box center [341, 227] width 111 height 28
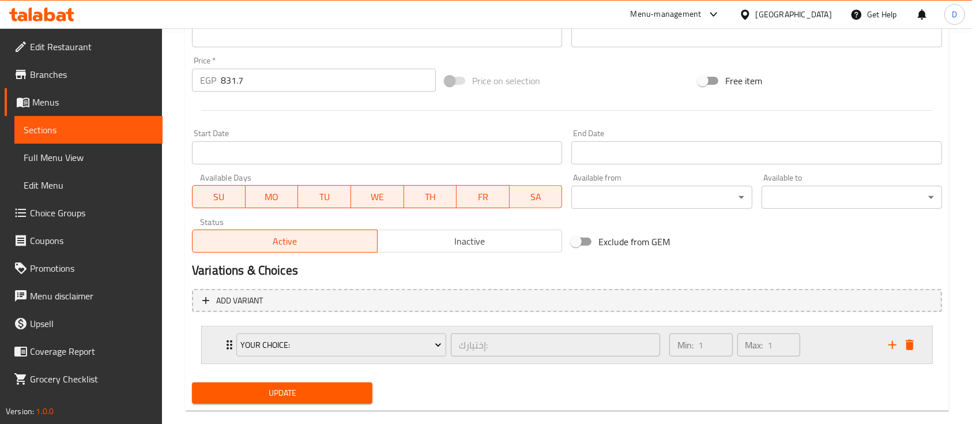
click at [841, 340] on div "Min: 1 ​ Max: 1 ​" at bounding box center [771, 344] width 219 height 37
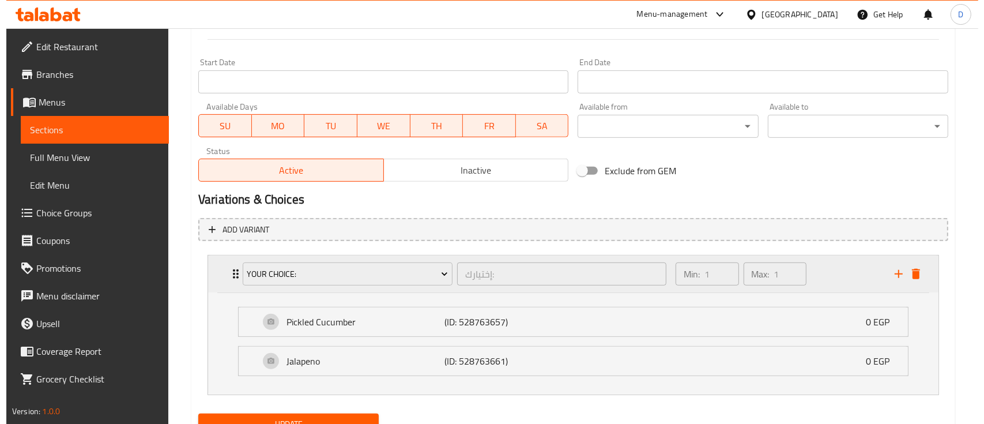
scroll to position [512, 0]
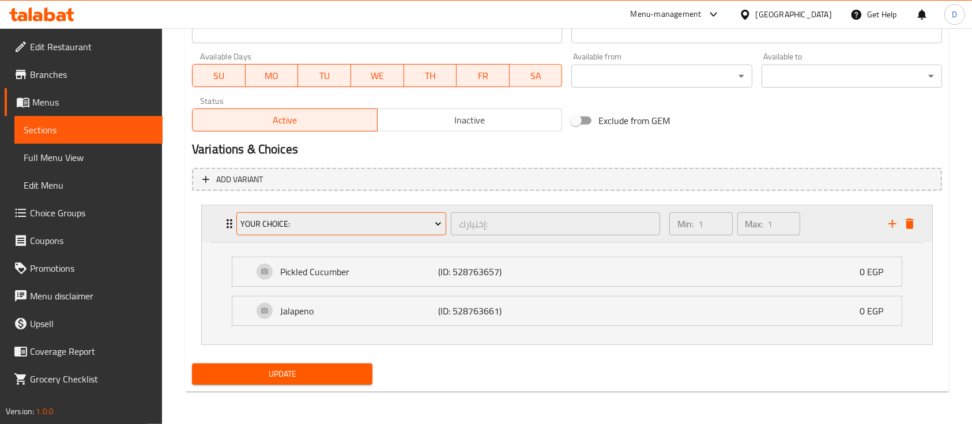
click at [363, 233] on button "Your Choice:" at bounding box center [341, 223] width 210 height 23
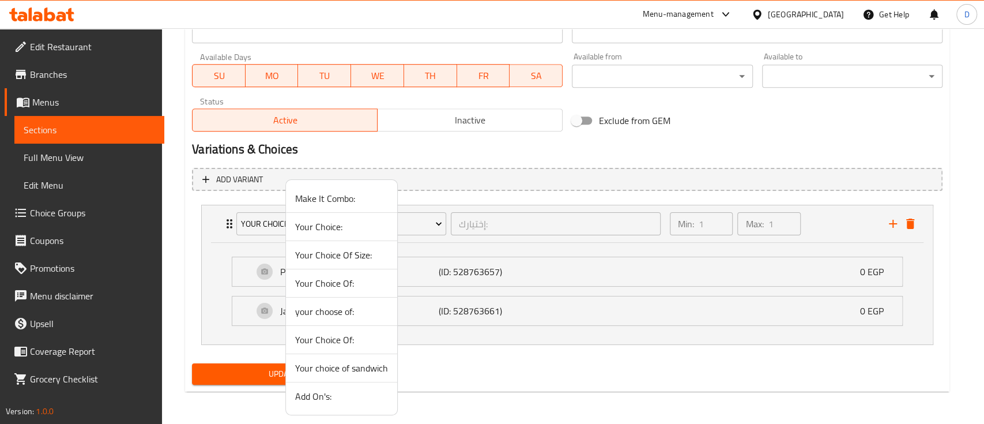
click at [350, 287] on span "Your Choice Of:" at bounding box center [341, 283] width 93 height 14
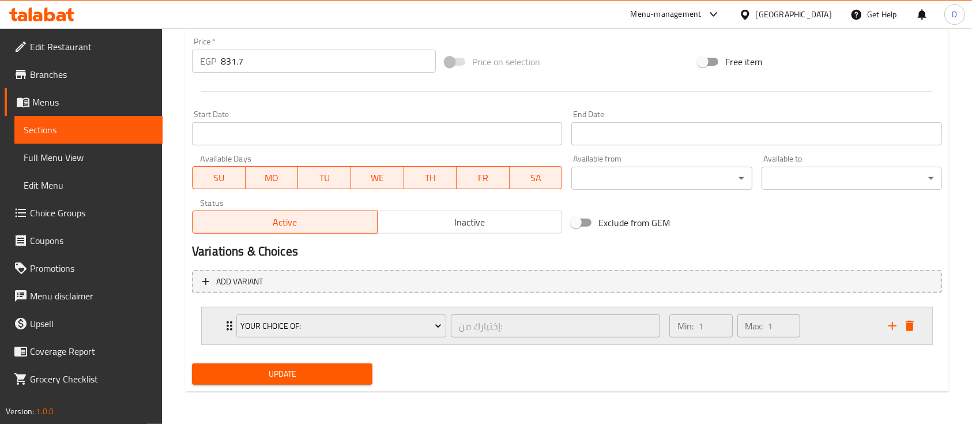
click at [815, 308] on div "Min: 1 ​ Max: 1 ​" at bounding box center [771, 325] width 219 height 37
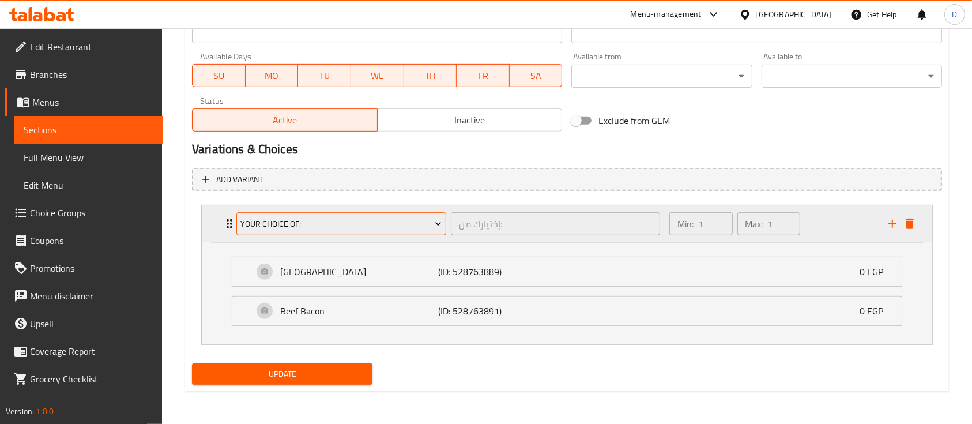
click at [296, 218] on span "Your Choice Of:" at bounding box center [340, 224] width 201 height 14
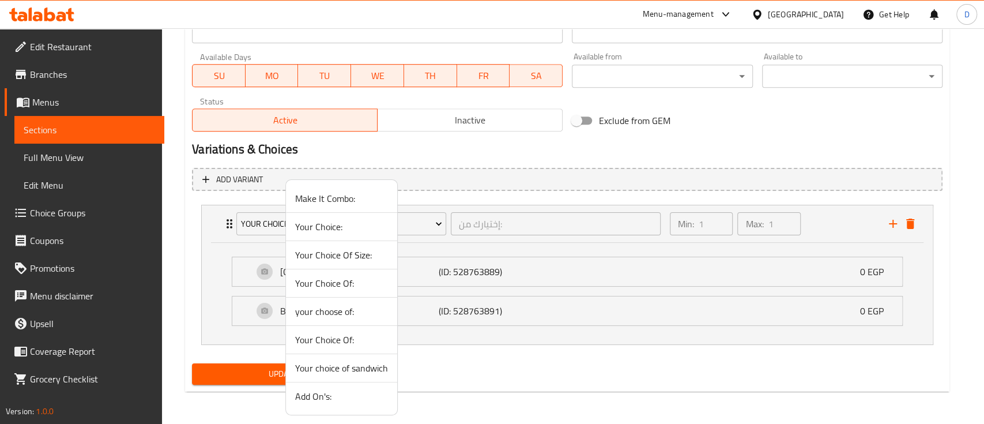
click at [325, 312] on span "your choose of:" at bounding box center [341, 311] width 93 height 14
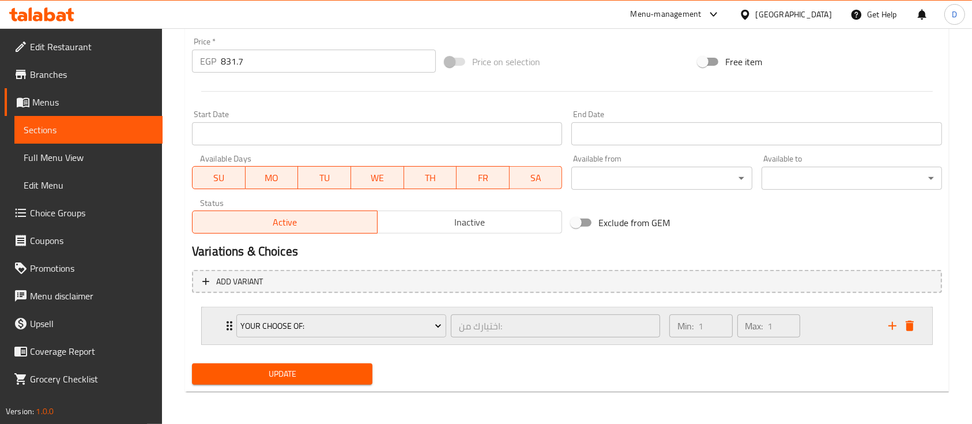
click at [836, 319] on div "Min: 1 ​ Max: 1 ​" at bounding box center [771, 325] width 219 height 37
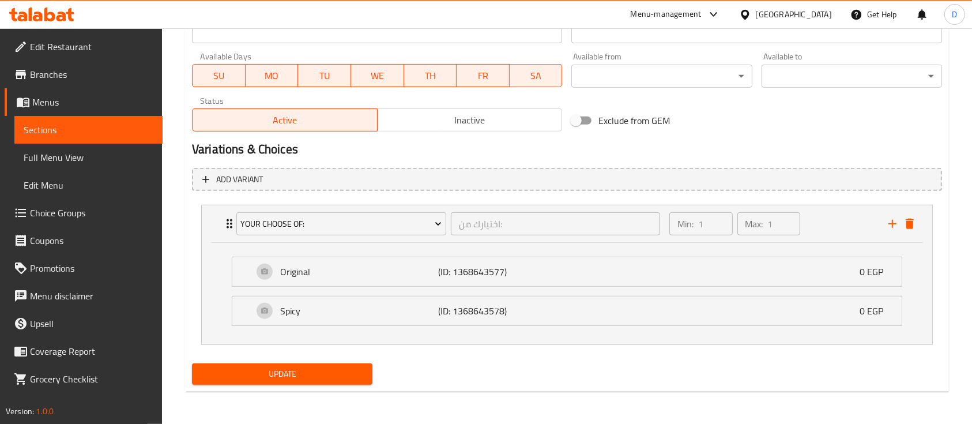
click at [269, 363] on button "Update" at bounding box center [282, 373] width 180 height 21
click at [305, 377] on span "Update" at bounding box center [282, 374] width 162 height 14
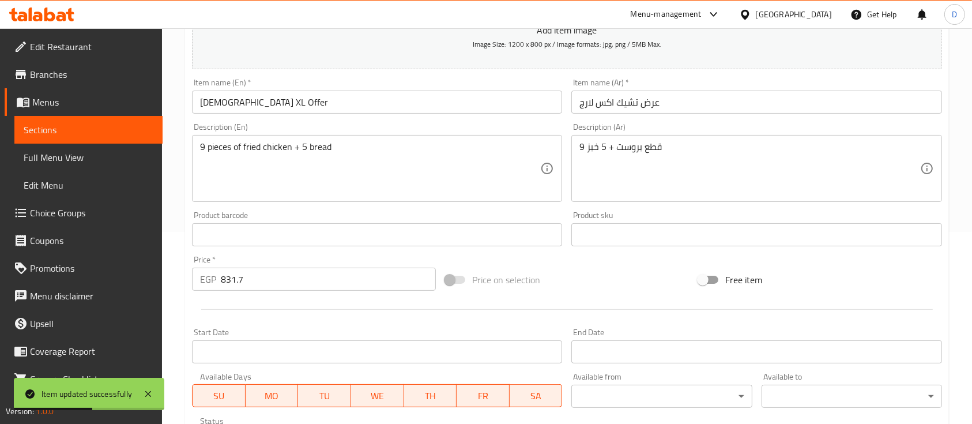
scroll to position [127, 0]
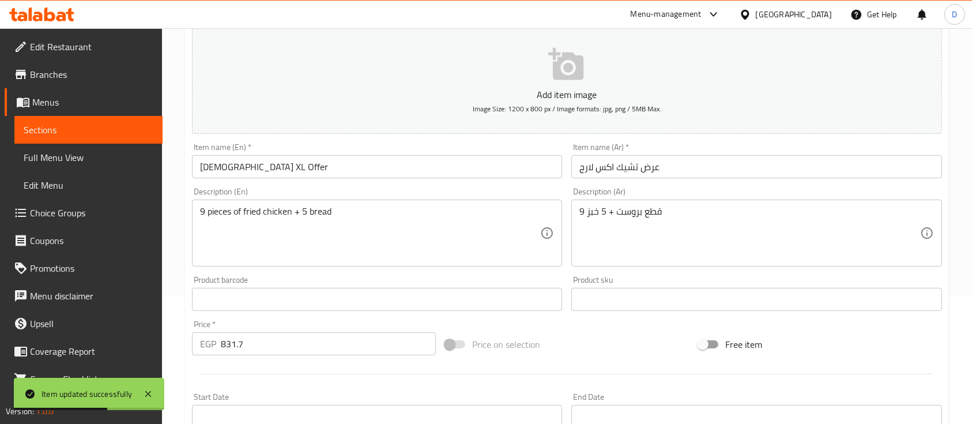
click at [62, 120] on link "Sections" at bounding box center [88, 130] width 148 height 28
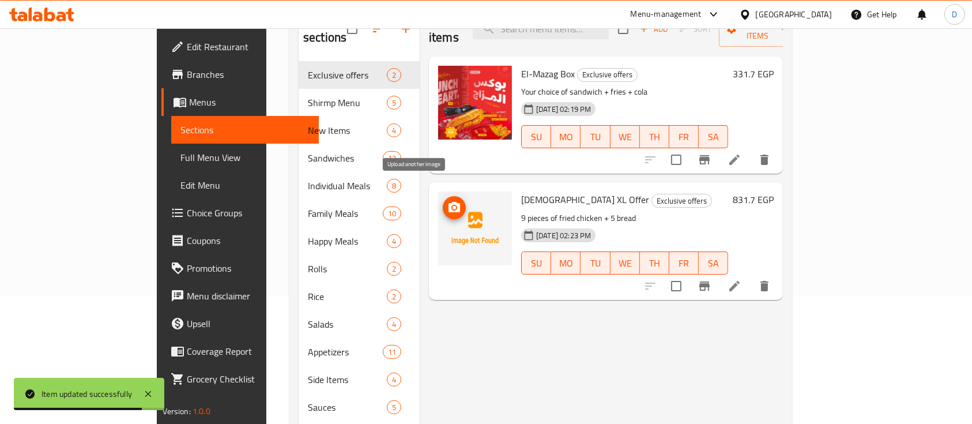
click at [447, 201] on icon "upload picture" at bounding box center [454, 208] width 14 height 14
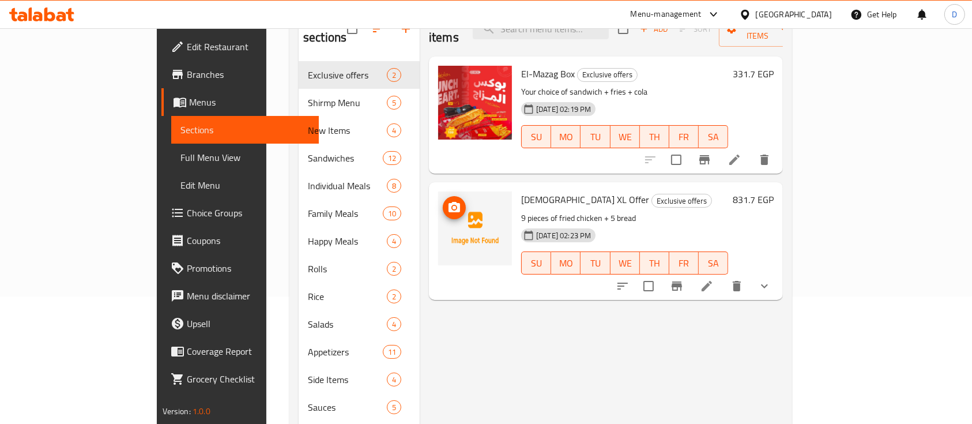
click at [443, 201] on span "upload picture" at bounding box center [454, 208] width 23 height 14
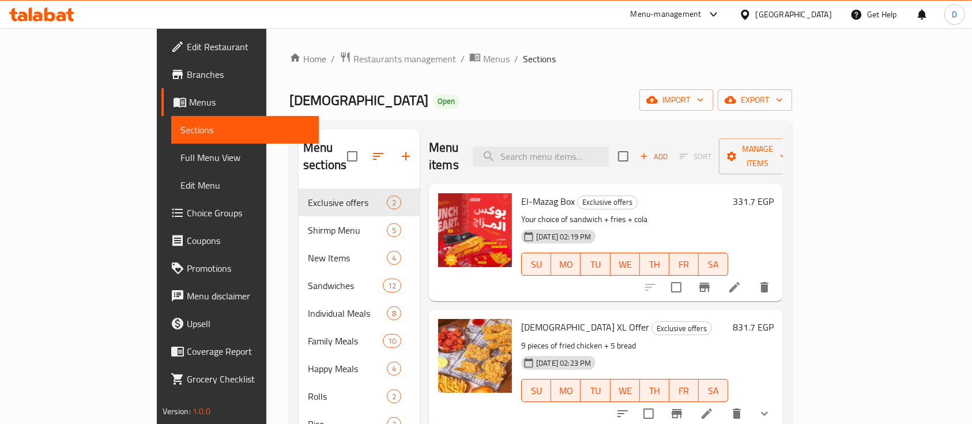
scroll to position [77, 0]
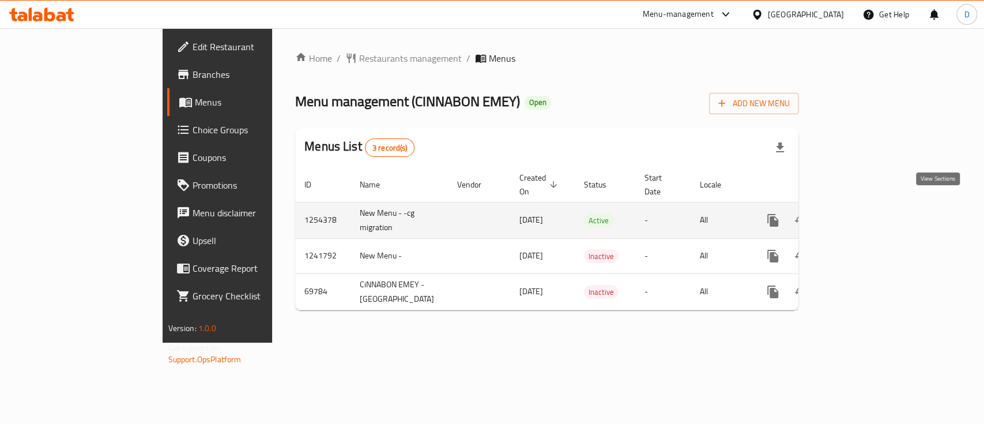
click at [863, 213] on icon "enhanced table" at bounding box center [856, 220] width 14 height 14
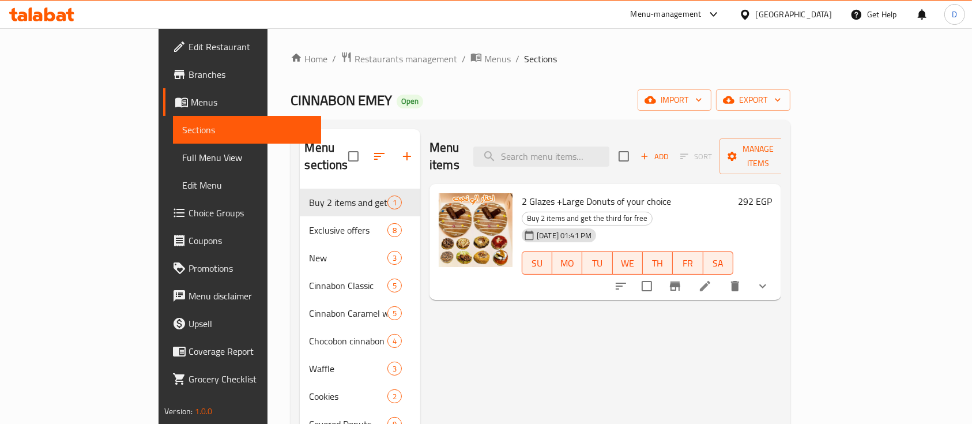
click at [600, 159] on div "Menu items Add Sort Manage items" at bounding box center [605, 156] width 352 height 55
click at [609, 146] on input "search" at bounding box center [541, 156] width 136 height 20
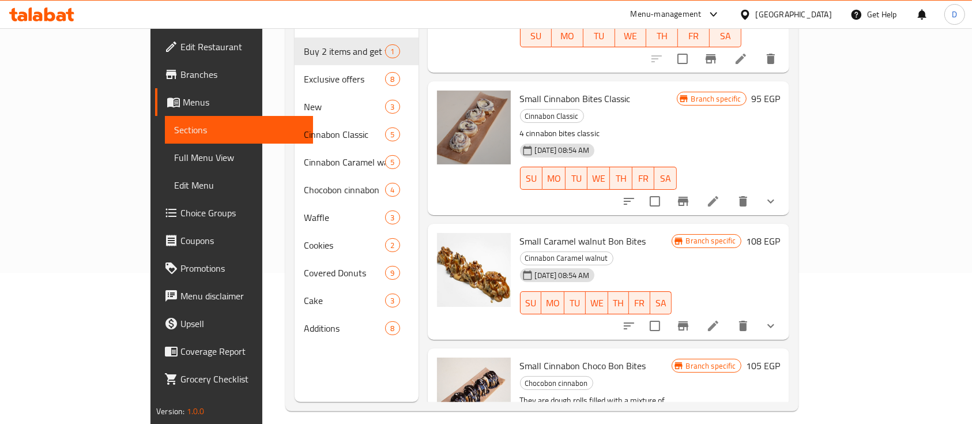
scroll to position [153, 0]
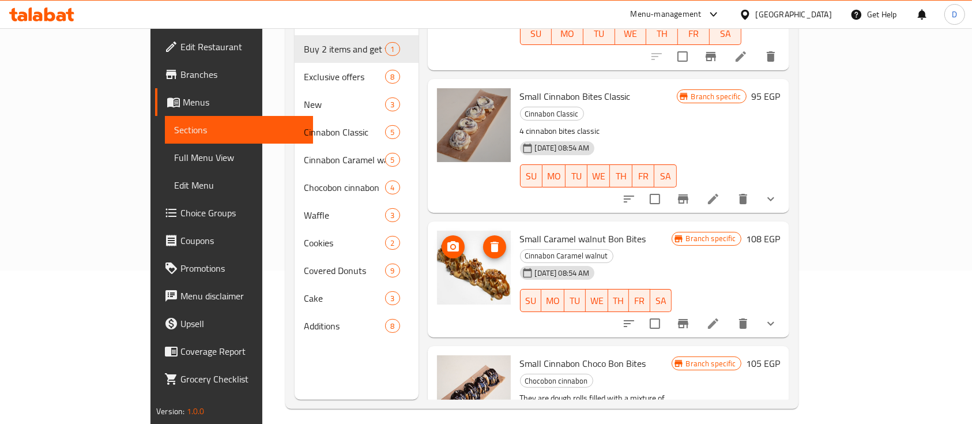
type input "BITES"
click at [446, 240] on icon "upload picture" at bounding box center [453, 247] width 14 height 14
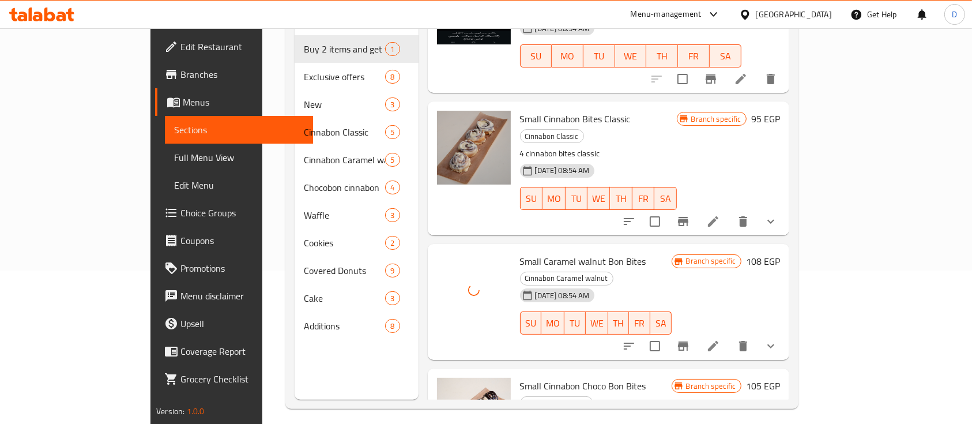
scroll to position [92, 0]
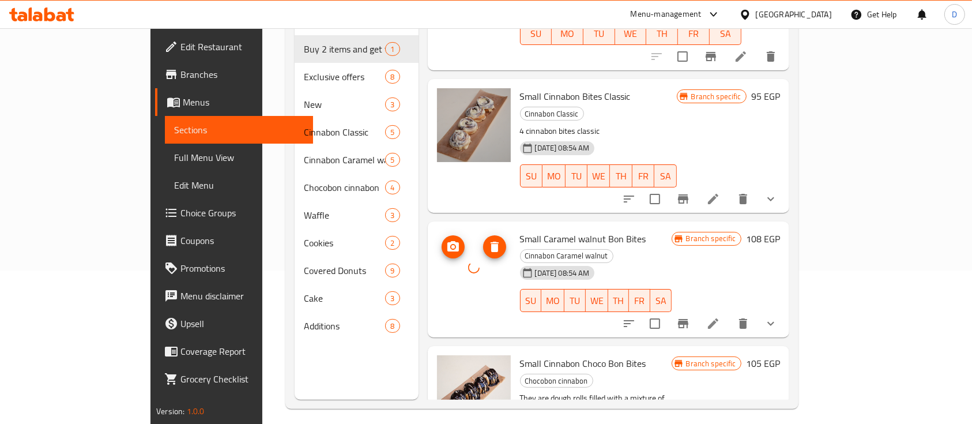
click at [447, 241] on icon "upload picture" at bounding box center [453, 246] width 12 height 10
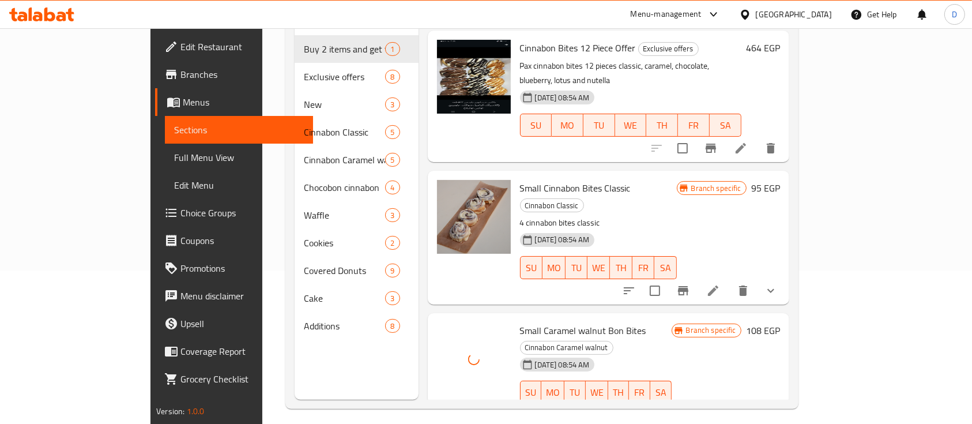
scroll to position [0, 0]
click at [447, 333] on icon "upload picture" at bounding box center [453, 338] width 12 height 10
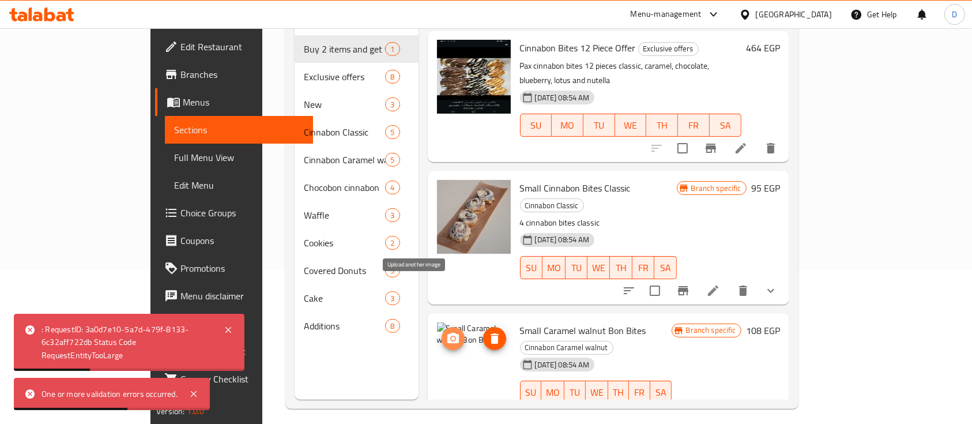
click at [446, 331] on icon "upload picture" at bounding box center [453, 338] width 14 height 14
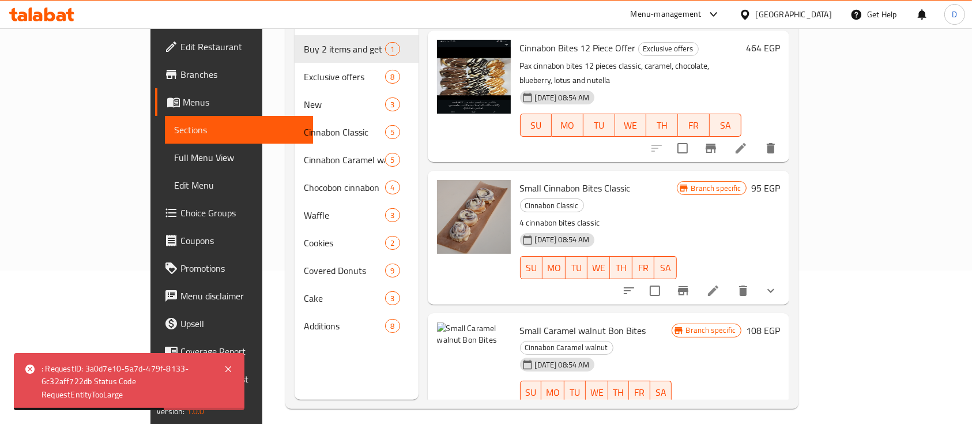
click at [529, 313] on div "Small Caramel walnut Bon Bites Cinnabon Caramel walnut [DATE] 08:54 AM SU MO TU…" at bounding box center [608, 371] width 361 height 116
copy h6 "Small Caramel walnut Bon Bites"
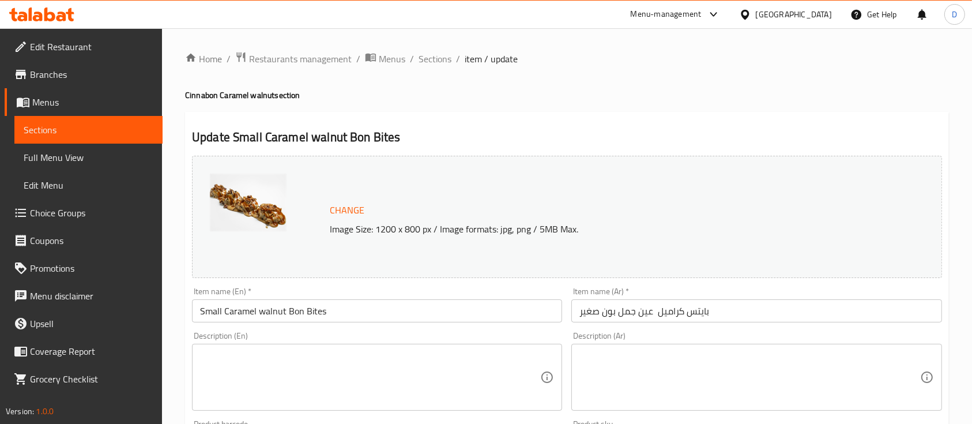
click at [359, 209] on span "Change" at bounding box center [347, 210] width 35 height 17
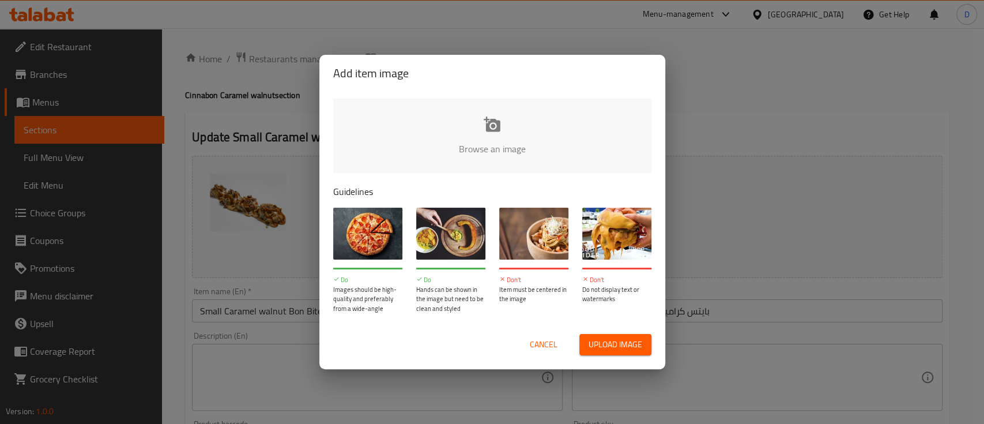
click at [434, 153] on input "file" at bounding box center [882, 153] width 1098 height 108
type input "C:\fakepath\PPP.png"
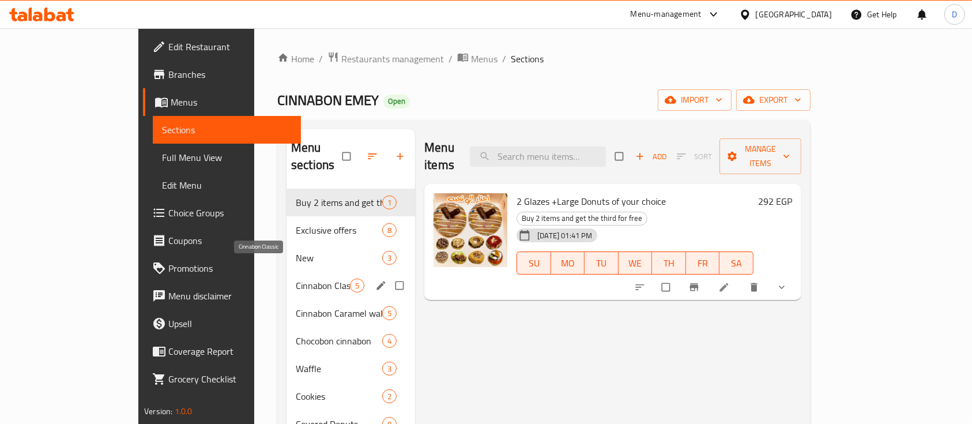
click at [296, 278] on span "Cinnabon Classic" at bounding box center [323, 285] width 54 height 14
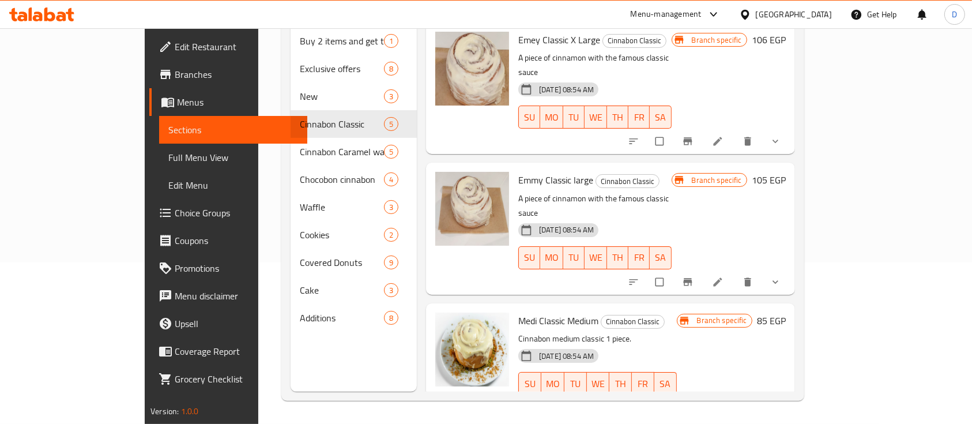
scroll to position [7, 0]
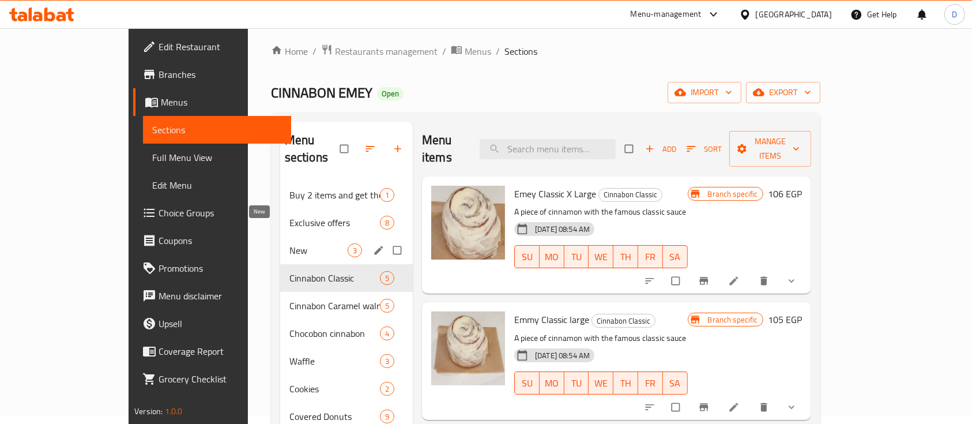
click at [289, 243] on span "New" at bounding box center [318, 250] width 58 height 14
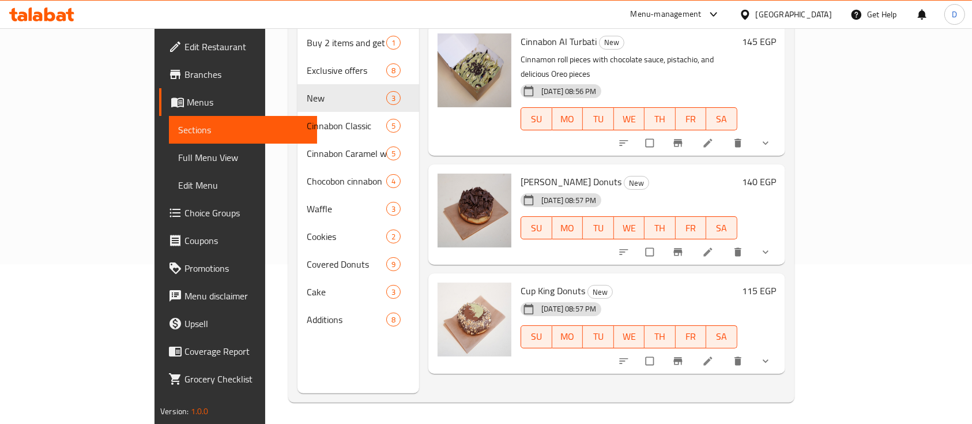
scroll to position [161, 0]
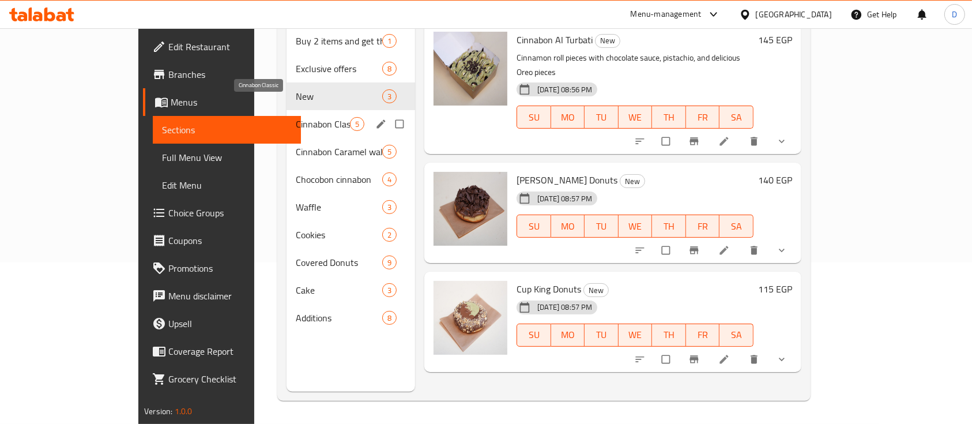
click at [296, 117] on span "Cinnabon Classic" at bounding box center [323, 124] width 54 height 14
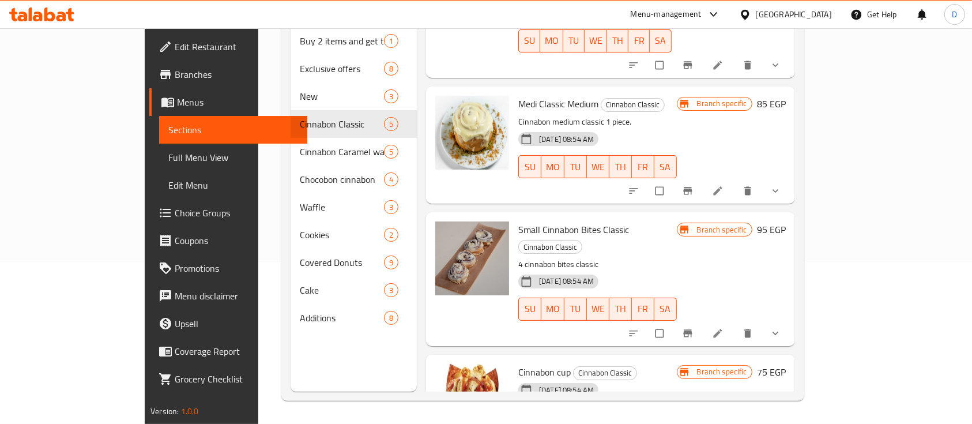
scroll to position [63, 0]
